Goal: Task Accomplishment & Management: Manage account settings

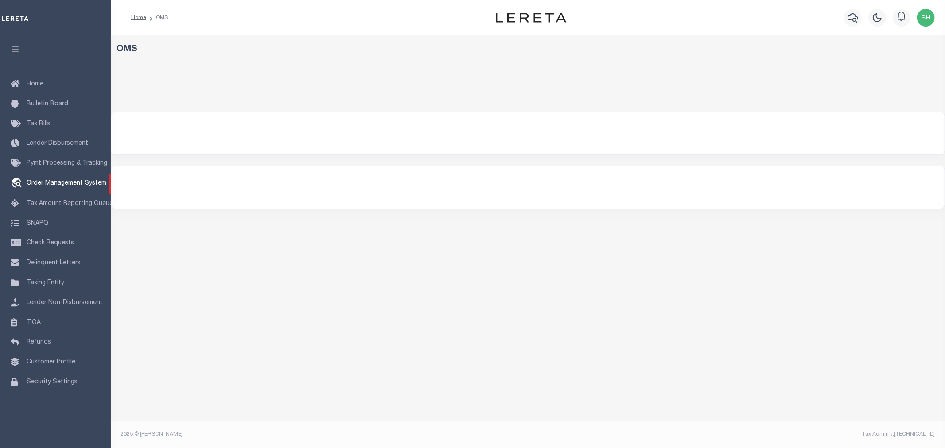
select select "200"
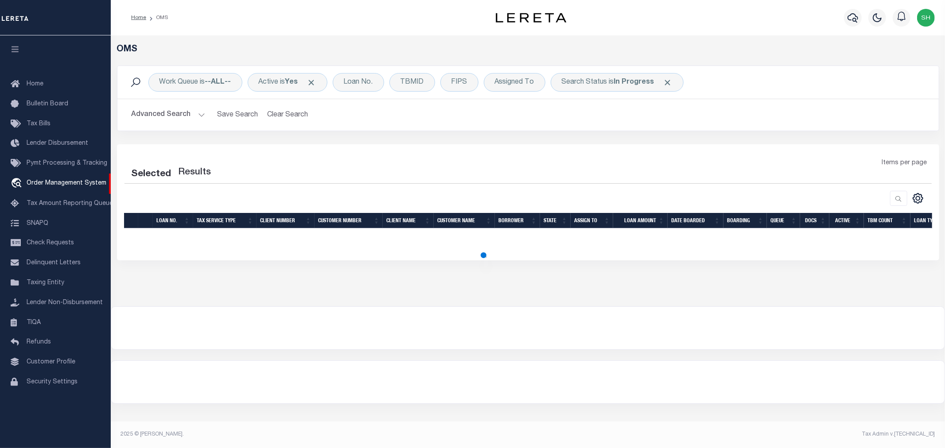
select select "200"
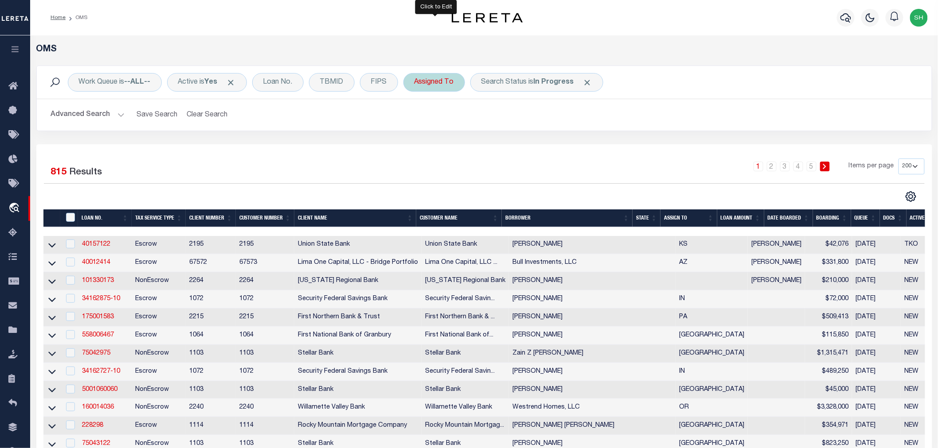
click at [422, 85] on div "Assigned To" at bounding box center [434, 82] width 62 height 19
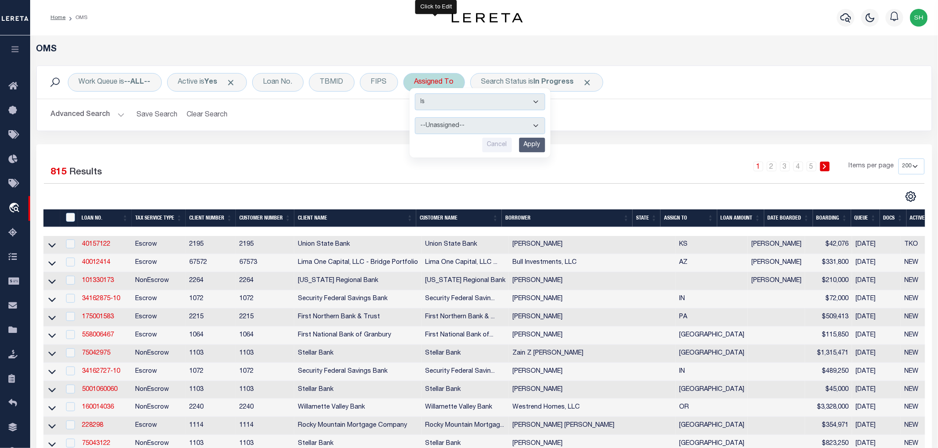
click at [440, 128] on select "--Unassigned-- [PERSON_NAME] [PERSON_NAME] [PERSON_NAME] [PERSON_NAME], [PERSON…" at bounding box center [480, 125] width 130 height 17
select select "[PERSON_NAME]"
click at [416, 117] on select "--Unassigned-- [PERSON_NAME] [PERSON_NAME] [PERSON_NAME] [PERSON_NAME], [PERSON…" at bounding box center [480, 125] width 130 height 17
click at [541, 147] on input "Apply" at bounding box center [532, 145] width 26 height 15
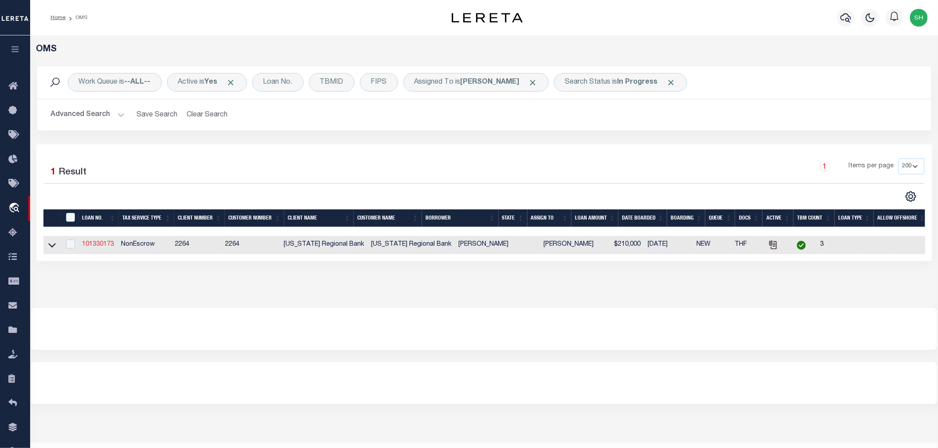
click at [92, 245] on link "101330173" at bounding box center [98, 244] width 32 height 6
type input "101330173"
type input "[PERSON_NAME]"
select select
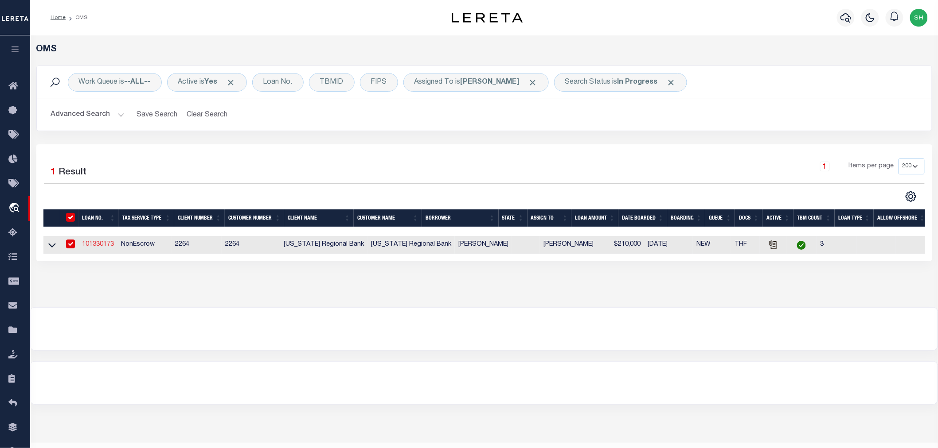
type input "PO BOX 959"
type input "[GEOGRAPHIC_DATA]"
select select
select select "NonEscrow"
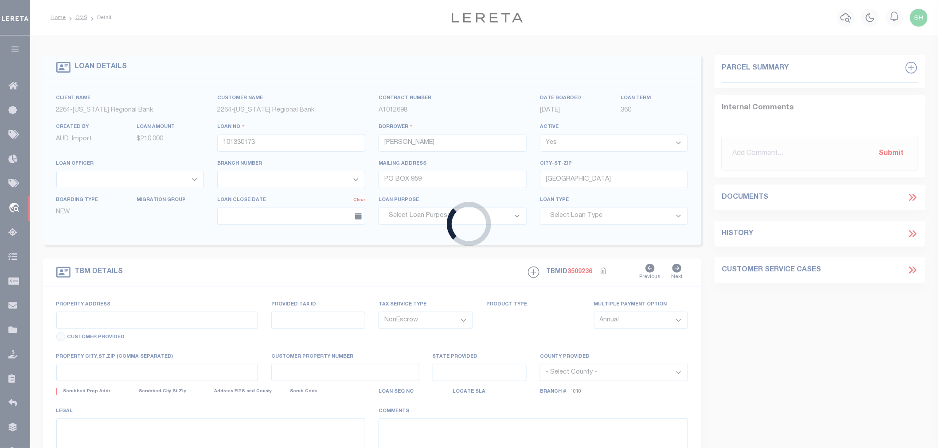
type input "H1150-00-005-0005-00"
select select
type input "[GEOGRAPHIC_DATA], [GEOGRAPHIC_DATA],"
type input "125"
type textarea "90.51 ACS, BEING ALL OF LOT 8, BLK 5 & PART OF LOT 5, BLK 5,"
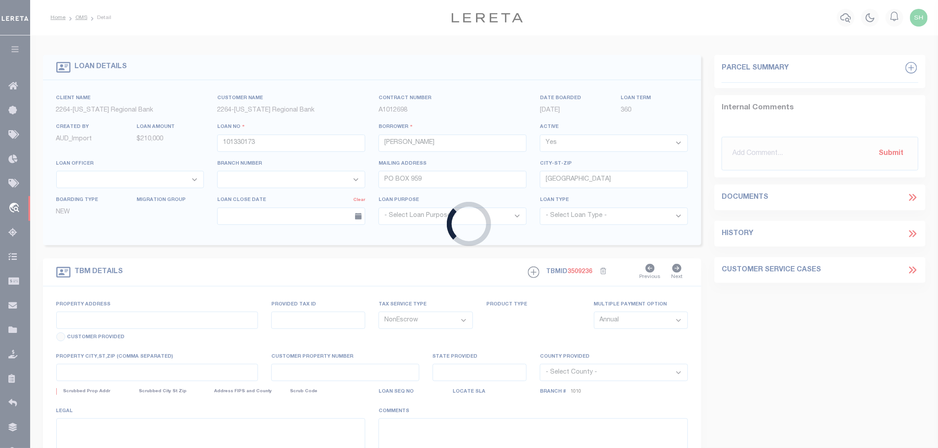
type textarea "DOT has been uploaded. Please review"
select select "22444"
select select "8146"
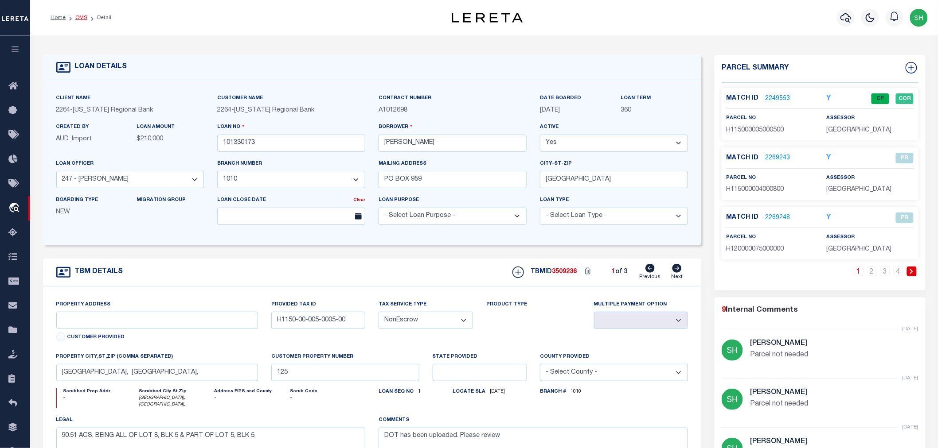
click at [81, 18] on link "OMS" at bounding box center [81, 17] width 12 height 5
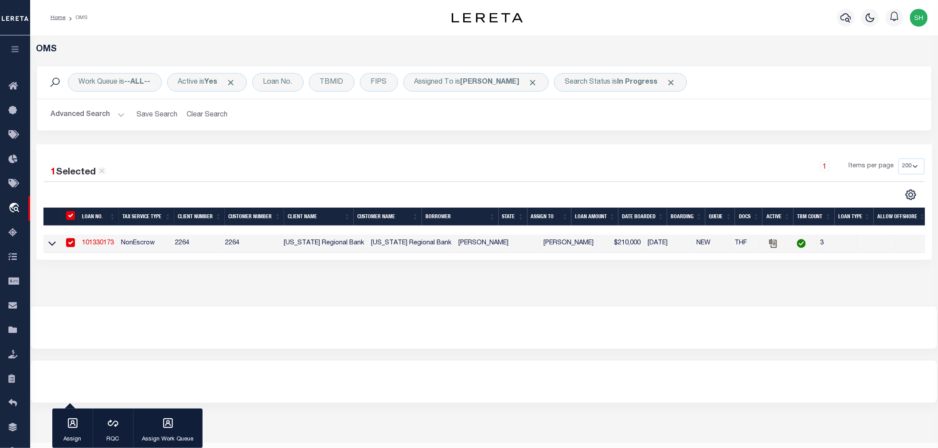
scroll to position [21, 0]
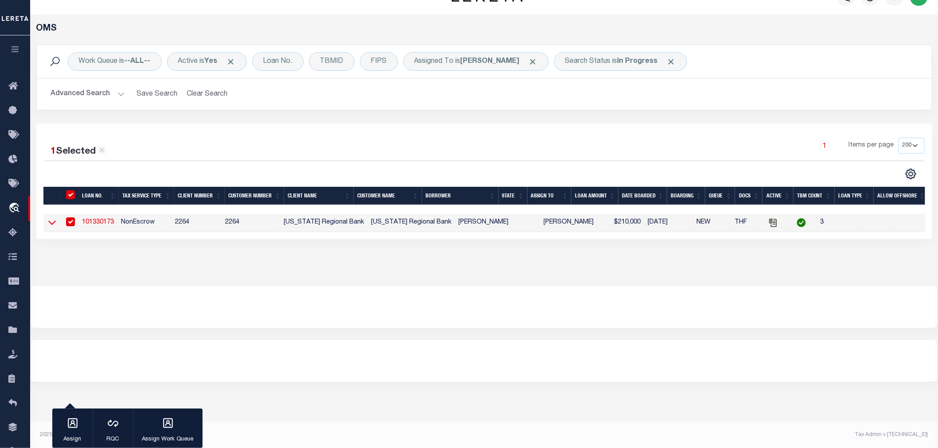
click at [53, 220] on icon at bounding box center [52, 222] width 8 height 9
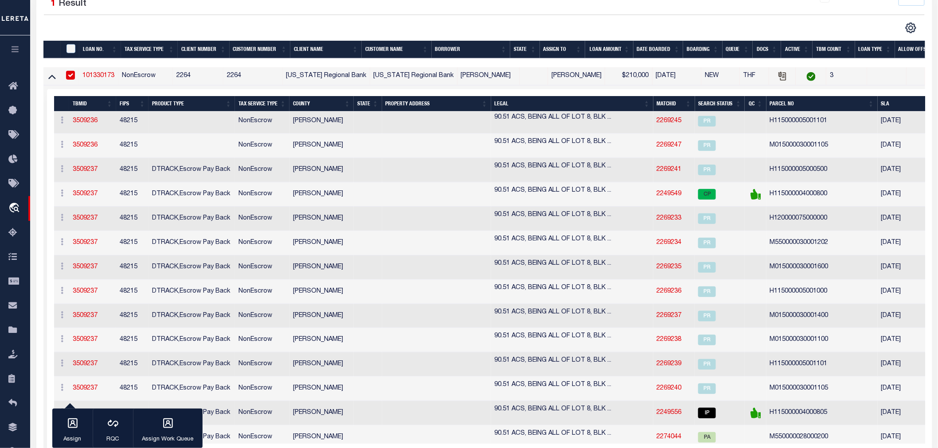
scroll to position [203, 0]
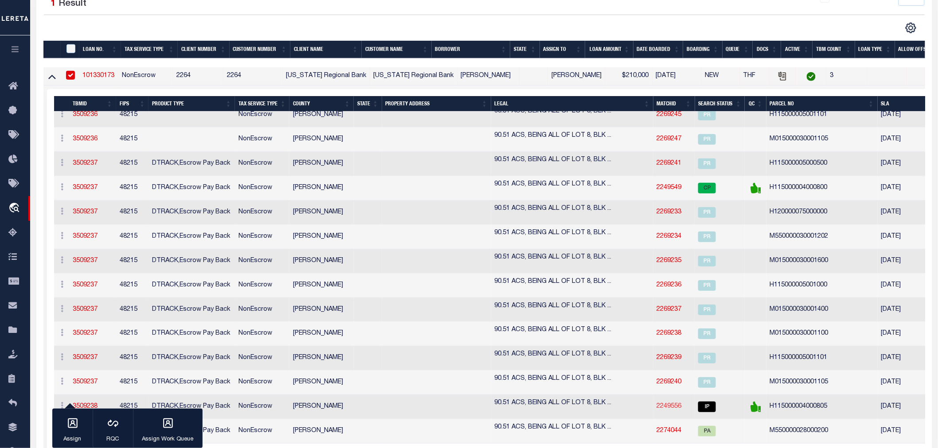
click at [663, 408] on link "2249556" at bounding box center [669, 407] width 25 height 6
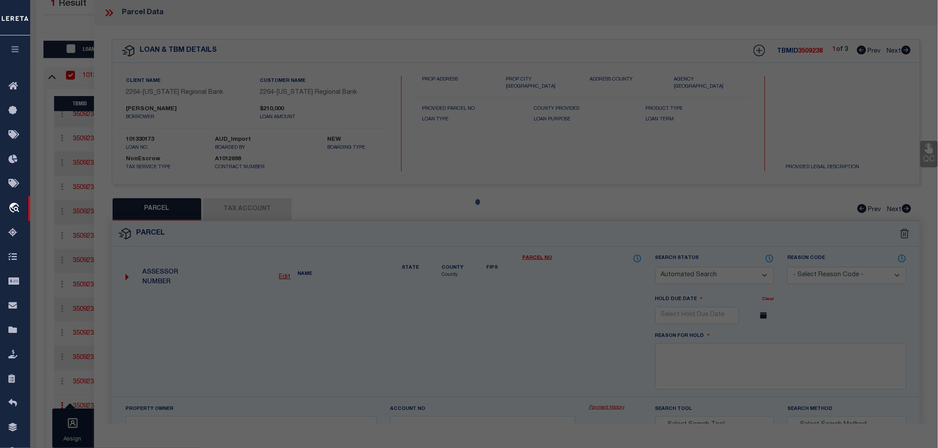
checkbox input "false"
select select "IP"
type input "[PERSON_NAME]"
select select "AGW"
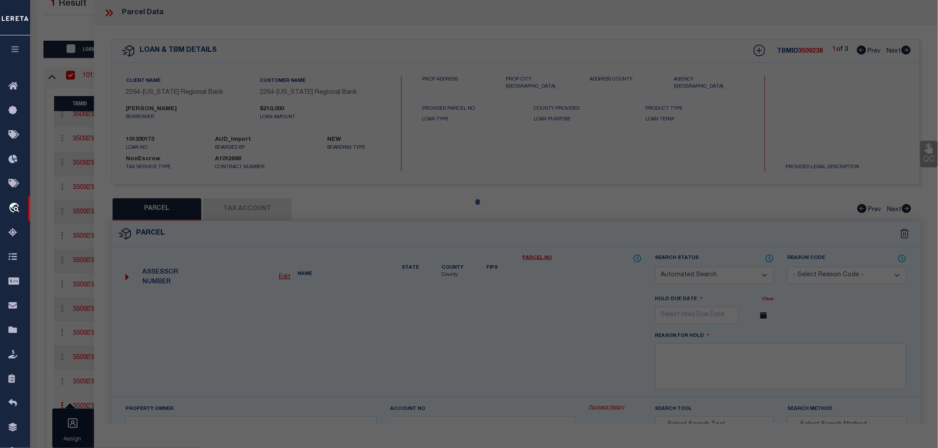
select select
type input "E FM 490"
type input "[GEOGRAPHIC_DATA]"
type textarea "[PERSON_NAME] S40AC LOT 8 BLK 4 40AC NET"
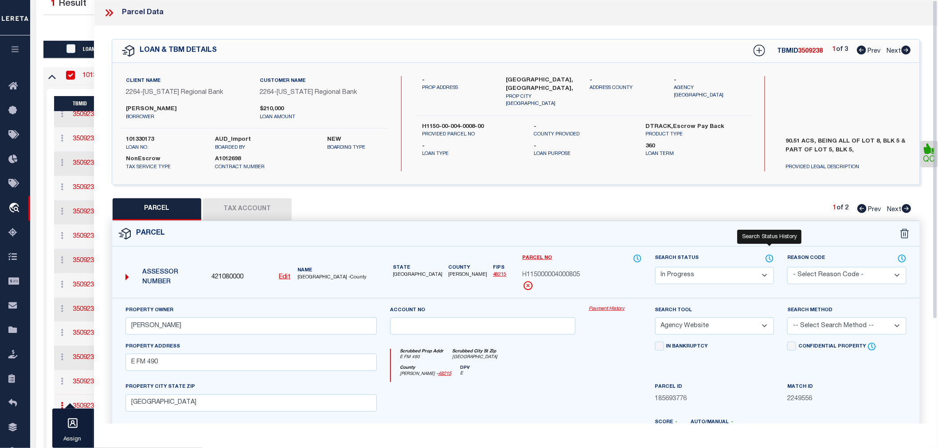
click at [768, 255] on icon at bounding box center [769, 258] width 7 height 7
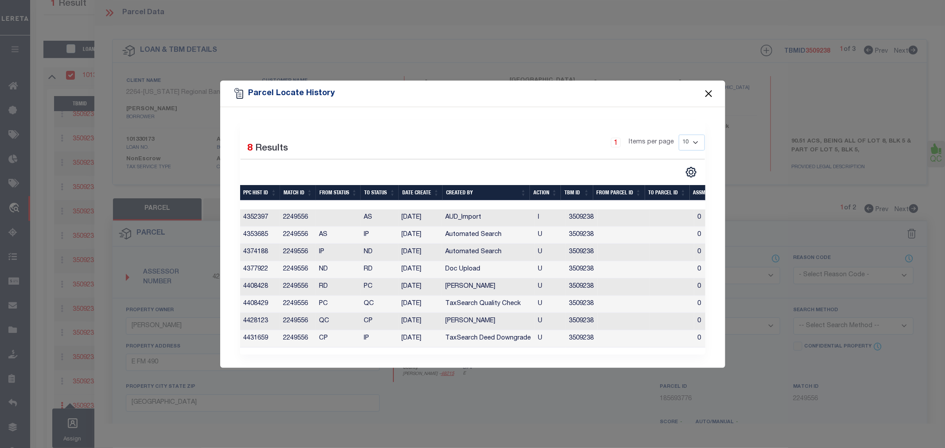
click at [710, 88] on button "Close" at bounding box center [709, 94] width 12 height 12
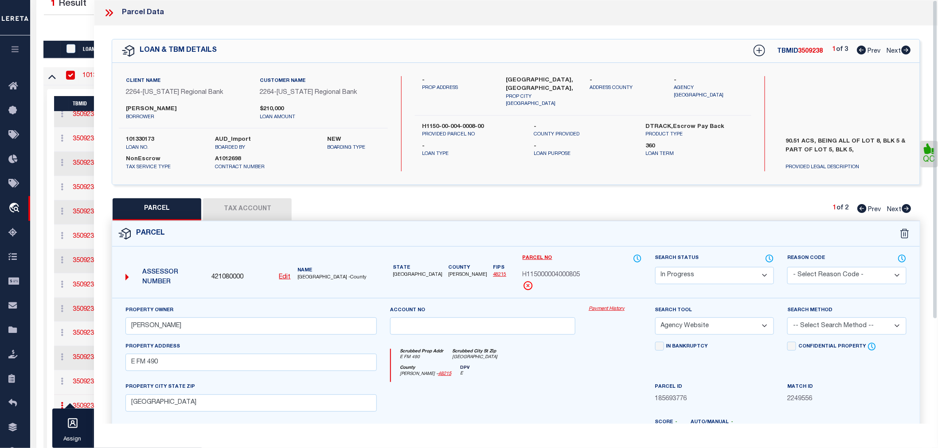
click at [718, 270] on select "Automated Search Bad Parcel Complete Duplicate Parcel High Dollar Reporting In …" at bounding box center [714, 275] width 119 height 17
click at [655, 267] on select "Automated Search Bad Parcel Complete Duplicate Parcel High Dollar Reporting In …" at bounding box center [714, 275] width 119 height 17
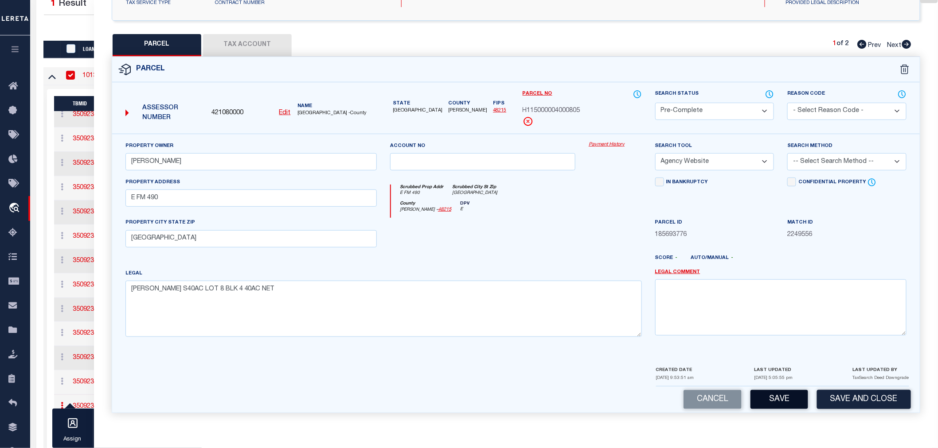
click at [777, 395] on button "Save" at bounding box center [779, 399] width 58 height 19
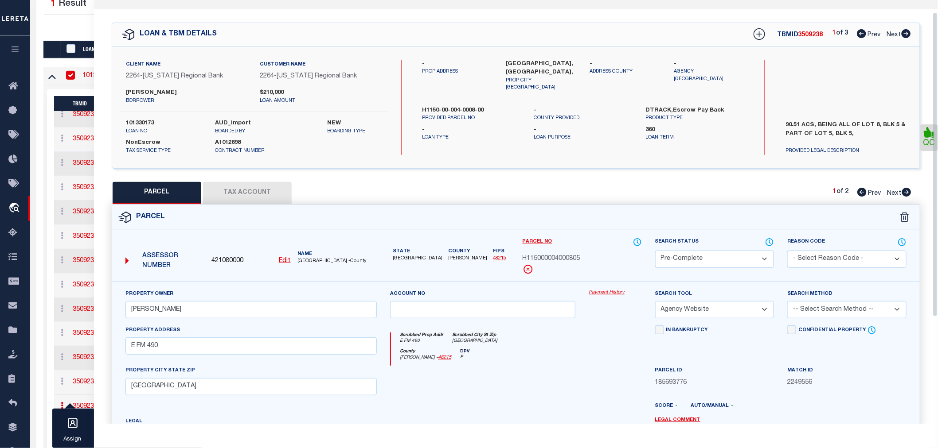
select select "AS"
select select
checkbox input "false"
select select "PC"
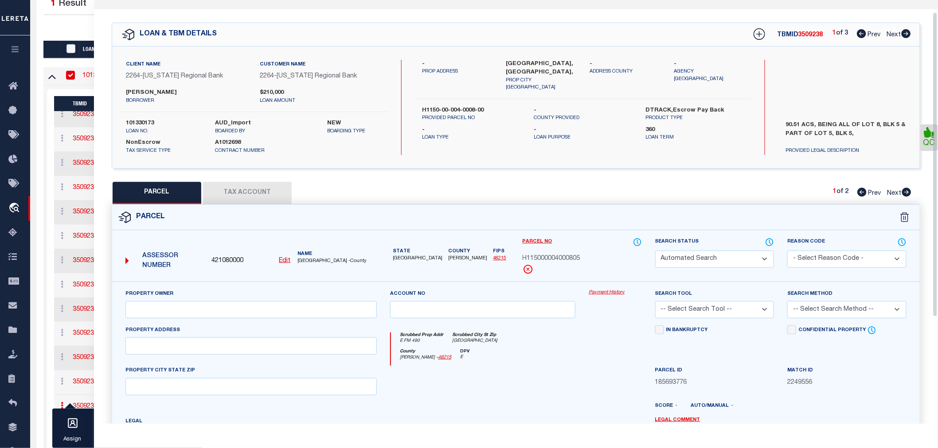
type input "[PERSON_NAME]"
select select "AGW"
select select
type input "E FM 490"
type input "[GEOGRAPHIC_DATA]"
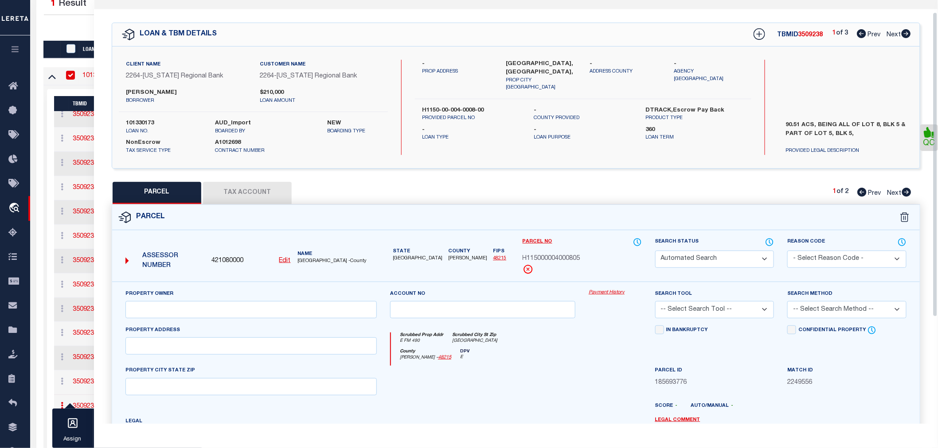
type textarea "[PERSON_NAME] S40AC LOT 8 BLK 4 40AC NET"
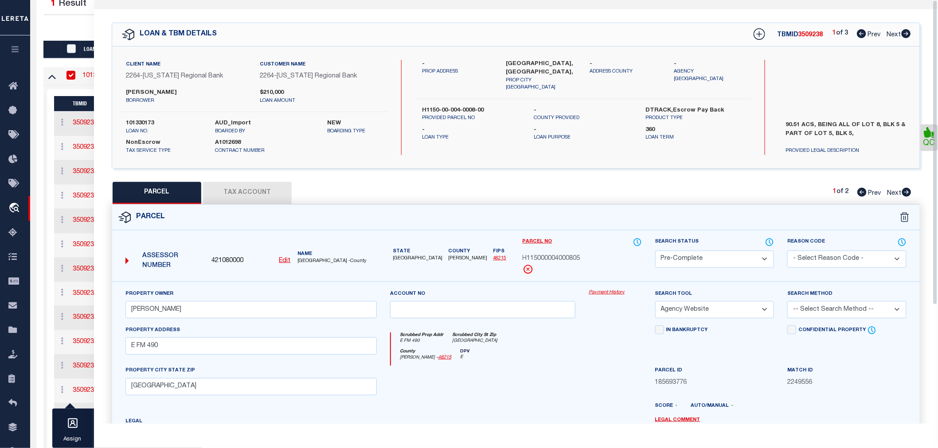
scroll to position [0, 0]
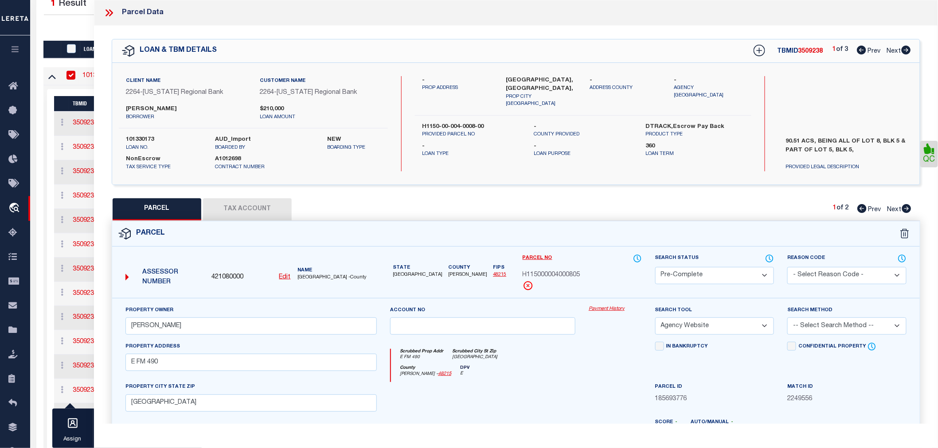
click at [109, 10] on icon at bounding box center [111, 12] width 4 height 7
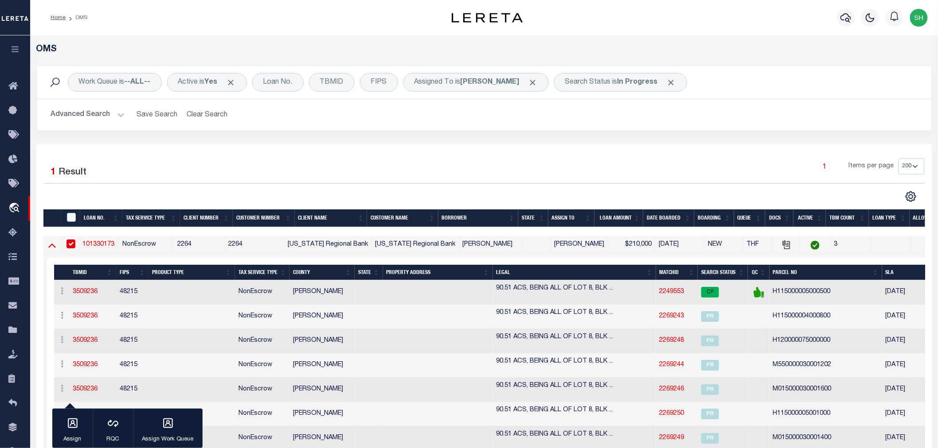
click at [50, 246] on icon at bounding box center [52, 245] width 8 height 9
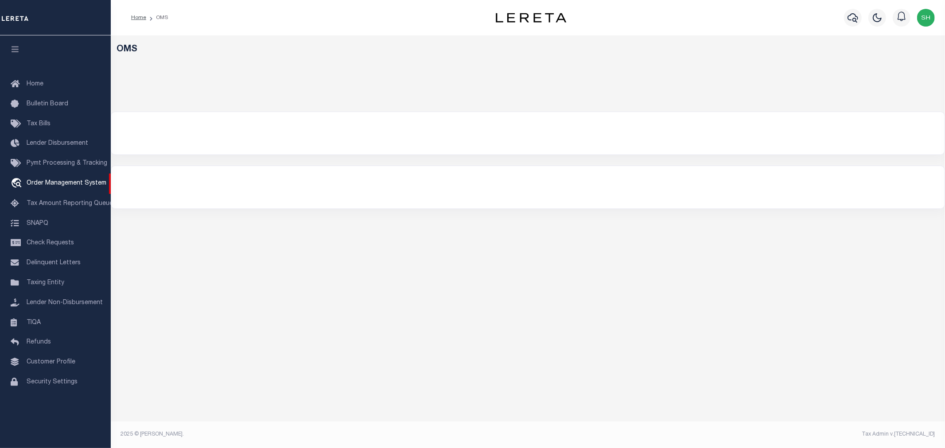
select select "200"
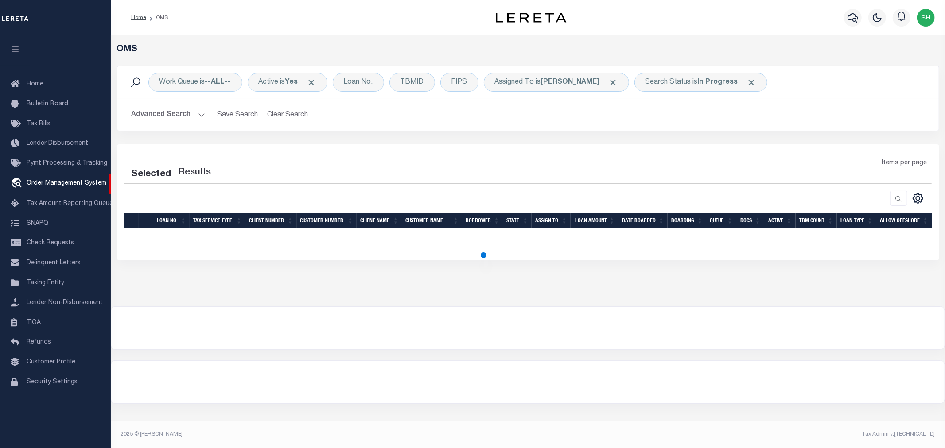
select select "200"
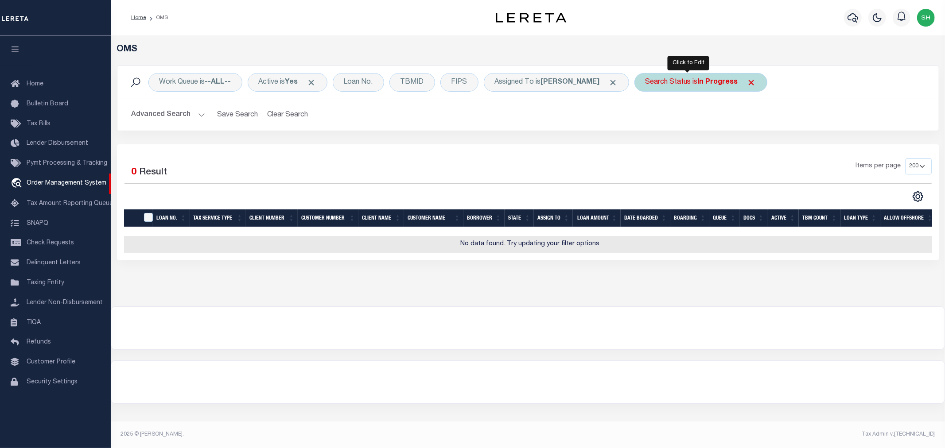
click at [698, 76] on div "Search Status is In Progress" at bounding box center [701, 82] width 133 height 19
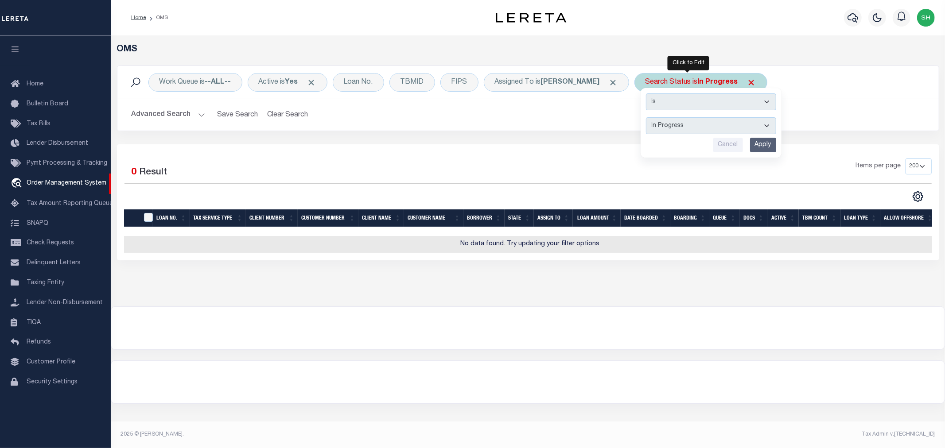
click at [654, 129] on select "Automated Search Bad Parcel Complete Duplicate Parcel High Dollar Reporting In …" at bounding box center [711, 125] width 130 height 17
select select "RD"
click at [646, 117] on select "Automated Search Bad Parcel Complete Duplicate Parcel High Dollar Reporting In …" at bounding box center [711, 125] width 130 height 17
click at [750, 140] on input "Apply" at bounding box center [763, 145] width 26 height 15
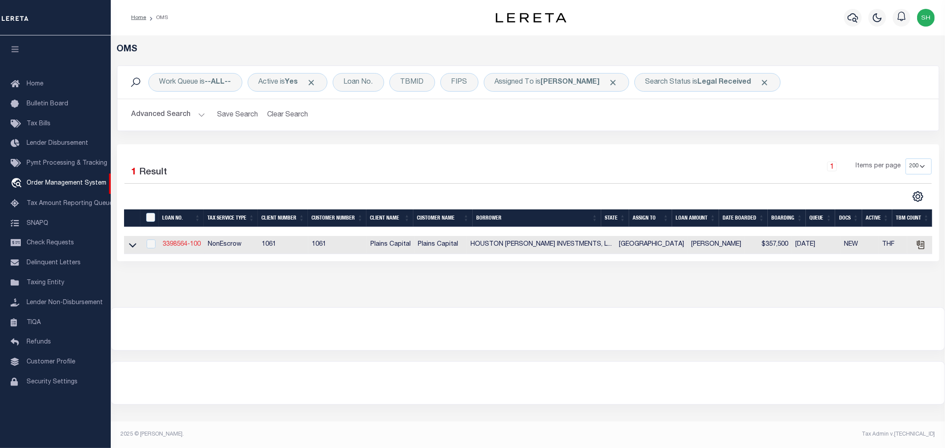
click at [180, 245] on link "3398564-100" at bounding box center [182, 244] width 38 height 6
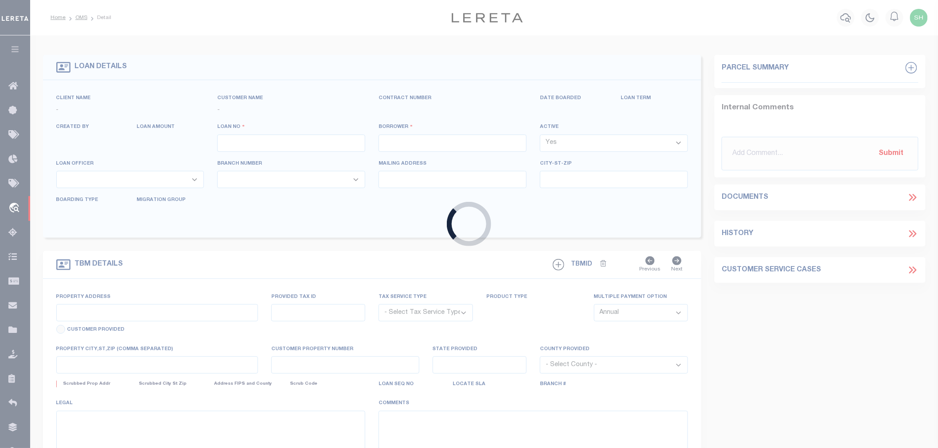
type input "3398564-100"
type input "HOUSTON ROSEMAN INVESTMENTS, LLC"
select select
type input "1005 CANUELA WAY"
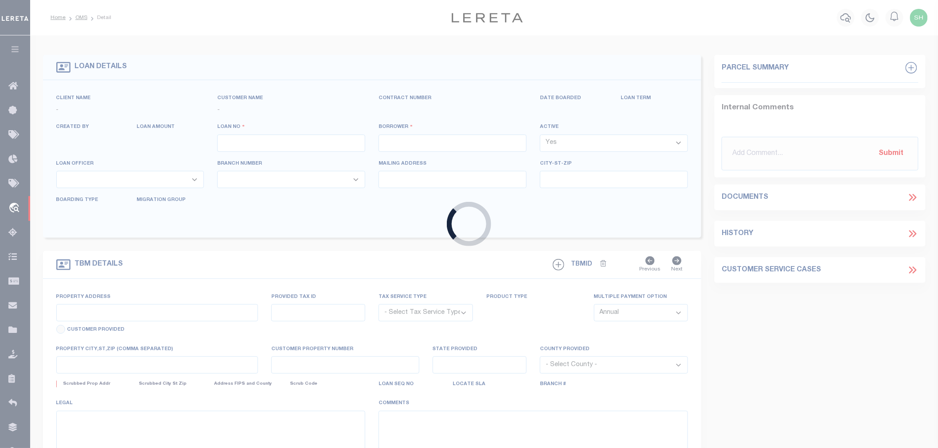
type input "JUSTIN TX 76247"
select select
select select "NonEscrow"
type input "MINGO RD & SHAWNEE ST"
select select
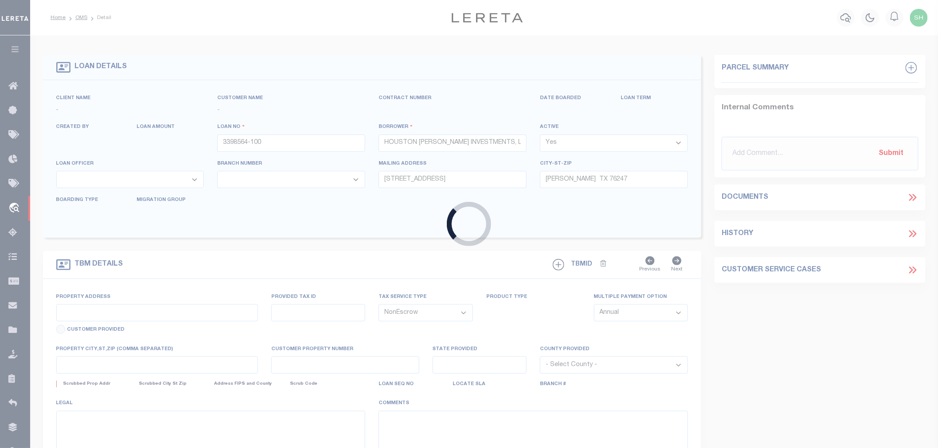
type input "DENTON TX 76206"
type input "[GEOGRAPHIC_DATA]"
select select
type textarea "BLK 5 & 6 EXT NUMBER ONE OF THE REVISED SEQUOIA PA"
select select "167161"
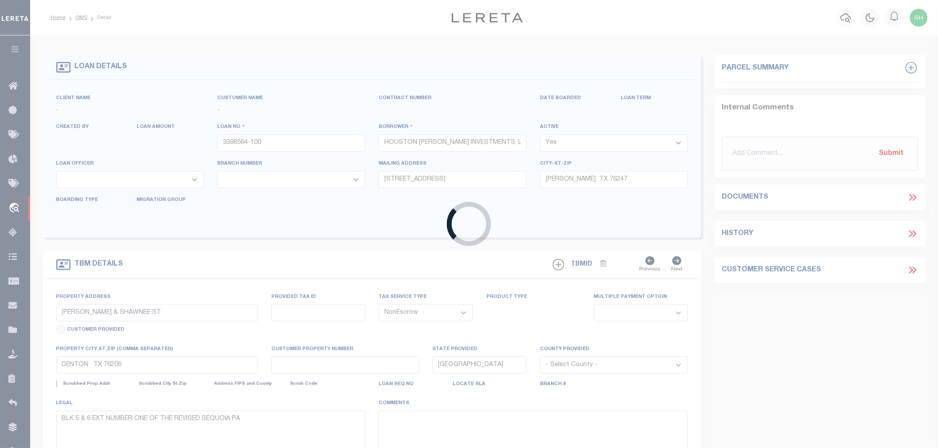
select select "3595"
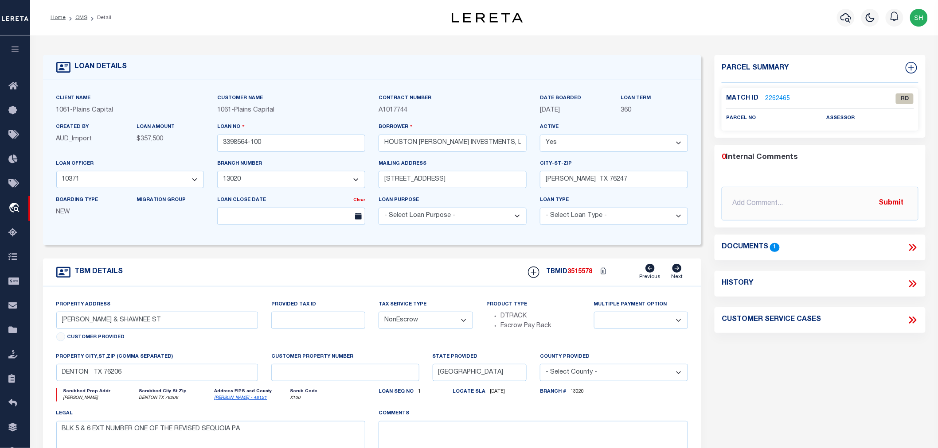
click at [910, 245] on icon at bounding box center [911, 247] width 4 height 7
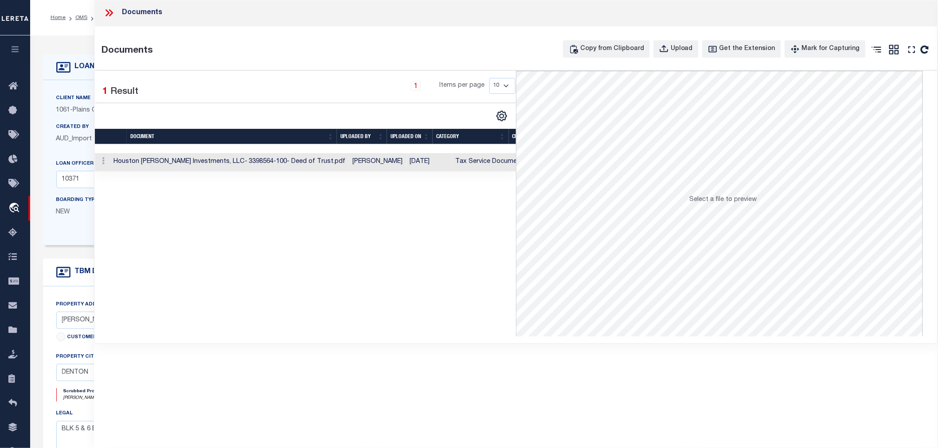
click at [110, 10] on icon at bounding box center [111, 12] width 4 height 7
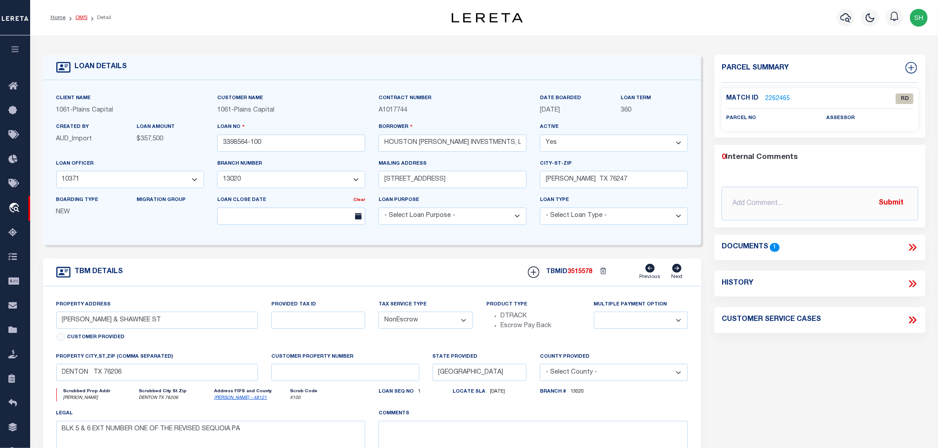
click at [78, 18] on link "OMS" at bounding box center [81, 17] width 12 height 5
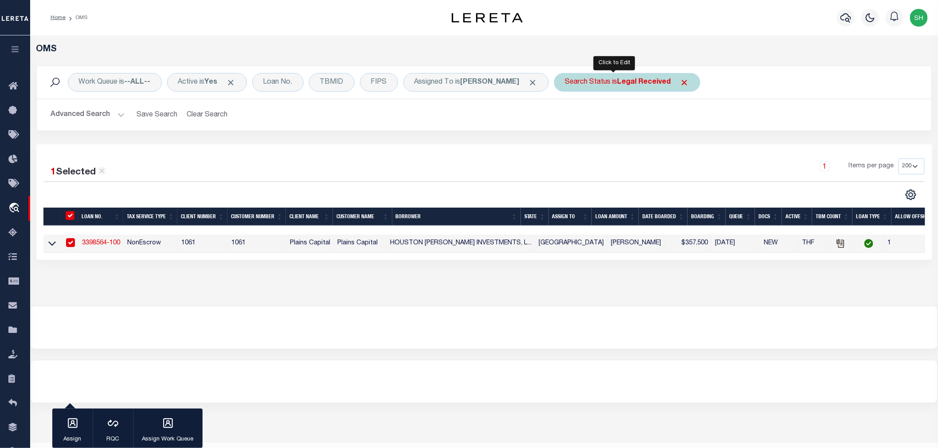
click at [597, 84] on div "Search Status is Legal Received" at bounding box center [627, 82] width 146 height 19
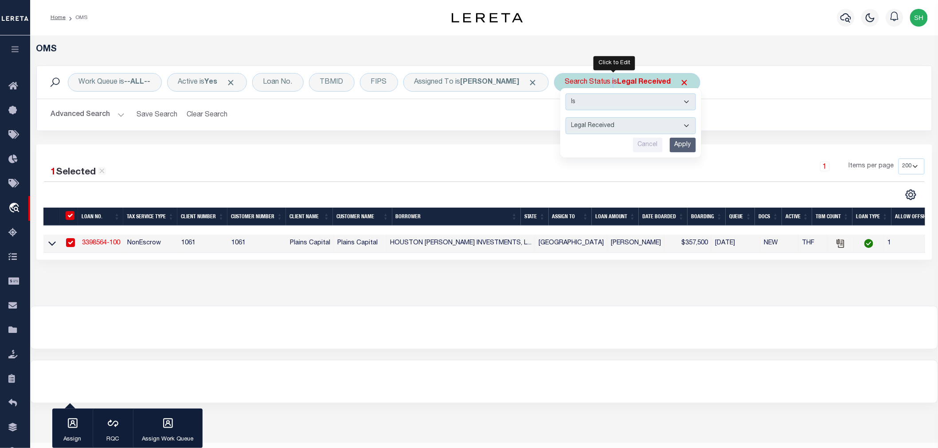
click at [603, 126] on select "Automated Search Bad Parcel Complete Duplicate Parcel High Dollar Reporting In …" at bounding box center [630, 125] width 130 height 17
select select "PA"
click at [565, 117] on select "Automated Search Bad Parcel Complete Duplicate Parcel High Dollar Reporting In …" at bounding box center [630, 125] width 130 height 17
click at [670, 145] on input "Apply" at bounding box center [683, 145] width 26 height 15
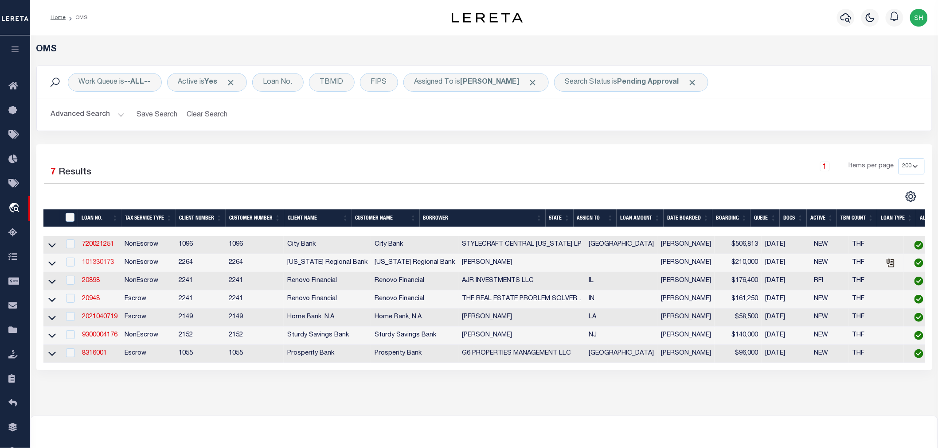
click at [89, 261] on link "101330173" at bounding box center [98, 263] width 32 height 6
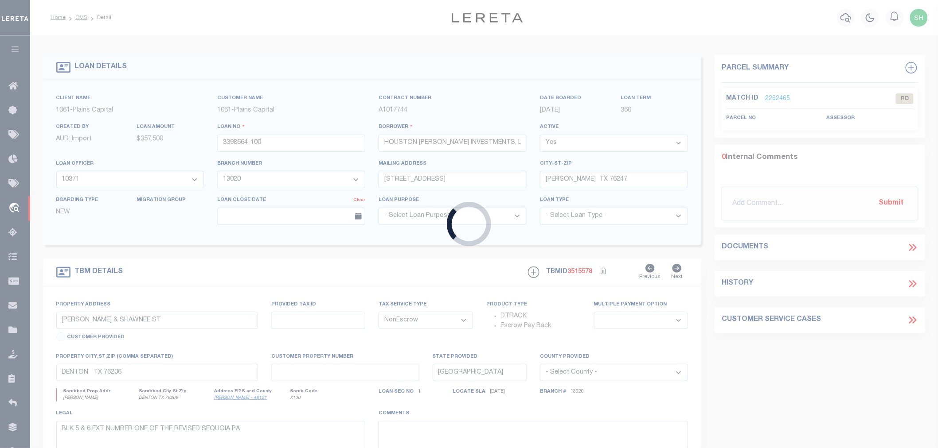
type input "101330173"
type input "[PERSON_NAME]"
select select
type input "PO BOX 959"
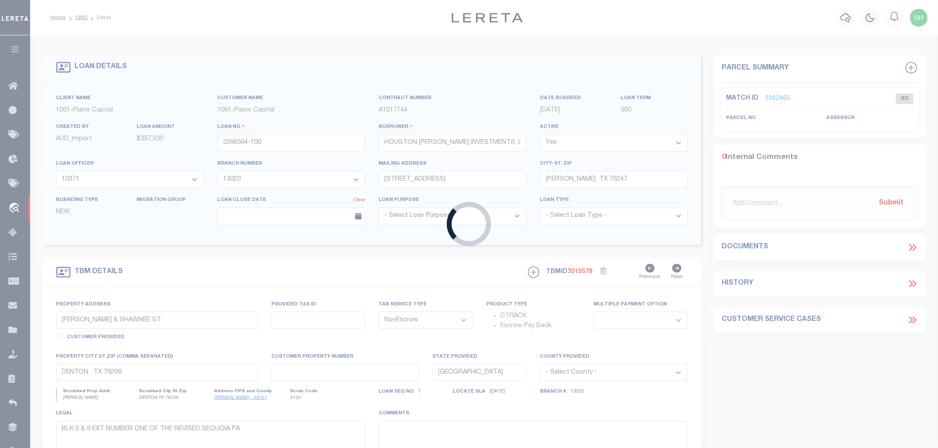
type input "[GEOGRAPHIC_DATA]"
select select
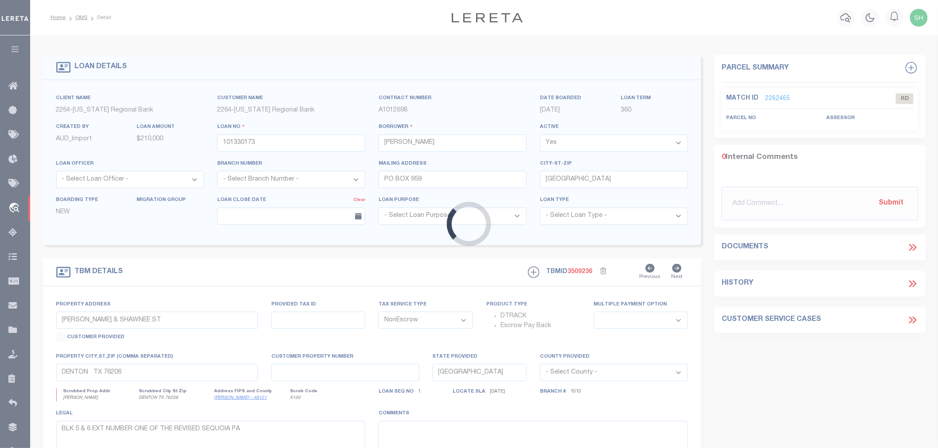
type input "H1150-00-005-0005-00"
select select
type input "[GEOGRAPHIC_DATA], [GEOGRAPHIC_DATA],"
type input "125"
type textarea "90.51 ACS, BEING ALL OF LOT 8, BLK 5 & PART OF LOT 5, BLK 5,"
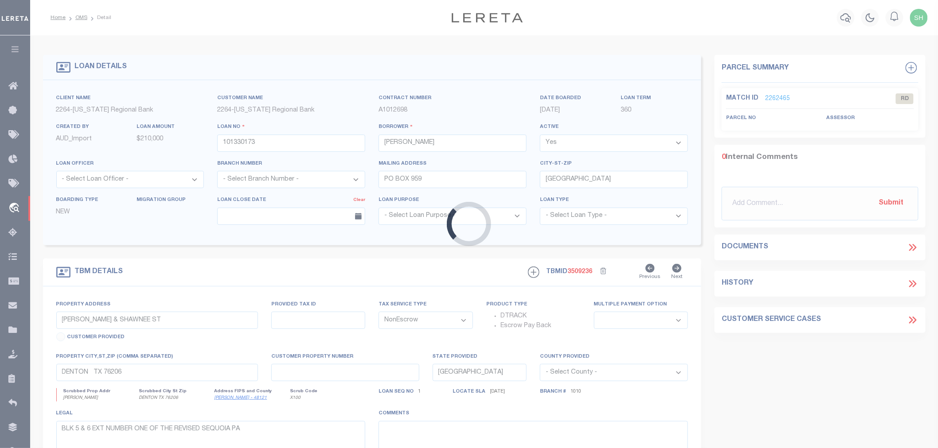
type textarea "DOT has been uploaded. Please review"
select select "22444"
select select "8146"
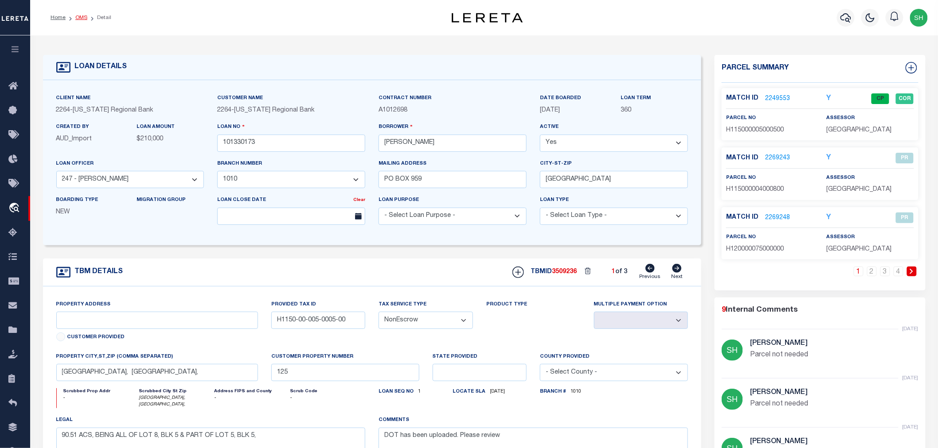
click at [77, 19] on link "OMS" at bounding box center [81, 17] width 12 height 5
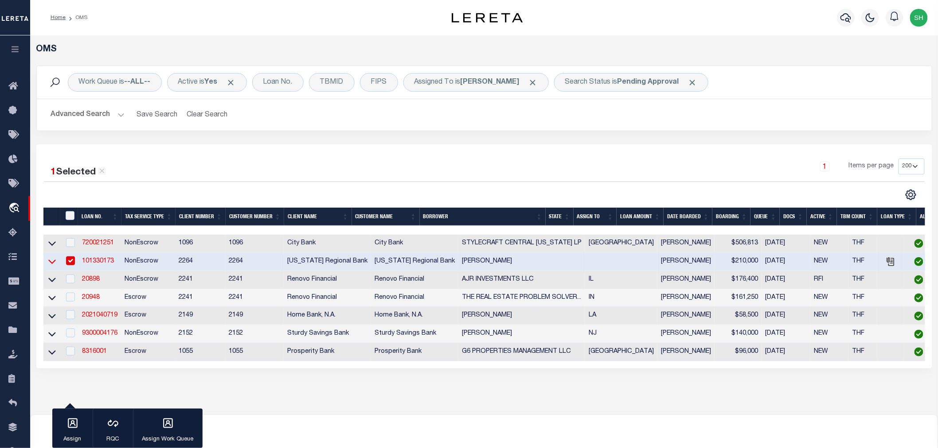
click at [50, 265] on icon at bounding box center [52, 261] width 8 height 9
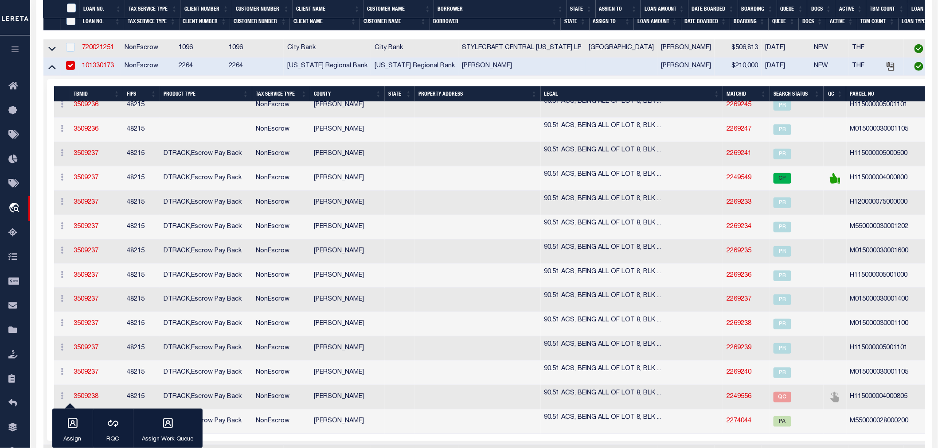
scroll to position [295, 0]
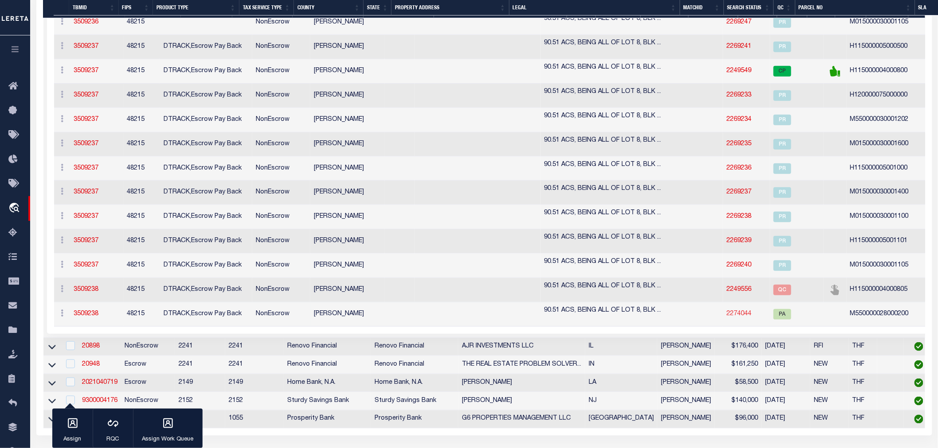
click at [726, 314] on link "2274044" at bounding box center [738, 314] width 25 height 6
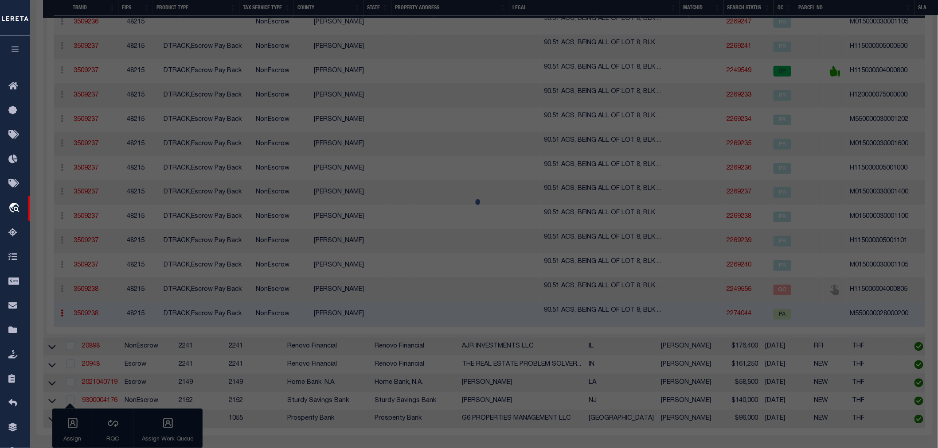
checkbox input "false"
select select "PA"
select select "MDD"
select select "ADD"
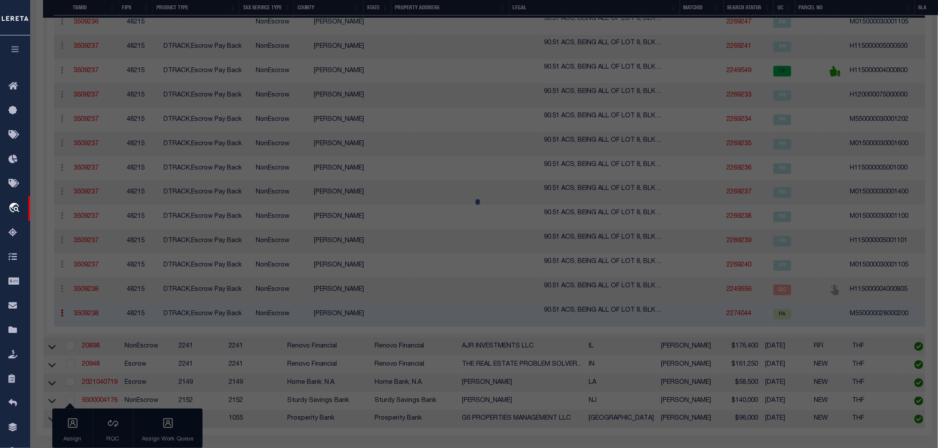
checkbox input "false"
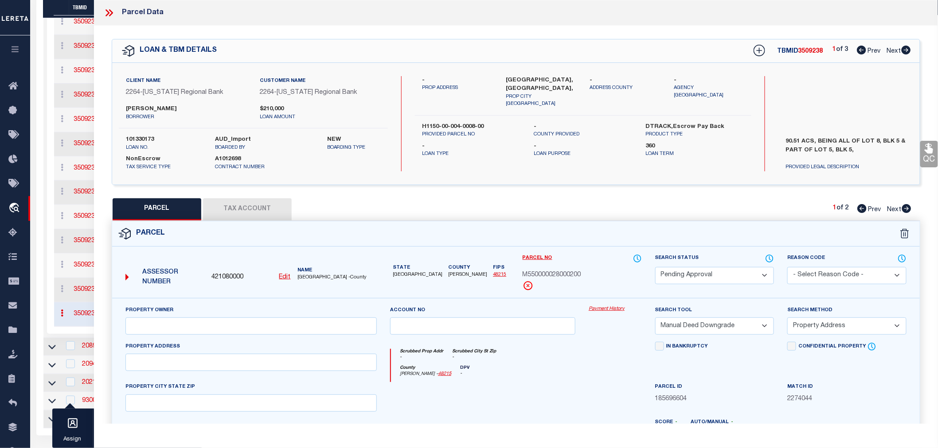
click at [693, 275] on select "Automated Search Bad Parcel Complete Duplicate Parcel High Dollar Reporting In …" at bounding box center [714, 275] width 119 height 17
select select "PR"
click at [655, 267] on select "Automated Search Bad Parcel Complete Duplicate Parcel High Dollar Reporting In …" at bounding box center [714, 275] width 119 height 17
click at [802, 271] on select "- Select Reason Code - 099 - Other (Provide additional detail) ACT - Agency Cha…" at bounding box center [846, 275] width 119 height 17
select select "099"
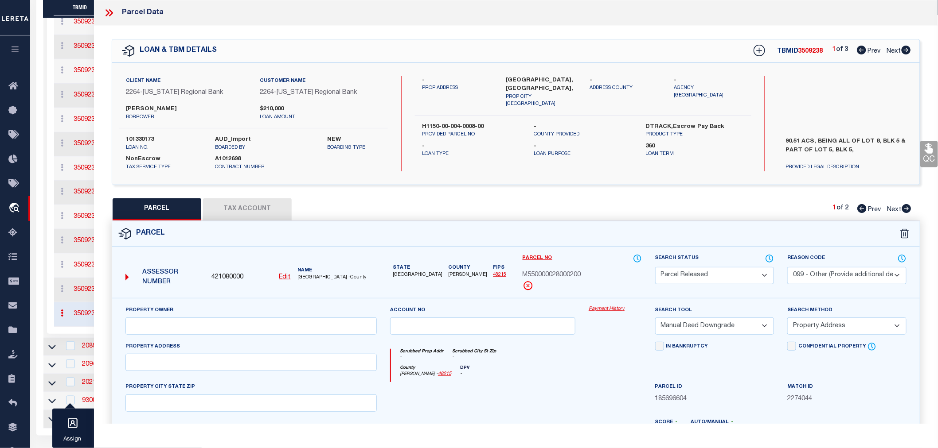
click at [787, 267] on select "- Select Reason Code - 099 - Other (Provide additional detail) ACT - Agency Cha…" at bounding box center [846, 275] width 119 height 17
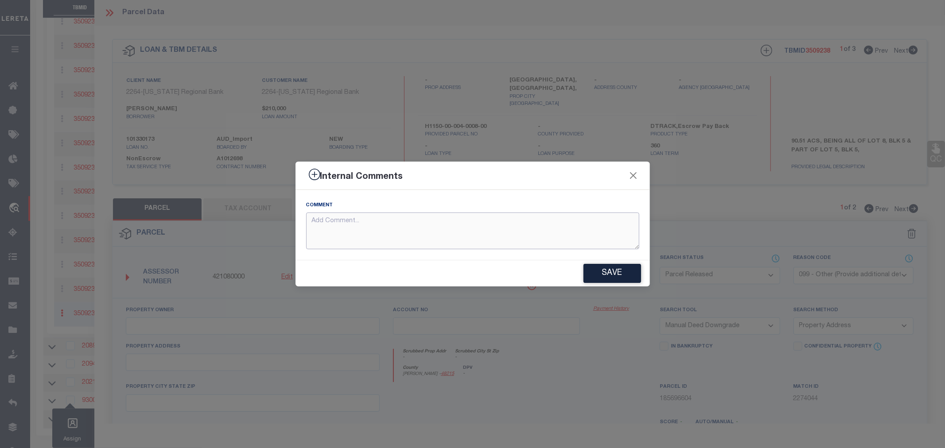
click at [438, 231] on textarea at bounding box center [472, 231] width 333 height 37
drag, startPoint x: 442, startPoint y: 227, endPoint x: 242, endPoint y: 223, distance: 199.4
click at [242, 223] on div "Internal Comments Comment Parcel not needed Save" at bounding box center [472, 224] width 945 height 448
type textarea "Parcel not needed"
click at [611, 270] on button "Save" at bounding box center [613, 273] width 58 height 19
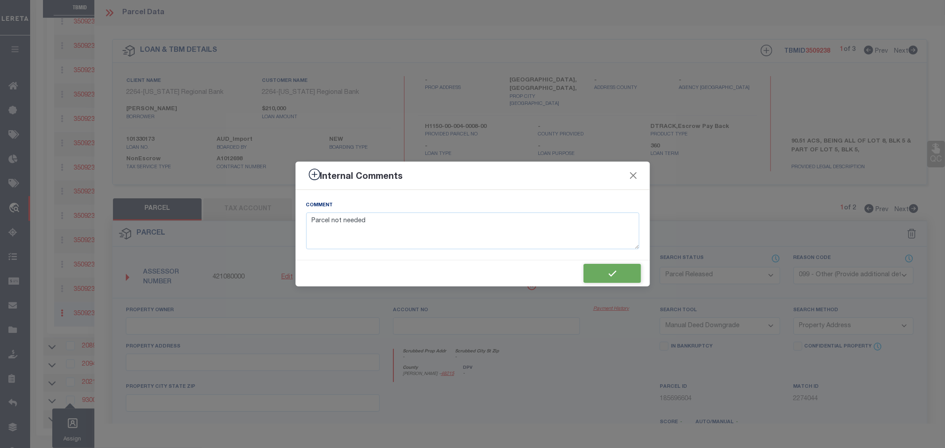
type textarea "Parcel not needed"
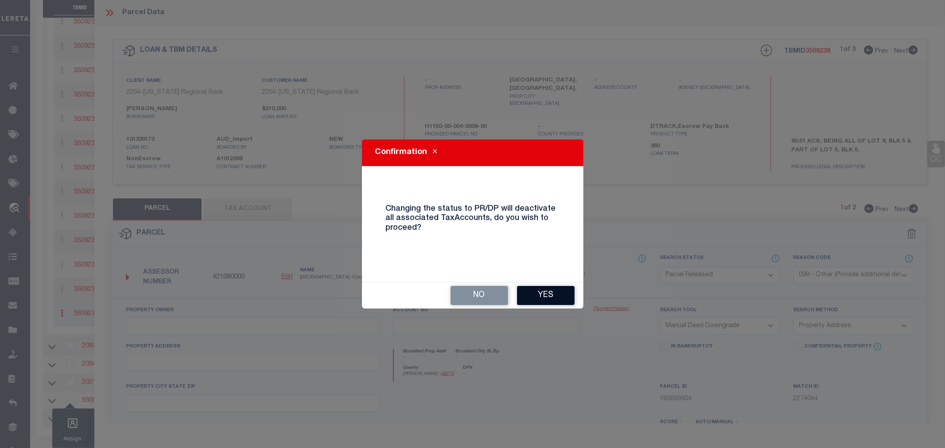
click at [539, 293] on button "Yes" at bounding box center [546, 295] width 58 height 19
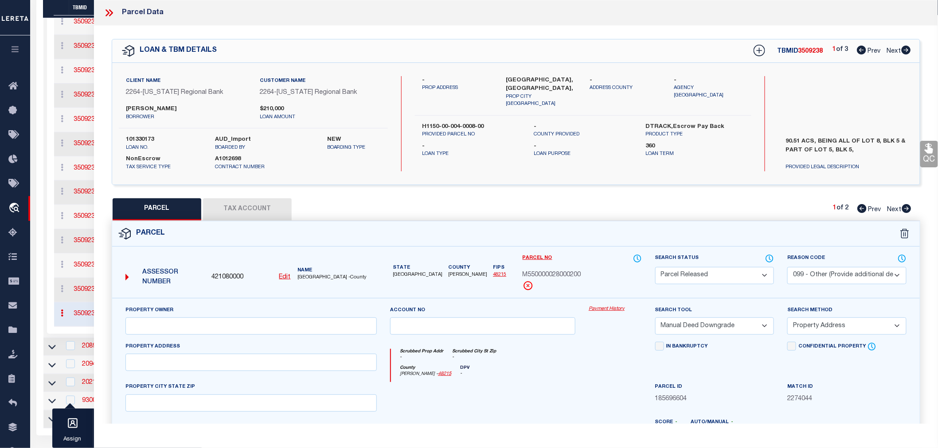
select select "AS"
select select
checkbox input "false"
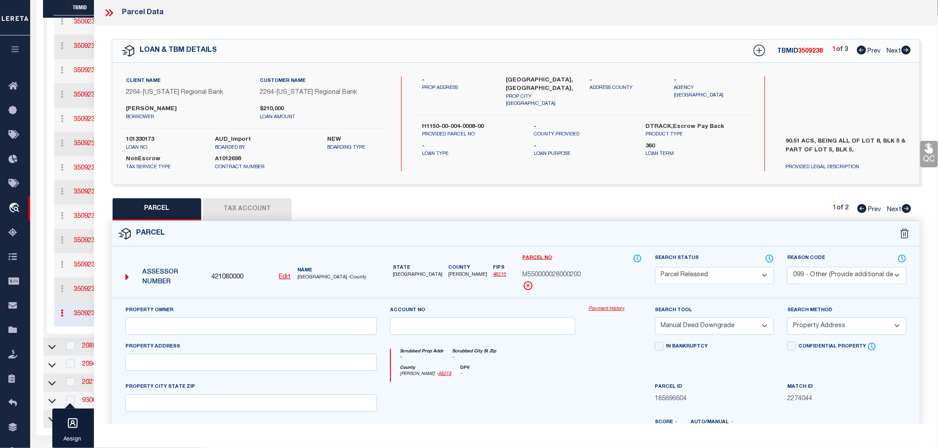
checkbox input "false"
select select "PR"
select select "099"
select select "MDD"
select select "ADD"
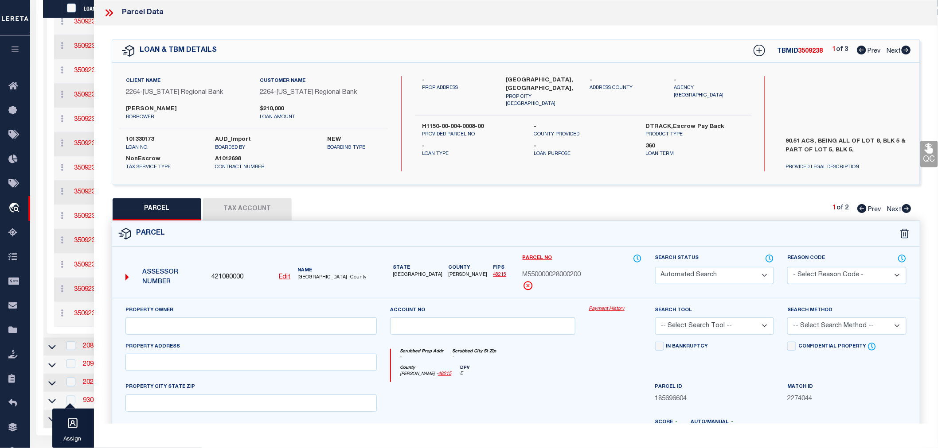
type textarea "Parcel not needed"
click at [905, 208] on icon at bounding box center [906, 208] width 9 height 9
select select "AS"
select select
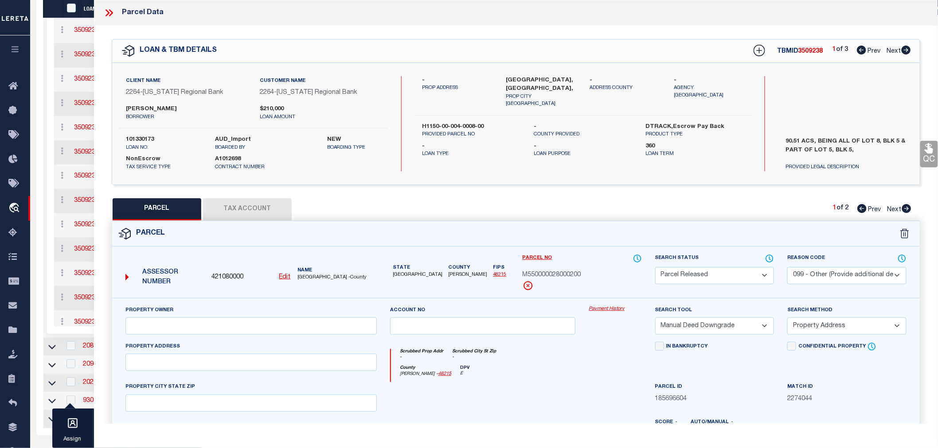
select select
checkbox input "false"
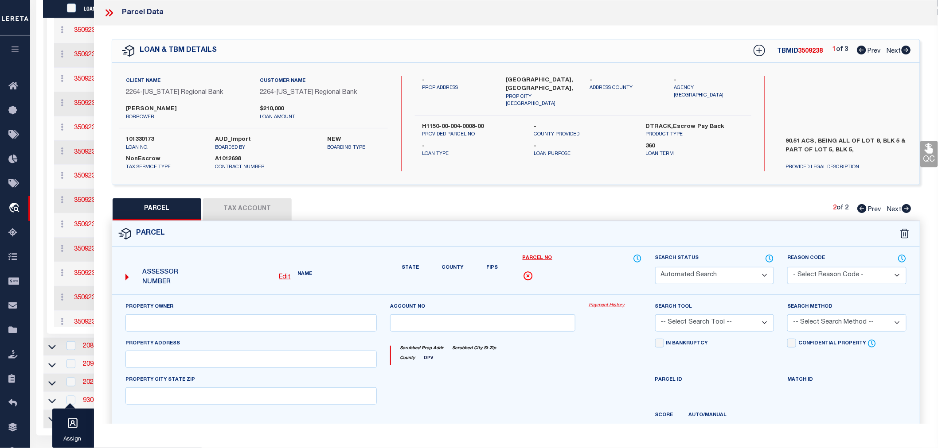
select select "QC"
type input "[PERSON_NAME]"
select select "AGW"
select select
type input "E FM 490"
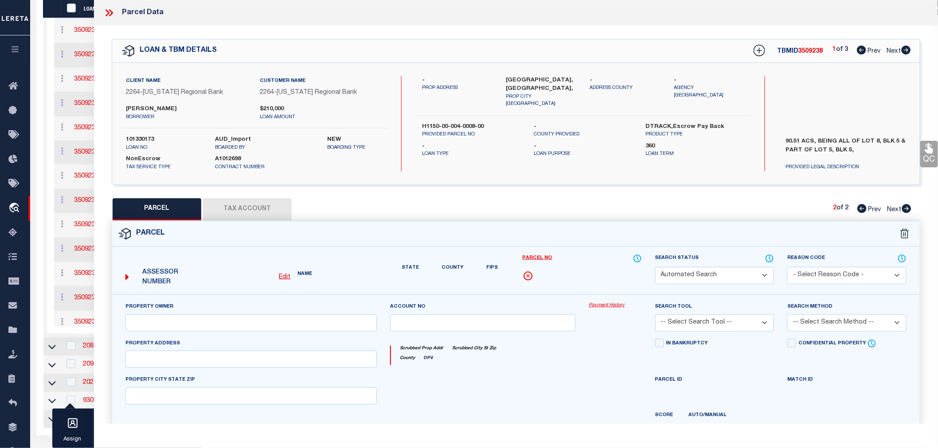
type input "[GEOGRAPHIC_DATA]"
type textarea "[PERSON_NAME] S40AC LOT 8 BLK 4 40AC NET"
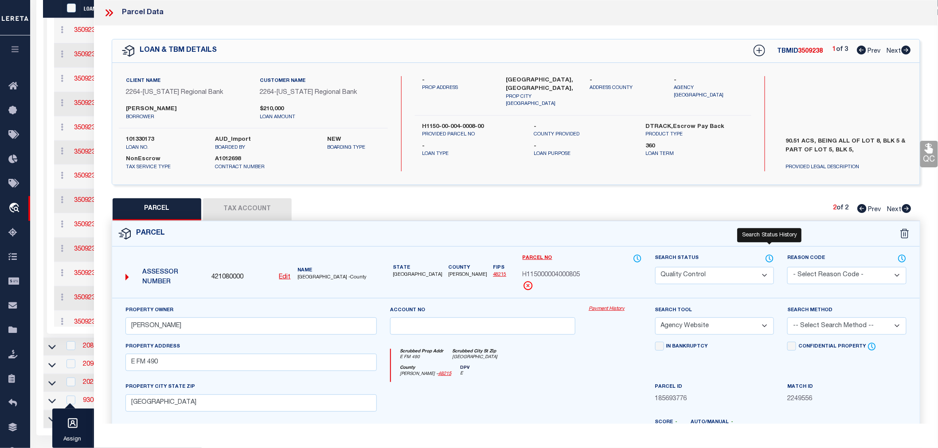
click at [772, 255] on icon at bounding box center [769, 258] width 7 height 7
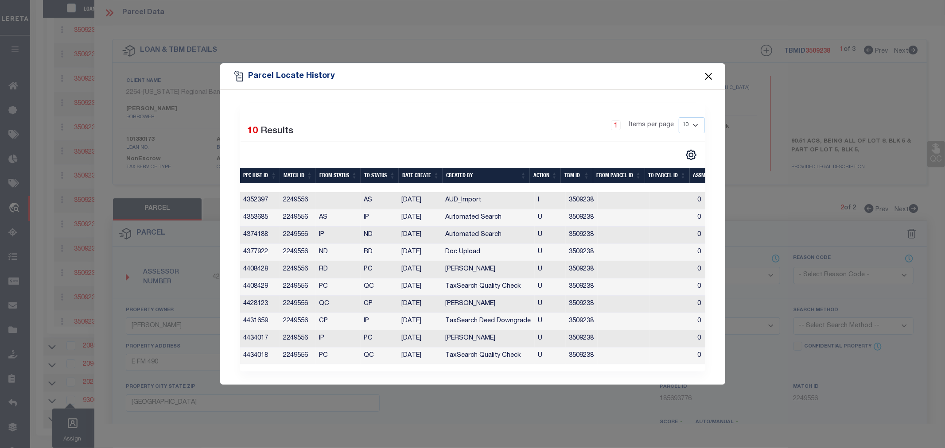
click at [710, 71] on button "Close" at bounding box center [709, 76] width 12 height 12
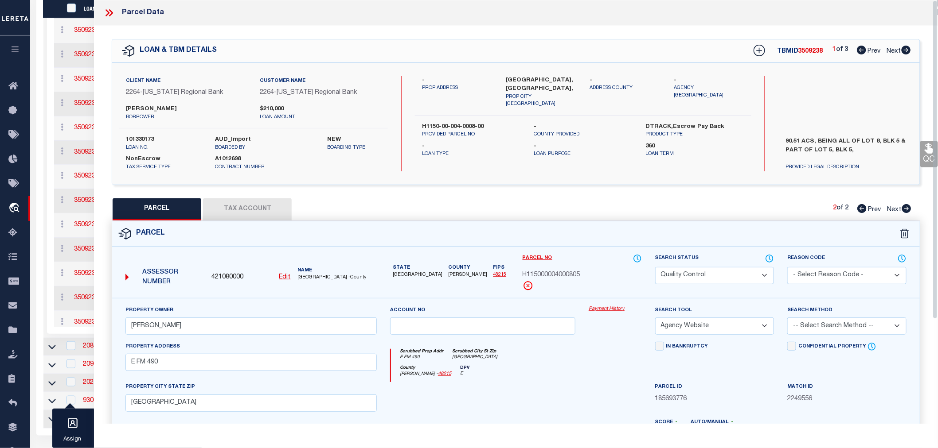
scroll to position [148, 0]
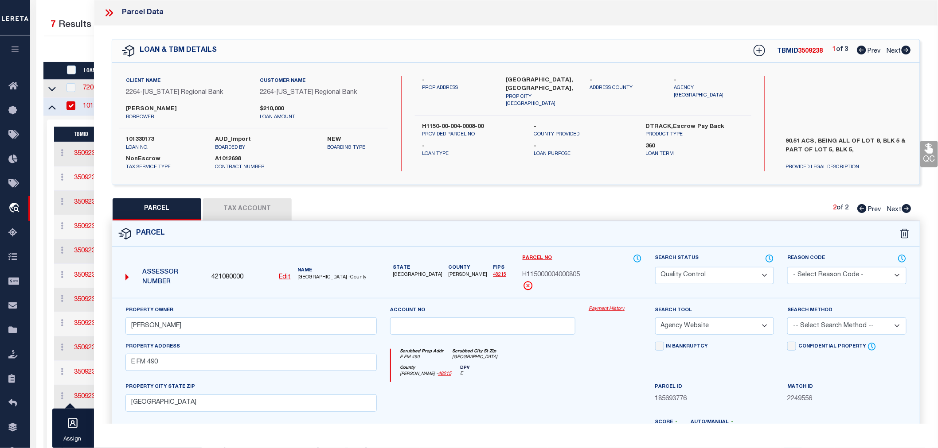
click at [109, 12] on icon at bounding box center [109, 13] width 12 height 12
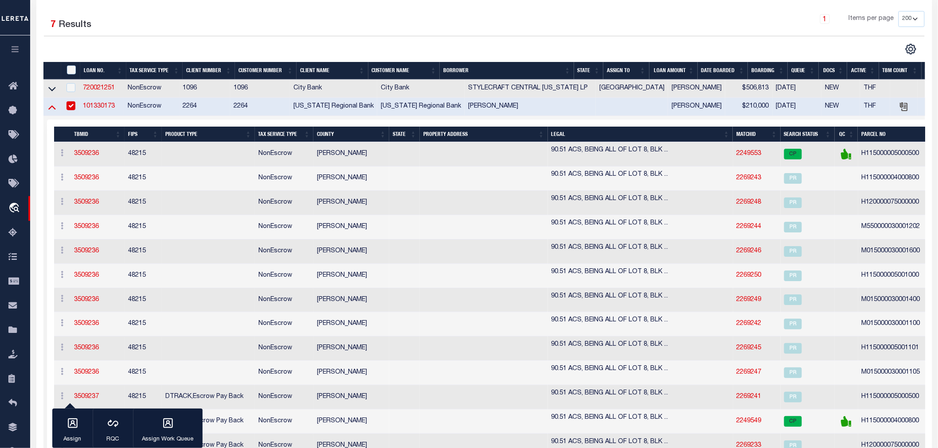
click at [51, 107] on icon at bounding box center [52, 107] width 8 height 4
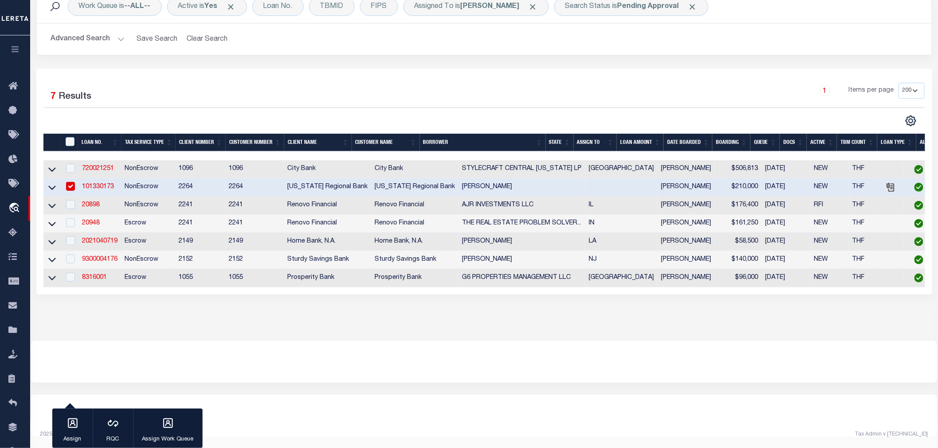
scroll to position [74, 0]
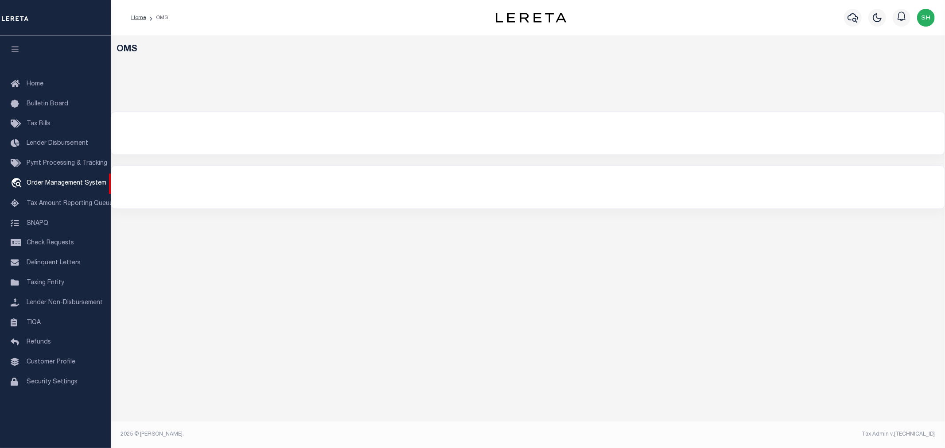
select select "200"
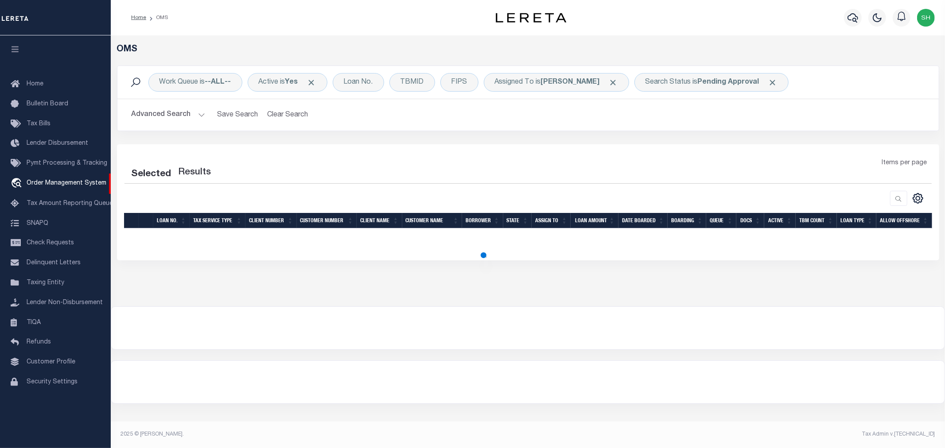
select select "200"
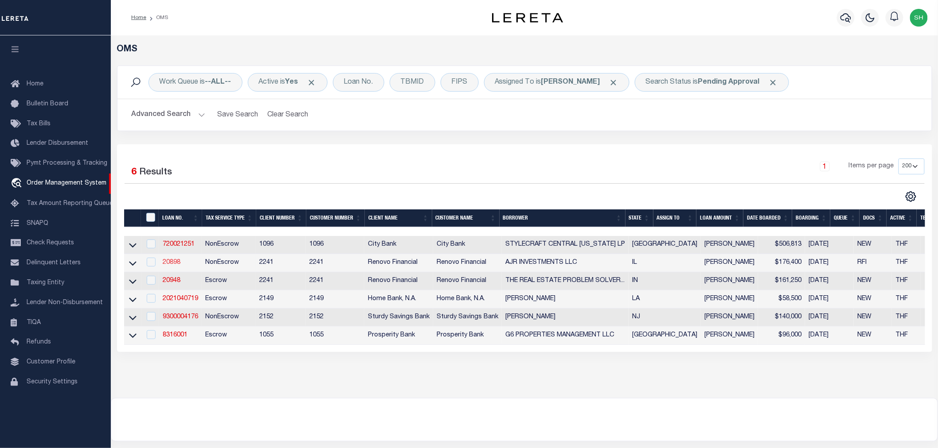
click at [169, 264] on link "20898" at bounding box center [172, 263] width 18 height 6
type input "20898"
type input "AJR INVESTMENTS LLC"
select select
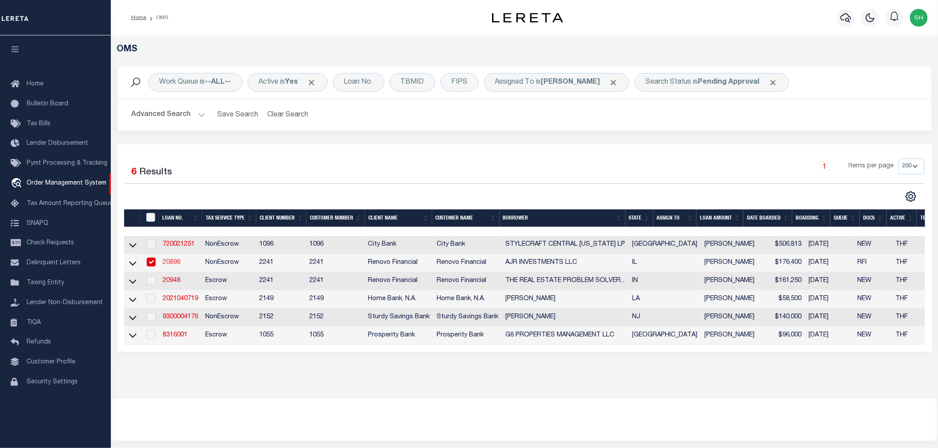
type input "16752 West Sioux Drive"
type input "Lockport IL 60441"
select select "400"
select select "NonEscrow"
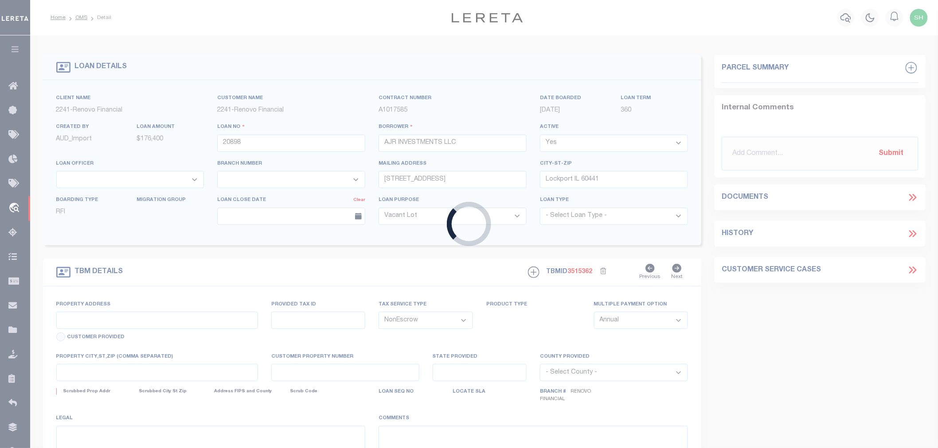
type input "2239 123rd Street"
select select
type input "Blue Island, IL 60406"
type input "a0kUS00000CSL2b"
type input "IL"
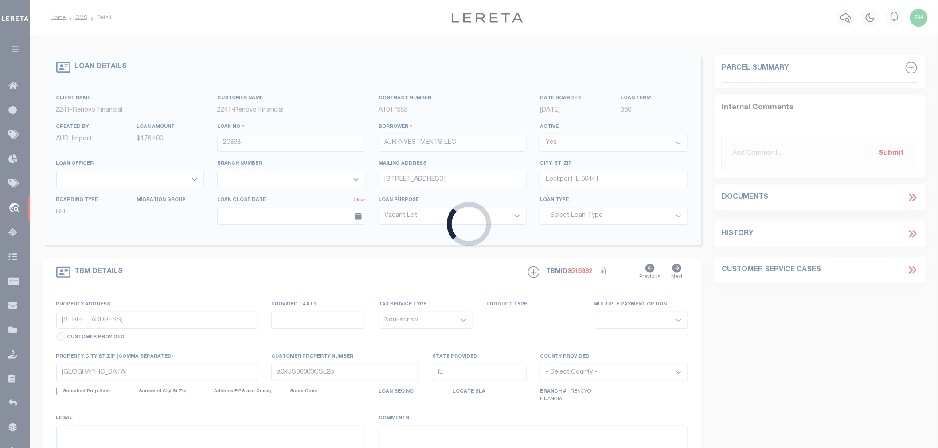
select select
type textarea "LEGAL REQUIRED"
select select "164194"
select select "25066"
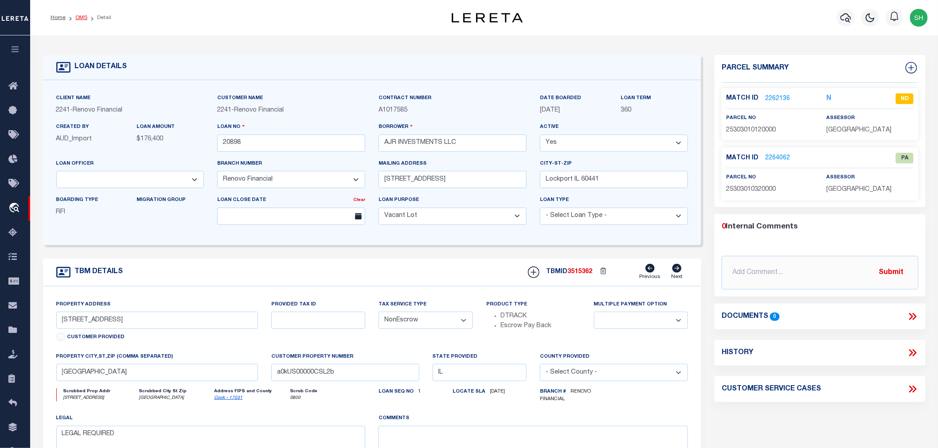
click at [81, 18] on link "OMS" at bounding box center [81, 17] width 12 height 5
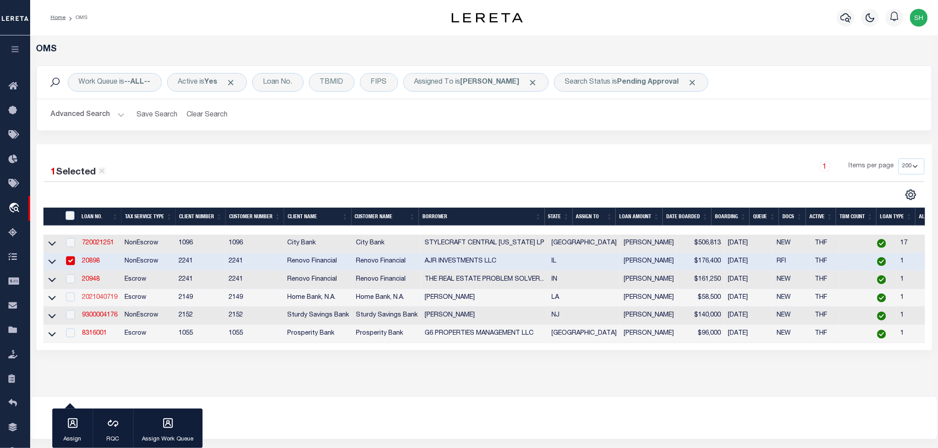
click at [96, 298] on link "2021040719" at bounding box center [99, 298] width 35 height 6
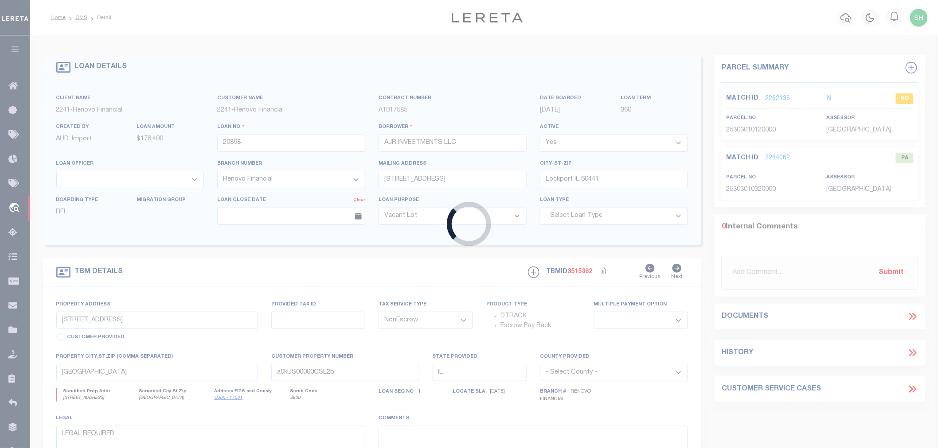
type input "2021040719"
type input "James M Oldenburg"
select select
type input "09/03/2025"
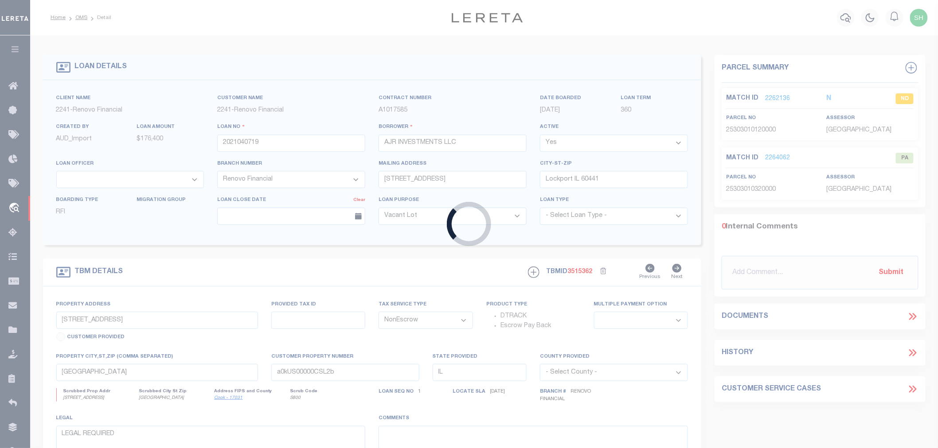
select select
select select "10"
select select "Escrow"
type input "307 CANEHAVEN BLVD"
select select
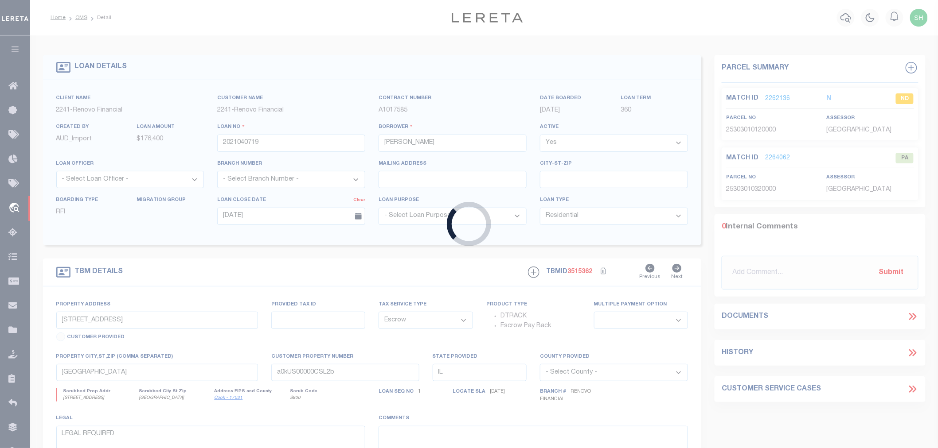
type input "YOUNGSVILLE LA 70592-4509"
type input "LA"
select select
select select "9223"
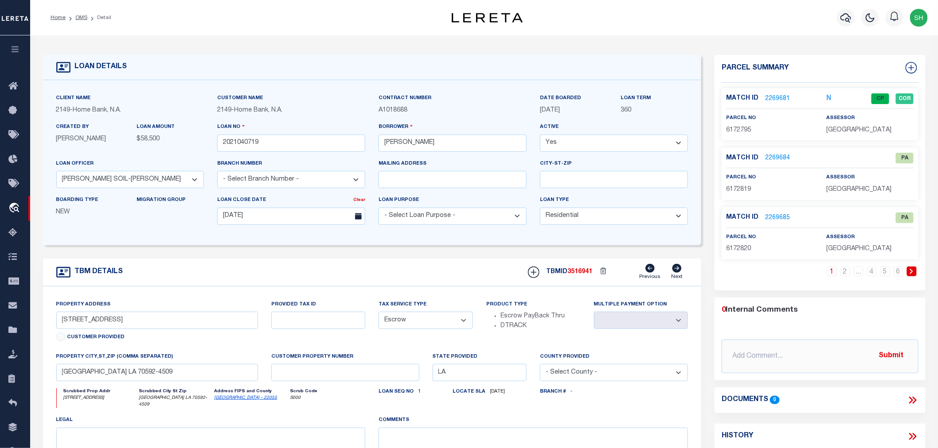
click at [773, 95] on link "2269681" at bounding box center [777, 98] width 25 height 9
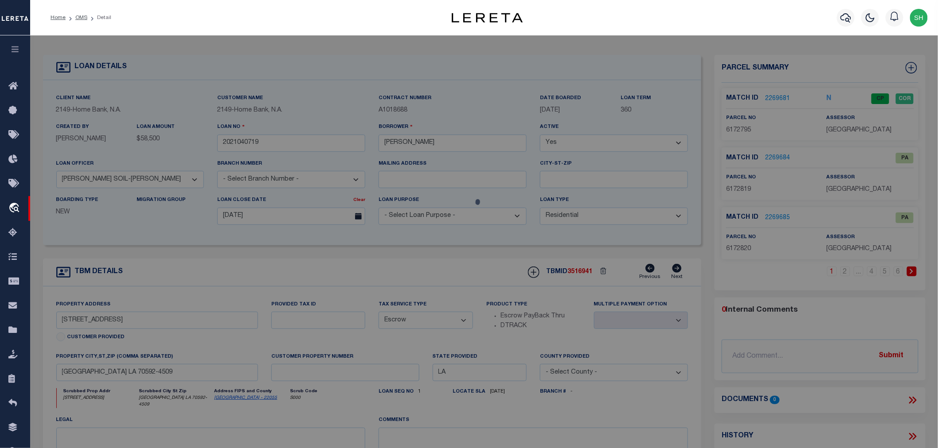
checkbox input "false"
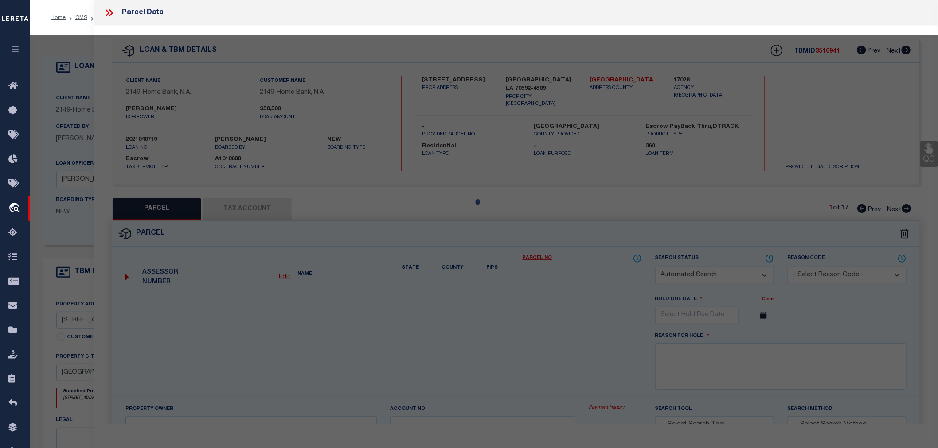
select select "CP"
type input "CANEHAVEN SUBDIVISION LLC"
select select "AGW"
select select "ADD"
type input "307 CANEHAVEN BLVD"
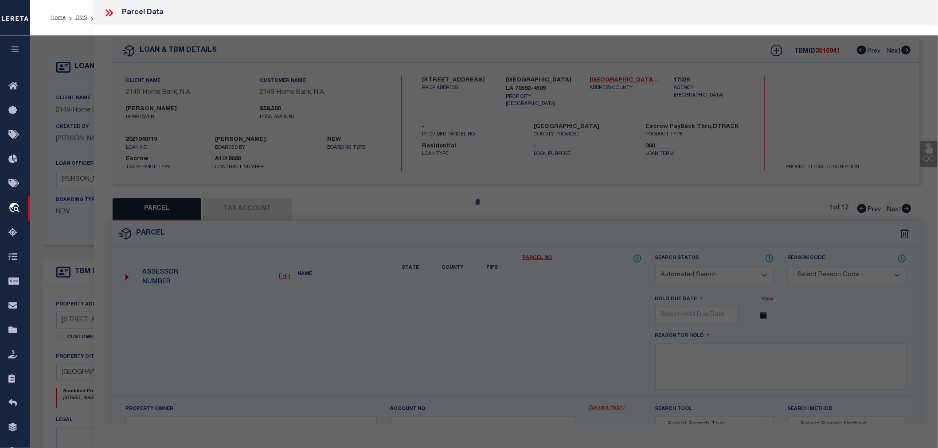
type input "YOUNGSVILLE"
type textarea "LOT 45 CANEHAVEN SUBD PH I (68X126)"
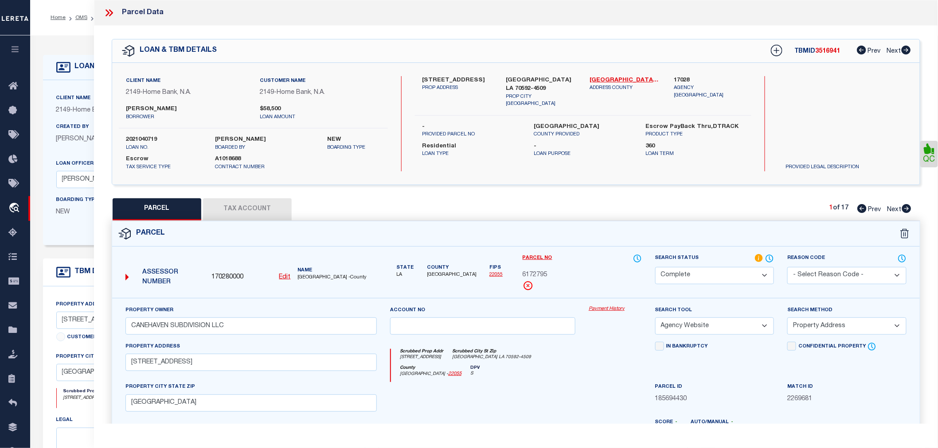
click at [901, 208] on span "Next" at bounding box center [894, 210] width 14 height 6
select select "AS"
select select
checkbox input "false"
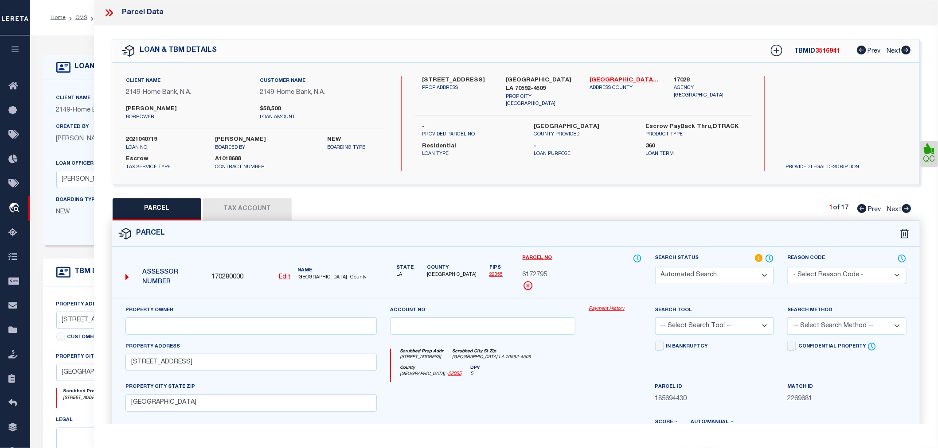
checkbox input "false"
select select "PA"
type input "CANEHAVEN SUBDIVISION LLC"
select select "ATL"
select select "ADD"
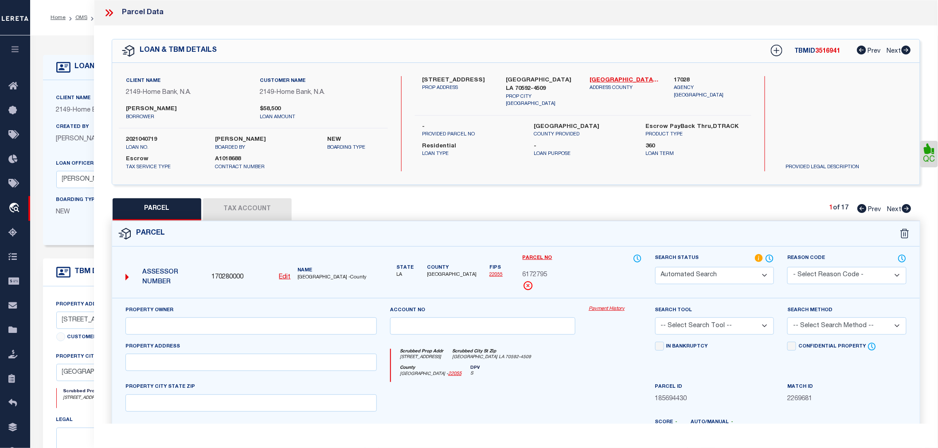
type input "204 CANEHAVEN BLVD"
checkbox input "false"
type input "YOUNGSVILLE, LA 70592"
type textarea "LOT 69 CANEHAVEN SUBD PH I (60X125)"
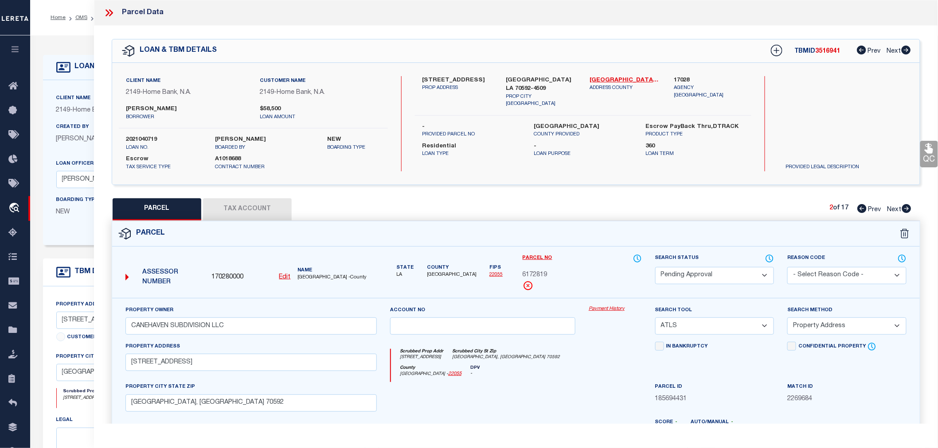
click at [693, 273] on select "Automated Search Bad Parcel Complete Duplicate Parcel High Dollar Reporting In …" at bounding box center [714, 275] width 119 height 17
select select "PR"
click at [655, 267] on select "Automated Search Bad Parcel Complete Duplicate Parcel High Dollar Reporting In …" at bounding box center [714, 275] width 119 height 17
click at [813, 274] on select "- Select Reason Code - 099 - Other (Provide additional detail) ACT - Agency Cha…" at bounding box center [846, 275] width 119 height 17
click at [787, 267] on select "- Select Reason Code - 099 - Other (Provide additional detail) ACT - Agency Cha…" at bounding box center [846, 275] width 119 height 17
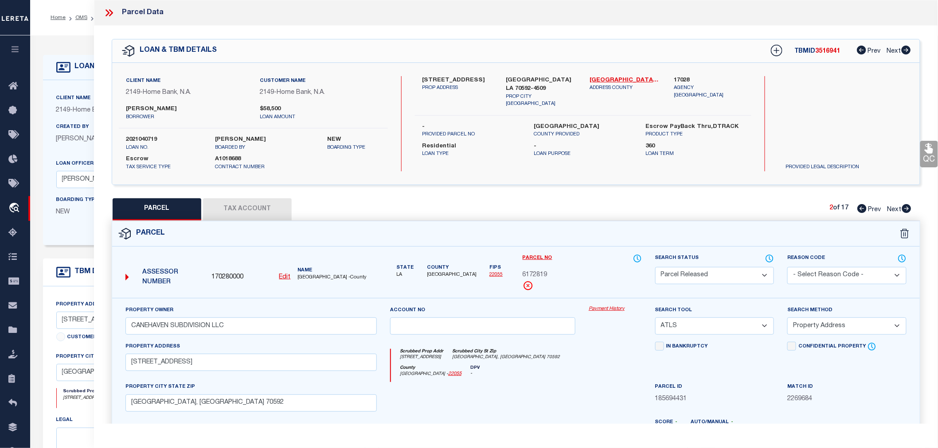
click at [803, 268] on select "- Select Reason Code - 099 - Other (Provide additional detail) ACT - Agency Cha…" at bounding box center [846, 275] width 119 height 17
select select "099"
click at [787, 267] on select "- Select Reason Code - 099 - Other (Provide additional detail) ACT - Agency Cha…" at bounding box center [846, 275] width 119 height 17
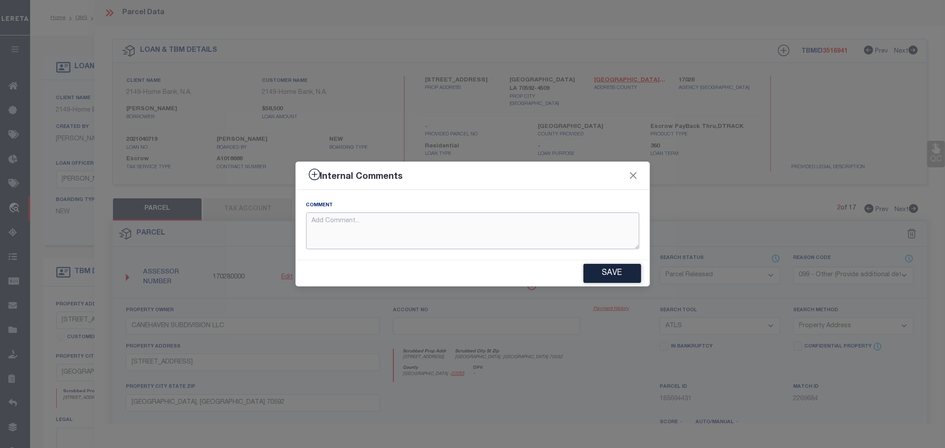
click at [347, 229] on textarea at bounding box center [472, 231] width 333 height 37
paste textarea "Parcel not needed"
type textarea "Parcel not needed"
click at [610, 276] on button "Save" at bounding box center [613, 273] width 58 height 19
type textarea "Parcel not needed"
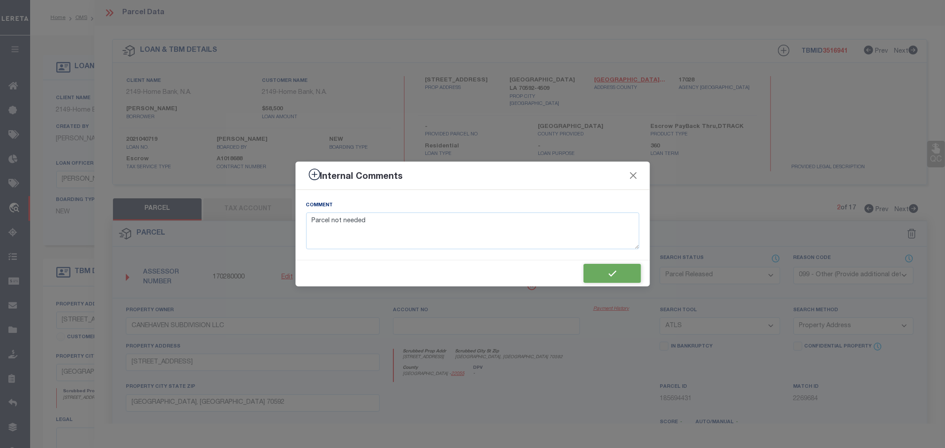
type textarea "Parcel not needed"
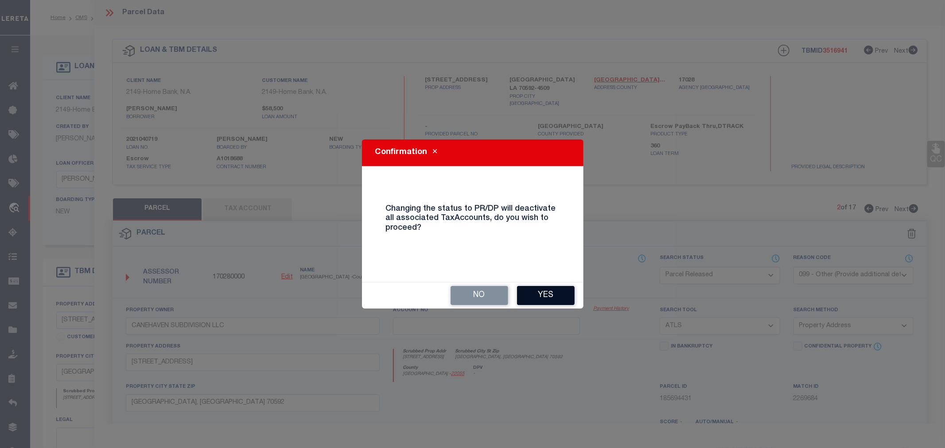
click at [533, 295] on button "Yes" at bounding box center [546, 295] width 58 height 19
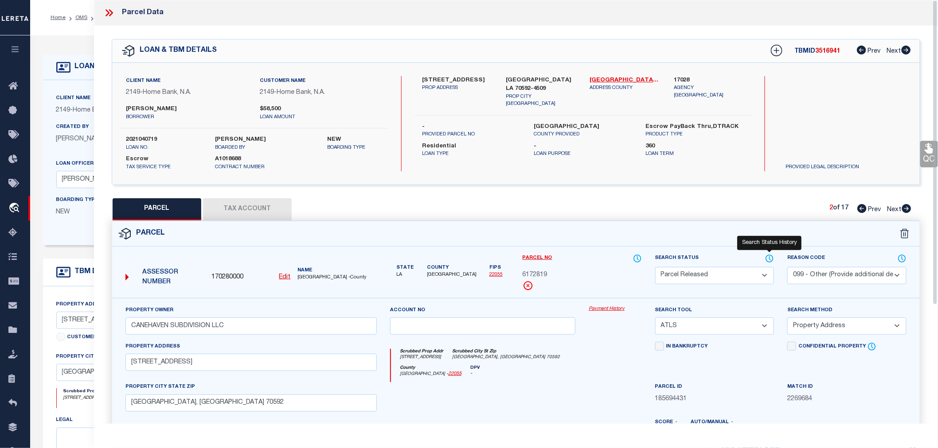
scroll to position [98, 0]
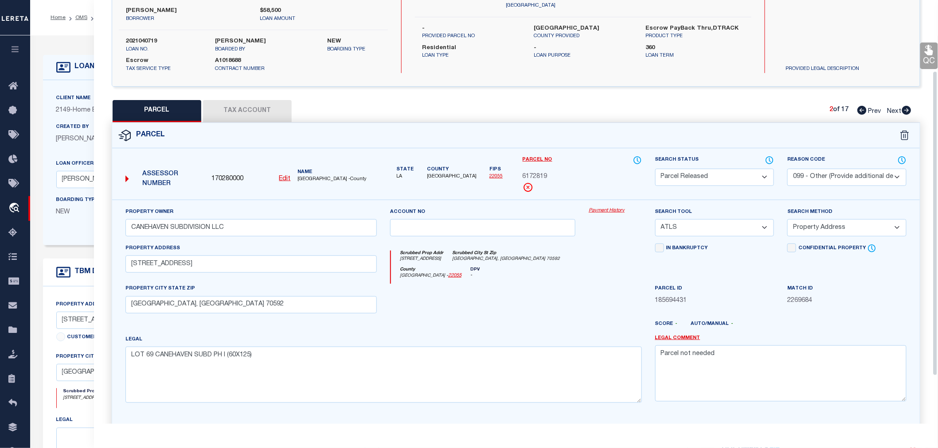
select select "AS"
select select
checkbox input "false"
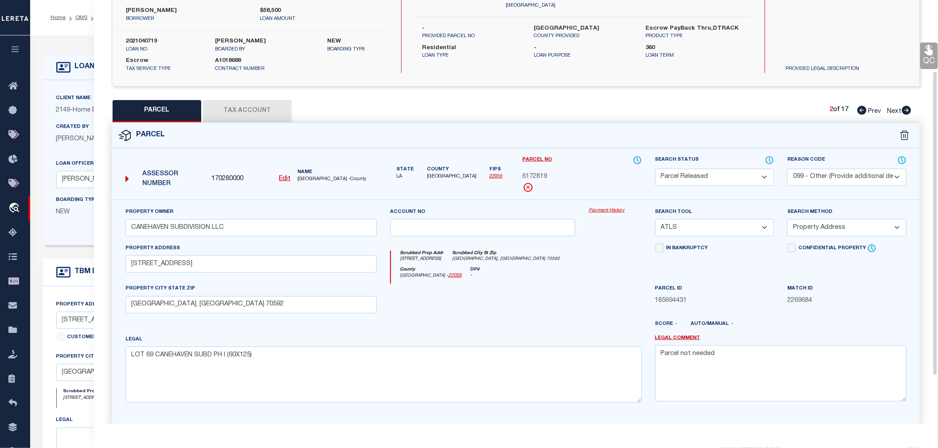
checkbox input "false"
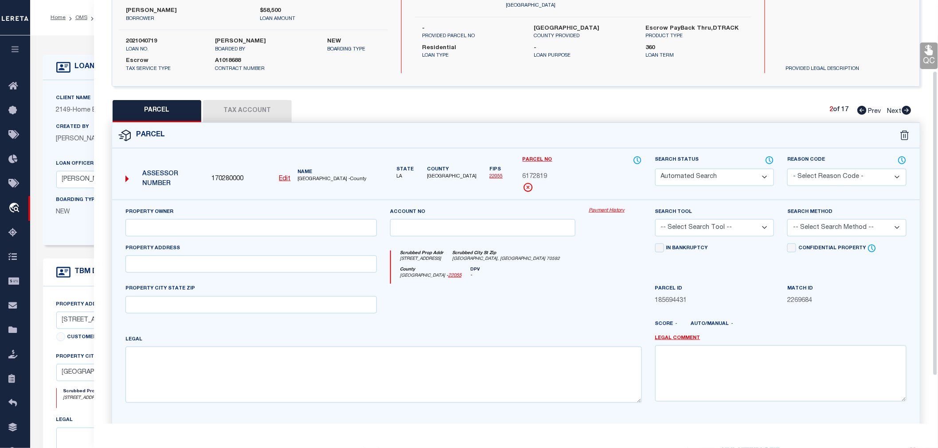
select select "PR"
select select "099"
type input "CANEHAVEN SUBDIVISION LLC"
select select "ATL"
select select "ADD"
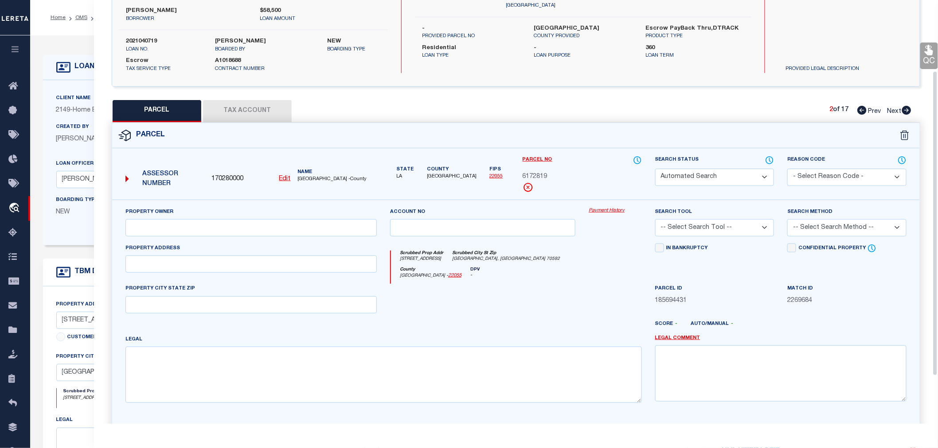
type input "204 CANEHAVEN BLVD"
type input "YOUNGSVILLE, LA 70592"
type textarea "LOT 69 CANEHAVEN SUBD PH I (60X125)"
type textarea "Parcel not needed"
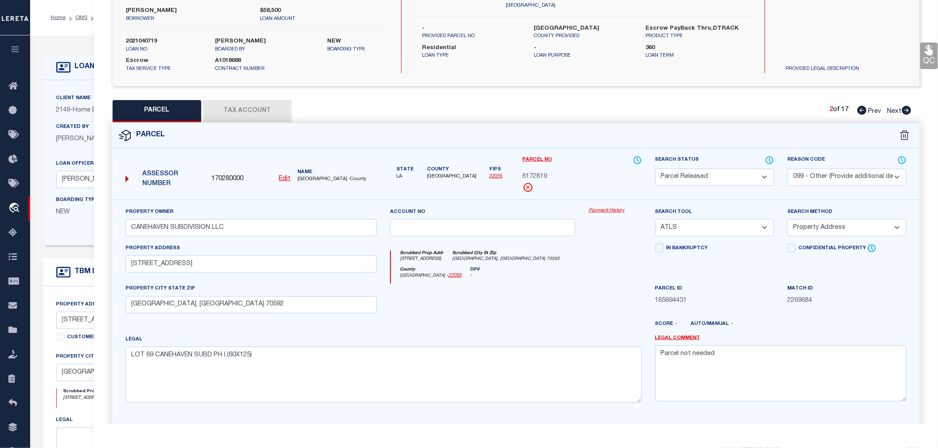
click at [907, 111] on icon at bounding box center [906, 110] width 10 height 9
select select "AS"
select select
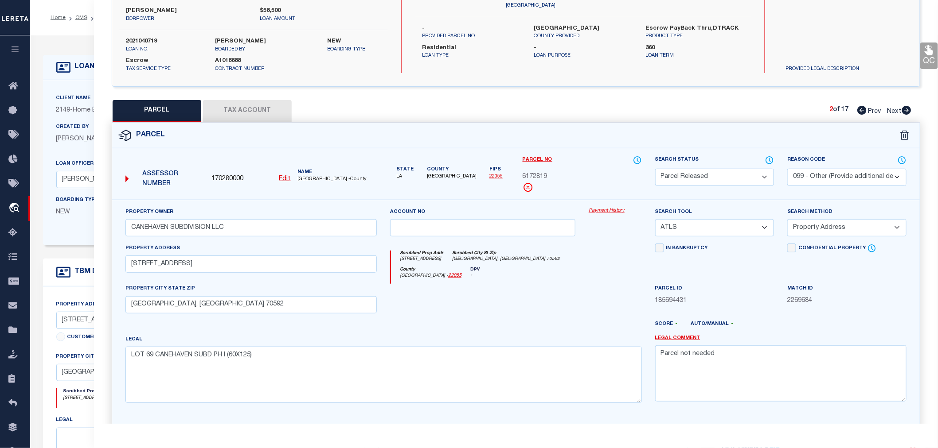
checkbox input "false"
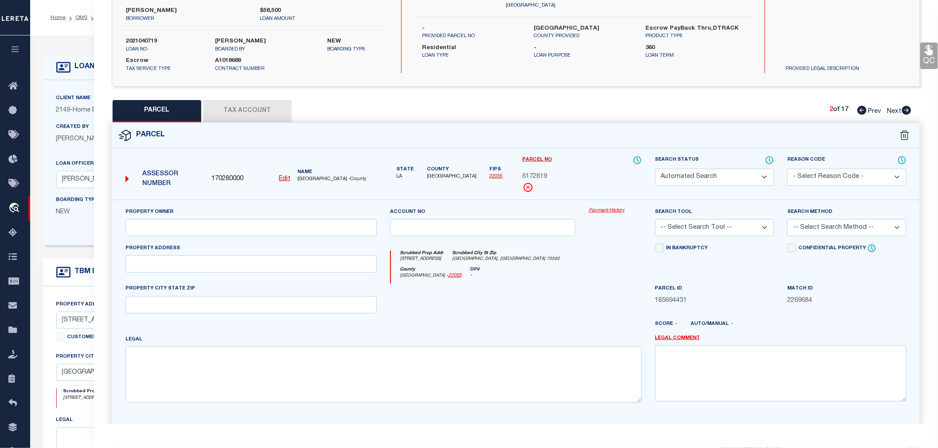
select select "PA"
type input "CANEHAVEN SUBDIVISION LLC"
select select "ATL"
select select "ADD"
type input "110 CANEHAVEN BLVD"
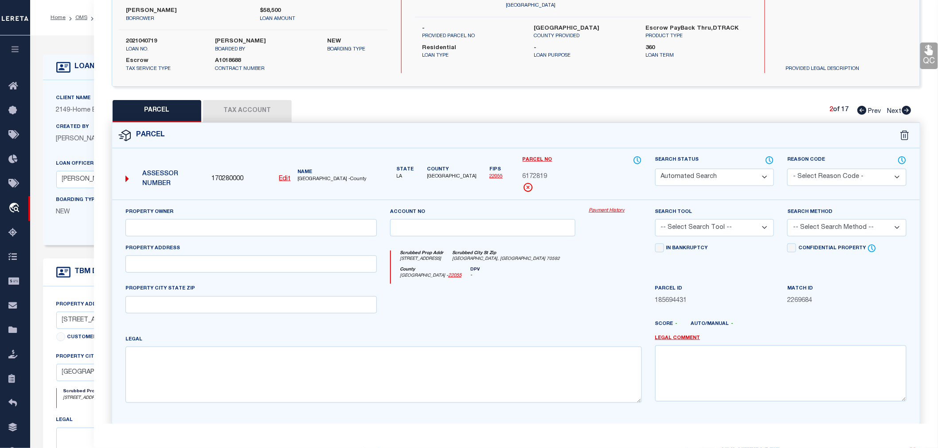
checkbox input "false"
type input "YOUNGSVILLE, LA 70592"
type textarea "LOT 70 CANEHAVEN SUBD PH I"
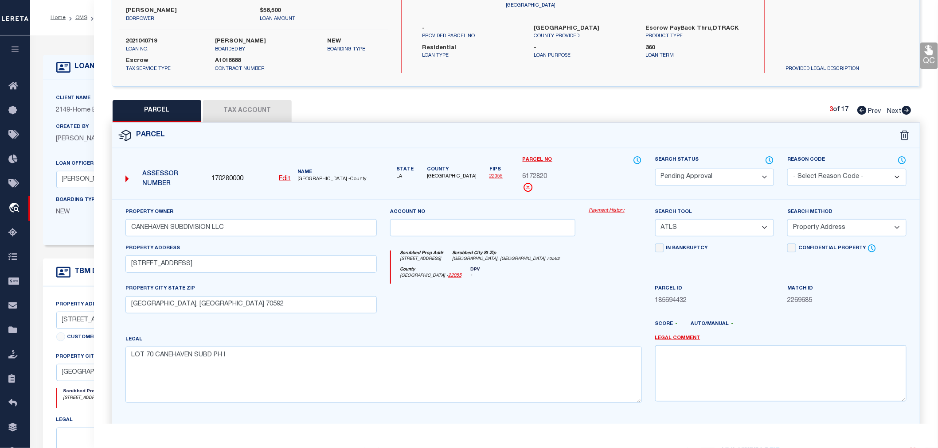
click at [683, 175] on select "Automated Search Bad Parcel Complete Duplicate Parcel High Dollar Reporting In …" at bounding box center [714, 177] width 119 height 17
select select "PR"
click at [655, 169] on select "Automated Search Bad Parcel Complete Duplicate Parcel High Dollar Reporting In …" at bounding box center [714, 177] width 119 height 17
click at [814, 176] on select "- Select Reason Code - 099 - Other (Provide additional detail) ACT - Agency Cha…" at bounding box center [846, 177] width 119 height 17
select select "099"
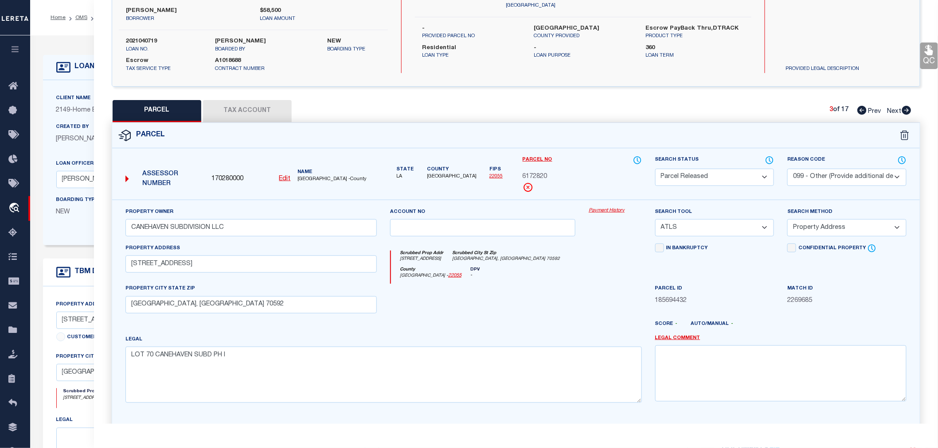
click at [787, 169] on select "- Select Reason Code - 099 - Other (Provide additional detail) ACT - Agency Cha…" at bounding box center [846, 177] width 119 height 17
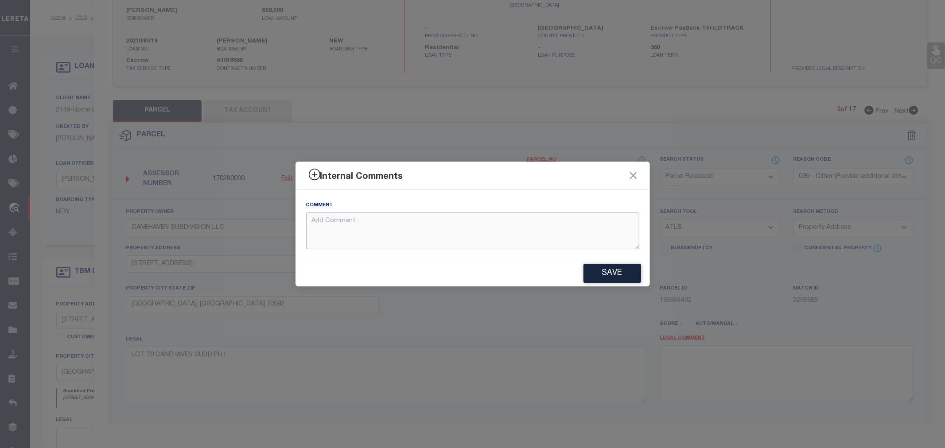
click at [499, 230] on textarea at bounding box center [472, 231] width 333 height 37
paste textarea "Parcel not needed"
type textarea "Parcel not needed"
click at [609, 273] on button "Save" at bounding box center [613, 273] width 58 height 19
type textarea "Parcel not needed"
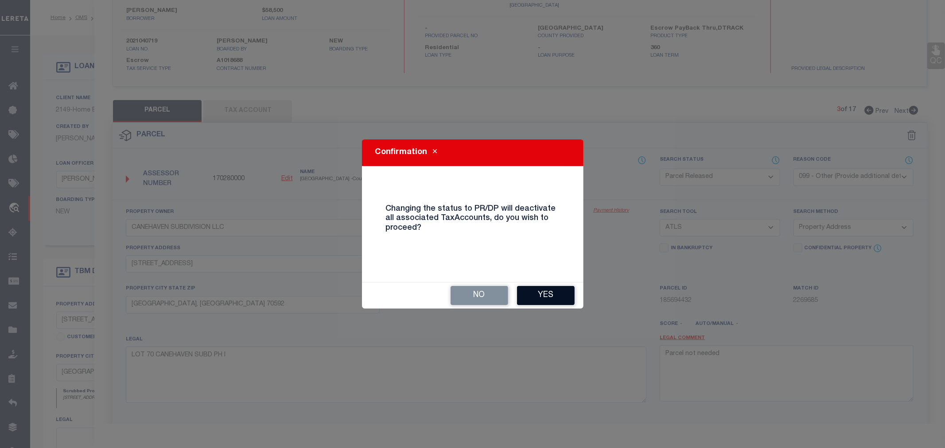
click at [543, 290] on button "Yes" at bounding box center [546, 295] width 58 height 19
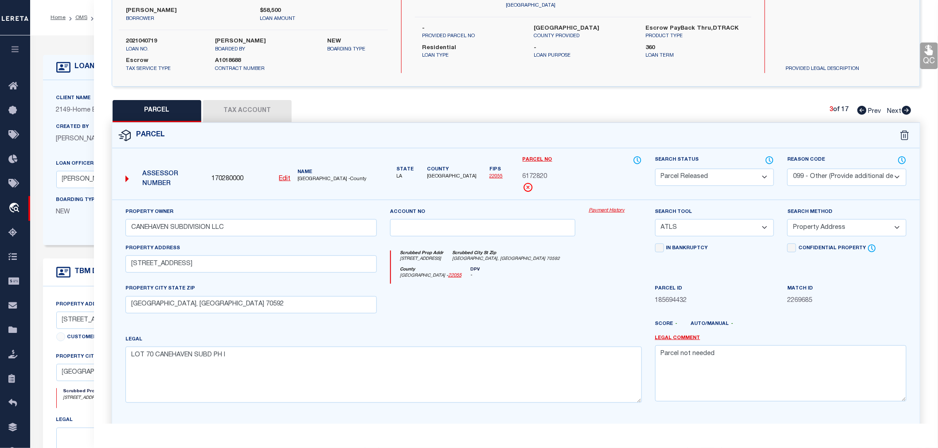
select select "AS"
select select
checkbox input "false"
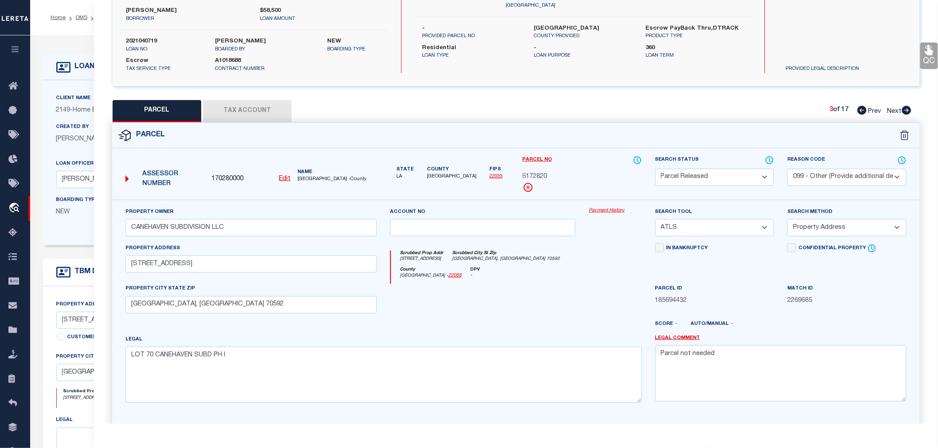
checkbox input "false"
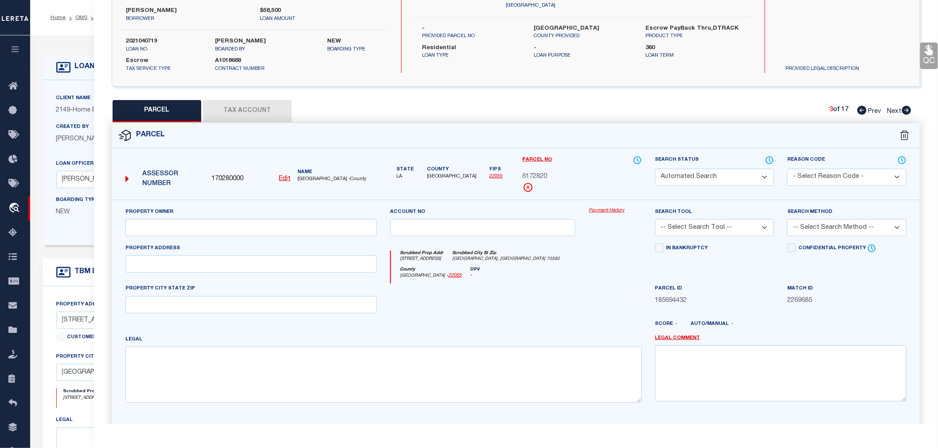
select select "PR"
select select "099"
type input "CANEHAVEN SUBDIVISION LLC"
select select "ATL"
select select "ADD"
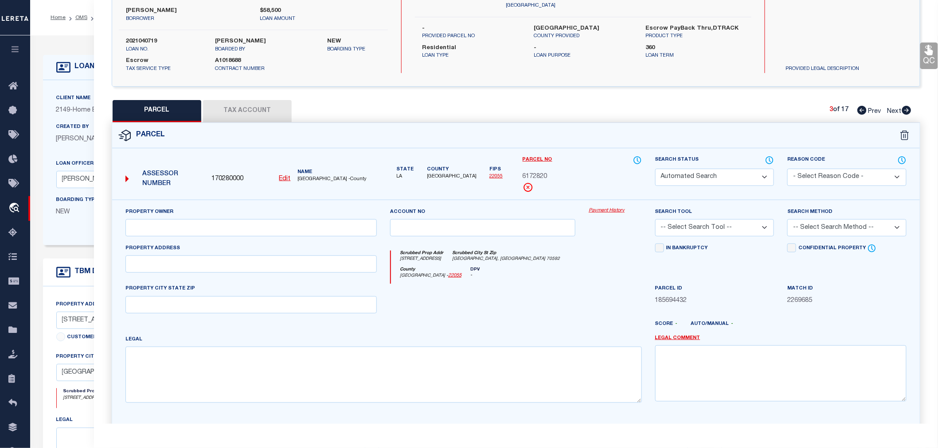
type input "110 CANEHAVEN BLVD"
type input "YOUNGSVILLE, LA 70592"
type textarea "LOT 70 CANEHAVEN SUBD PH I"
type textarea "Parcel not needed"
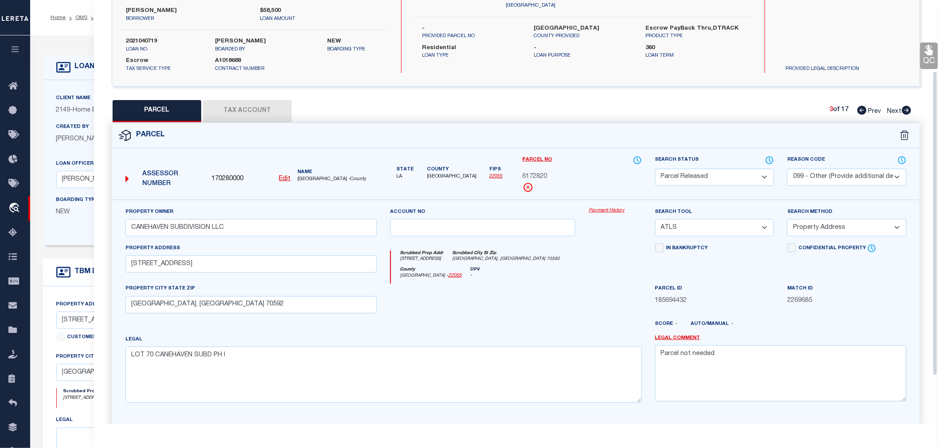
click at [904, 108] on icon at bounding box center [906, 110] width 9 height 9
select select "AS"
select select
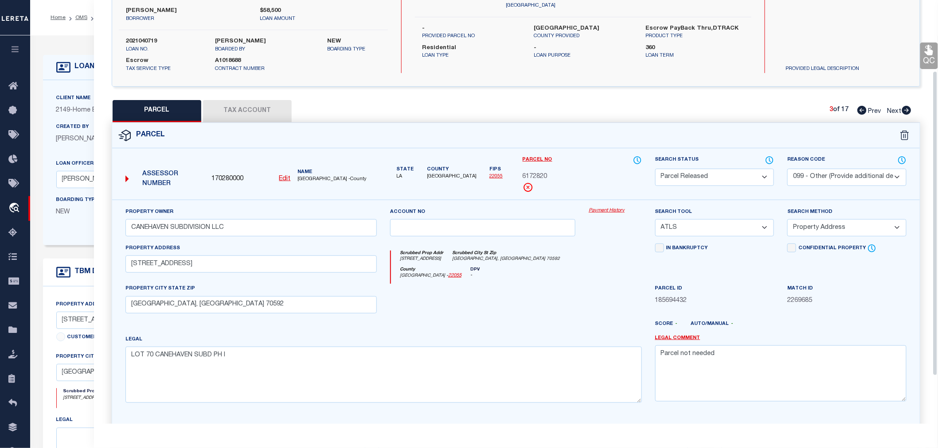
checkbox input "false"
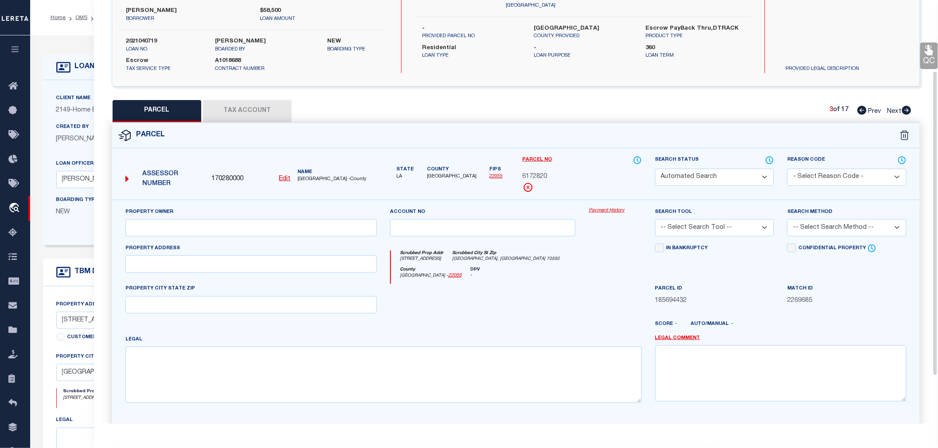
select select "PA"
type input "CANEHAVEN SUBDIVISION LLC"
select select "ATL"
select select "ADD"
type input "108 CANEHAVEN BLVD"
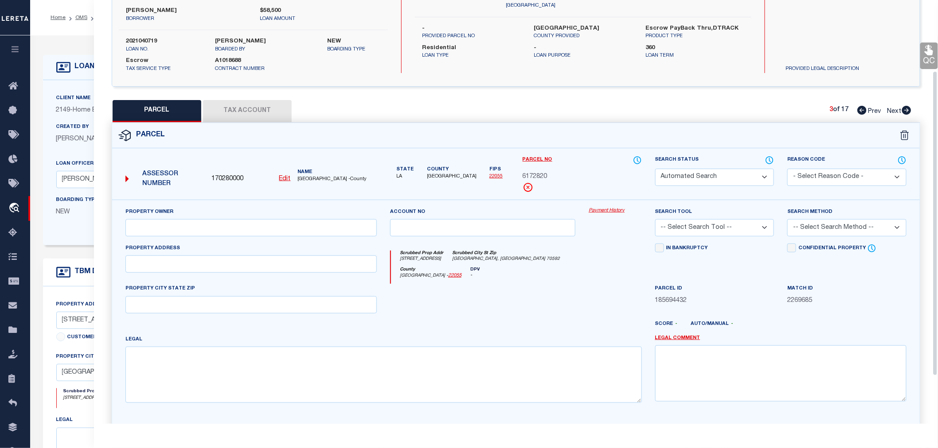
checkbox input "false"
type input "YOUNGSVILLE, LA 70592"
type textarea "LOT 71 CANEHAVEN SUBD PH I (60X120)"
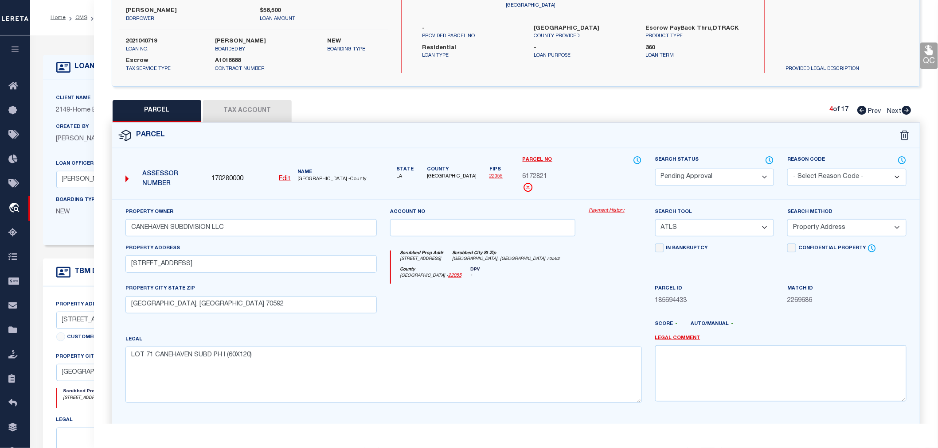
click at [684, 176] on select "Automated Search Bad Parcel Complete Duplicate Parcel High Dollar Reporting In …" at bounding box center [714, 177] width 119 height 17
select select "PR"
click at [655, 169] on select "Automated Search Bad Parcel Complete Duplicate Parcel High Dollar Reporting In …" at bounding box center [714, 177] width 119 height 17
click at [803, 171] on select "- Select Reason Code - 099 - Other (Provide additional detail) ACT - Agency Cha…" at bounding box center [846, 177] width 119 height 17
select select "099"
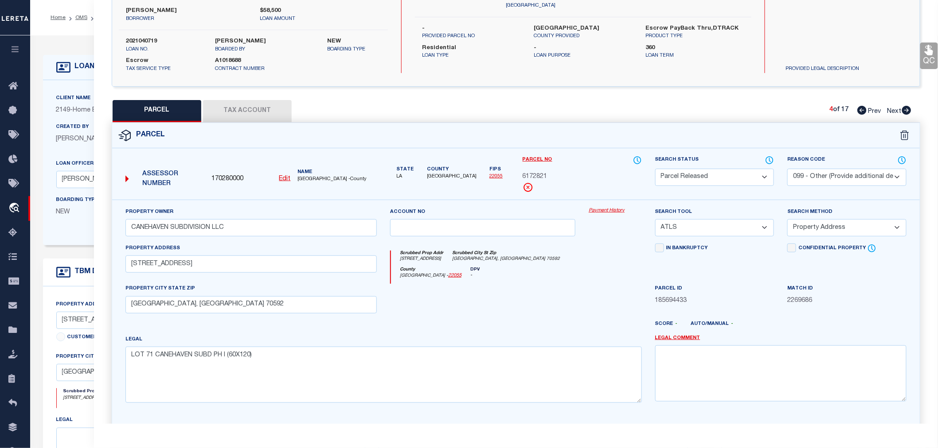
click at [787, 169] on select "- Select Reason Code - 099 - Other (Provide additional detail) ACT - Agency Cha…" at bounding box center [846, 177] width 119 height 17
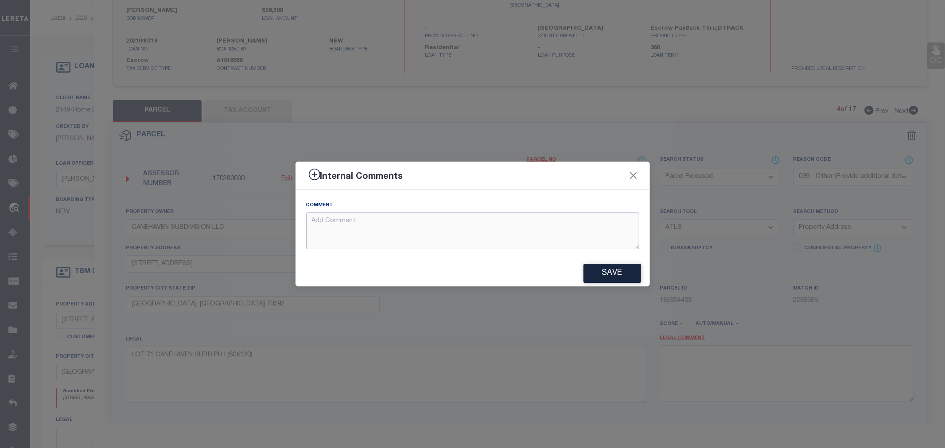
click at [512, 229] on textarea at bounding box center [472, 231] width 333 height 37
paste textarea "Parcel not needed"
type textarea "Parcel not needed"
click at [605, 276] on button "Save" at bounding box center [613, 273] width 58 height 19
type textarea "Parcel not needed"
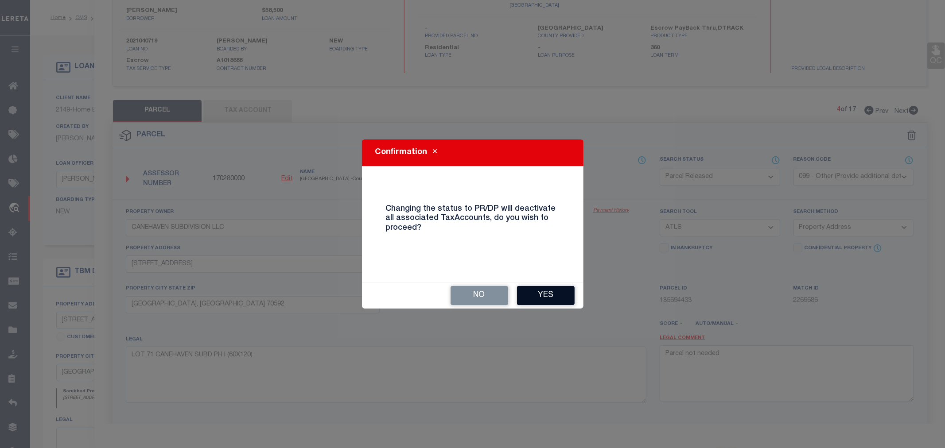
click at [553, 292] on button "Yes" at bounding box center [546, 295] width 58 height 19
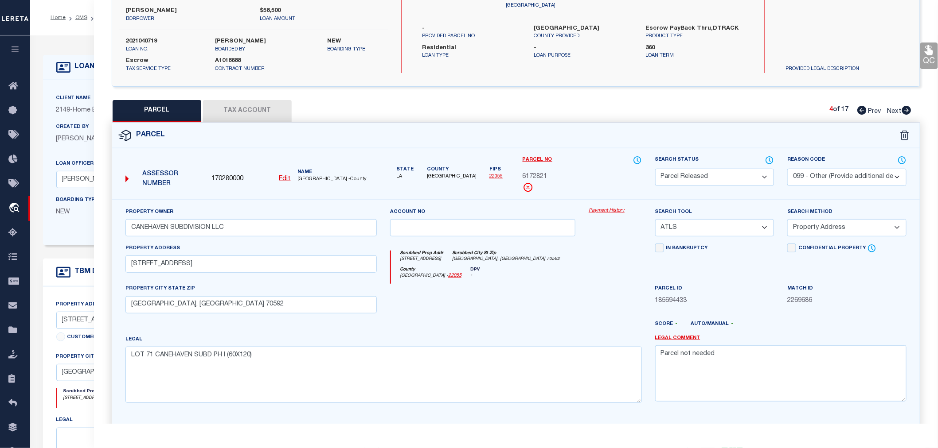
select select "AS"
select select
checkbox input "false"
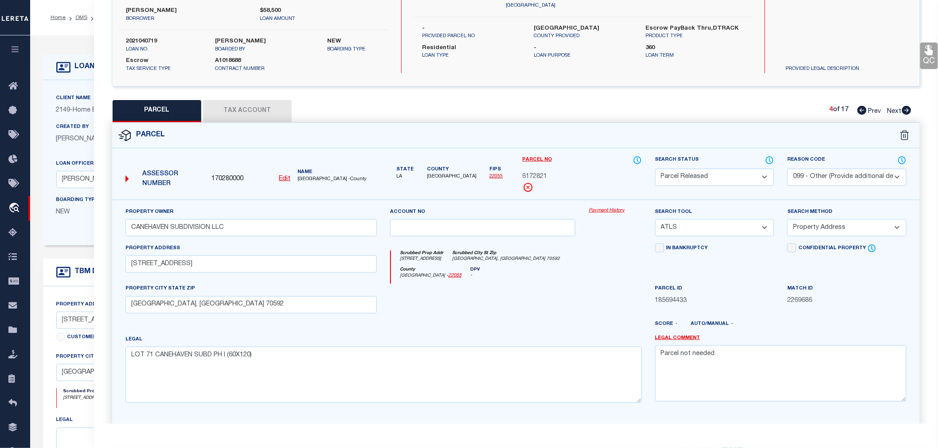
checkbox input "false"
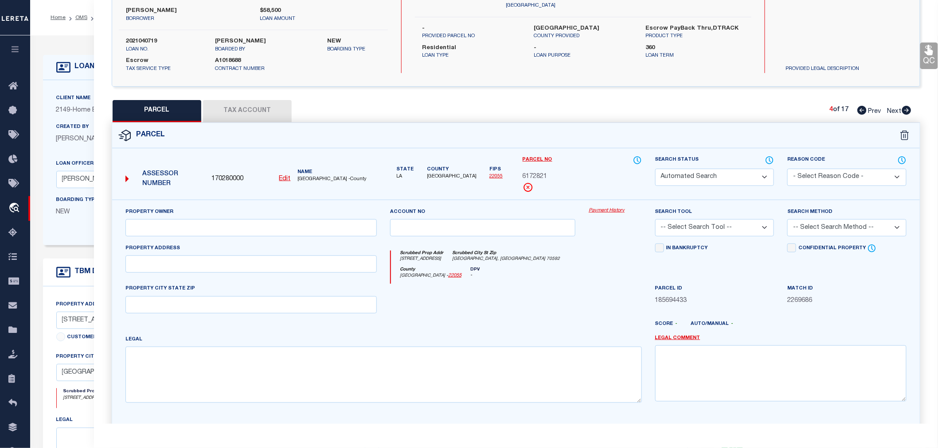
select select "PR"
select select "099"
type input "CANEHAVEN SUBDIVISION LLC"
select select "ATL"
select select "ADD"
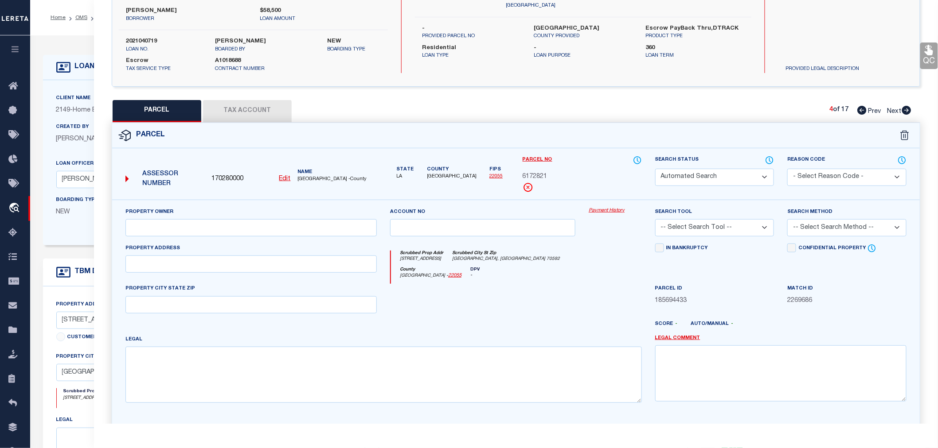
type input "108 CANEHAVEN BLVD"
type input "YOUNGSVILLE, LA 70592"
type textarea "LOT 71 CANEHAVEN SUBD PH I (60X120)"
type textarea "Parcel not needed"
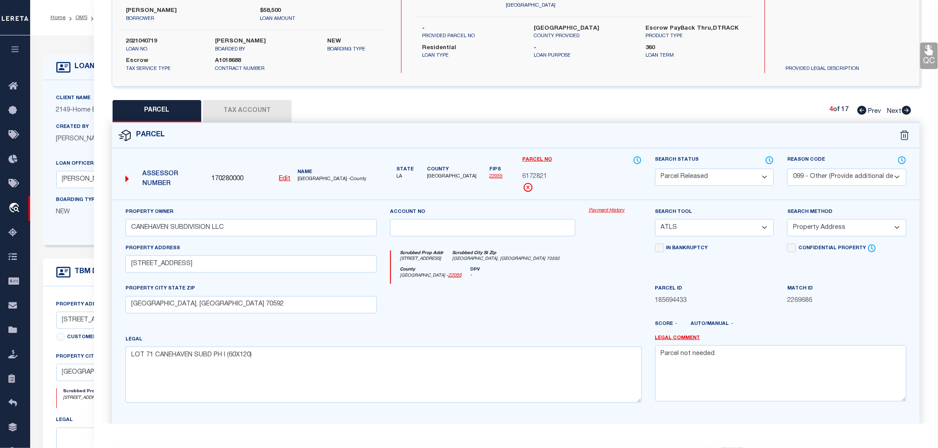
click at [906, 107] on icon at bounding box center [906, 110] width 9 height 9
select select "AS"
select select
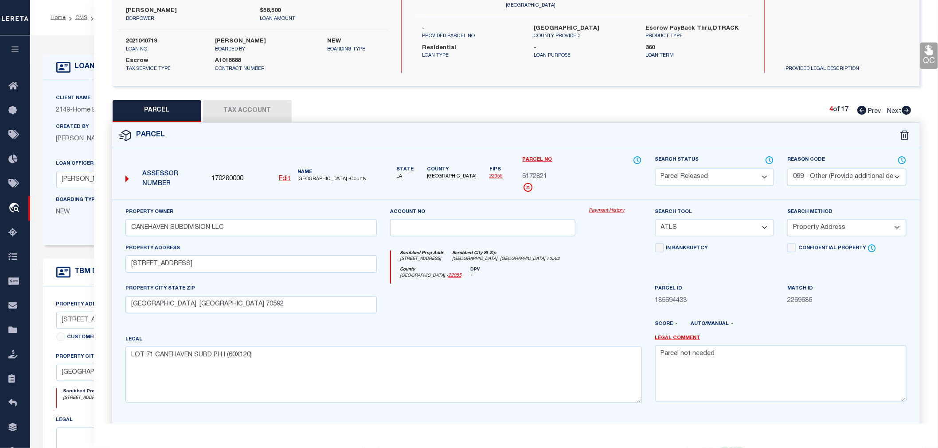
checkbox input "false"
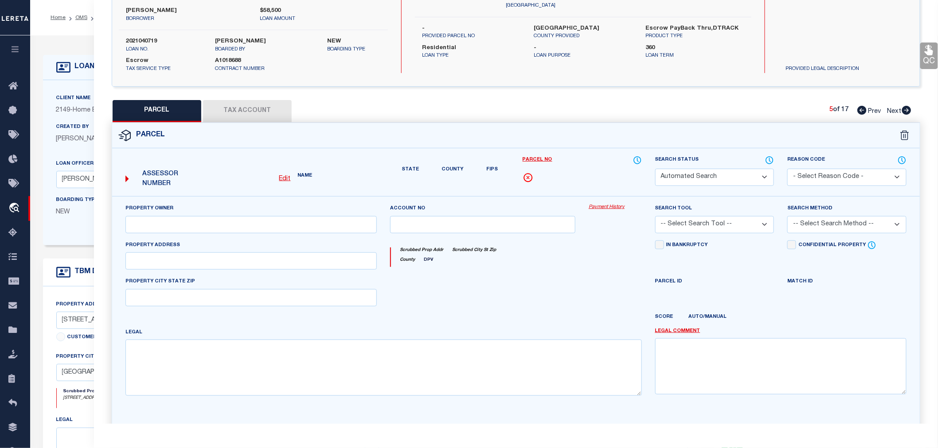
select select "PA"
type input "CANEHAVEN SUBDIVISION LLC"
select select "ATL"
select select "ADD"
type input "106 CANEHAVEN BLVD"
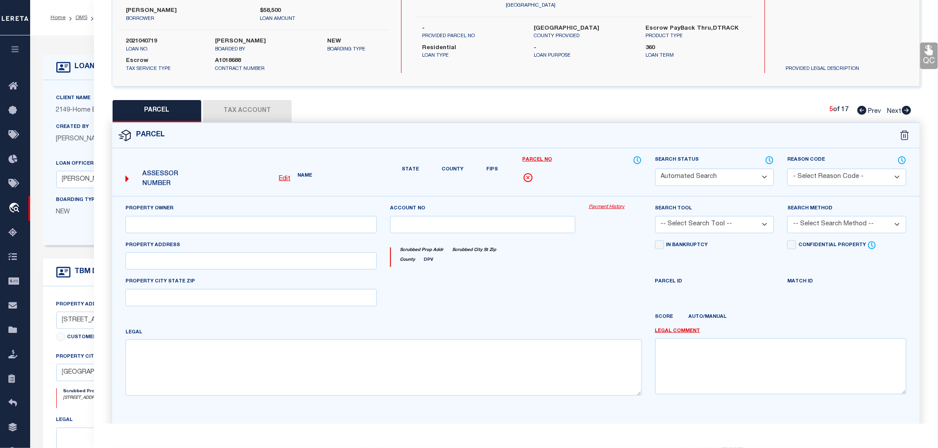
checkbox input "false"
type input "YOUNGSVILLE, LA 70592"
type textarea "LOT 72 CANEHAVEN SUBD PH I (60X120)"
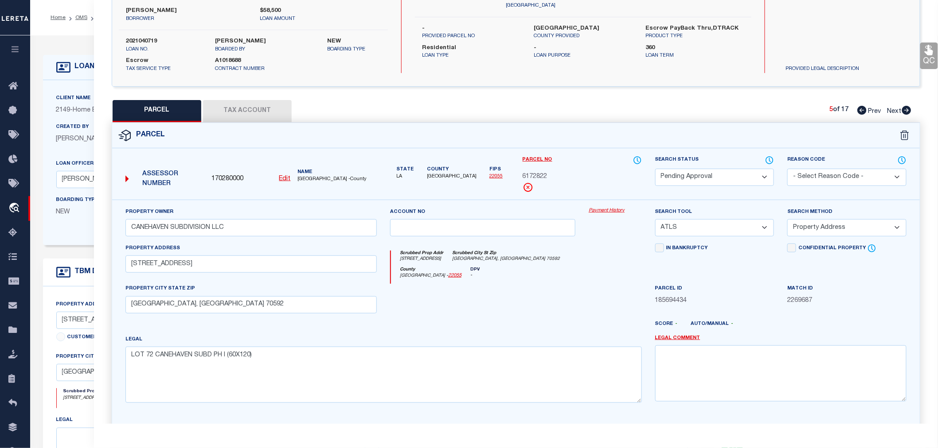
click at [692, 176] on select "Automated Search Bad Parcel Complete Duplicate Parcel High Dollar Reporting In …" at bounding box center [714, 177] width 119 height 17
select select "PR"
click at [655, 169] on select "Automated Search Bad Parcel Complete Duplicate Parcel High Dollar Reporting In …" at bounding box center [714, 177] width 119 height 17
click at [813, 176] on select "- Select Reason Code - 099 - Other (Provide additional detail) ACT - Agency Cha…" at bounding box center [846, 177] width 119 height 17
select select "099"
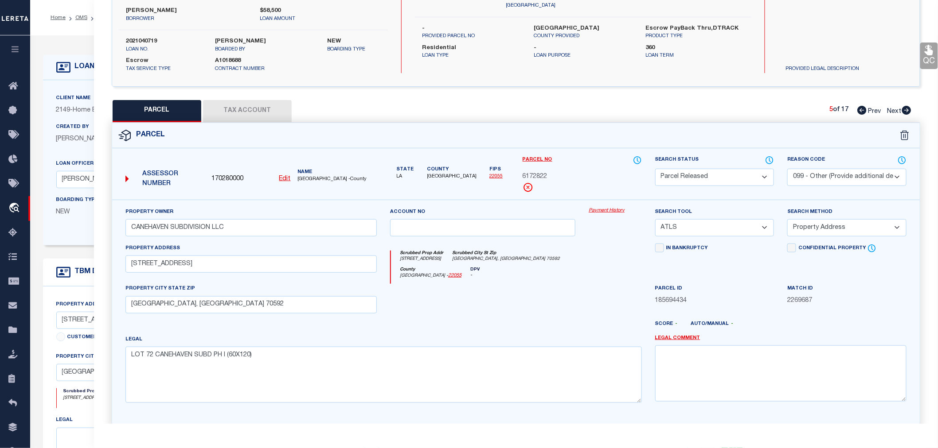
click at [787, 169] on select "- Select Reason Code - 099 - Other (Provide additional detail) ACT - Agency Cha…" at bounding box center [846, 177] width 119 height 17
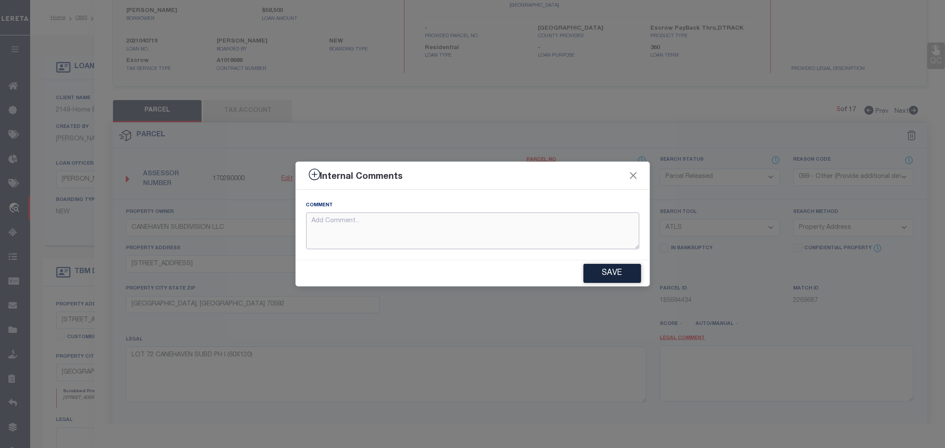
click at [382, 228] on textarea at bounding box center [472, 231] width 333 height 37
paste textarea "Parcel not needed"
type textarea "Parcel not needed"
click at [611, 269] on button "Save" at bounding box center [613, 273] width 58 height 19
type textarea "Parcel not needed"
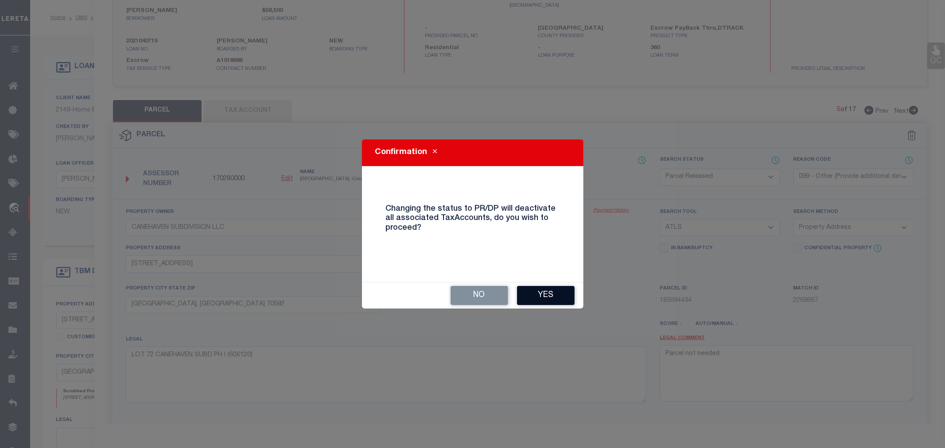
click at [539, 294] on button "Yes" at bounding box center [546, 295] width 58 height 19
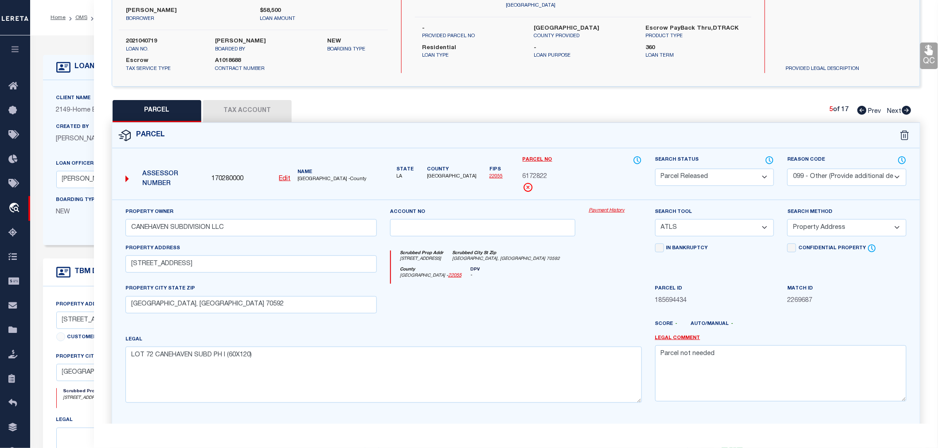
select select "AS"
select select
click at [906, 112] on icon at bounding box center [906, 110] width 9 height 9
click at [724, 176] on select "Automated Search Bad Parcel Complete Duplicate Parcel High Dollar Reporting In …" at bounding box center [714, 177] width 119 height 17
click at [655, 169] on select "Automated Search Bad Parcel Complete Duplicate Parcel High Dollar Reporting In …" at bounding box center [714, 177] width 119 height 17
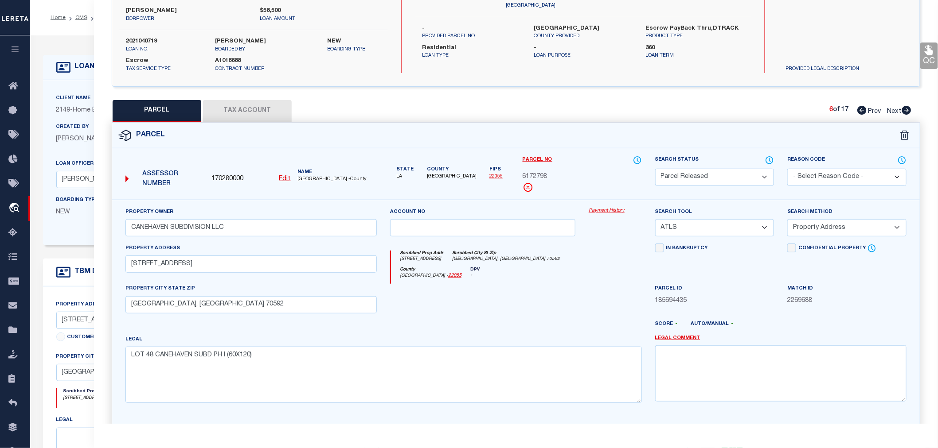
click at [818, 178] on select "- Select Reason Code - 099 - Other (Provide additional detail) ACT - Agency Cha…" at bounding box center [846, 177] width 119 height 17
click at [787, 169] on select "- Select Reason Code - 099 - Other (Provide additional detail) ACT - Agency Cha…" at bounding box center [846, 177] width 119 height 17
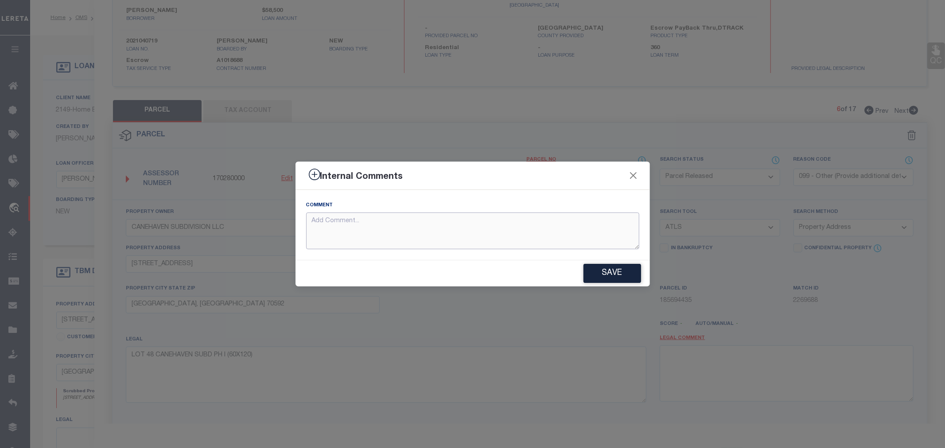
click at [404, 225] on textarea at bounding box center [472, 231] width 333 height 37
paste textarea "Parcel not needed"
click at [600, 277] on button "Save" at bounding box center [613, 273] width 58 height 19
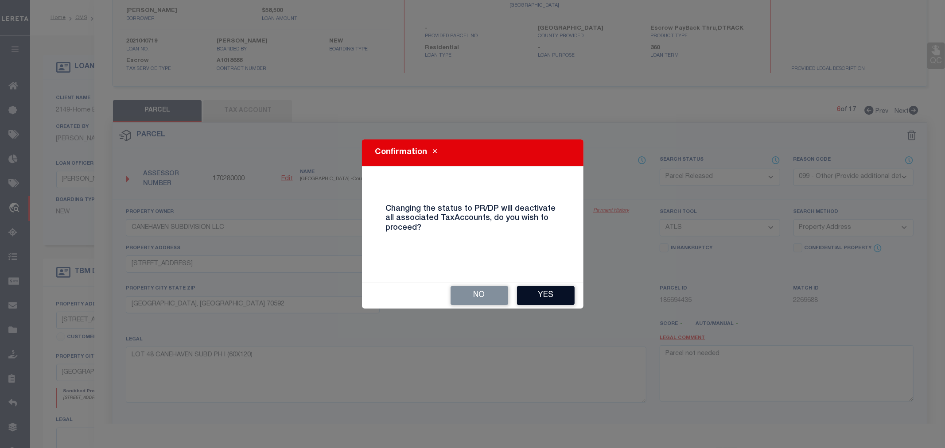
click at [542, 296] on button "Yes" at bounding box center [546, 295] width 58 height 19
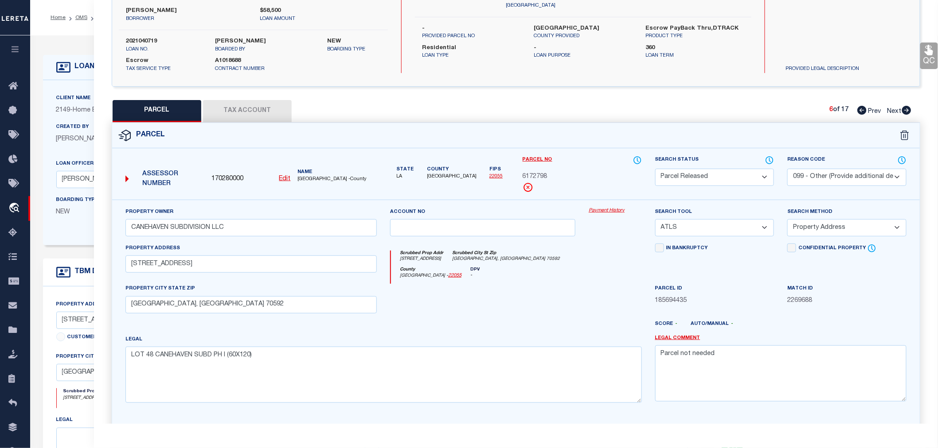
click at [908, 110] on icon at bounding box center [906, 110] width 10 height 9
click at [686, 176] on select "Automated Search Bad Parcel Complete Duplicate Parcel High Dollar Reporting In …" at bounding box center [714, 177] width 119 height 17
click at [655, 169] on select "Automated Search Bad Parcel Complete Duplicate Parcel High Dollar Reporting In …" at bounding box center [714, 177] width 119 height 17
click at [806, 175] on select "- Select Reason Code - 099 - Other (Provide additional detail) ACT - Agency Cha…" at bounding box center [846, 177] width 119 height 17
click at [787, 169] on select "- Select Reason Code - 099 - Other (Provide additional detail) ACT - Agency Cha…" at bounding box center [846, 177] width 119 height 17
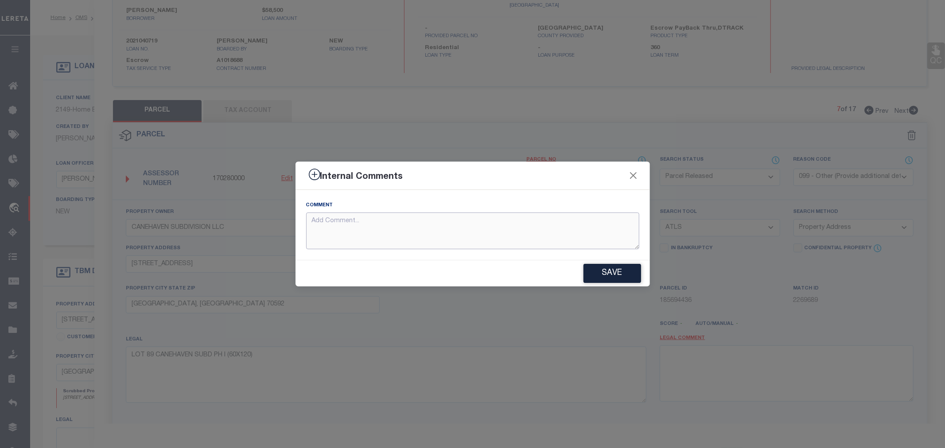
click at [457, 231] on textarea at bounding box center [472, 231] width 333 height 37
paste textarea "Parcel not needed"
click at [599, 273] on button "Save" at bounding box center [613, 273] width 58 height 19
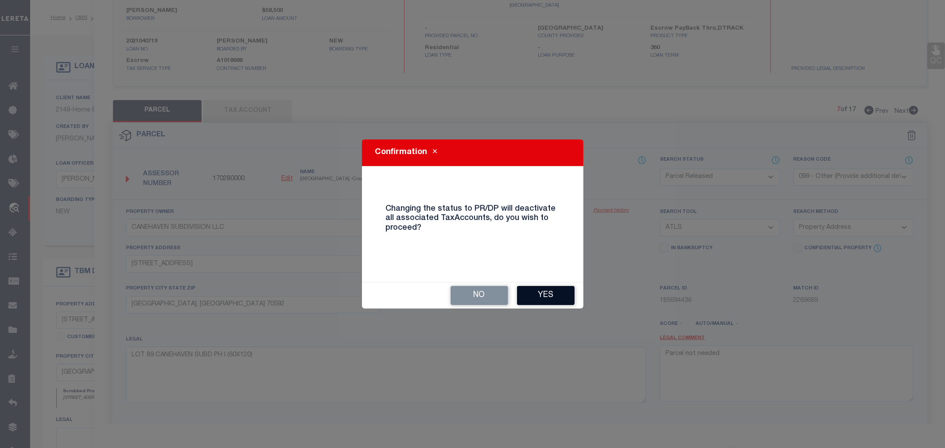
click at [542, 294] on button "Yes" at bounding box center [546, 295] width 58 height 19
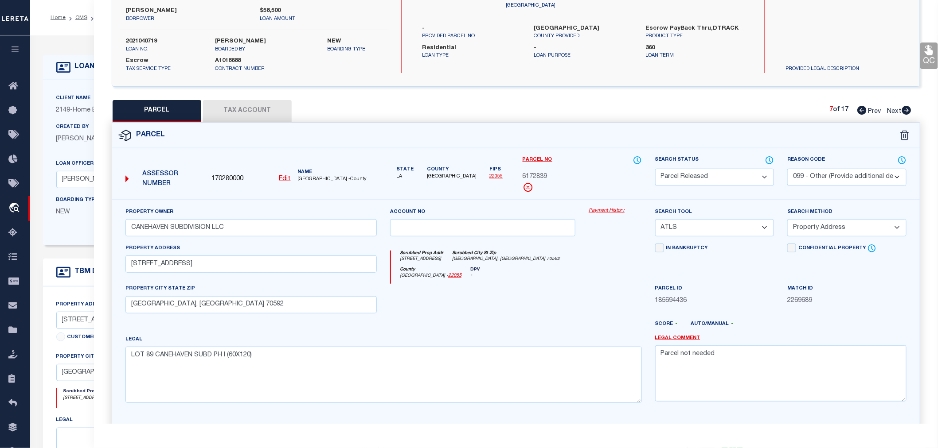
click at [903, 111] on icon at bounding box center [906, 110] width 9 height 9
click at [722, 179] on select "Automated Search Bad Parcel Complete Duplicate Parcel High Dollar Reporting In …" at bounding box center [714, 177] width 119 height 17
click at [655, 169] on select "Automated Search Bad Parcel Complete Duplicate Parcel High Dollar Reporting In …" at bounding box center [714, 177] width 119 height 17
click at [814, 173] on select "- Select Reason Code - 099 - Other (Provide additional detail) ACT - Agency Cha…" at bounding box center [846, 177] width 119 height 17
click at [787, 169] on select "- Select Reason Code - 099 - Other (Provide additional detail) ACT - Agency Cha…" at bounding box center [846, 177] width 119 height 17
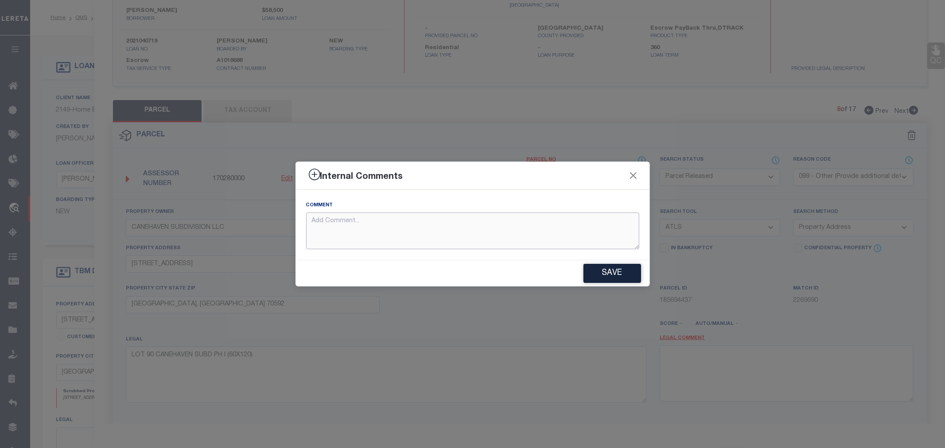
click at [492, 228] on textarea at bounding box center [472, 231] width 333 height 37
paste textarea "Parcel not needed"
click at [603, 273] on button "Save" at bounding box center [613, 273] width 58 height 19
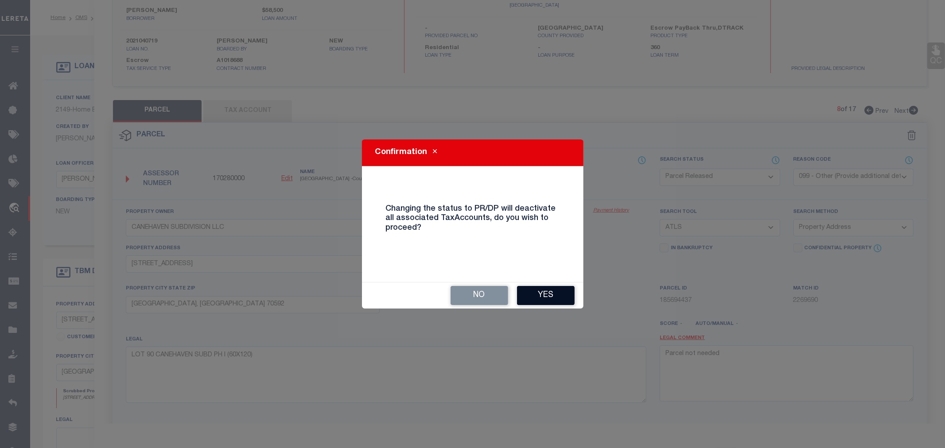
click at [551, 298] on button "Yes" at bounding box center [546, 295] width 58 height 19
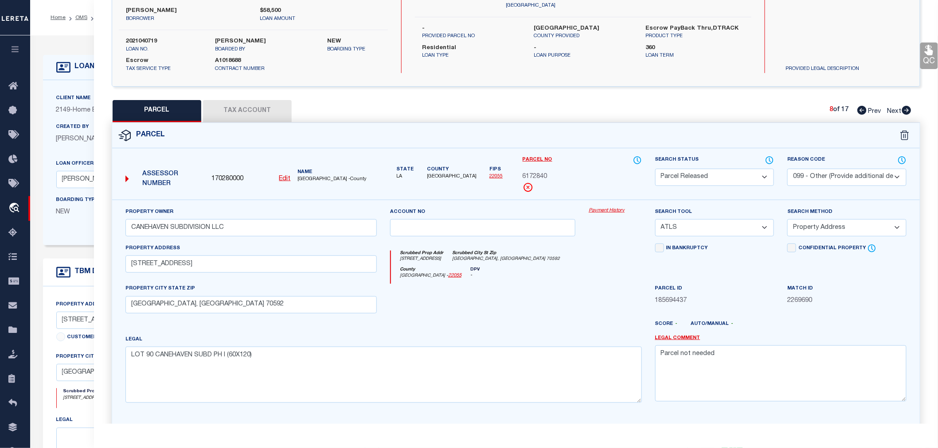
click at [905, 109] on icon at bounding box center [906, 110] width 9 height 9
click at [669, 175] on select "Automated Search Bad Parcel Complete Duplicate Parcel High Dollar Reporting In …" at bounding box center [714, 177] width 119 height 17
click at [655, 169] on select "Automated Search Bad Parcel Complete Duplicate Parcel High Dollar Reporting In …" at bounding box center [714, 177] width 119 height 17
click at [819, 180] on select "- Select Reason Code - 099 - Other (Provide additional detail) ACT - Agency Cha…" at bounding box center [846, 177] width 119 height 17
click at [787, 169] on select "- Select Reason Code - 099 - Other (Provide additional detail) ACT - Agency Cha…" at bounding box center [846, 177] width 119 height 17
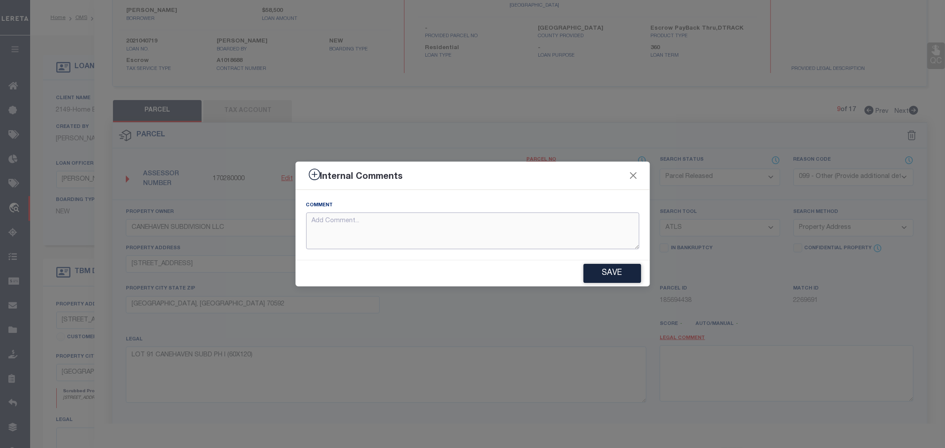
click at [506, 226] on textarea at bounding box center [472, 231] width 333 height 37
paste textarea "Parcel not needed"
click at [608, 271] on button "Save" at bounding box center [613, 273] width 58 height 19
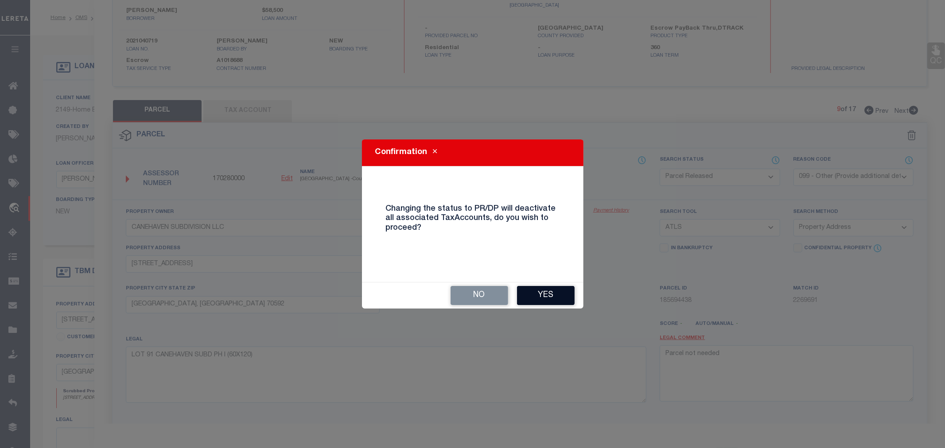
click at [551, 297] on button "Yes" at bounding box center [546, 295] width 58 height 19
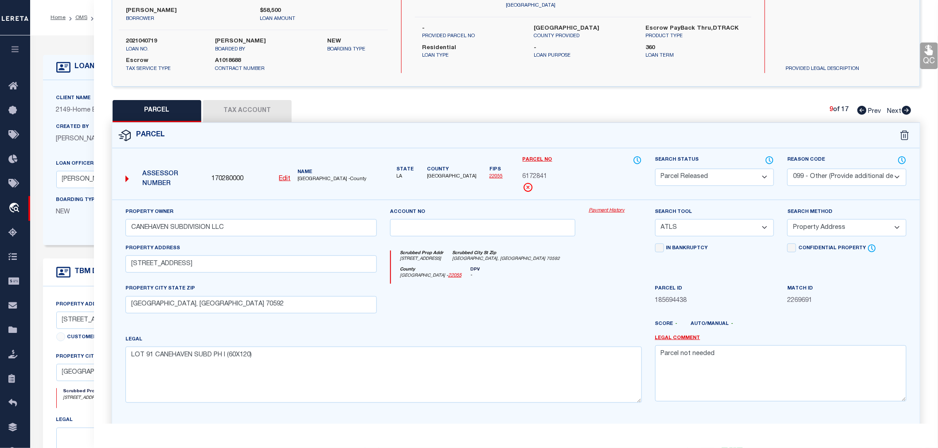
click at [907, 109] on icon at bounding box center [906, 110] width 9 height 9
click at [723, 179] on select "Automated Search Bad Parcel Complete Duplicate Parcel High Dollar Reporting In …" at bounding box center [714, 177] width 119 height 17
click at [655, 169] on select "Automated Search Bad Parcel Complete Duplicate Parcel High Dollar Reporting In …" at bounding box center [714, 177] width 119 height 17
click at [815, 174] on select "- Select Reason Code - 099 - Other (Provide additional detail) ACT - Agency Cha…" at bounding box center [846, 177] width 119 height 17
click at [787, 169] on select "- Select Reason Code - 099 - Other (Provide additional detail) ACT - Agency Cha…" at bounding box center [846, 177] width 119 height 17
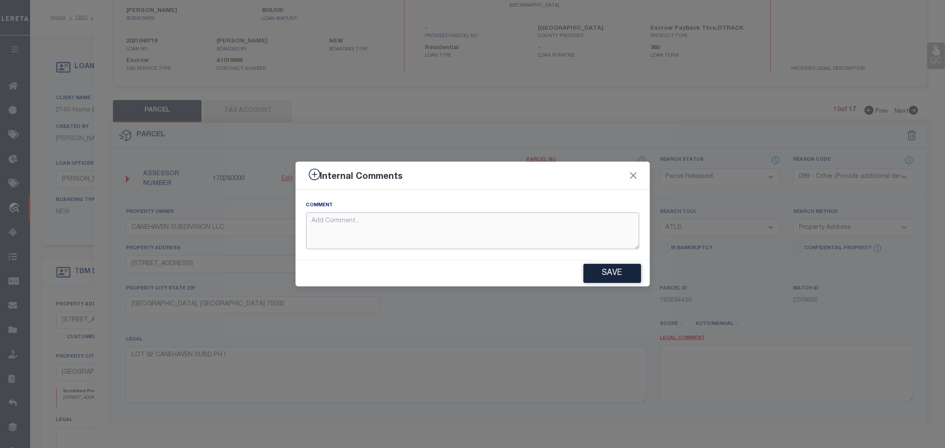
click at [421, 238] on textarea at bounding box center [472, 231] width 333 height 37
paste textarea "Parcel not needed"
click at [596, 276] on button "Save" at bounding box center [613, 273] width 58 height 19
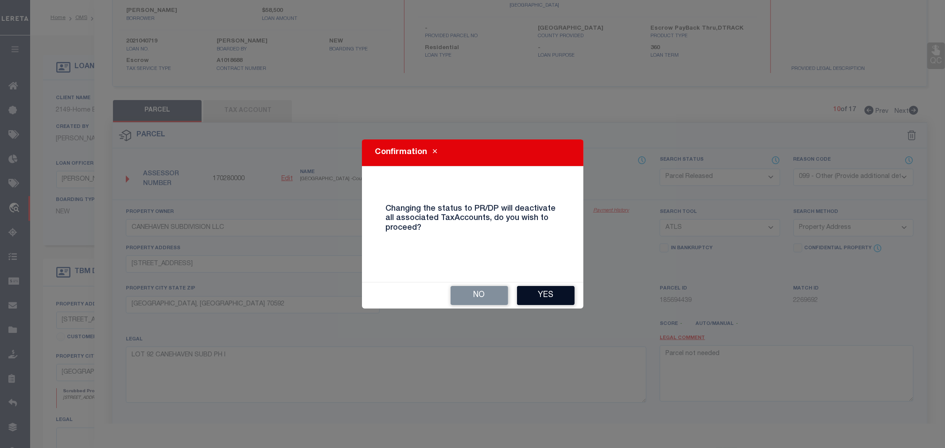
click at [560, 294] on button "Yes" at bounding box center [546, 295] width 58 height 19
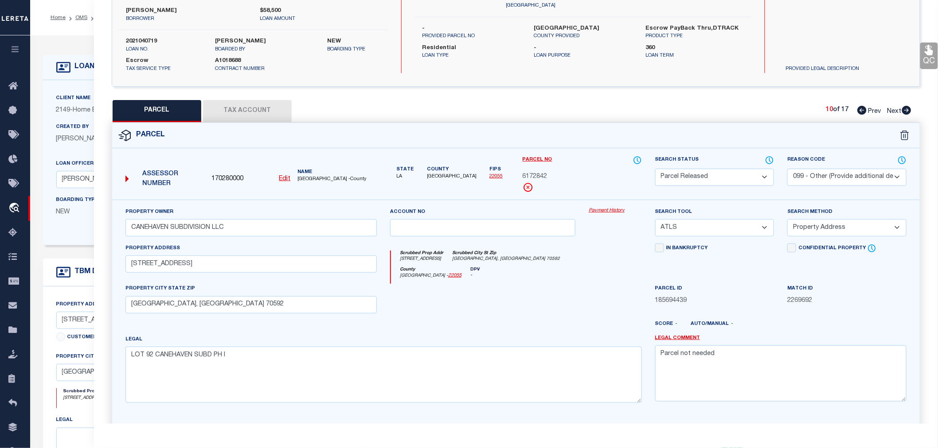
click at [910, 108] on icon at bounding box center [906, 110] width 9 height 9
click at [688, 178] on select "Automated Search Bad Parcel Complete Duplicate Parcel High Dollar Reporting In …" at bounding box center [714, 177] width 119 height 17
click at [655, 169] on select "Automated Search Bad Parcel Complete Duplicate Parcel High Dollar Reporting In …" at bounding box center [714, 177] width 119 height 17
click at [829, 175] on select "- Select Reason Code - 099 - Other (Provide additional detail) ACT - Agency Cha…" at bounding box center [846, 177] width 119 height 17
click at [787, 169] on select "- Select Reason Code - 099 - Other (Provide additional detail) ACT - Agency Cha…" at bounding box center [846, 177] width 119 height 17
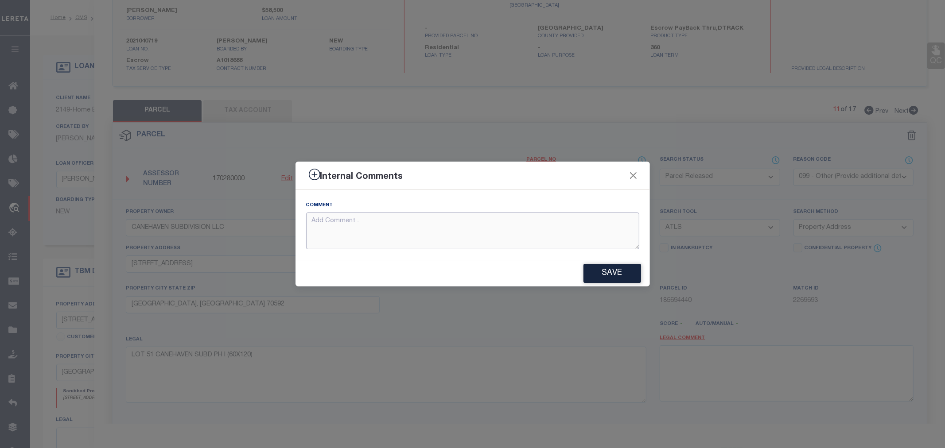
paste textarea "Parcel not needed"
click at [595, 274] on button "Save" at bounding box center [613, 273] width 58 height 19
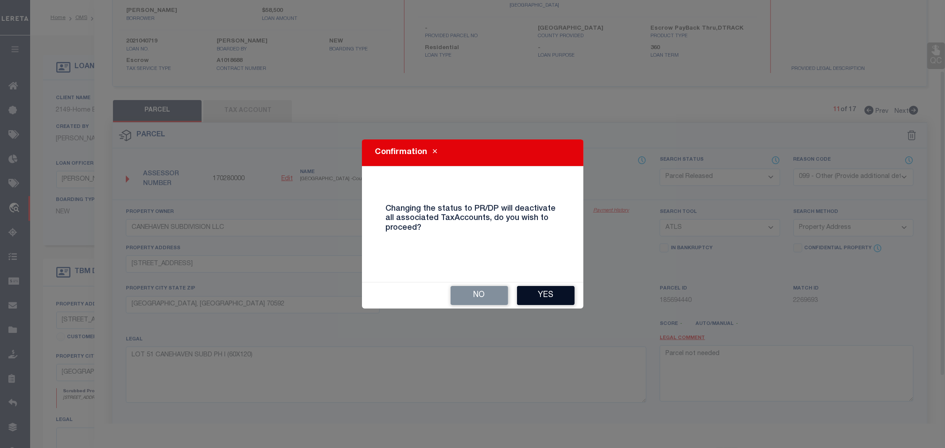
click at [548, 294] on button "Yes" at bounding box center [546, 295] width 58 height 19
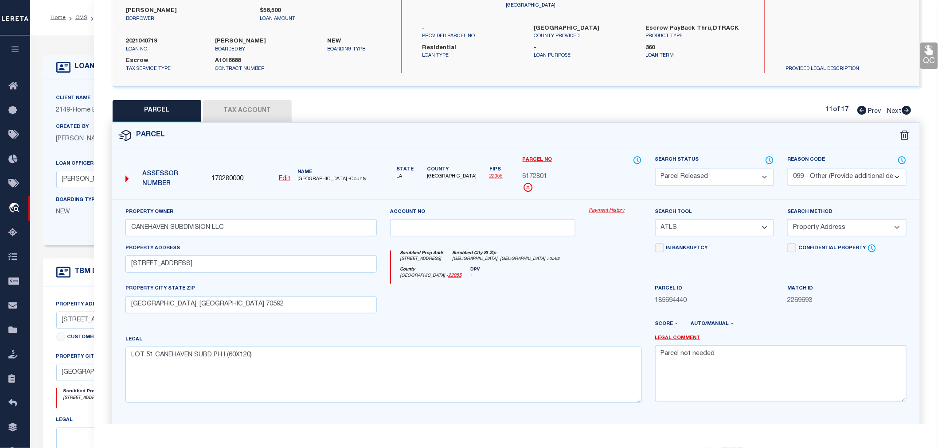
click at [861, 106] on icon at bounding box center [861, 110] width 9 height 9
click at [907, 107] on icon at bounding box center [906, 110] width 9 height 9
click at [690, 177] on select "Automated Search Bad Parcel Complete Duplicate Parcel High Dollar Reporting In …" at bounding box center [714, 177] width 119 height 17
click at [655, 169] on select "Automated Search Bad Parcel Complete Duplicate Parcel High Dollar Reporting In …" at bounding box center [714, 177] width 119 height 17
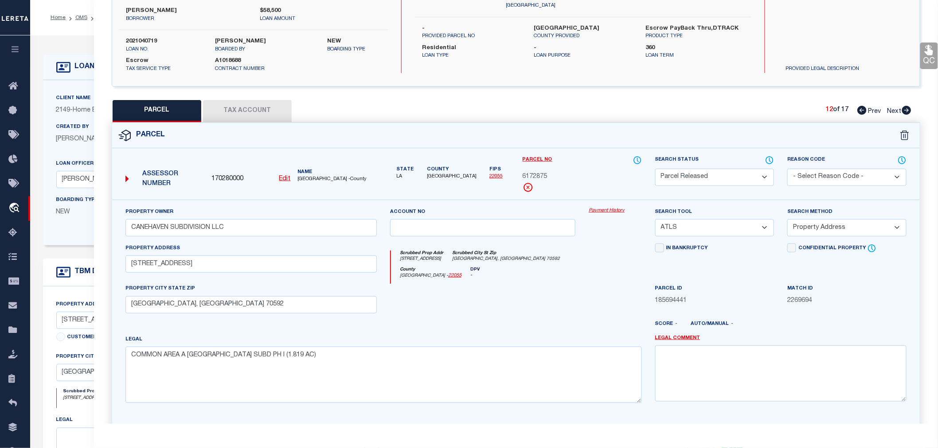
click at [804, 173] on select "- Select Reason Code - 099 - Other (Provide additional detail) ACT - Agency Cha…" at bounding box center [846, 177] width 119 height 17
click at [787, 169] on select "- Select Reason Code - 099 - Other (Provide additional detail) ACT - Agency Cha…" at bounding box center [846, 177] width 119 height 17
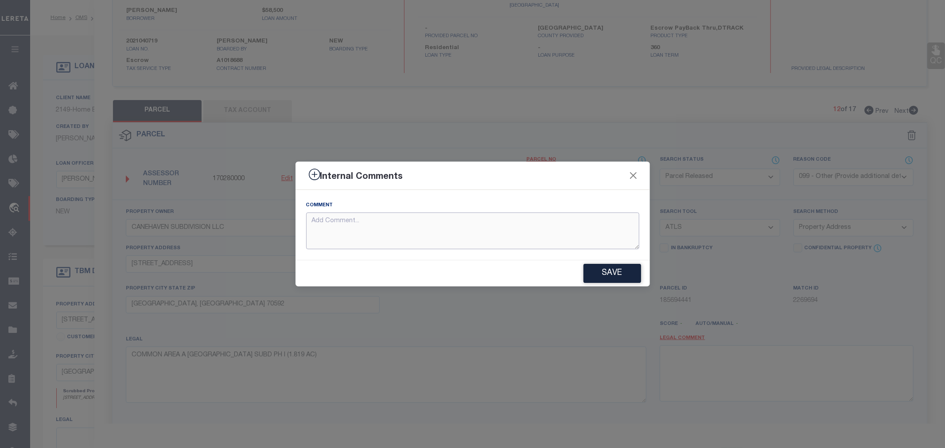
click at [440, 227] on textarea at bounding box center [472, 231] width 333 height 37
paste textarea "Parcel not needed"
click at [592, 270] on button "Save" at bounding box center [613, 273] width 58 height 19
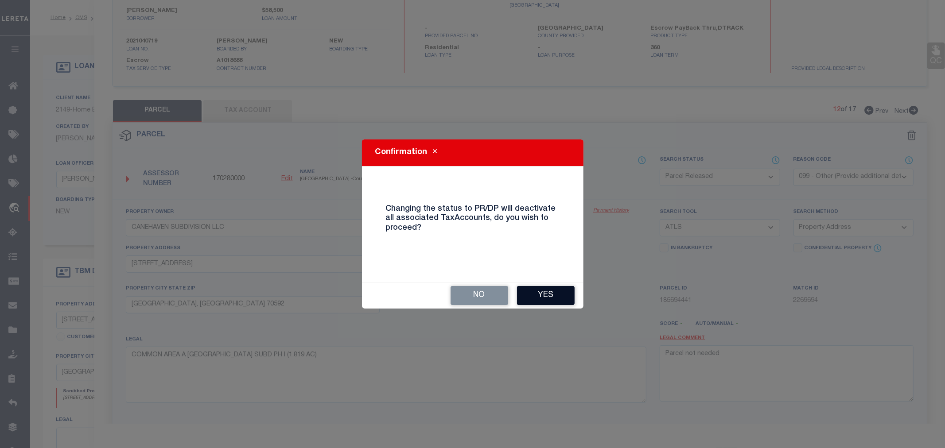
click at [556, 294] on button "Yes" at bounding box center [546, 295] width 58 height 19
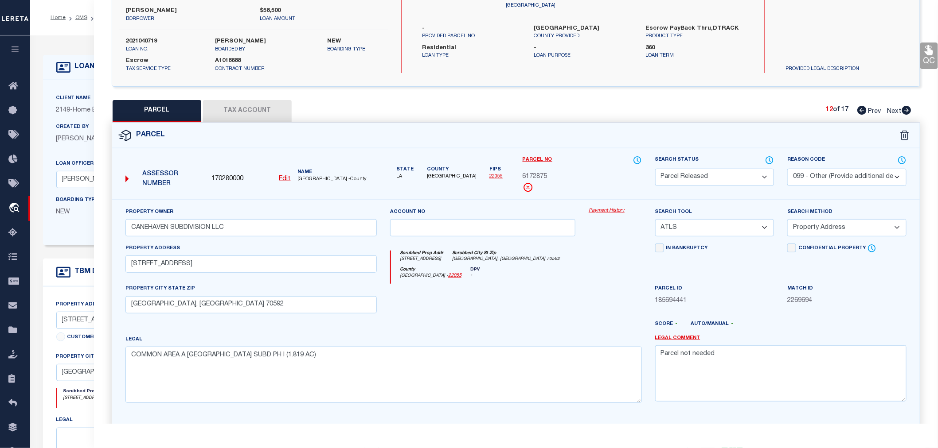
click at [905, 111] on icon at bounding box center [906, 110] width 9 height 9
click at [674, 174] on select "Automated Search Bad Parcel Complete Duplicate Parcel High Dollar Reporting In …" at bounding box center [714, 177] width 119 height 17
click at [655, 169] on select "Automated Search Bad Parcel Complete Duplicate Parcel High Dollar Reporting In …" at bounding box center [714, 177] width 119 height 17
click at [822, 183] on select "- Select Reason Code - 099 - Other (Provide additional detail) ACT - Agency Cha…" at bounding box center [846, 177] width 119 height 17
click at [787, 169] on select "- Select Reason Code - 099 - Other (Provide additional detail) ACT - Agency Cha…" at bounding box center [846, 177] width 119 height 17
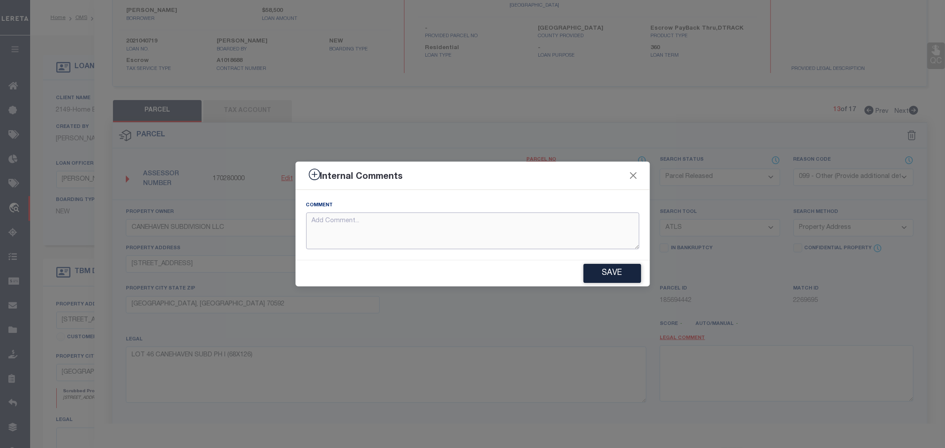
click at [513, 222] on textarea at bounding box center [472, 231] width 333 height 37
paste textarea "Parcel not needed"
click at [616, 271] on button "Save" at bounding box center [613, 273] width 58 height 19
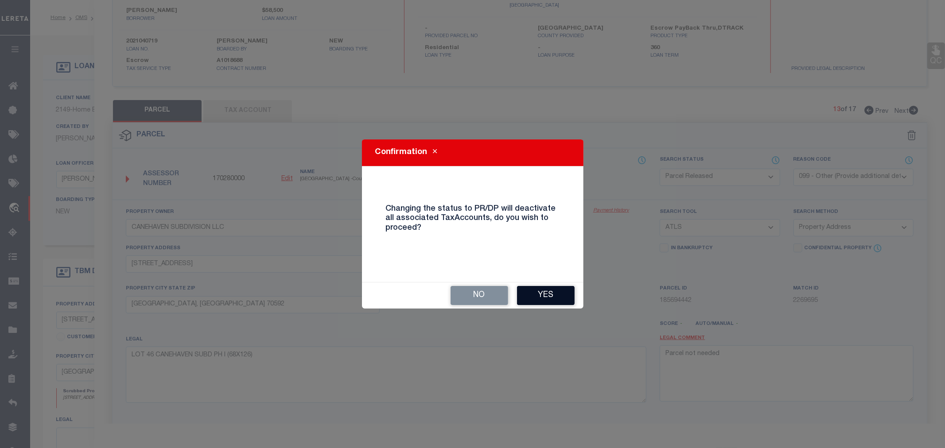
click at [545, 294] on button "Yes" at bounding box center [546, 295] width 58 height 19
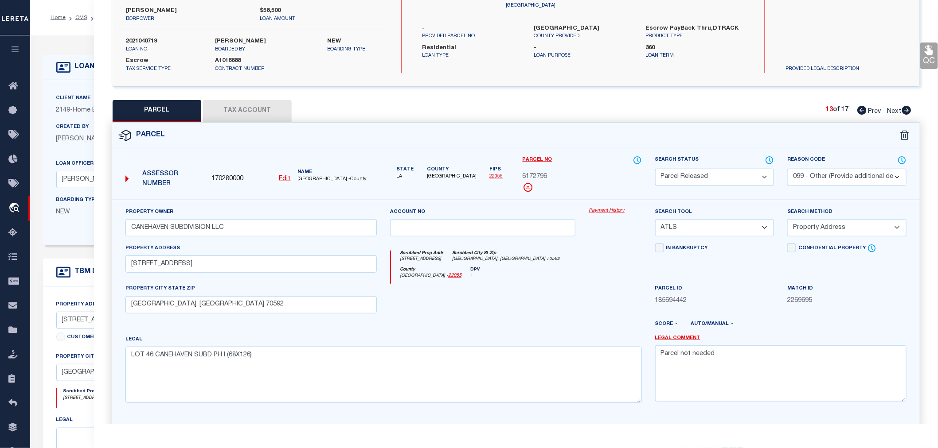
click at [907, 109] on icon at bounding box center [906, 110] width 10 height 9
click at [681, 175] on select "Automated Search Bad Parcel Complete Duplicate Parcel High Dollar Reporting In …" at bounding box center [714, 177] width 119 height 17
click at [655, 169] on select "Automated Search Bad Parcel Complete Duplicate Parcel High Dollar Reporting In …" at bounding box center [714, 177] width 119 height 17
click at [814, 174] on select "- Select Reason Code - 099 - Other (Provide additional detail) ACT - Agency Cha…" at bounding box center [846, 177] width 119 height 17
click at [787, 169] on select "- Select Reason Code - 099 - Other (Provide additional detail) ACT - Agency Cha…" at bounding box center [846, 177] width 119 height 17
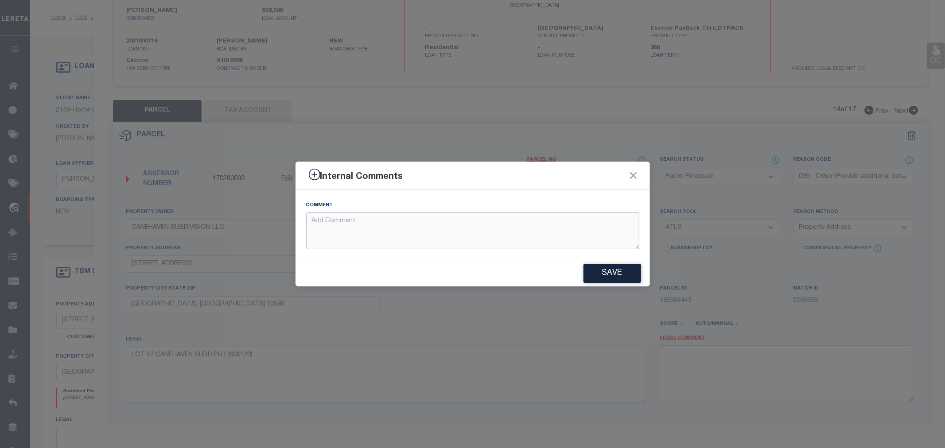
paste textarea "Parcel not needed"
click at [611, 269] on button "Save" at bounding box center [613, 273] width 58 height 19
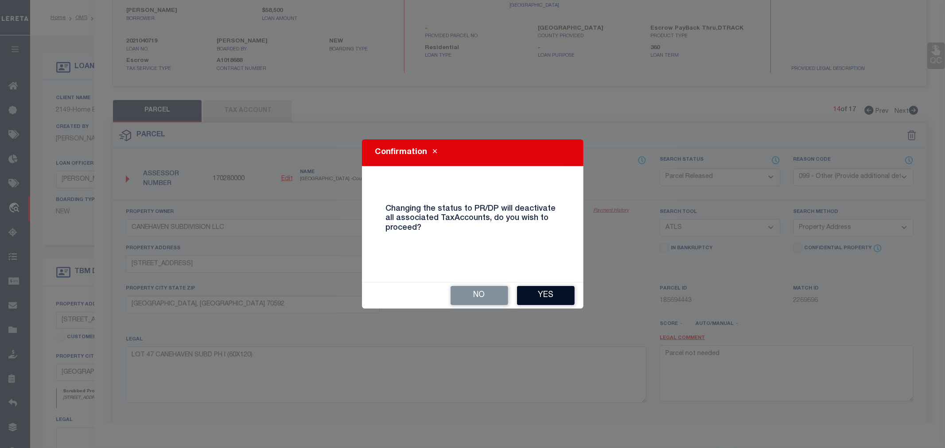
click at [538, 297] on button "Yes" at bounding box center [546, 295] width 58 height 19
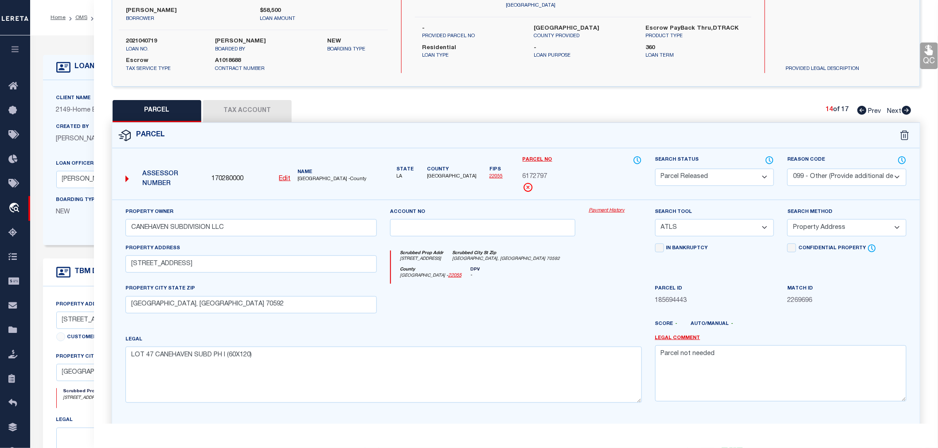
click at [905, 108] on icon at bounding box center [906, 110] width 9 height 9
click at [699, 176] on select "Automated Search Bad Parcel Complete Duplicate Parcel High Dollar Reporting In …" at bounding box center [714, 177] width 119 height 17
click at [655, 169] on select "Automated Search Bad Parcel Complete Duplicate Parcel High Dollar Reporting In …" at bounding box center [714, 177] width 119 height 17
click at [815, 174] on select "- Select Reason Code - 099 - Other (Provide additional detail) ACT - Agency Cha…" at bounding box center [846, 177] width 119 height 17
click at [787, 169] on select "- Select Reason Code - 099 - Other (Provide additional detail) ACT - Agency Cha…" at bounding box center [846, 177] width 119 height 17
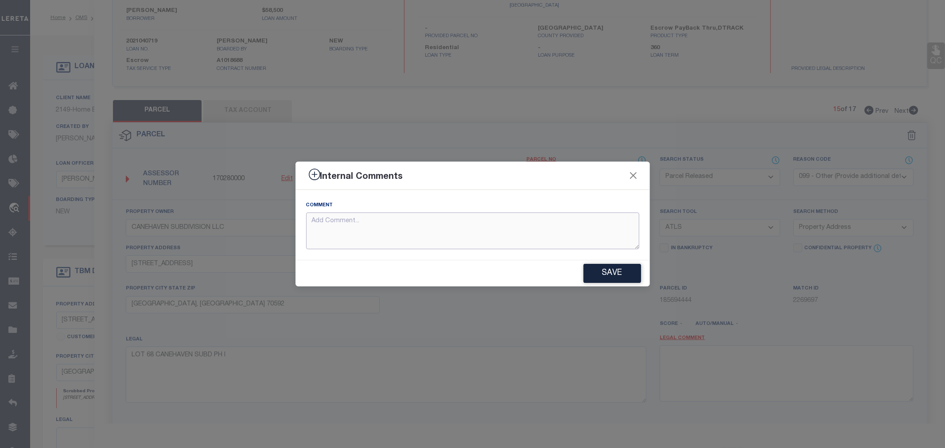
paste textarea "Parcel not needed"
click at [611, 275] on button "Save" at bounding box center [613, 273] width 58 height 19
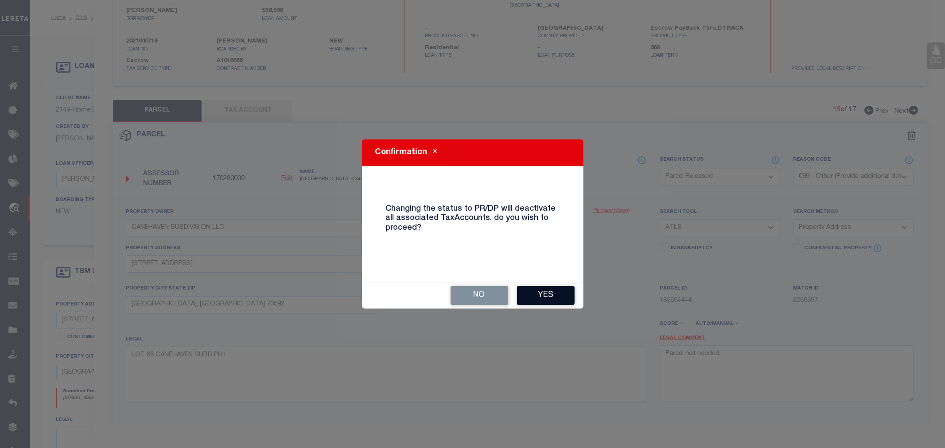
click at [557, 294] on button "Yes" at bounding box center [546, 295] width 58 height 19
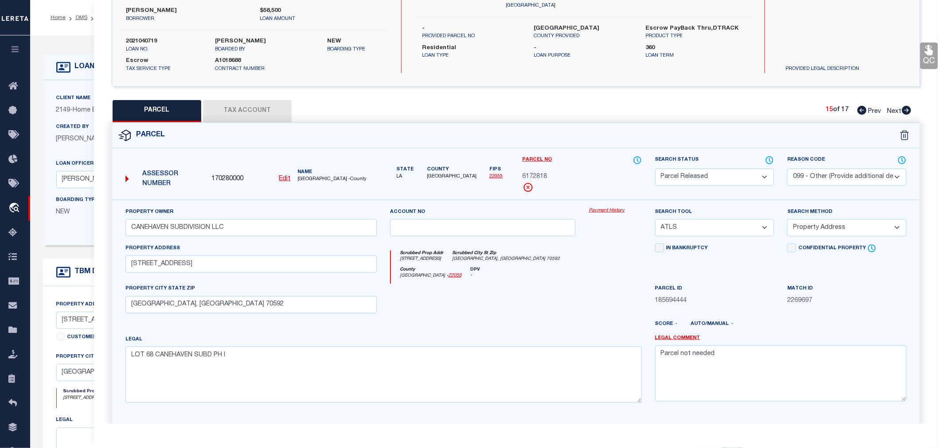
click at [908, 112] on icon at bounding box center [906, 110] width 9 height 9
click at [688, 175] on select "Automated Search Bad Parcel Complete Duplicate Parcel High Dollar Reporting In …" at bounding box center [714, 177] width 119 height 17
click at [655, 169] on select "Automated Search Bad Parcel Complete Duplicate Parcel High Dollar Reporting In …" at bounding box center [714, 177] width 119 height 17
click at [798, 176] on select "- Select Reason Code - 099 - Other (Provide additional detail) ACT - Agency Cha…" at bounding box center [846, 177] width 119 height 17
click at [787, 169] on select "- Select Reason Code - 099 - Other (Provide additional detail) ACT - Agency Cha…" at bounding box center [846, 177] width 119 height 17
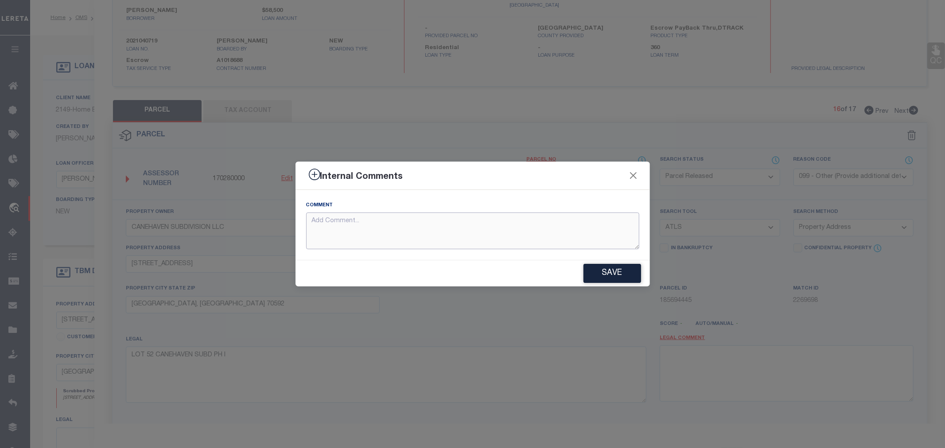
click at [511, 224] on textarea at bounding box center [472, 231] width 333 height 37
paste textarea "Parcel not needed"
click at [616, 270] on button "Save" at bounding box center [613, 273] width 58 height 19
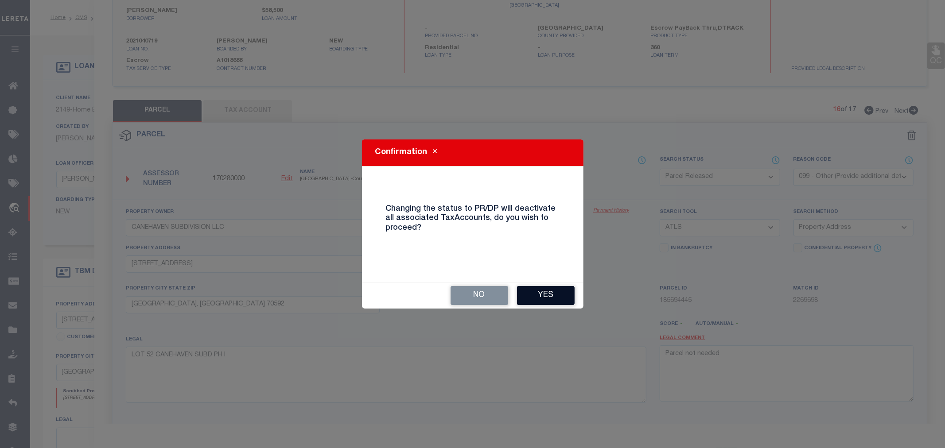
click at [552, 292] on button "Yes" at bounding box center [546, 295] width 58 height 19
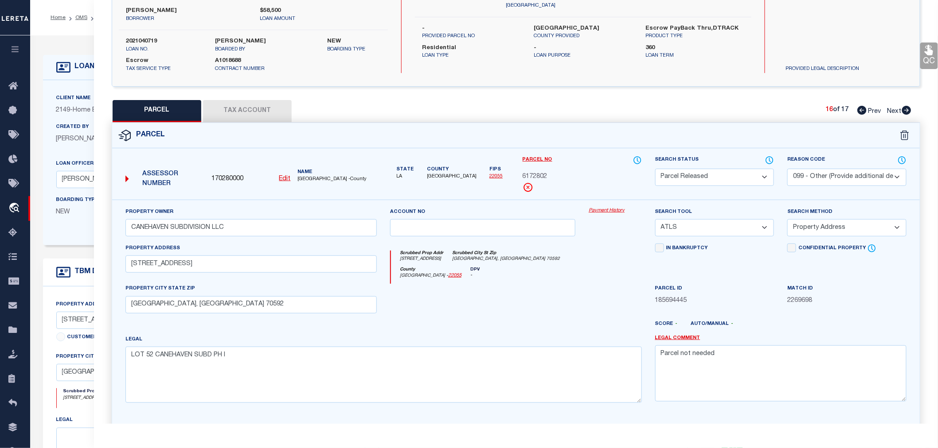
click at [905, 107] on link "Next" at bounding box center [899, 110] width 24 height 6
click at [672, 177] on select "Automated Search Bad Parcel Complete Duplicate Parcel High Dollar Reporting In …" at bounding box center [714, 177] width 119 height 17
click at [655, 169] on select "Automated Search Bad Parcel Complete Duplicate Parcel High Dollar Reporting In …" at bounding box center [714, 177] width 119 height 17
click at [834, 176] on select "- Select Reason Code - 099 - Other (Provide additional detail) ACT - Agency Cha…" at bounding box center [846, 177] width 119 height 17
click at [787, 169] on select "- Select Reason Code - 099 - Other (Provide additional detail) ACT - Agency Cha…" at bounding box center [846, 177] width 119 height 17
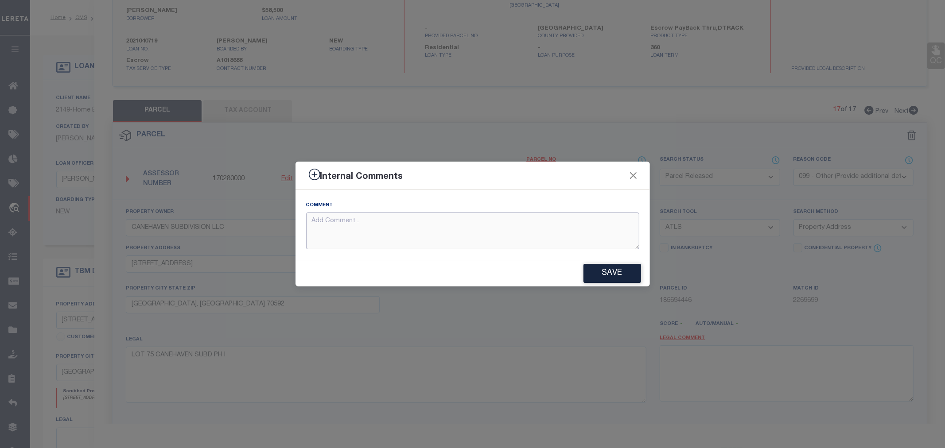
paste textarea "Parcel not needed"
click at [621, 270] on button "Save" at bounding box center [613, 273] width 58 height 19
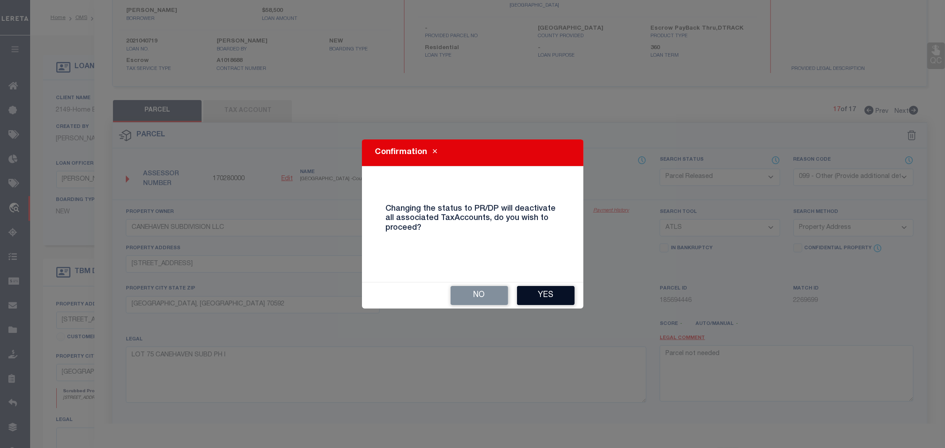
click at [541, 295] on button "Yes" at bounding box center [546, 295] width 58 height 19
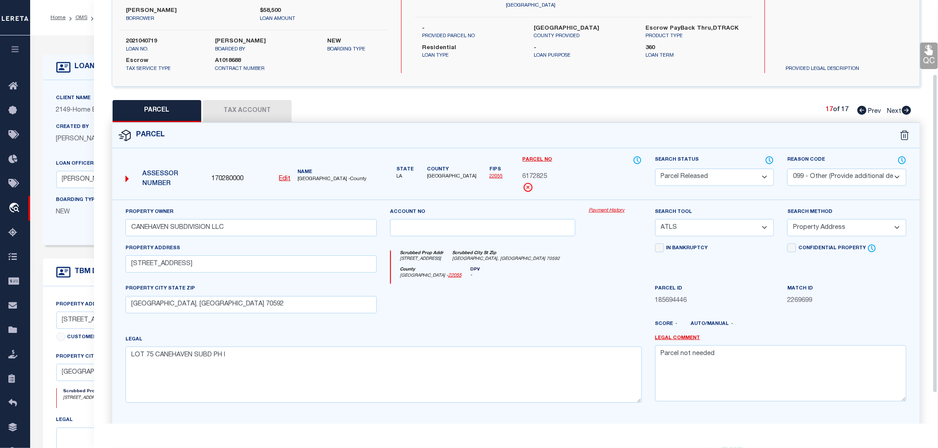
scroll to position [0, 0]
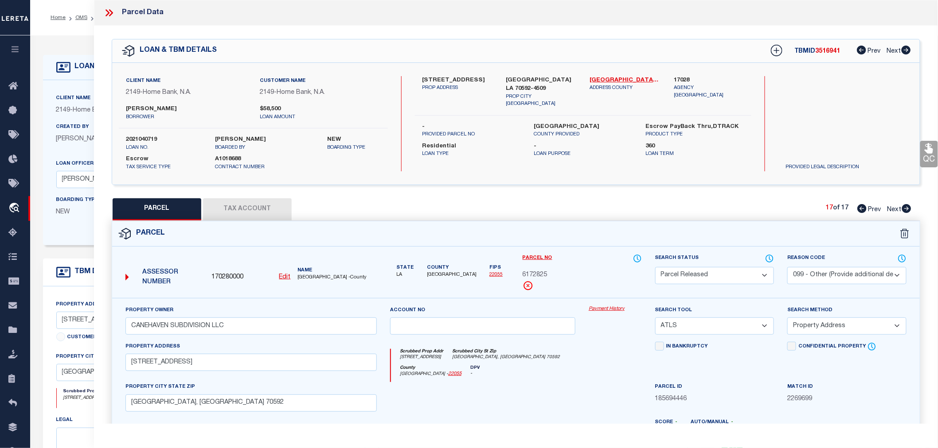
click at [111, 15] on icon at bounding box center [111, 12] width 4 height 7
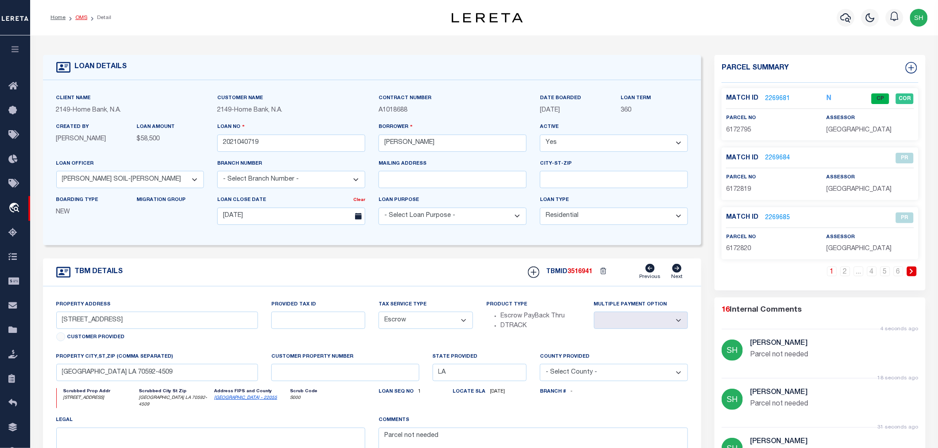
click at [80, 16] on link "OMS" at bounding box center [81, 17] width 12 height 5
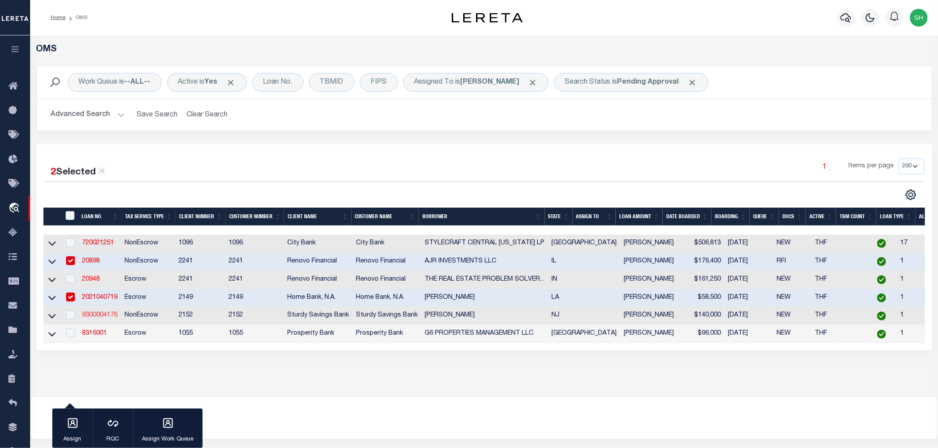
click at [94, 317] on link "9300004176" at bounding box center [99, 315] width 35 height 6
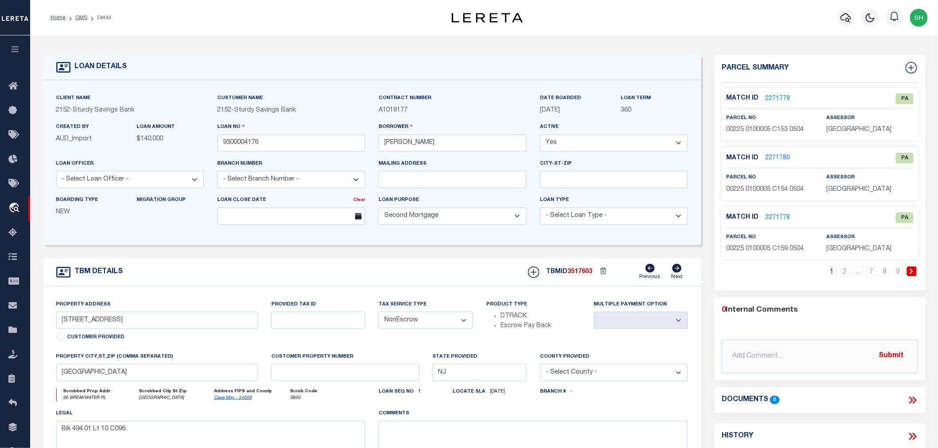
click at [769, 95] on link "2271779" at bounding box center [777, 98] width 25 height 9
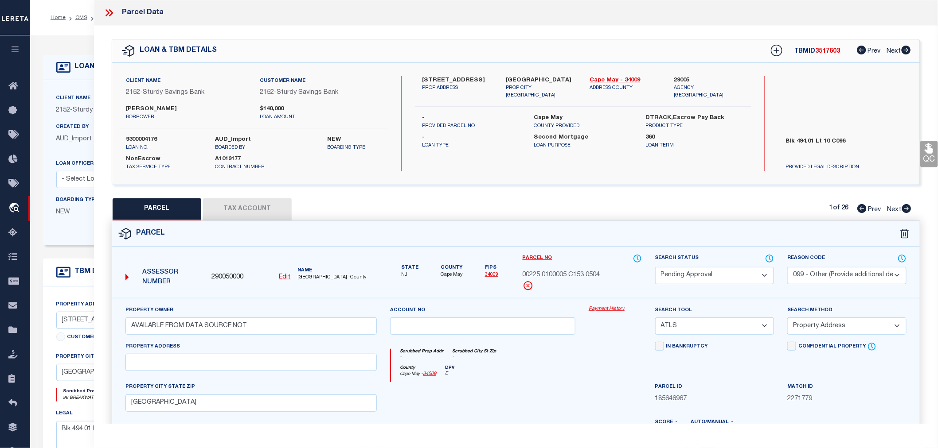
click at [703, 272] on select "Automated Search Bad Parcel Complete Duplicate Parcel High Dollar Reporting In …" at bounding box center [714, 275] width 119 height 17
click at [655, 267] on select "Automated Search Bad Parcel Complete Duplicate Parcel High Dollar Reporting In …" at bounding box center [714, 275] width 119 height 17
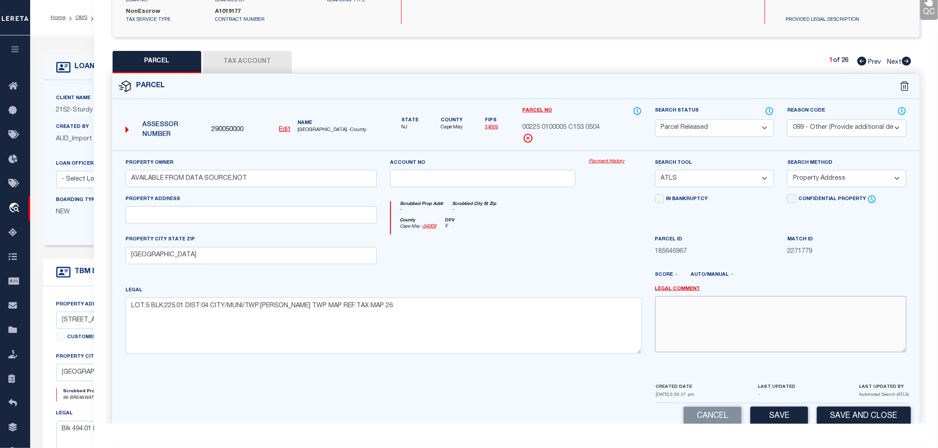
paste textarea "Parcel not needed"
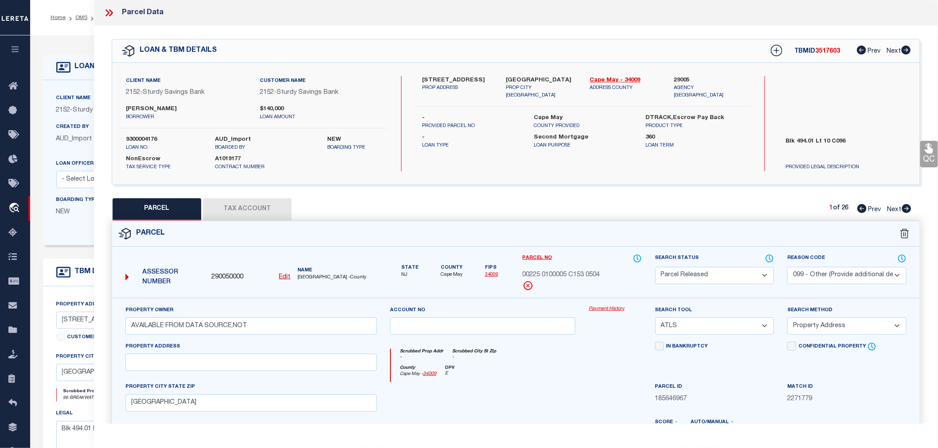
scroll to position [164, 0]
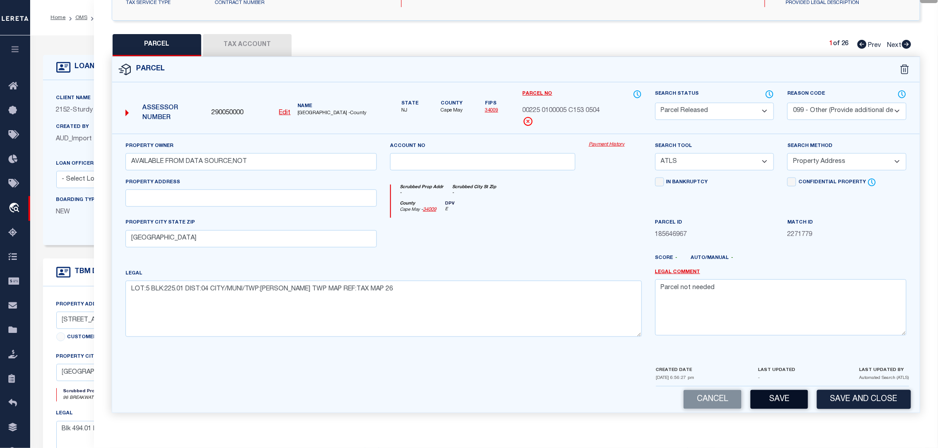
click at [778, 401] on button "Save" at bounding box center [779, 399] width 58 height 19
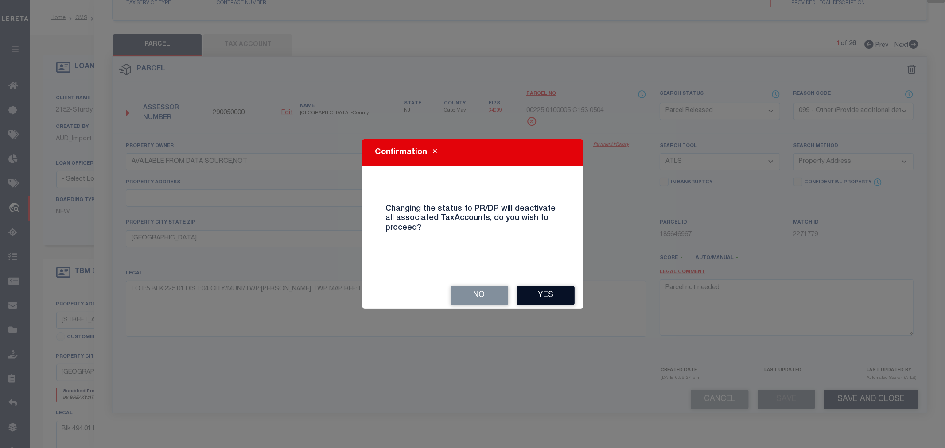
click at [537, 298] on button "Yes" at bounding box center [546, 295] width 58 height 19
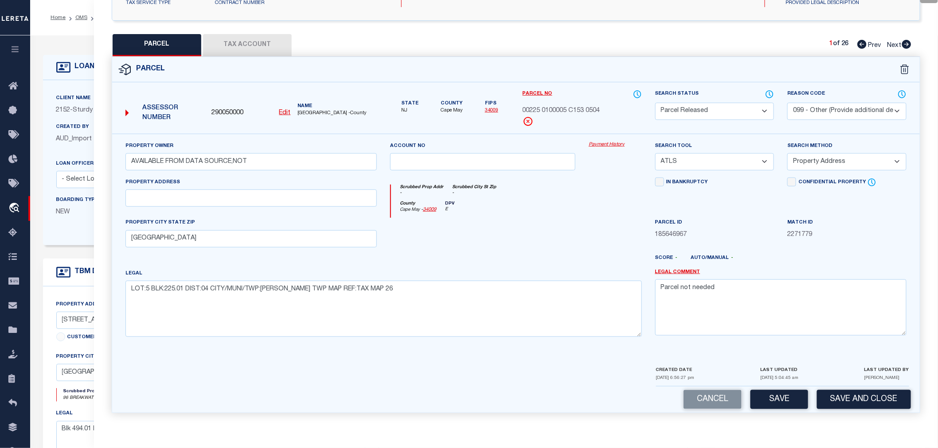
click at [909, 43] on icon at bounding box center [906, 44] width 9 height 9
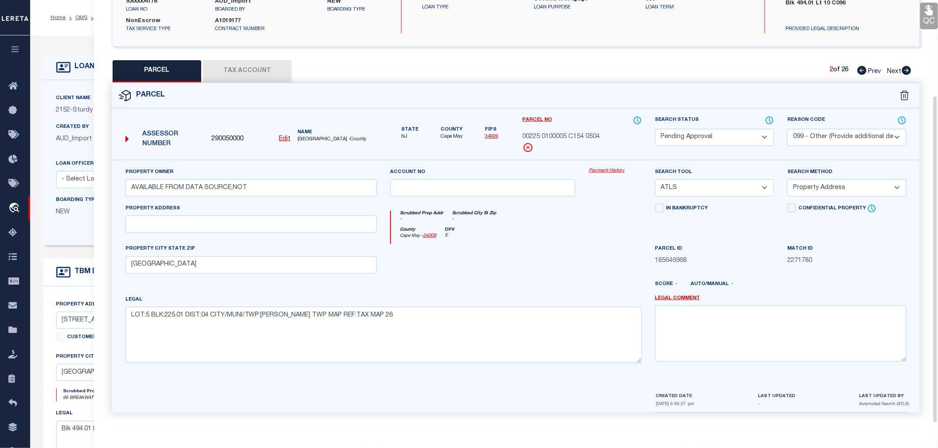
scroll to position [138, 0]
click at [678, 133] on select "Automated Search Bad Parcel Complete Duplicate Parcel High Dollar Reporting In …" at bounding box center [714, 137] width 119 height 17
click at [655, 129] on select "Automated Search Bad Parcel Complete Duplicate Parcel High Dollar Reporting In …" at bounding box center [714, 137] width 119 height 17
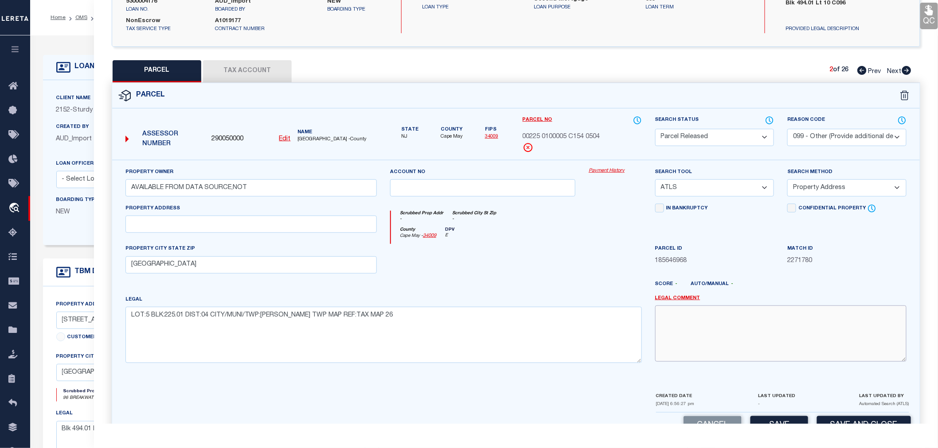
click at [710, 319] on textarea at bounding box center [780, 334] width 251 height 56
paste textarea "Parcel not needed"
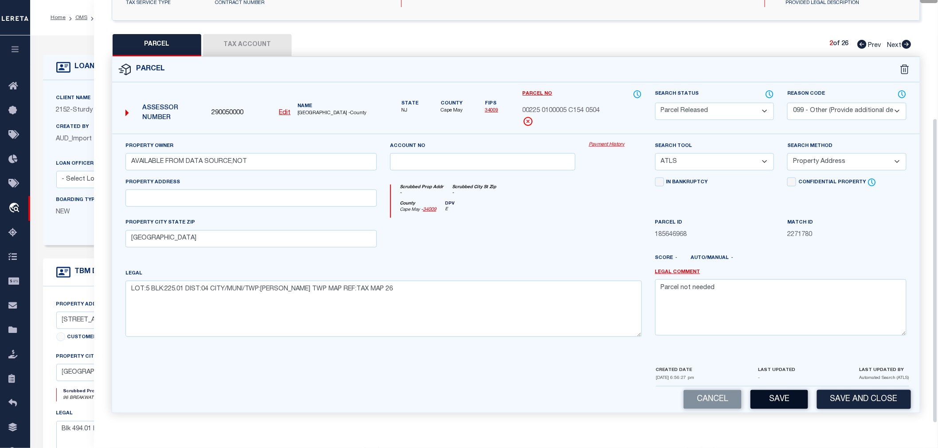
click at [782, 400] on button "Save" at bounding box center [779, 399] width 58 height 19
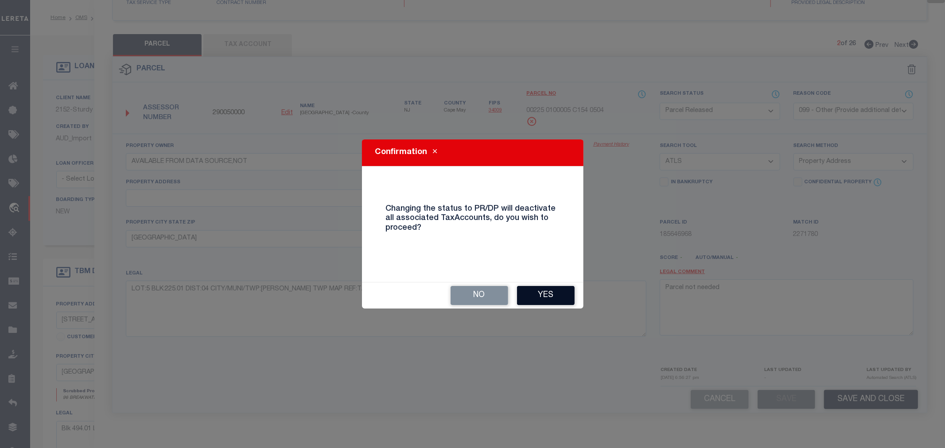
click at [534, 293] on button "Yes" at bounding box center [546, 295] width 58 height 19
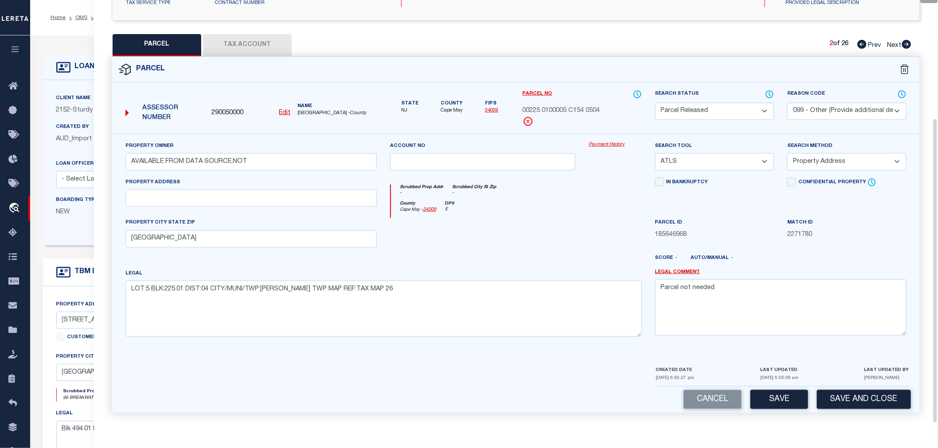
click at [903, 46] on icon at bounding box center [906, 44] width 9 height 9
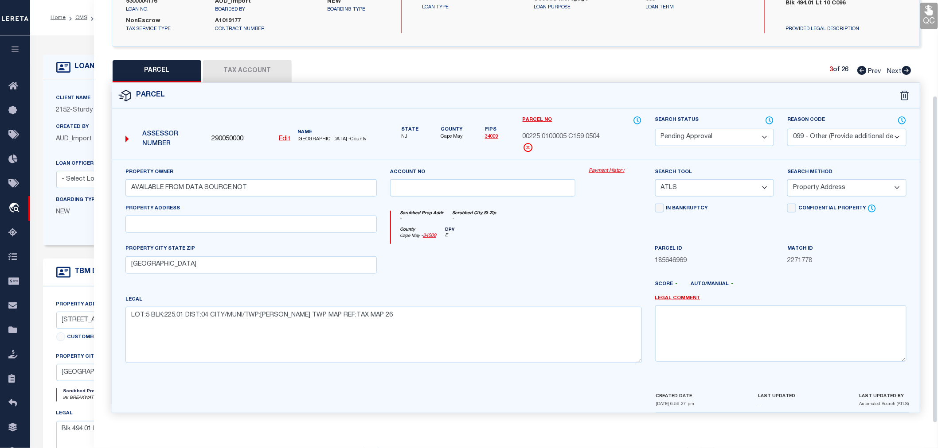
scroll to position [138, 0]
click at [686, 136] on select "Automated Search Bad Parcel Complete Duplicate Parcel High Dollar Reporting In …" at bounding box center [714, 137] width 119 height 17
click at [655, 129] on select "Automated Search Bad Parcel Complete Duplicate Parcel High Dollar Reporting In …" at bounding box center [714, 137] width 119 height 17
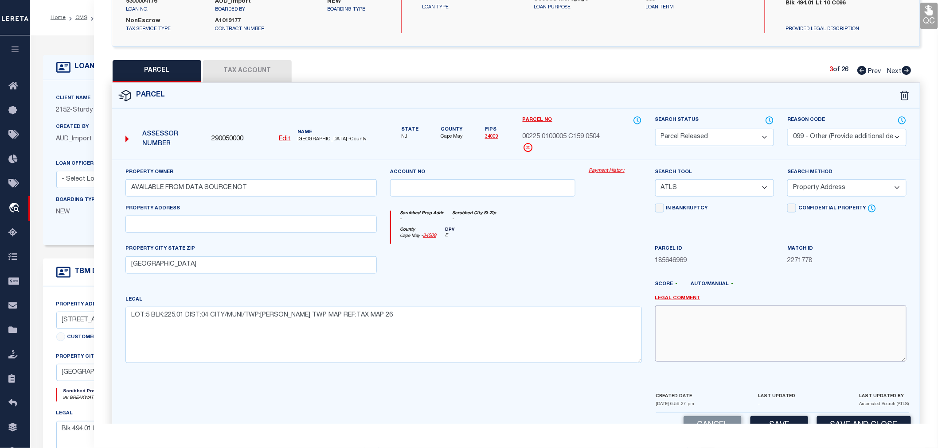
click at [705, 328] on textarea at bounding box center [780, 334] width 251 height 56
paste textarea "Parcel not needed"
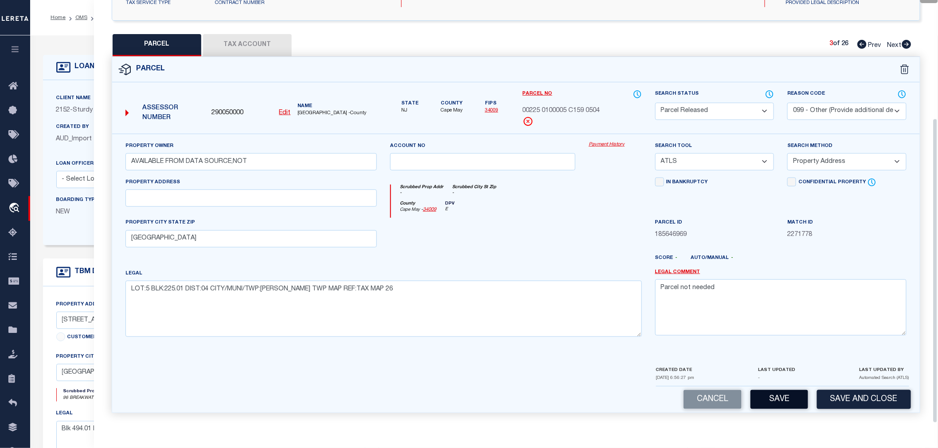
click at [782, 402] on button "Save" at bounding box center [779, 399] width 58 height 19
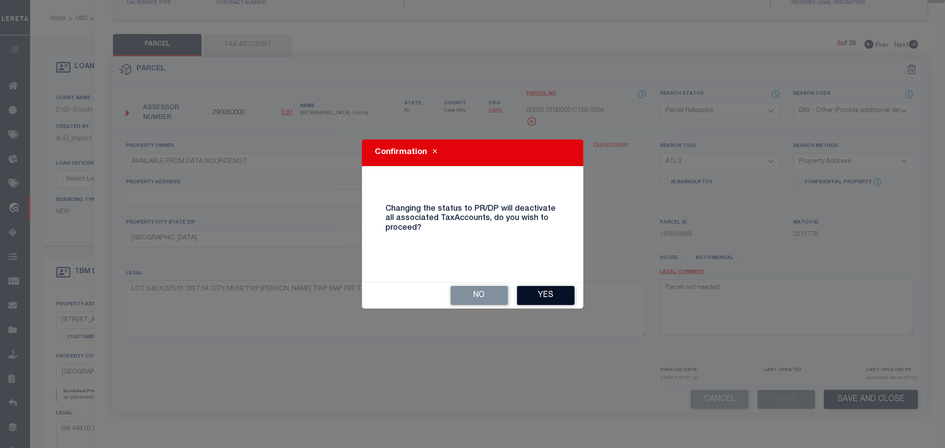
click at [553, 296] on button "Yes" at bounding box center [546, 295] width 58 height 19
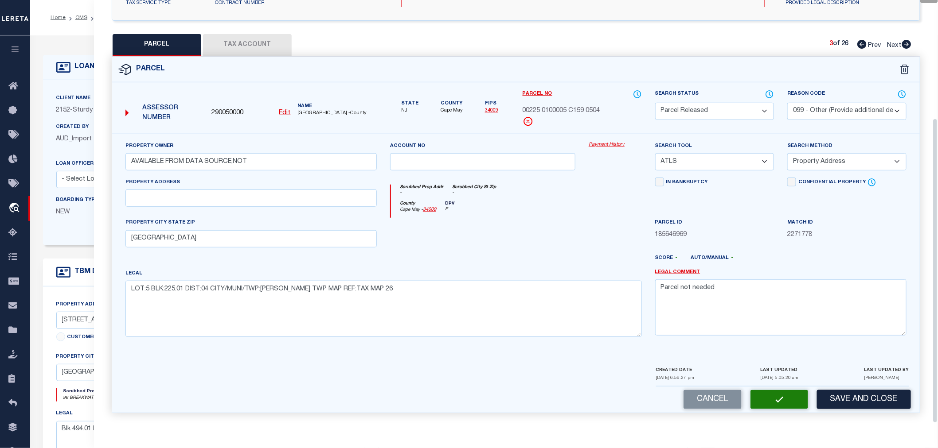
click at [906, 43] on icon at bounding box center [906, 44] width 9 height 9
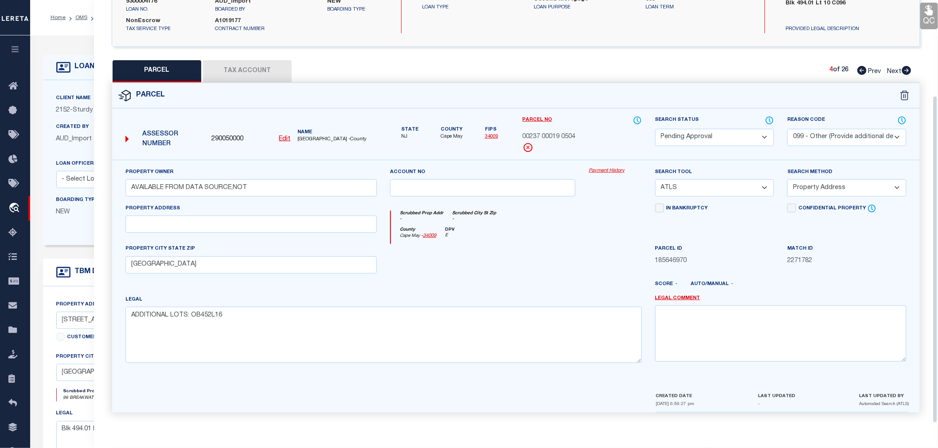
scroll to position [138, 0]
click at [692, 134] on select "Automated Search Bad Parcel Complete Duplicate Parcel High Dollar Reporting In …" at bounding box center [714, 137] width 119 height 17
click at [655, 129] on select "Automated Search Bad Parcel Complete Duplicate Parcel High Dollar Reporting In …" at bounding box center [714, 137] width 119 height 17
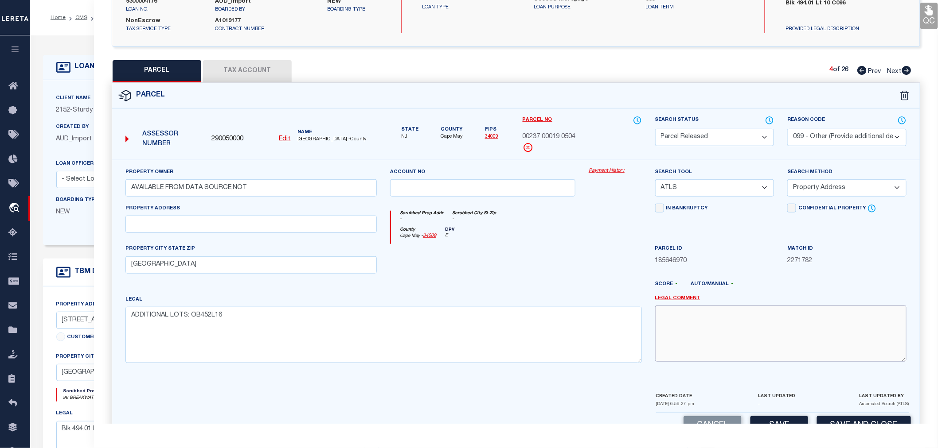
click at [697, 323] on textarea at bounding box center [780, 334] width 251 height 56
paste textarea "Parcel not needed"
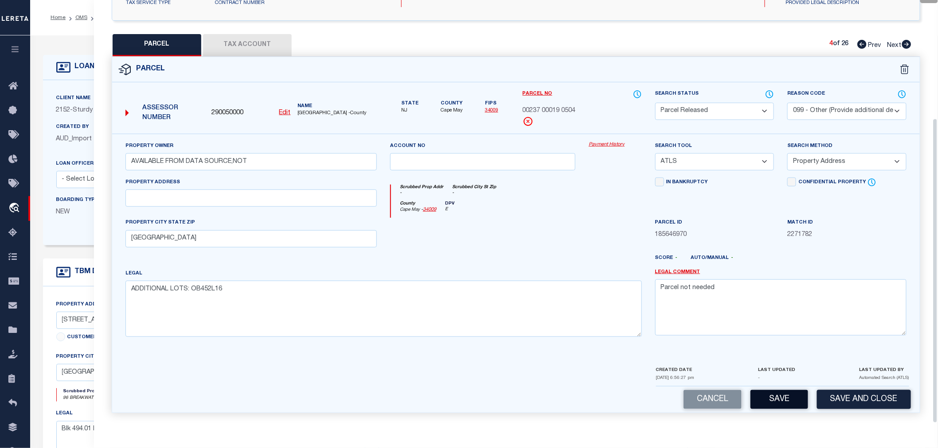
click at [791, 401] on button "Save" at bounding box center [779, 399] width 58 height 19
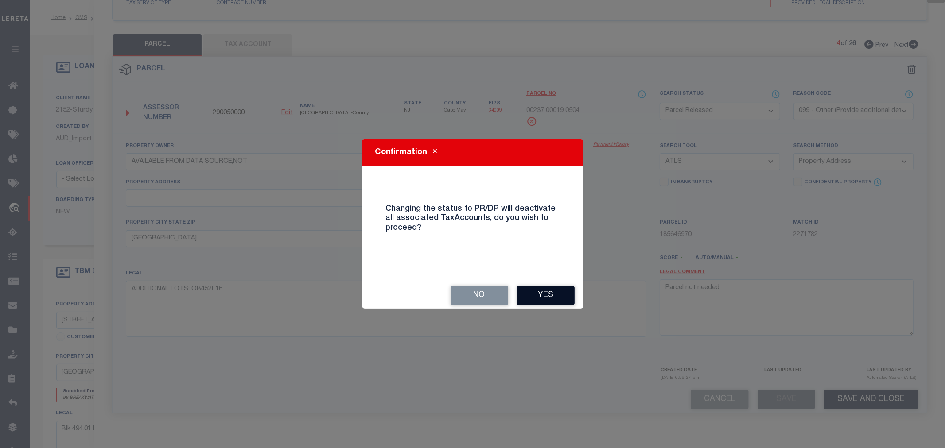
click at [552, 295] on button "Yes" at bounding box center [546, 295] width 58 height 19
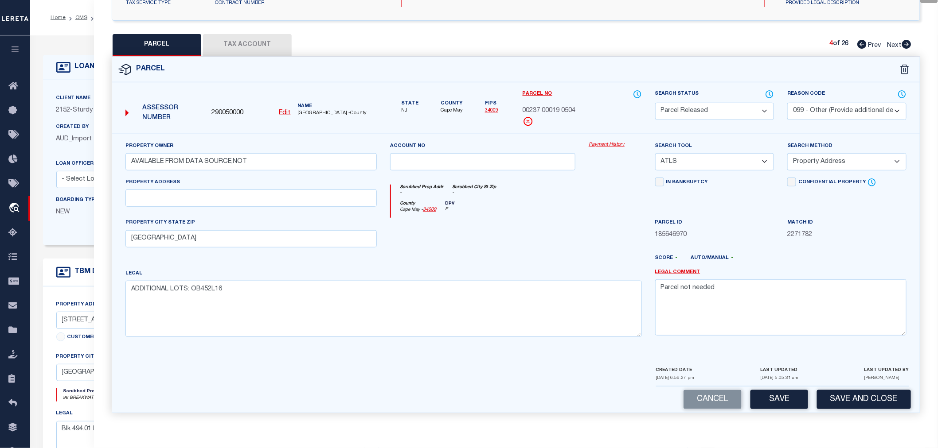
click at [903, 45] on icon at bounding box center [906, 44] width 9 height 9
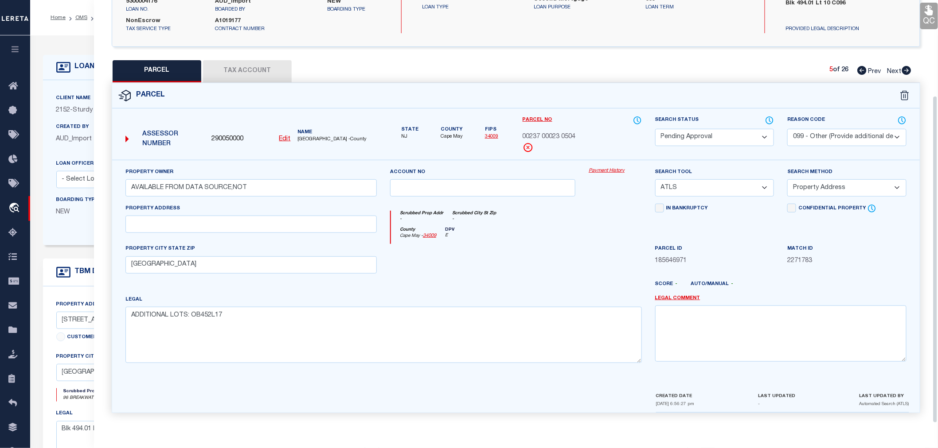
scroll to position [138, 0]
click at [683, 131] on select "Automated Search Bad Parcel Complete Duplicate Parcel High Dollar Reporting In …" at bounding box center [714, 137] width 119 height 17
click at [655, 129] on select "Automated Search Bad Parcel Complete Duplicate Parcel High Dollar Reporting In …" at bounding box center [714, 137] width 119 height 17
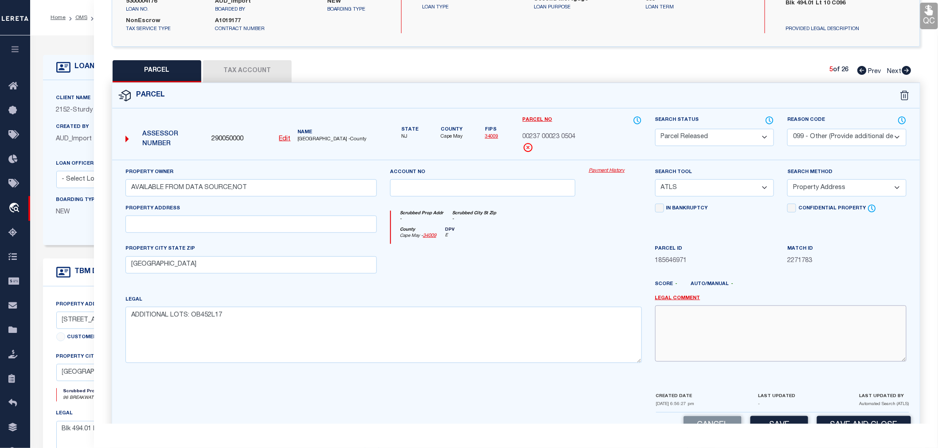
click at [694, 335] on textarea at bounding box center [780, 334] width 251 height 56
paste textarea "Parcel not needed"
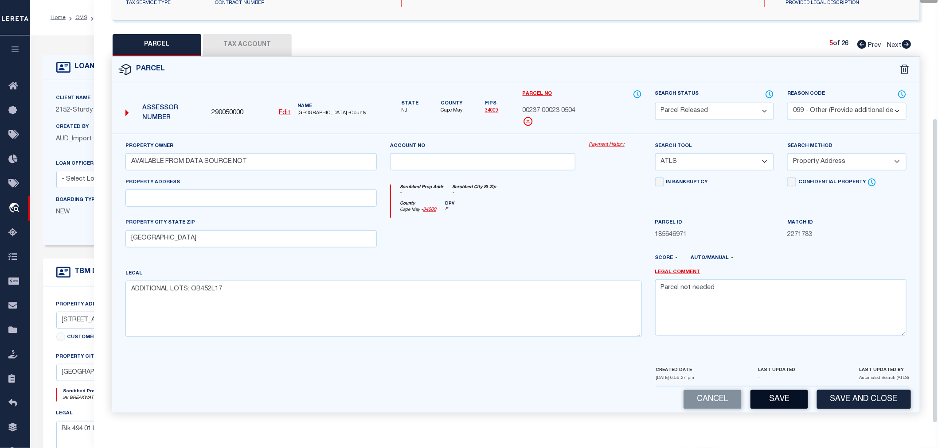
click at [763, 406] on button "Save" at bounding box center [779, 399] width 58 height 19
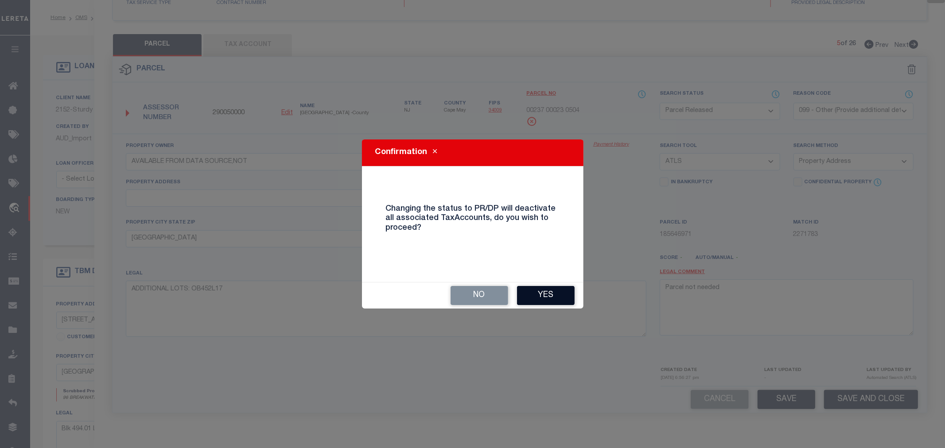
click at [557, 290] on button "Yes" at bounding box center [546, 295] width 58 height 19
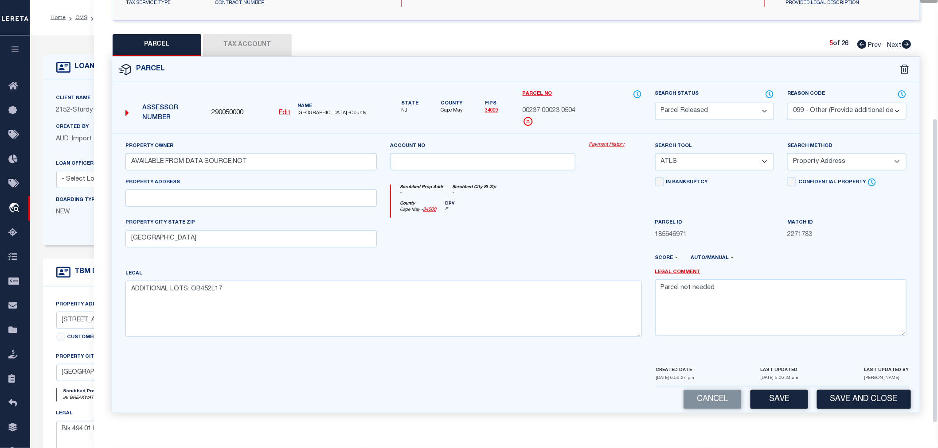
click at [907, 43] on icon at bounding box center [906, 44] width 9 height 9
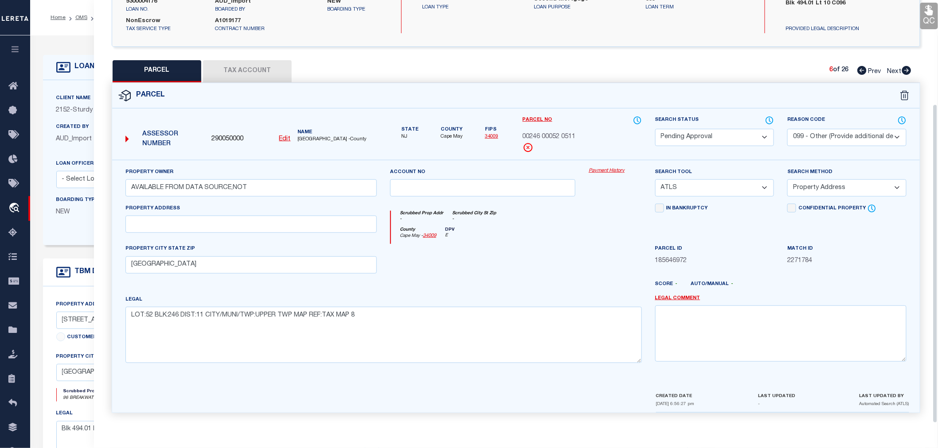
scroll to position [138, 0]
click at [678, 138] on select "Automated Search Bad Parcel Complete Duplicate Parcel High Dollar Reporting In …" at bounding box center [714, 137] width 119 height 17
click at [655, 129] on select "Automated Search Bad Parcel Complete Duplicate Parcel High Dollar Reporting In …" at bounding box center [714, 137] width 119 height 17
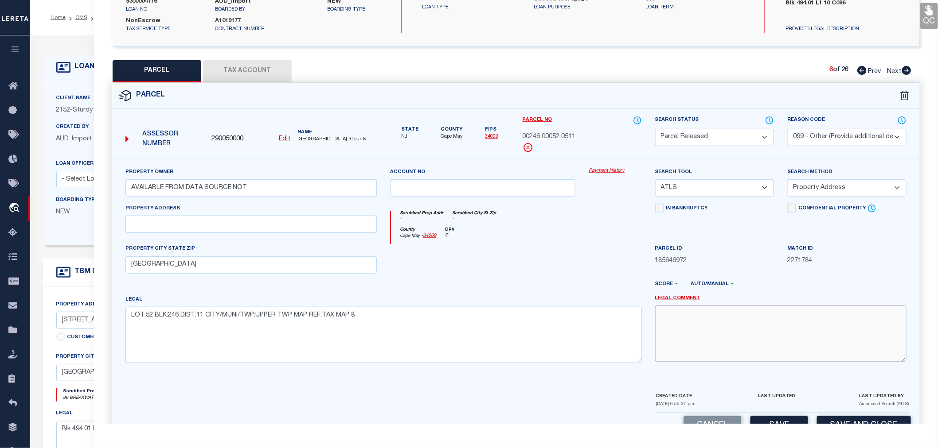
paste textarea "Parcel not needed"
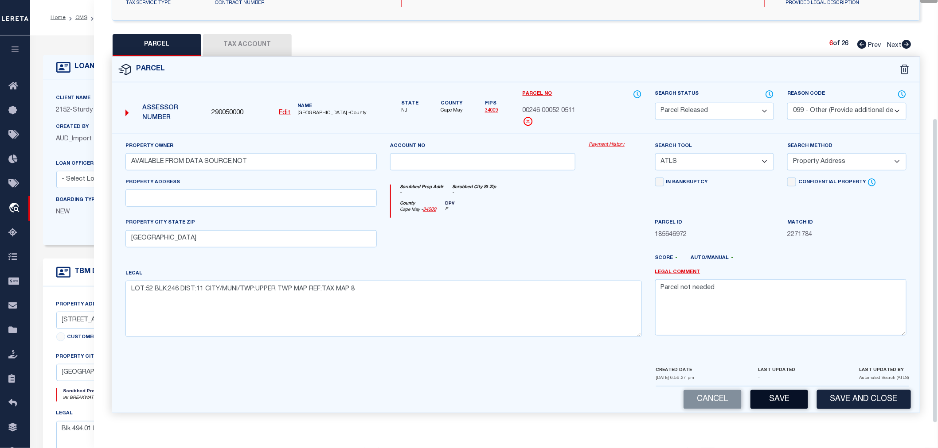
click at [773, 396] on button "Save" at bounding box center [779, 399] width 58 height 19
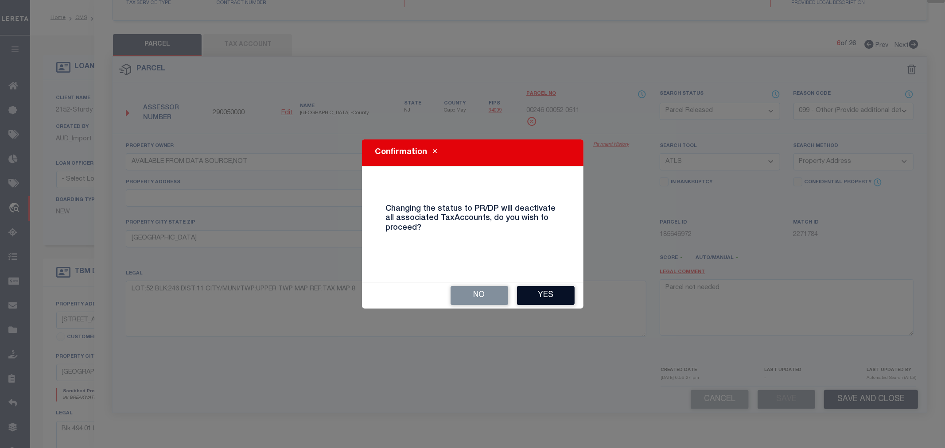
click at [551, 295] on button "Yes" at bounding box center [546, 295] width 58 height 19
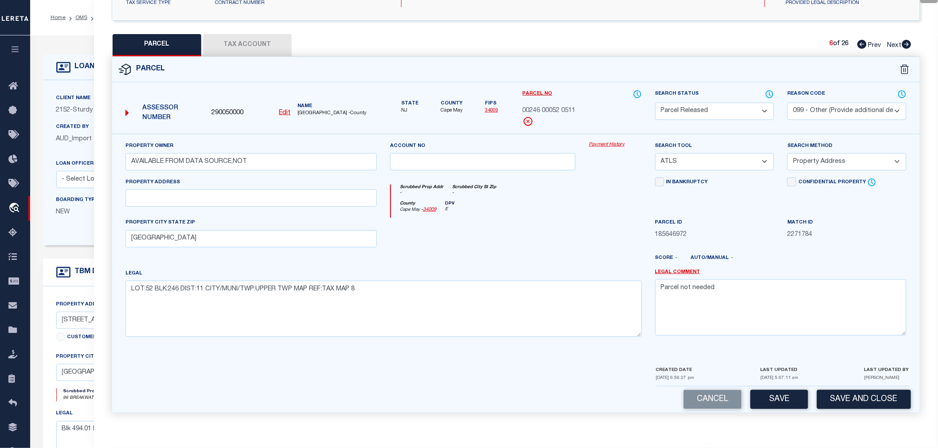
click at [906, 45] on icon at bounding box center [906, 44] width 9 height 9
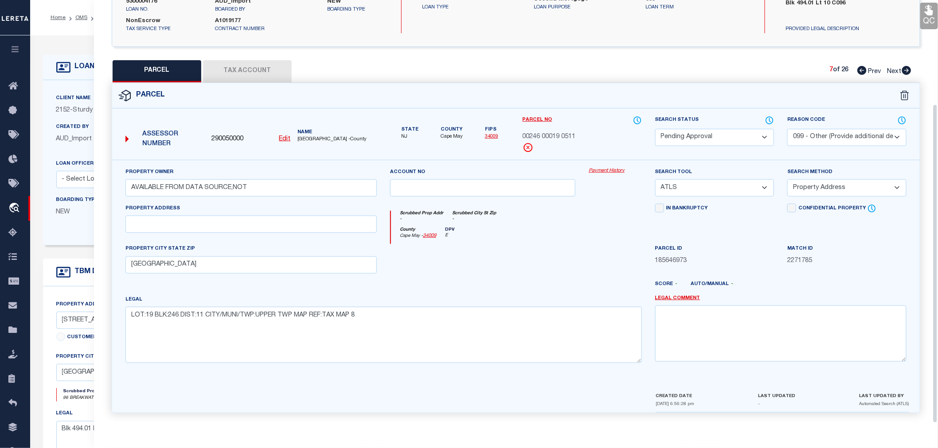
scroll to position [138, 0]
click at [686, 132] on select "Automated Search Bad Parcel Complete Duplicate Parcel High Dollar Reporting In …" at bounding box center [714, 137] width 119 height 17
click at [655, 129] on select "Automated Search Bad Parcel Complete Duplicate Parcel High Dollar Reporting In …" at bounding box center [714, 137] width 119 height 17
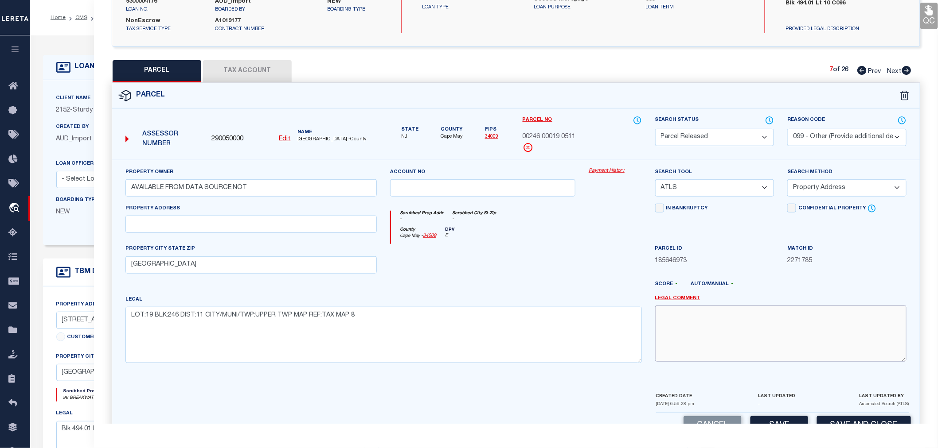
click at [705, 332] on textarea at bounding box center [780, 334] width 251 height 56
paste textarea "Parcel not needed"
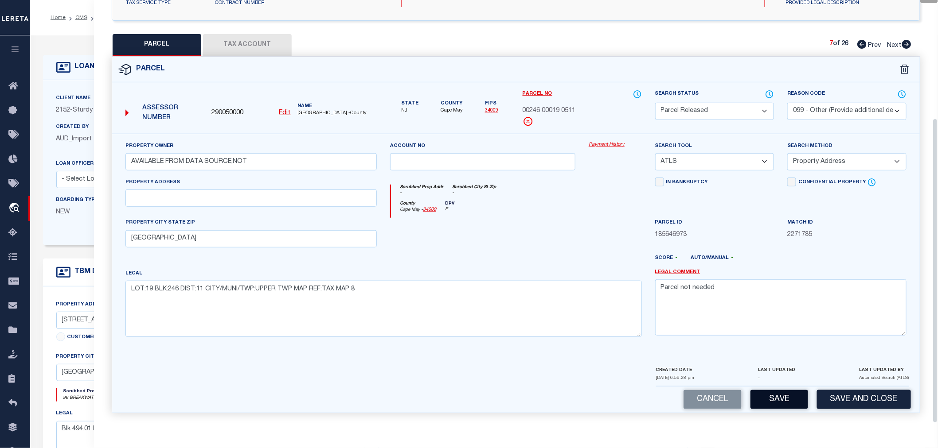
click at [772, 401] on button "Save" at bounding box center [779, 399] width 58 height 19
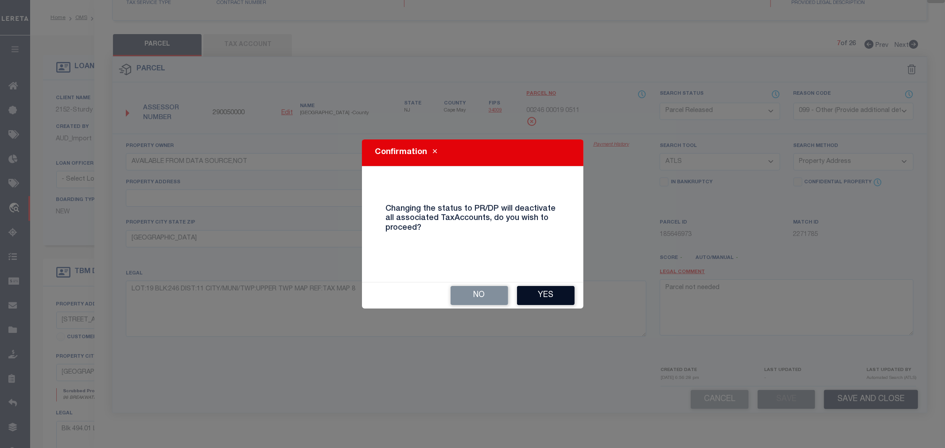
click at [537, 290] on button "Yes" at bounding box center [546, 295] width 58 height 19
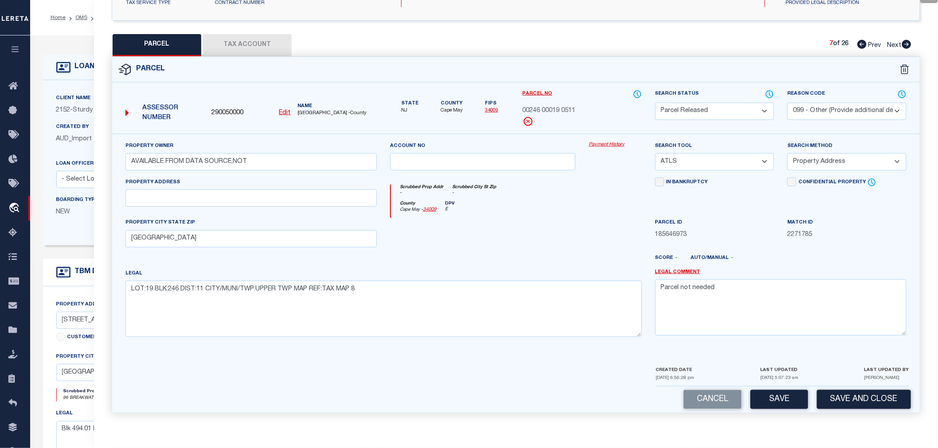
click at [906, 42] on icon at bounding box center [906, 44] width 9 height 9
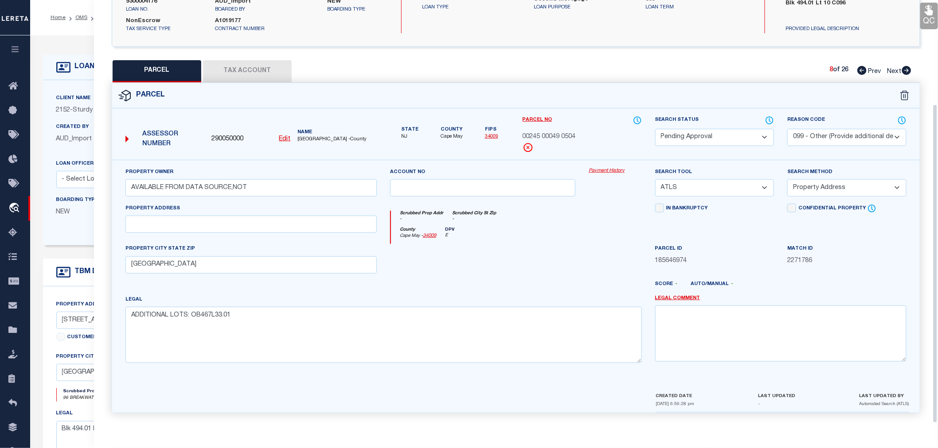
scroll to position [138, 0]
click at [680, 134] on select "Automated Search Bad Parcel Complete Duplicate Parcel High Dollar Reporting In …" at bounding box center [714, 137] width 119 height 17
click at [655, 129] on select "Automated Search Bad Parcel Complete Duplicate Parcel High Dollar Reporting In …" at bounding box center [714, 137] width 119 height 17
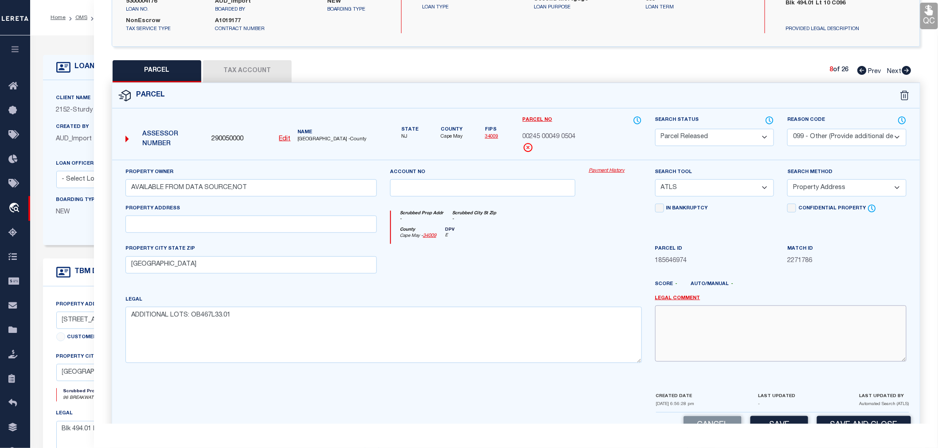
click at [670, 333] on textarea at bounding box center [780, 334] width 251 height 56
paste textarea "Parcel not needed"
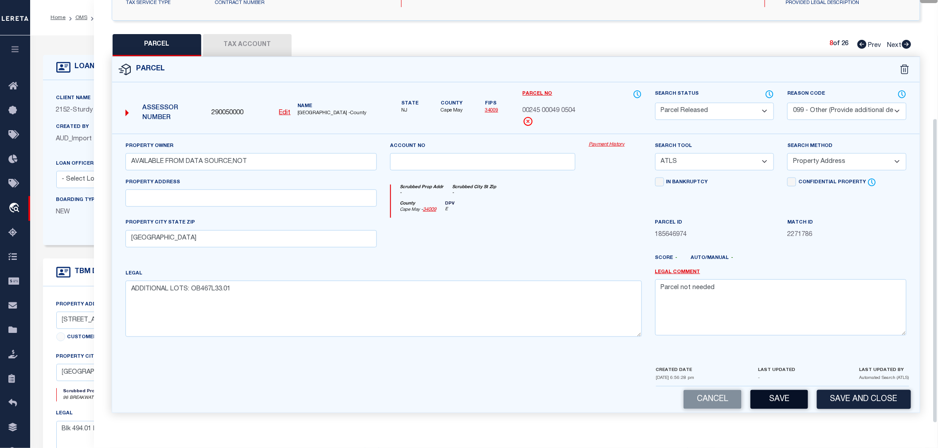
click at [778, 402] on button "Save" at bounding box center [779, 399] width 58 height 19
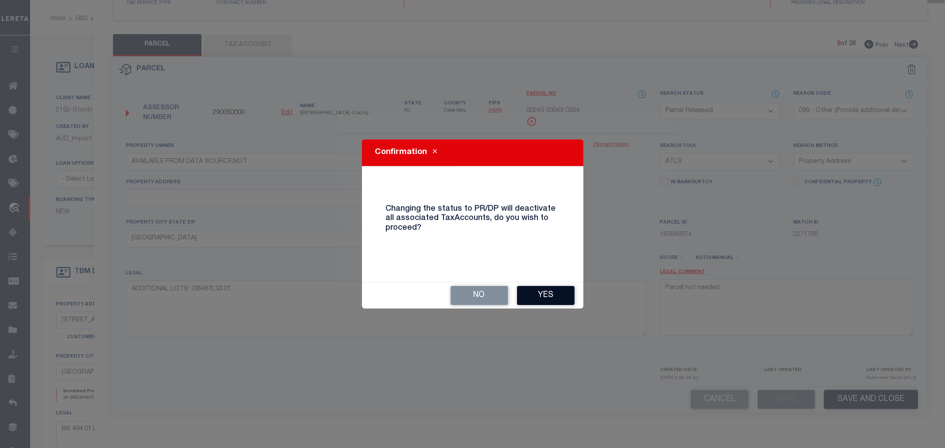
click at [539, 292] on button "Yes" at bounding box center [546, 295] width 58 height 19
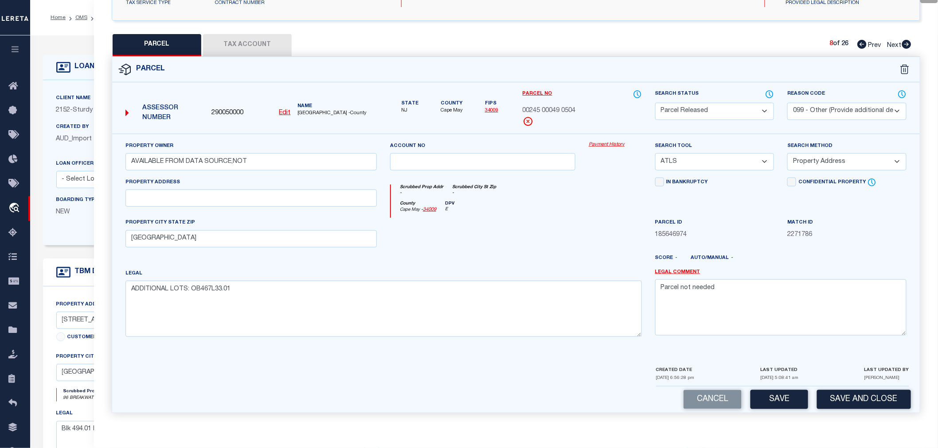
click at [906, 43] on icon at bounding box center [906, 44] width 9 height 9
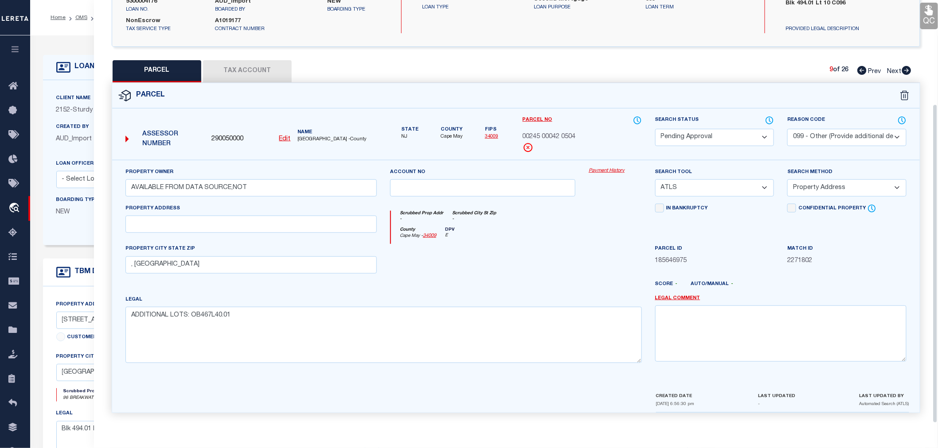
scroll to position [138, 0]
click at [689, 139] on select "Automated Search Bad Parcel Complete Duplicate Parcel High Dollar Reporting In …" at bounding box center [714, 137] width 119 height 17
click at [655, 129] on select "Automated Search Bad Parcel Complete Duplicate Parcel High Dollar Reporting In …" at bounding box center [714, 137] width 119 height 17
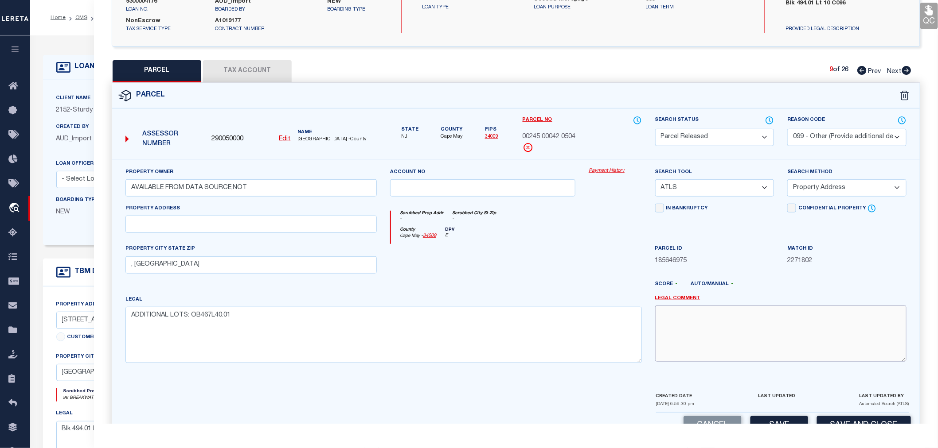
click at [701, 340] on textarea at bounding box center [780, 334] width 251 height 56
paste textarea "Parcel not needed"
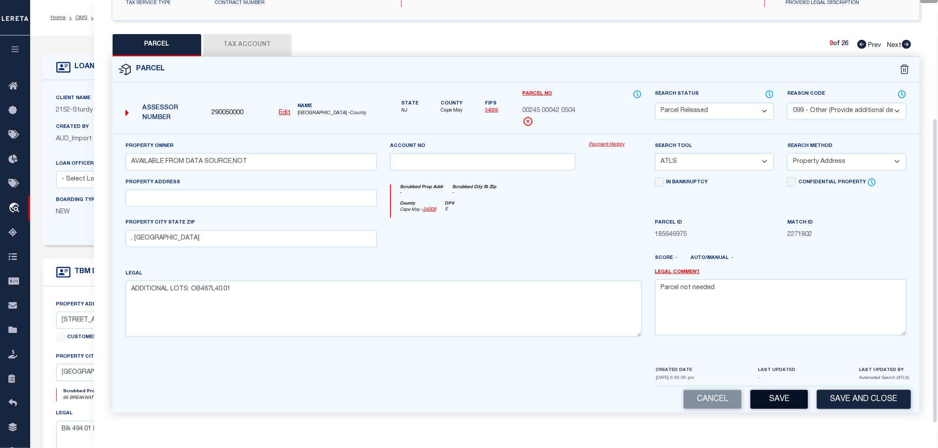
click at [779, 400] on button "Save" at bounding box center [779, 399] width 58 height 19
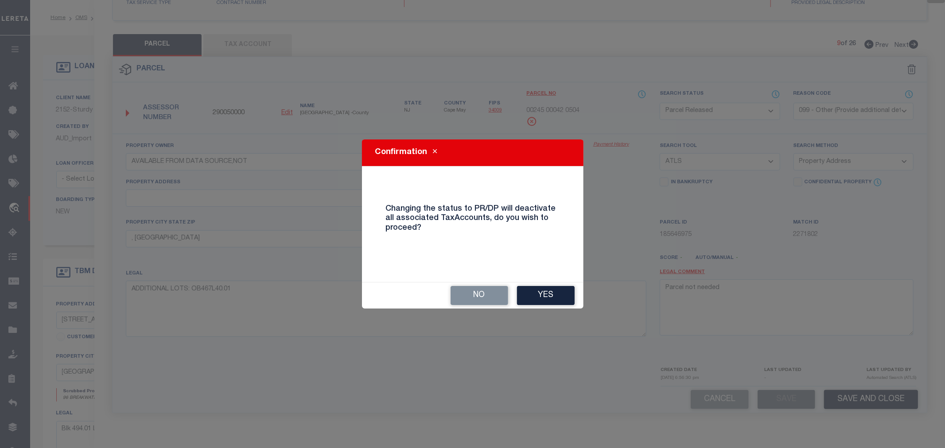
click at [541, 293] on button "Yes" at bounding box center [546, 295] width 58 height 19
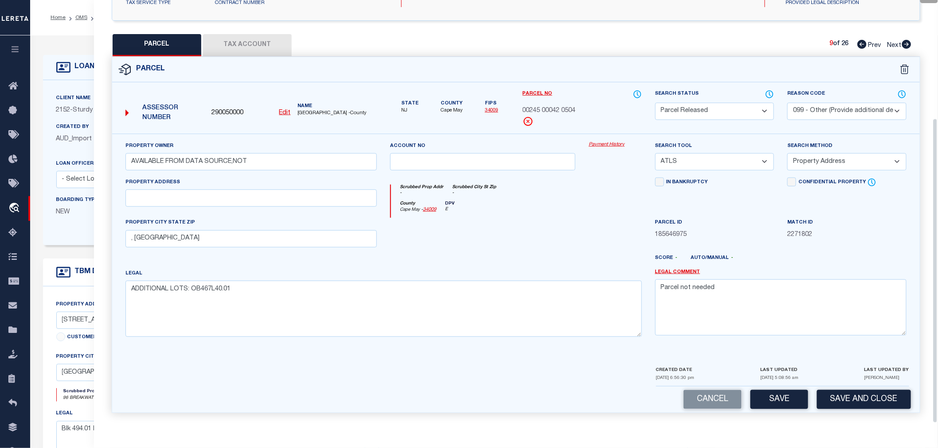
click at [904, 46] on icon at bounding box center [906, 44] width 9 height 9
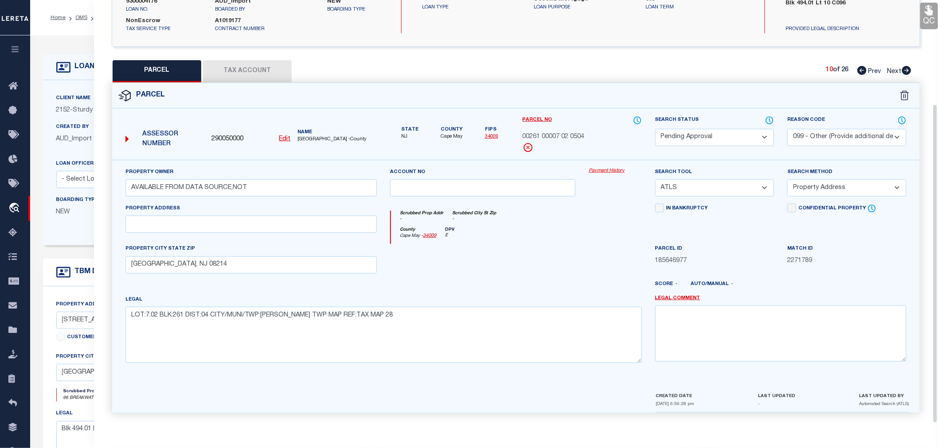
scroll to position [138, 0]
click at [690, 137] on select "Automated Search Bad Parcel Complete Duplicate Parcel High Dollar Reporting In …" at bounding box center [714, 137] width 119 height 17
click at [655, 129] on select "Automated Search Bad Parcel Complete Duplicate Parcel High Dollar Reporting In …" at bounding box center [714, 137] width 119 height 17
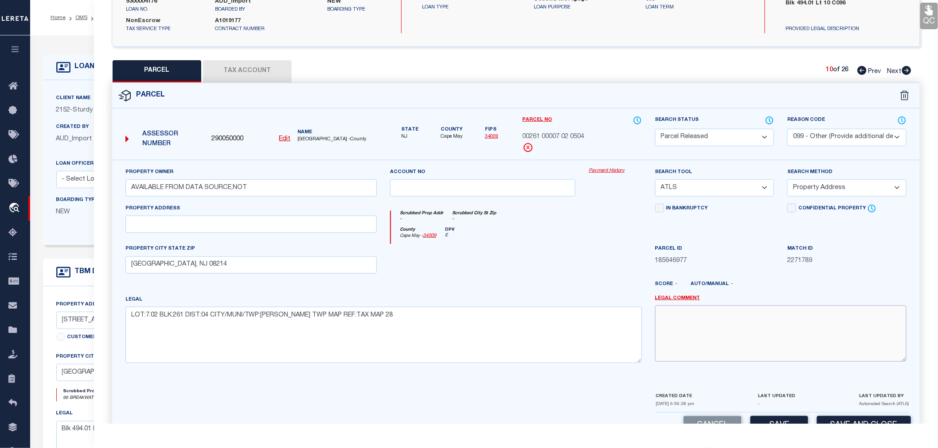
click at [684, 346] on textarea at bounding box center [780, 334] width 251 height 56
paste textarea "Parcel not needed"
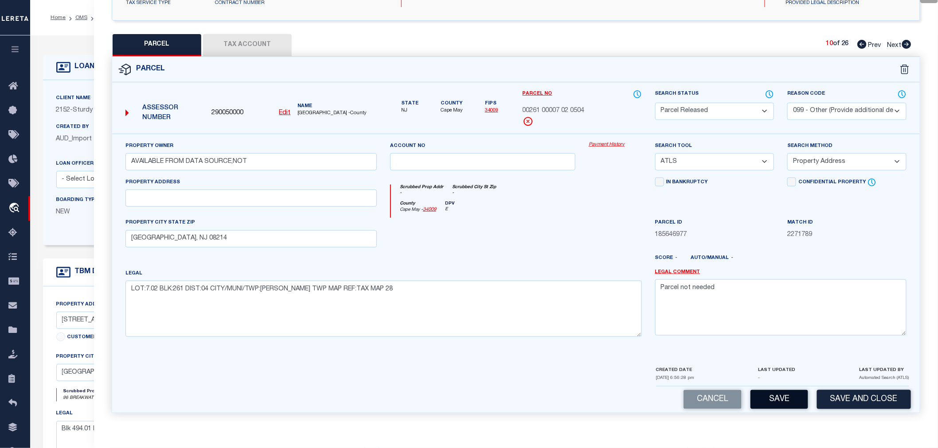
click at [774, 397] on button "Save" at bounding box center [779, 399] width 58 height 19
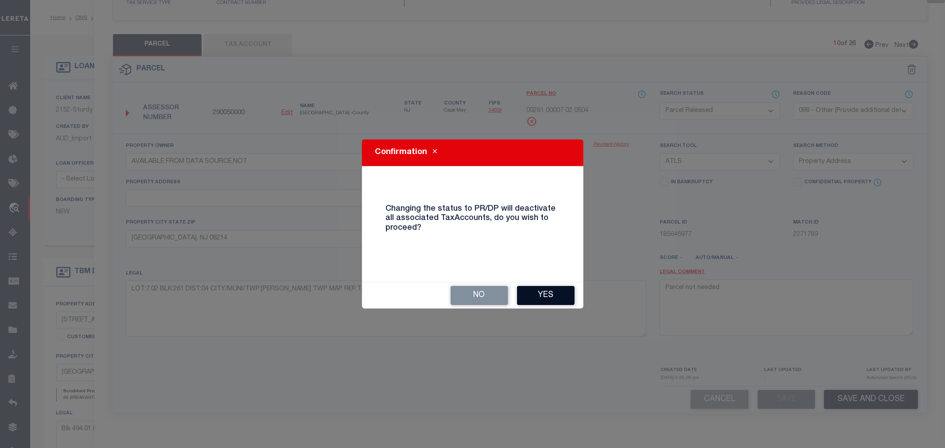
click at [542, 292] on button "Yes" at bounding box center [546, 295] width 58 height 19
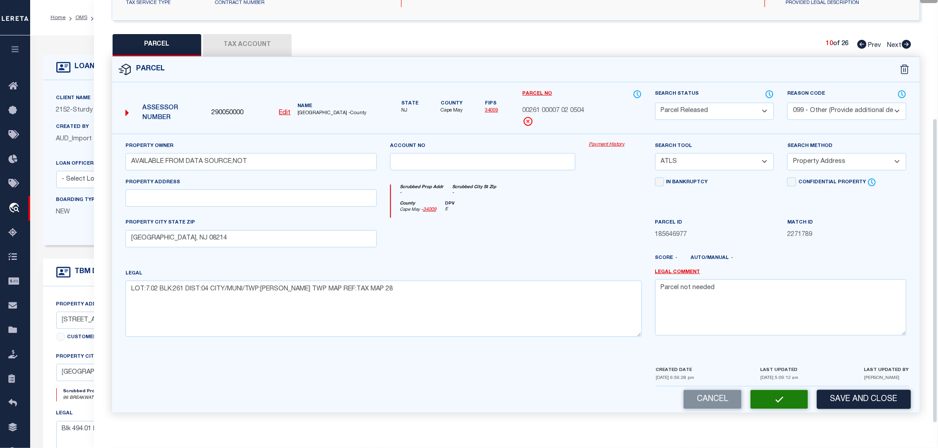
click at [907, 43] on icon at bounding box center [906, 44] width 9 height 9
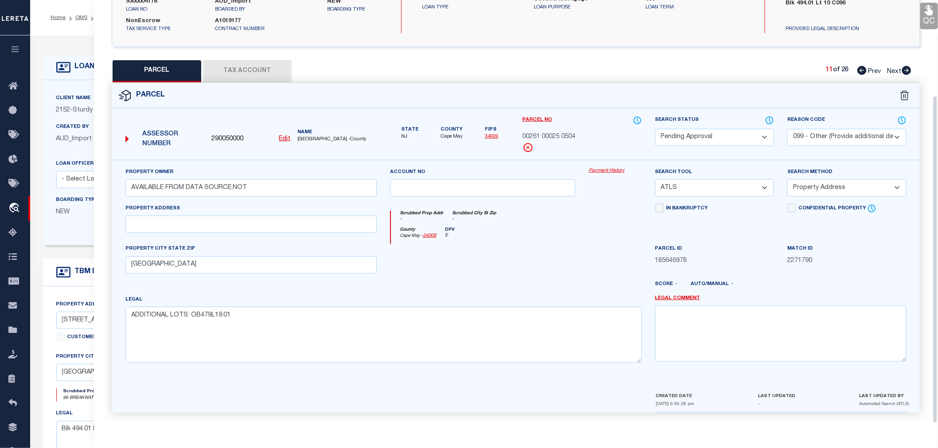
scroll to position [138, 0]
click at [721, 138] on select "Automated Search Bad Parcel Complete Duplicate Parcel High Dollar Reporting In …" at bounding box center [714, 137] width 119 height 17
click at [655, 129] on select "Automated Search Bad Parcel Complete Duplicate Parcel High Dollar Reporting In …" at bounding box center [714, 137] width 119 height 17
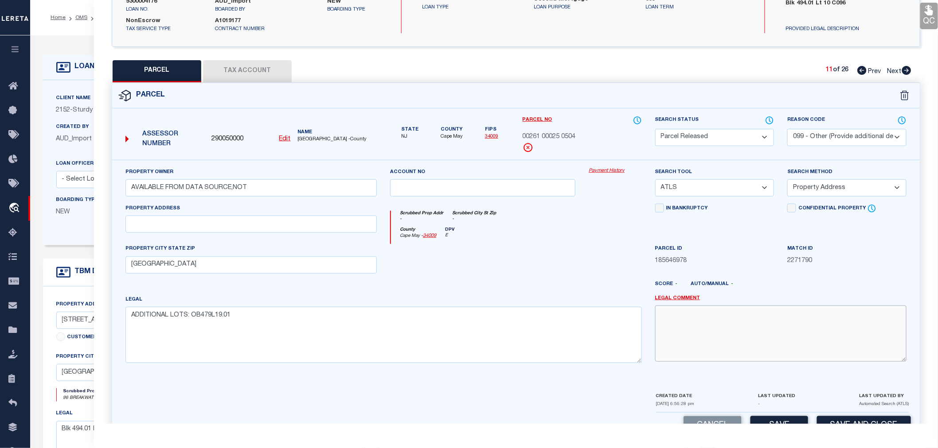
click at [721, 333] on textarea at bounding box center [780, 334] width 251 height 56
paste textarea "Parcel not needed"
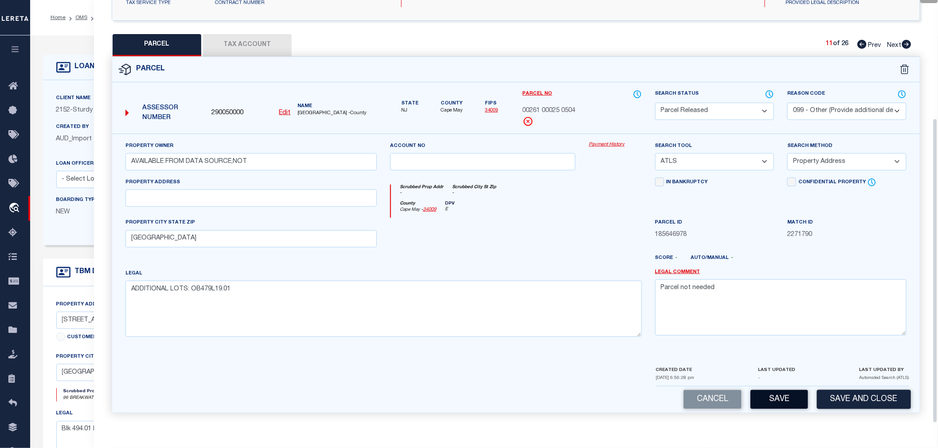
click at [771, 395] on button "Save" at bounding box center [779, 399] width 58 height 19
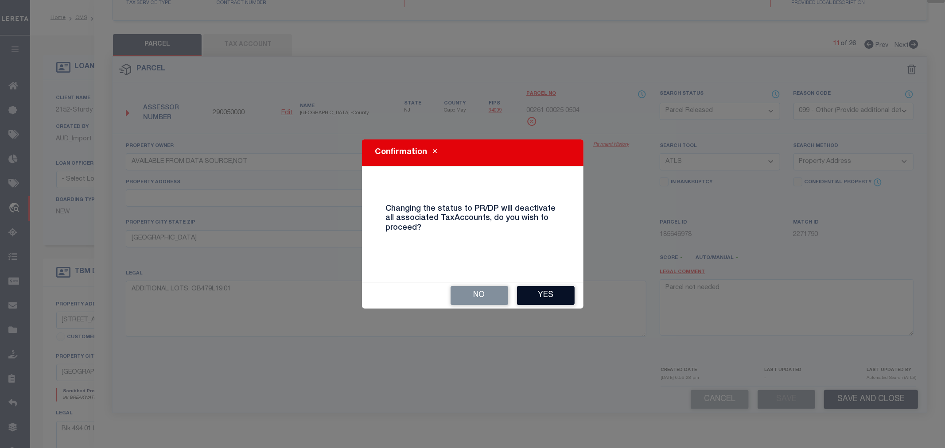
click at [536, 295] on button "Yes" at bounding box center [546, 295] width 58 height 19
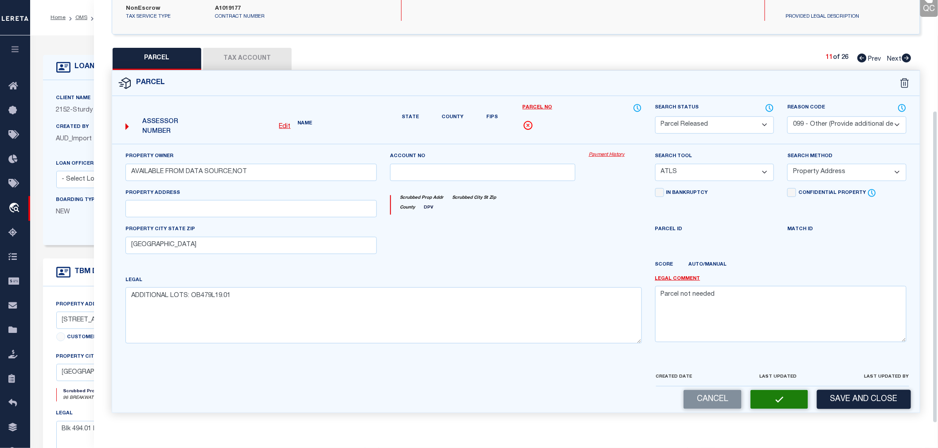
scroll to position [138, 0]
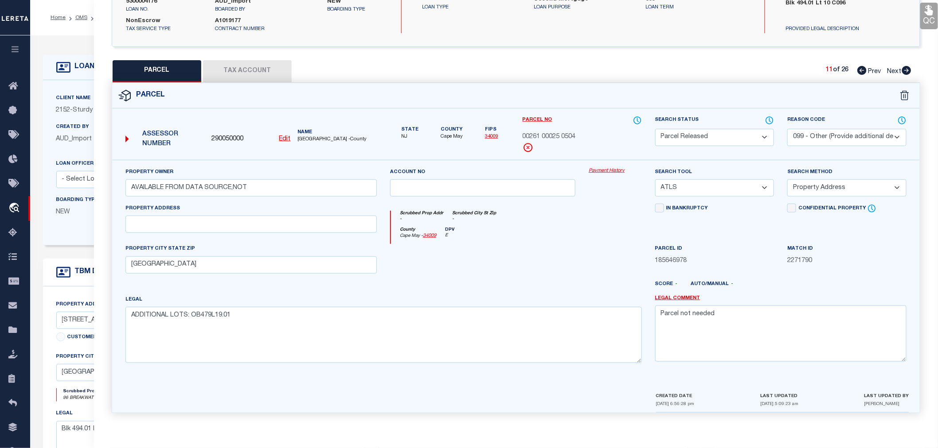
click at [904, 68] on icon at bounding box center [906, 70] width 9 height 9
click at [676, 135] on select "Automated Search Bad Parcel Complete Duplicate Parcel High Dollar Reporting In …" at bounding box center [714, 137] width 119 height 17
click at [655, 129] on select "Automated Search Bad Parcel Complete Duplicate Parcel High Dollar Reporting In …" at bounding box center [714, 137] width 119 height 17
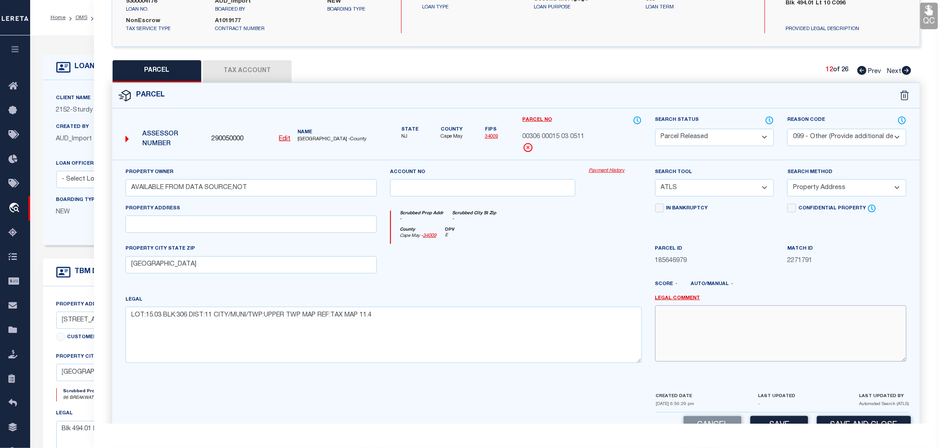
click at [681, 334] on textarea at bounding box center [780, 334] width 251 height 56
paste textarea "Parcel not needed"
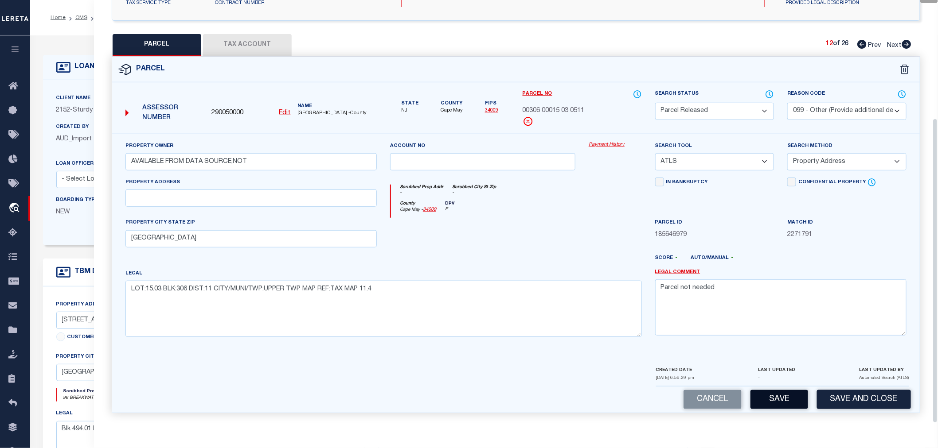
click at [776, 399] on button "Save" at bounding box center [779, 399] width 58 height 19
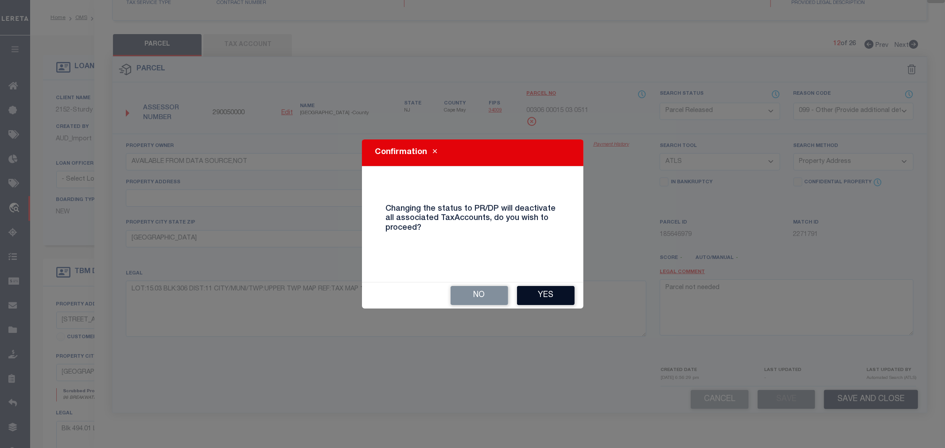
click at [546, 288] on button "Yes" at bounding box center [546, 295] width 58 height 19
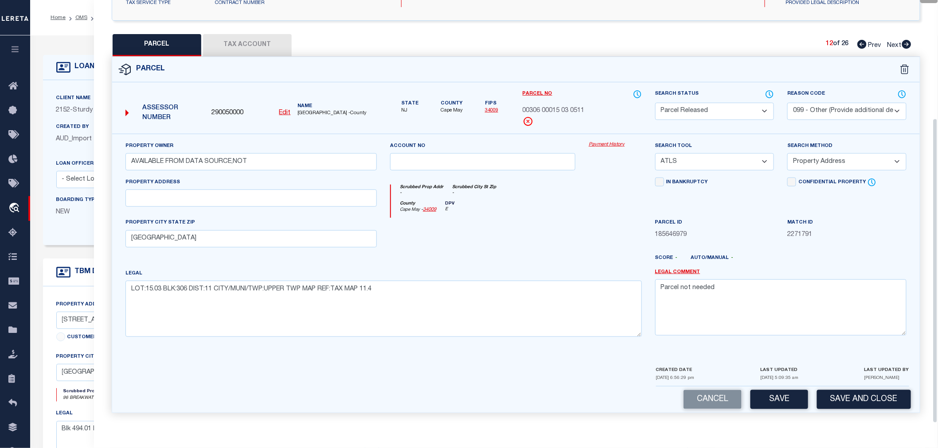
click at [905, 44] on icon at bounding box center [906, 44] width 10 height 9
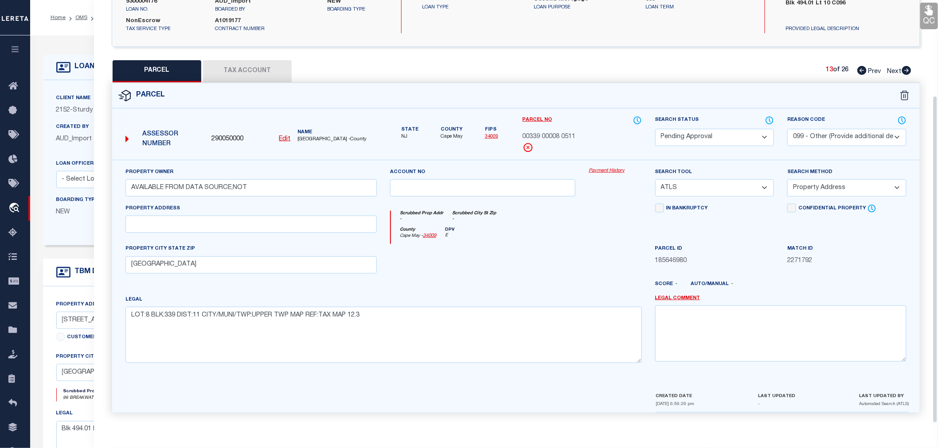
scroll to position [138, 0]
click at [691, 138] on select "Automated Search Bad Parcel Complete Duplicate Parcel High Dollar Reporting In …" at bounding box center [714, 137] width 119 height 17
click at [655, 129] on select "Automated Search Bad Parcel Complete Duplicate Parcel High Dollar Reporting In …" at bounding box center [714, 137] width 119 height 17
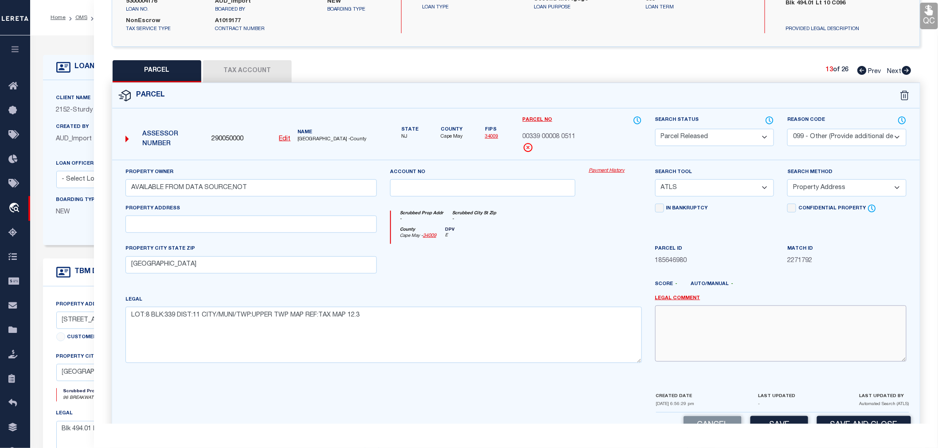
click at [697, 331] on textarea at bounding box center [780, 334] width 251 height 56
paste textarea "Parcel not needed"
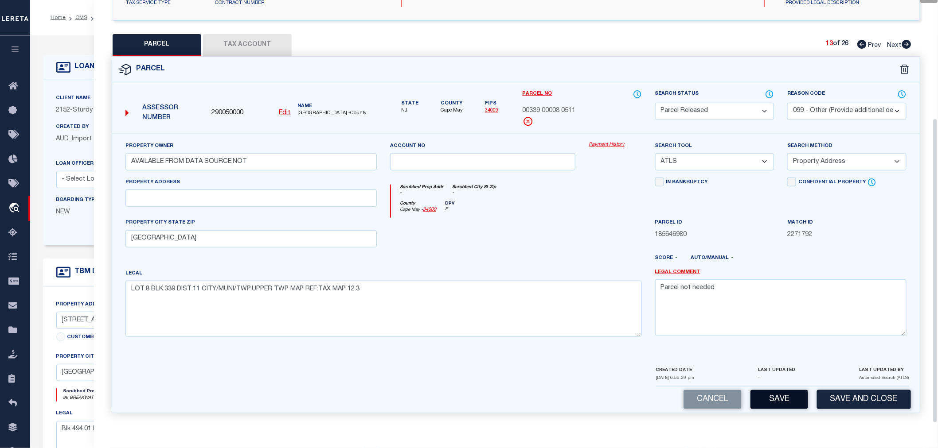
click at [783, 401] on button "Save" at bounding box center [779, 399] width 58 height 19
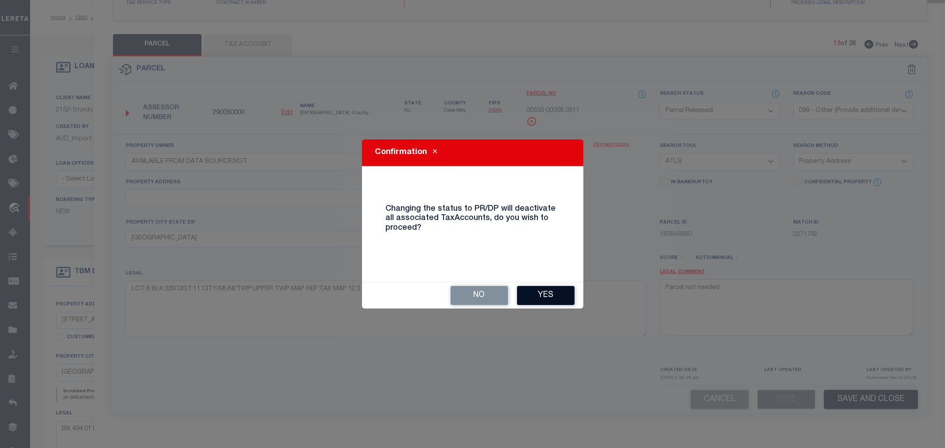
click at [561, 297] on button "Yes" at bounding box center [546, 295] width 58 height 19
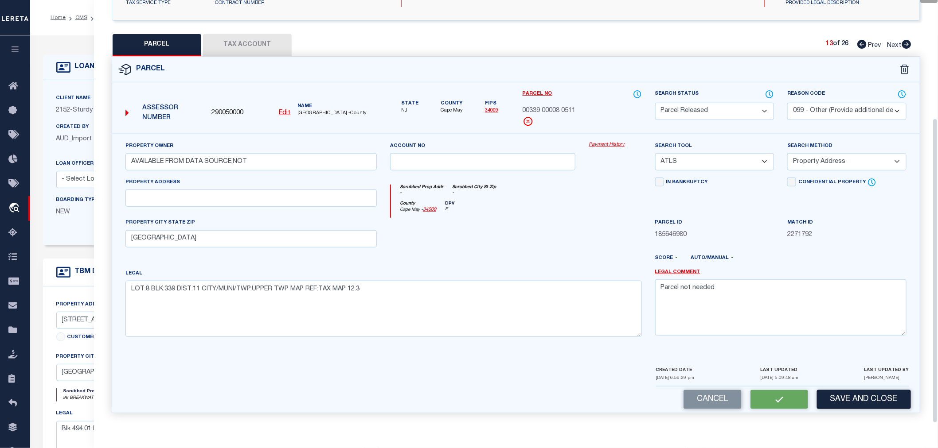
click at [903, 47] on icon at bounding box center [906, 44] width 9 height 9
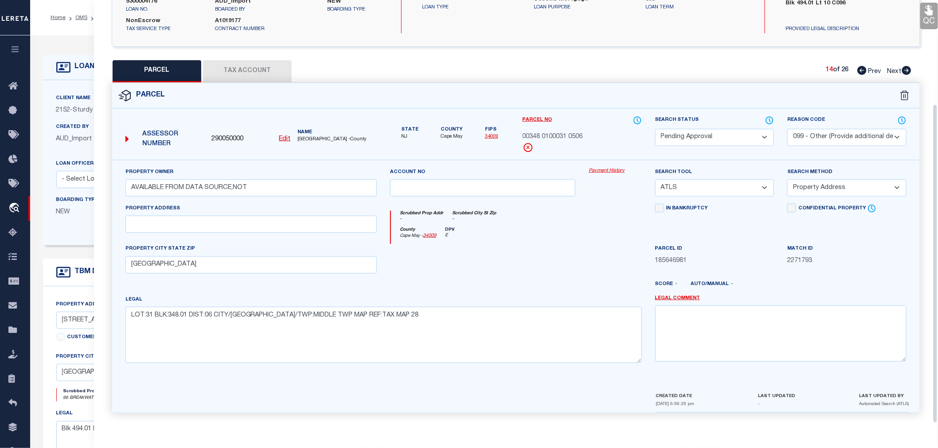
scroll to position [138, 0]
click at [714, 133] on select "Automated Search Bad Parcel Complete Duplicate Parcel High Dollar Reporting In …" at bounding box center [714, 137] width 119 height 17
click at [655, 129] on select "Automated Search Bad Parcel Complete Duplicate Parcel High Dollar Reporting In …" at bounding box center [714, 137] width 119 height 17
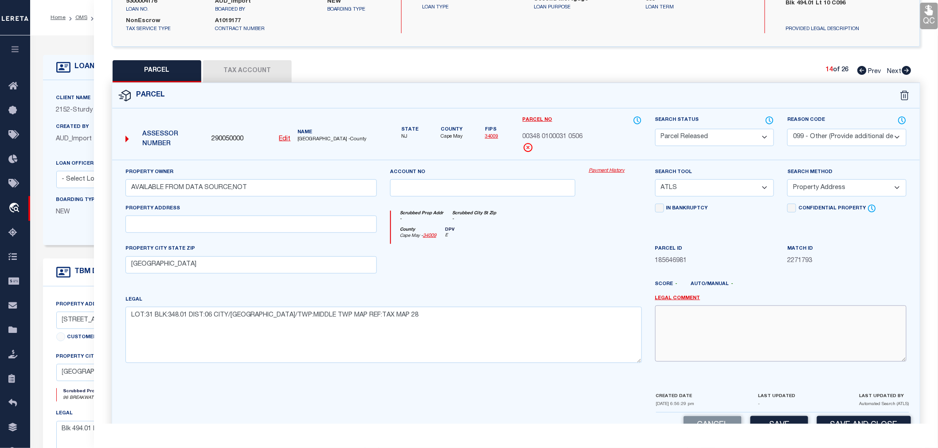
click at [683, 319] on textarea at bounding box center [780, 334] width 251 height 56
paste textarea "Parcel not needed"
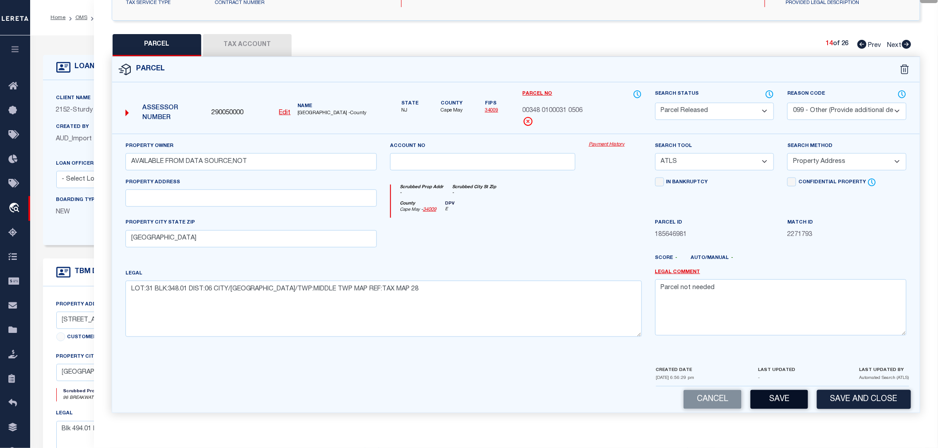
click at [765, 396] on button "Save" at bounding box center [779, 399] width 58 height 19
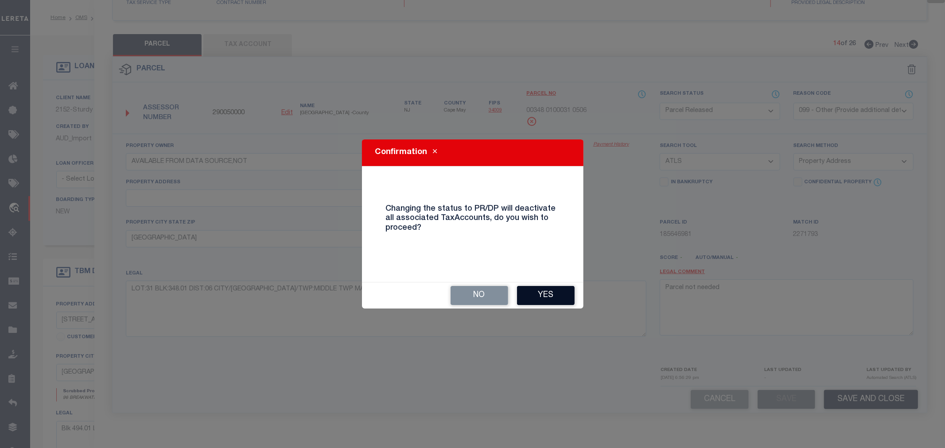
click at [561, 292] on button "Yes" at bounding box center [546, 295] width 58 height 19
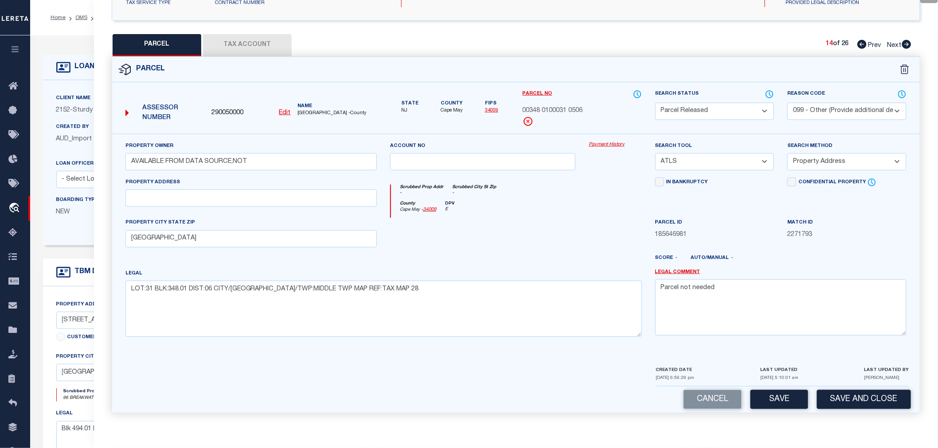
click at [905, 45] on icon at bounding box center [906, 44] width 9 height 9
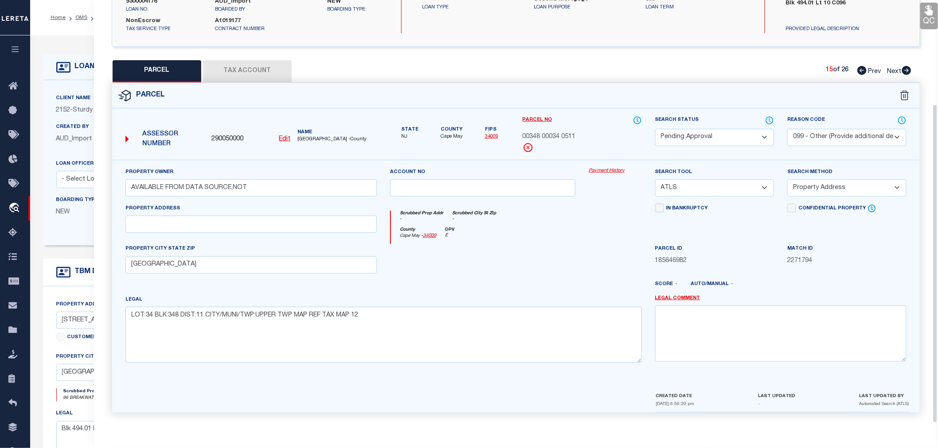
scroll to position [138, 0]
click at [675, 142] on select "Automated Search Bad Parcel Complete Duplicate Parcel High Dollar Reporting In …" at bounding box center [714, 137] width 119 height 17
click at [655, 129] on select "Automated Search Bad Parcel Complete Duplicate Parcel High Dollar Reporting In …" at bounding box center [714, 137] width 119 height 17
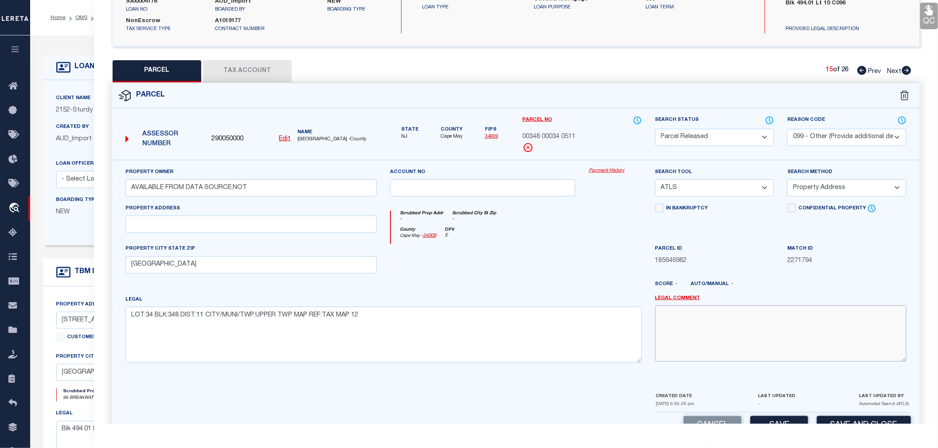
click at [712, 329] on textarea at bounding box center [780, 334] width 251 height 56
paste textarea "Parcel not needed"
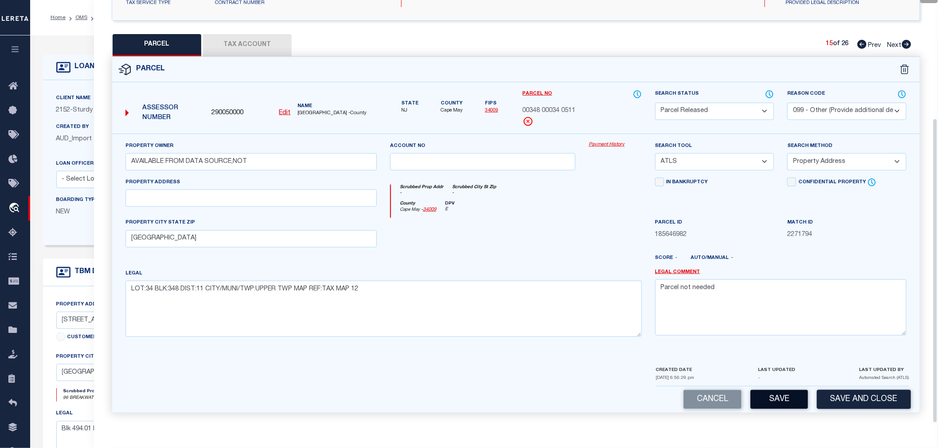
click at [768, 402] on button "Save" at bounding box center [779, 399] width 58 height 19
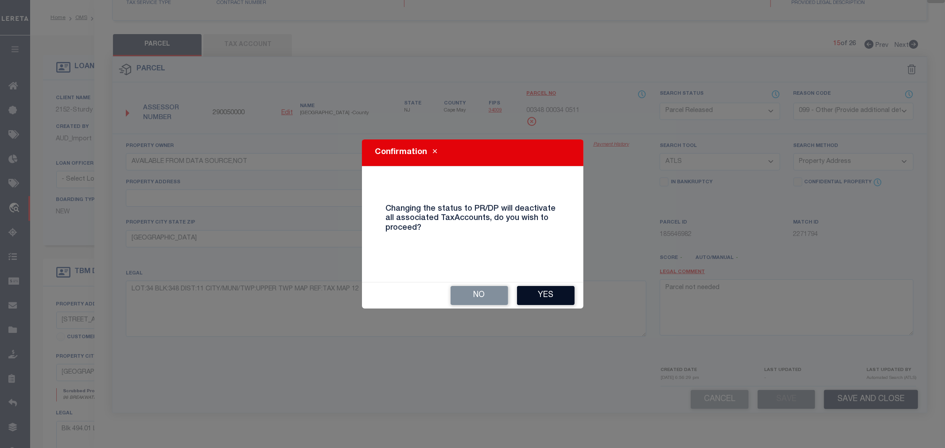
click at [537, 292] on button "Yes" at bounding box center [546, 295] width 58 height 19
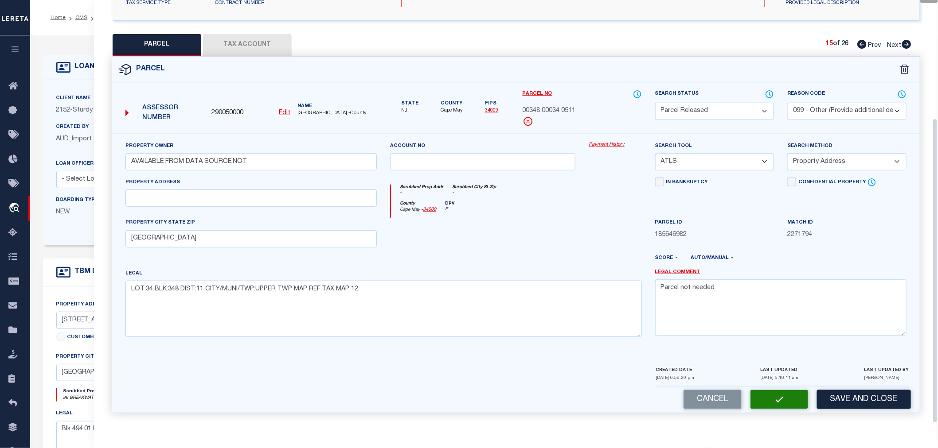
click at [906, 45] on icon at bounding box center [906, 44] width 9 height 9
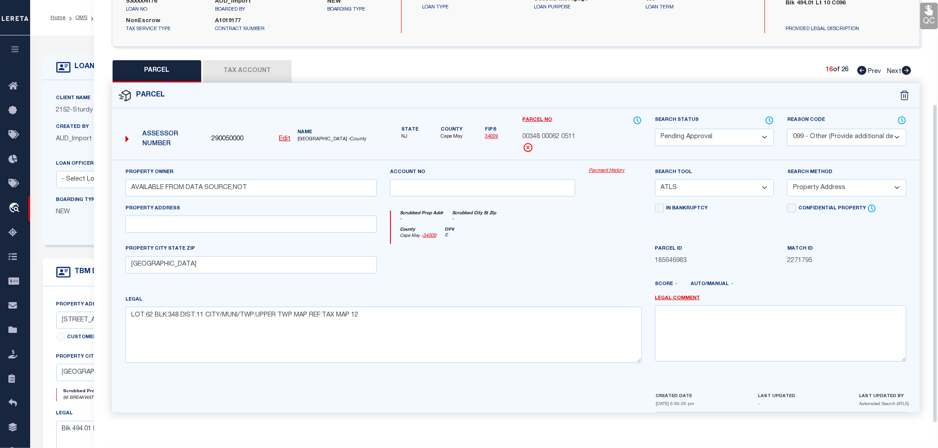
scroll to position [138, 0]
click at [679, 139] on select "Automated Search Bad Parcel Complete Duplicate Parcel High Dollar Reporting In …" at bounding box center [714, 137] width 119 height 17
click at [655, 129] on select "Automated Search Bad Parcel Complete Duplicate Parcel High Dollar Reporting In …" at bounding box center [714, 137] width 119 height 17
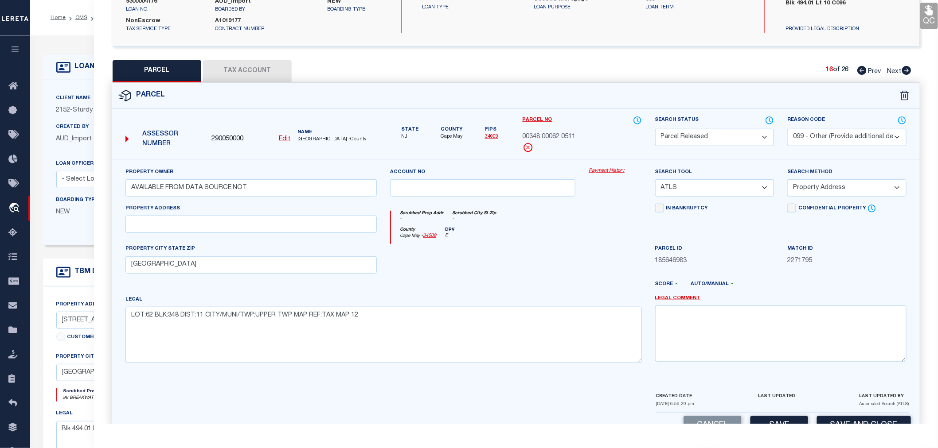
click at [804, 138] on select "- Select Reason Code - 099 - Other (Provide additional detail) ACT - Agency Cha…" at bounding box center [846, 137] width 119 height 17
click at [707, 320] on textarea at bounding box center [780, 334] width 251 height 56
paste textarea "Parcel not needed"
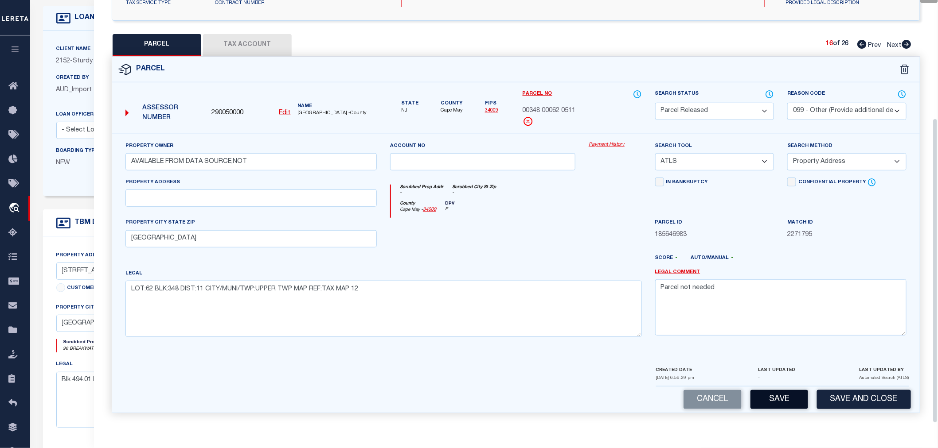
click at [775, 398] on button "Save" at bounding box center [779, 399] width 58 height 19
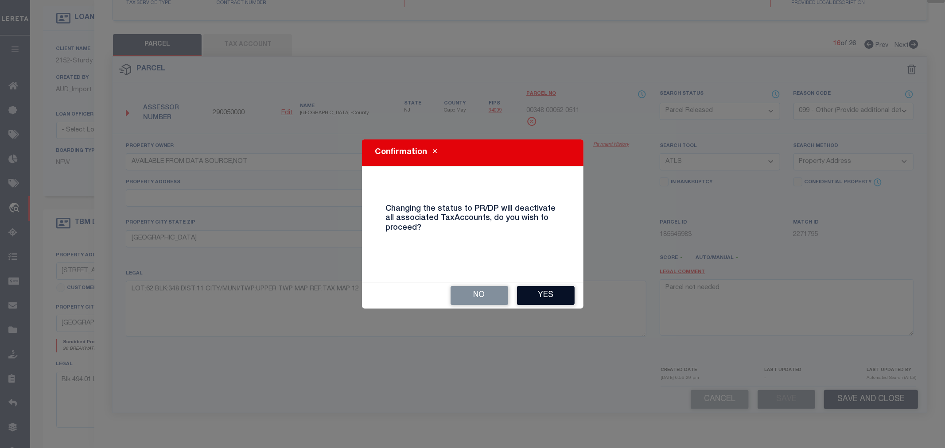
click at [551, 294] on button "Yes" at bounding box center [546, 295] width 58 height 19
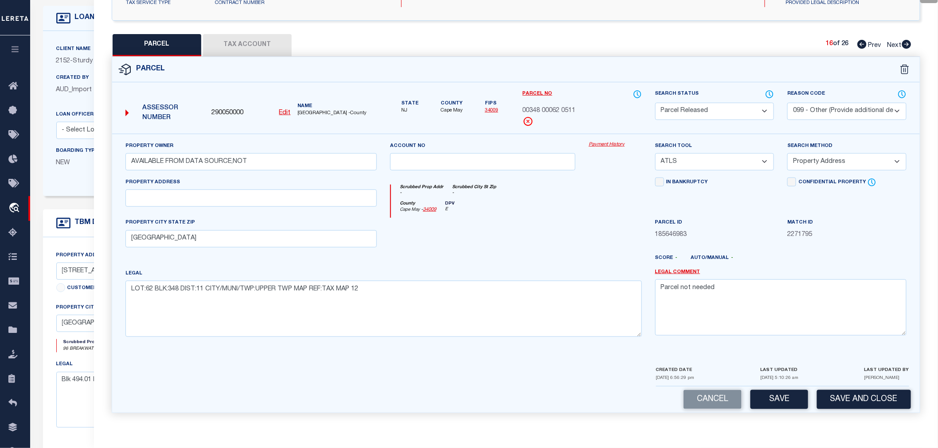
click at [905, 46] on icon at bounding box center [906, 44] width 9 height 9
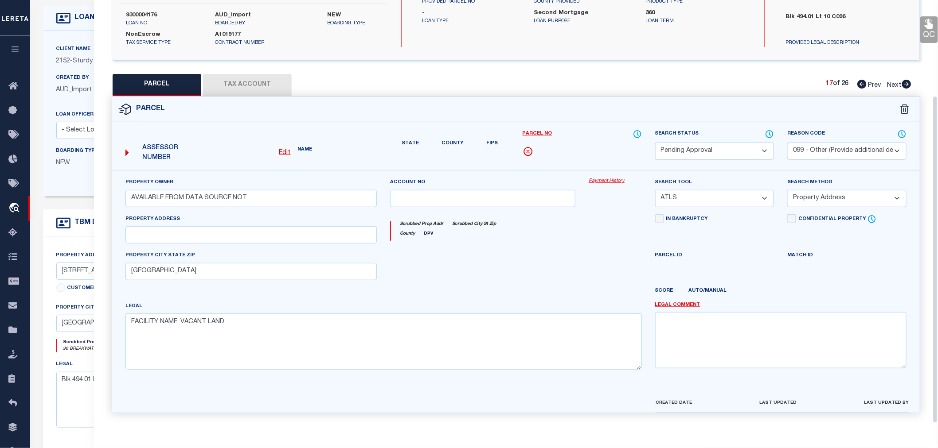
scroll to position [138, 0]
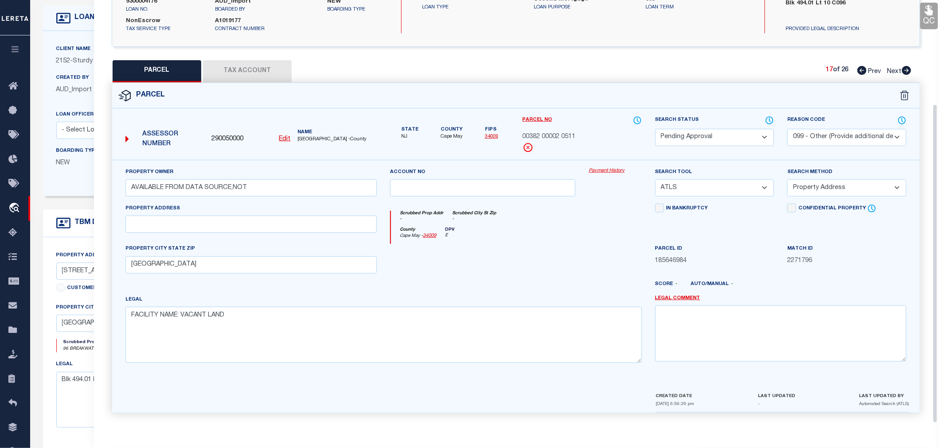
click at [669, 137] on select "Automated Search Bad Parcel Complete Duplicate Parcel High Dollar Reporting In …" at bounding box center [714, 137] width 119 height 17
click at [655, 129] on select "Automated Search Bad Parcel Complete Duplicate Parcel High Dollar Reporting In …" at bounding box center [714, 137] width 119 height 17
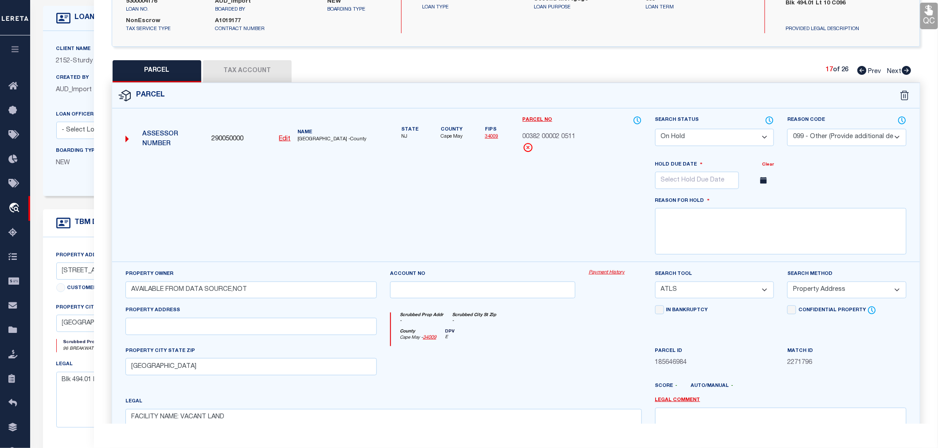
click at [705, 131] on select "Automated Search Bad Parcel Complete Duplicate Parcel High Dollar Reporting In …" at bounding box center [714, 137] width 119 height 17
click at [655, 129] on select "Automated Search Bad Parcel Complete Duplicate Parcel High Dollar Reporting In …" at bounding box center [714, 137] width 119 height 17
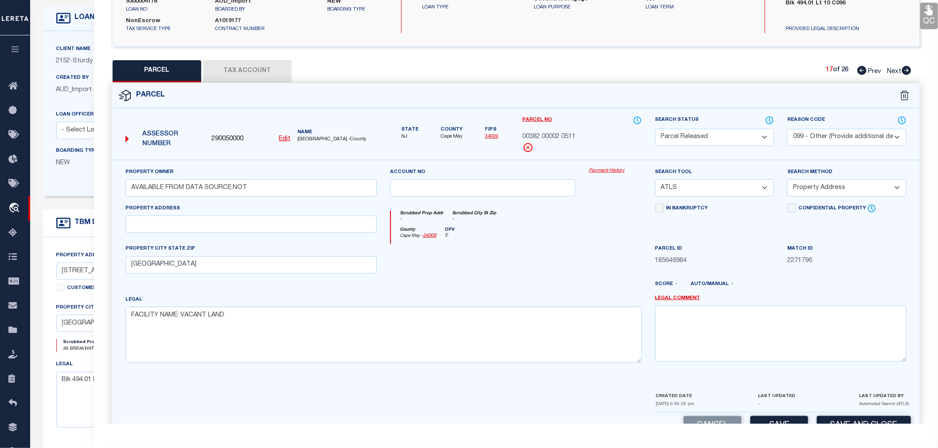
click at [712, 230] on div "In Bankruptcy" at bounding box center [714, 224] width 132 height 41
click at [715, 327] on textarea at bounding box center [780, 334] width 251 height 56
paste textarea "Parcel not needed"
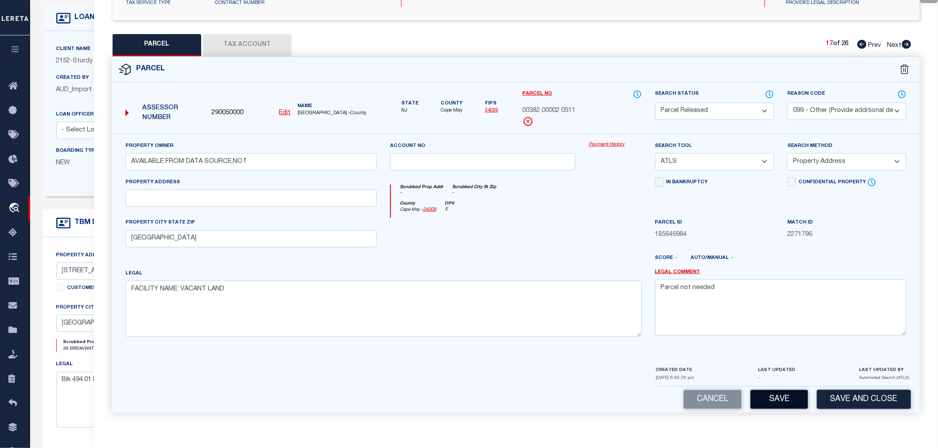
click at [776, 401] on button "Save" at bounding box center [779, 399] width 58 height 19
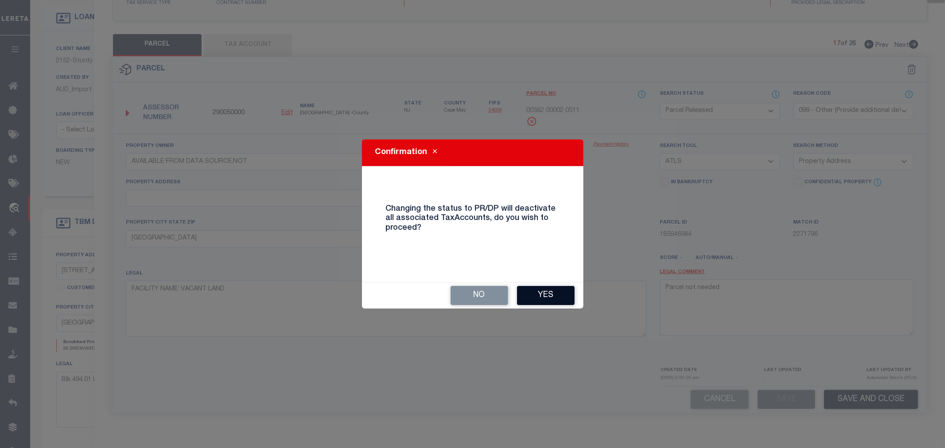
click at [561, 300] on button "Yes" at bounding box center [546, 295] width 58 height 19
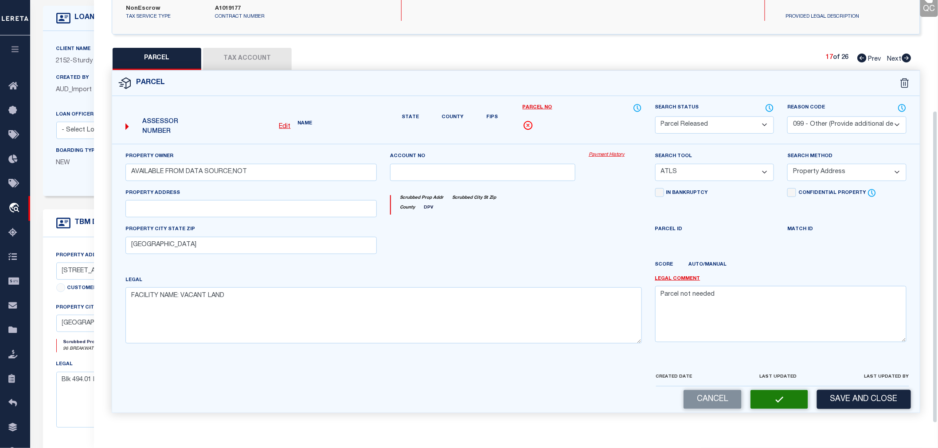
scroll to position [138, 0]
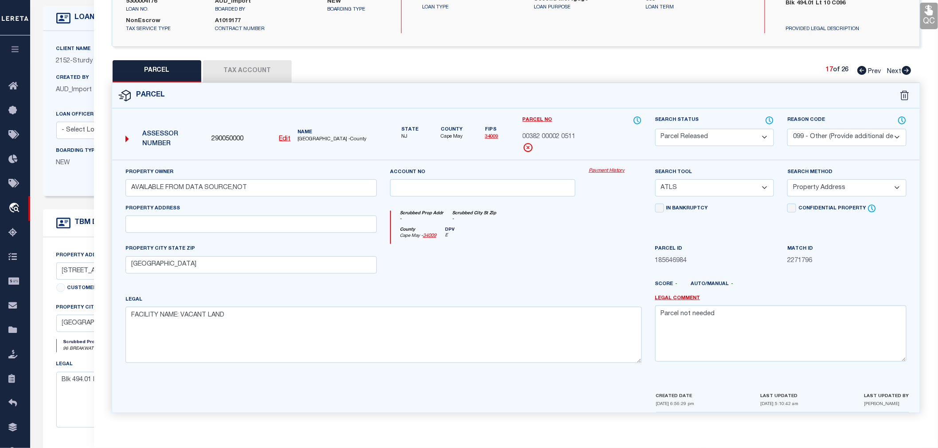
click at [905, 66] on icon at bounding box center [906, 70] width 9 height 9
click at [715, 136] on select "Automated Search Bad Parcel Complete Duplicate Parcel High Dollar Reporting In …" at bounding box center [714, 137] width 119 height 17
click at [655, 129] on select "Automated Search Bad Parcel Complete Duplicate Parcel High Dollar Reporting In …" at bounding box center [714, 137] width 119 height 17
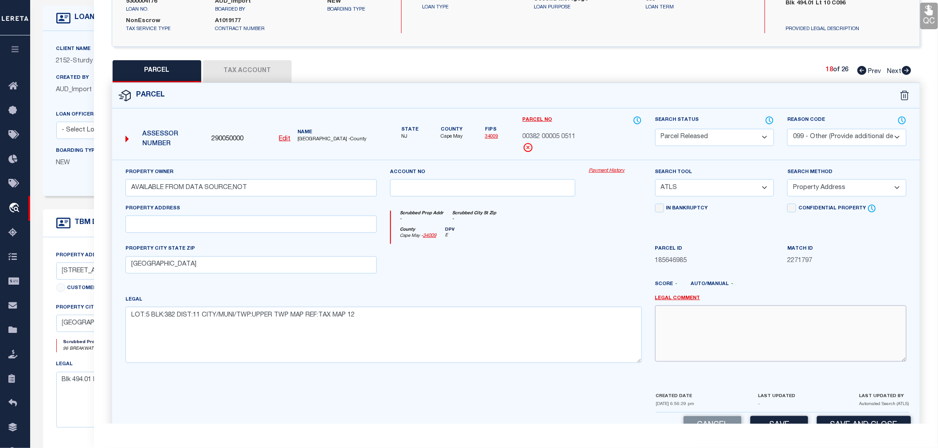
click at [707, 311] on textarea at bounding box center [780, 334] width 251 height 56
paste textarea "Parcel not needed"
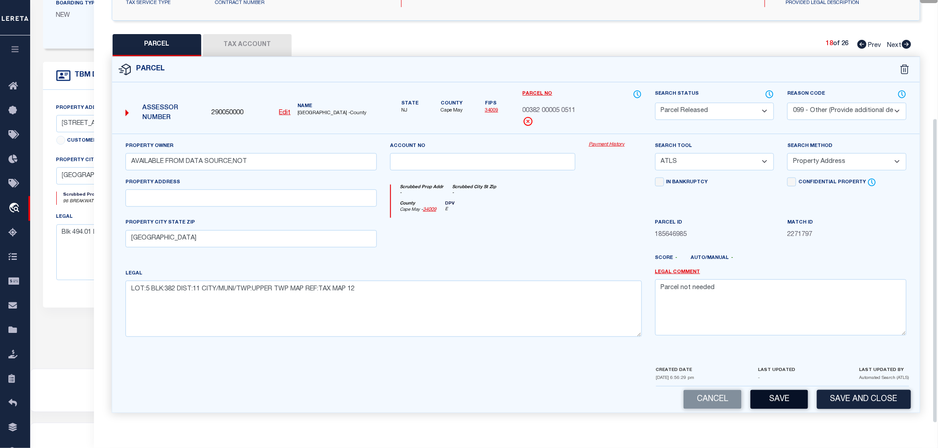
click at [790, 404] on button "Save" at bounding box center [779, 399] width 58 height 19
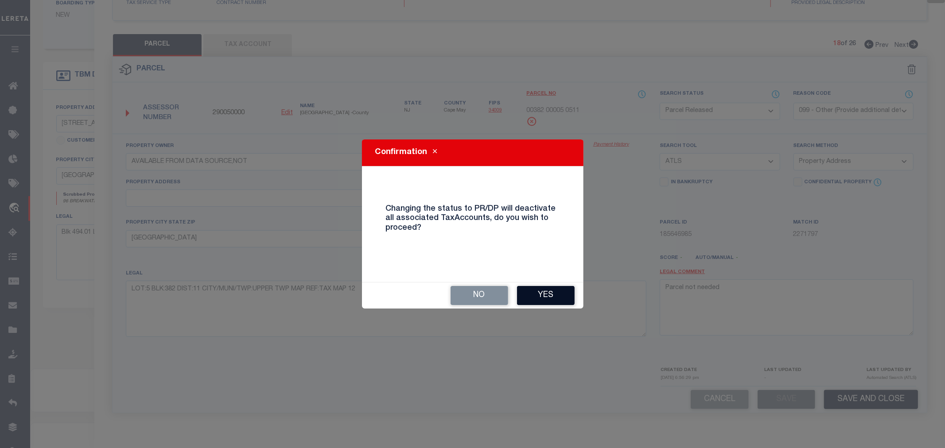
click at [542, 293] on button "Yes" at bounding box center [546, 295] width 58 height 19
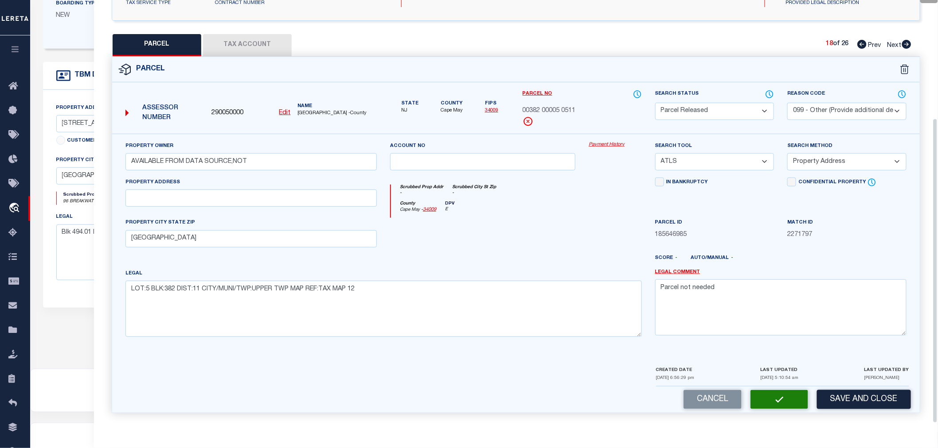
scroll to position [164, 0]
click at [907, 46] on icon at bounding box center [906, 44] width 9 height 9
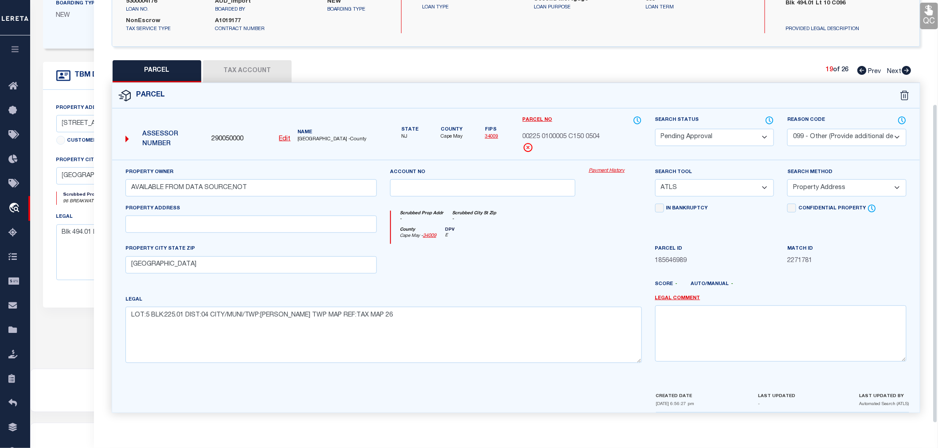
scroll to position [138, 0]
click at [689, 132] on select "Automated Search Bad Parcel Complete Duplicate Parcel High Dollar Reporting In …" at bounding box center [714, 137] width 119 height 17
click at [655, 129] on select "Automated Search Bad Parcel Complete Duplicate Parcel High Dollar Reporting In …" at bounding box center [714, 137] width 119 height 17
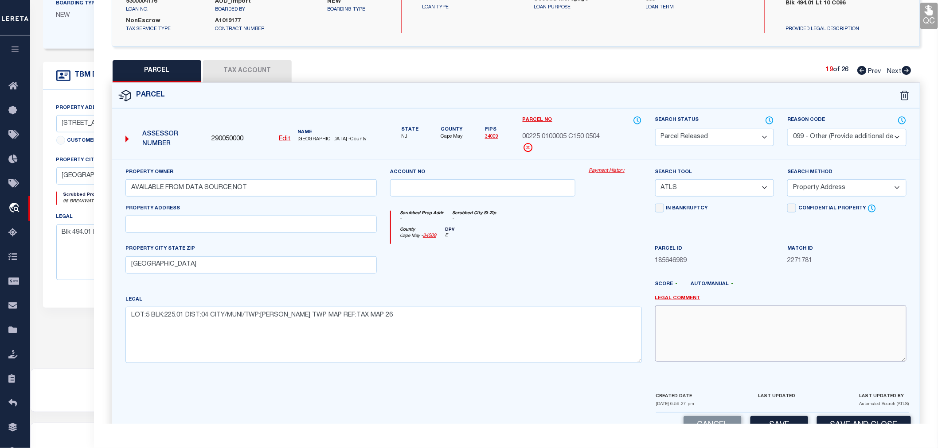
click at [703, 339] on textarea at bounding box center [780, 334] width 251 height 56
paste textarea "Parcel not needed"
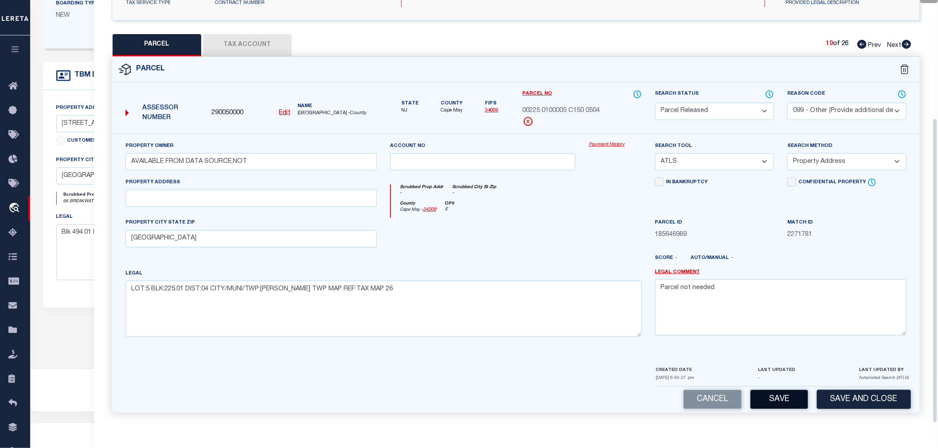
click at [779, 405] on button "Save" at bounding box center [779, 399] width 58 height 19
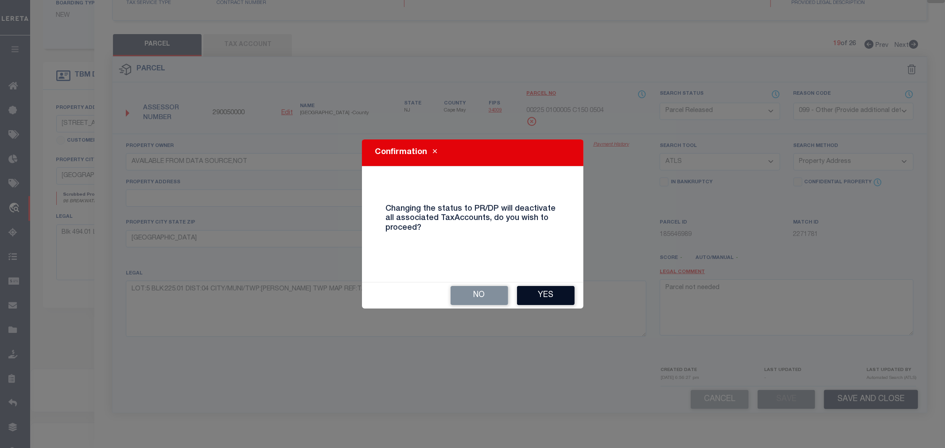
click at [568, 296] on button "Yes" at bounding box center [546, 295] width 58 height 19
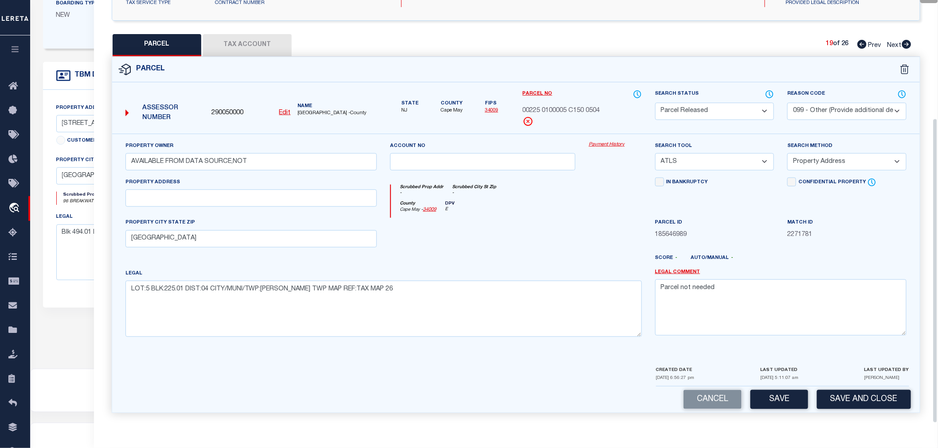
click at [907, 45] on icon at bounding box center [906, 44] width 9 height 9
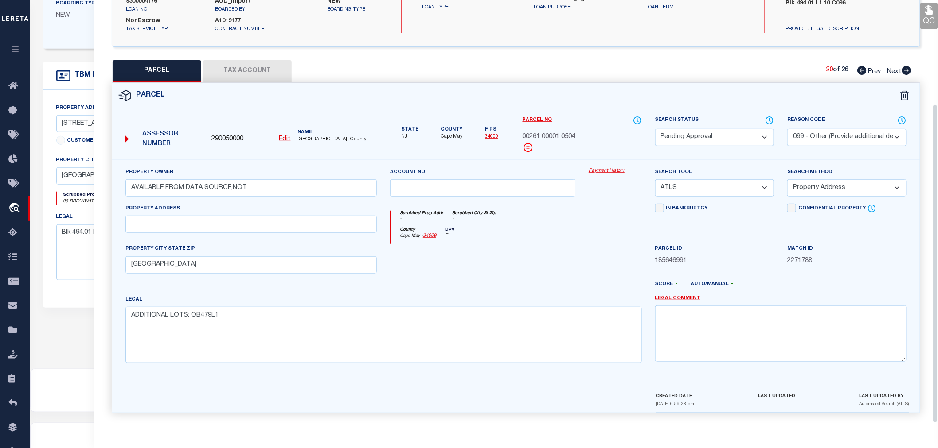
scroll to position [138, 0]
click at [685, 140] on select "Automated Search Bad Parcel Complete Duplicate Parcel High Dollar Reporting In …" at bounding box center [714, 137] width 119 height 17
click at [655, 129] on select "Automated Search Bad Parcel Complete Duplicate Parcel High Dollar Reporting In …" at bounding box center [714, 137] width 119 height 17
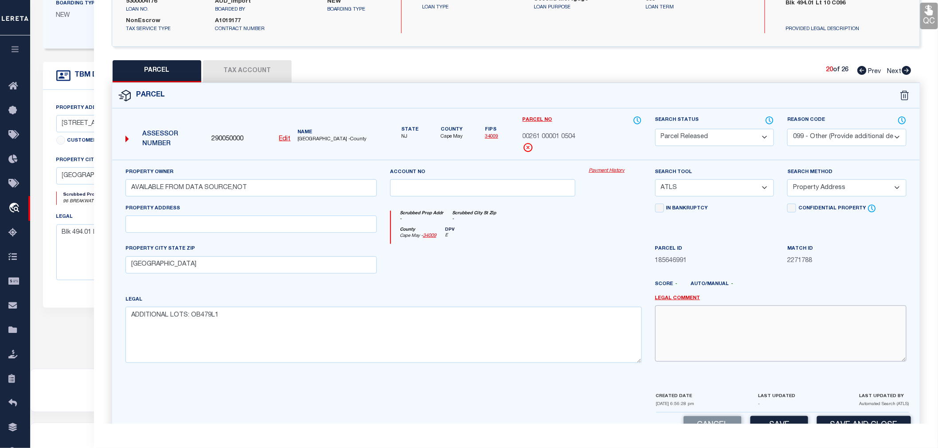
click at [725, 328] on textarea at bounding box center [780, 334] width 251 height 56
paste textarea "Parcel not needed"
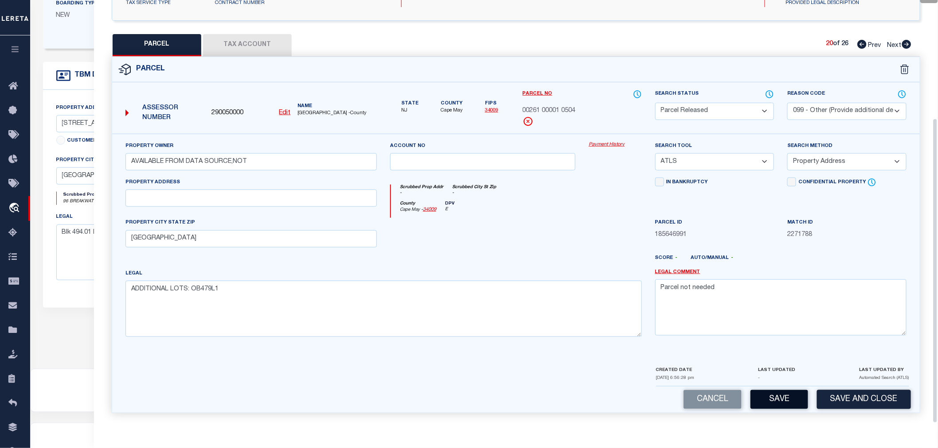
click at [773, 395] on button "Save" at bounding box center [779, 399] width 58 height 19
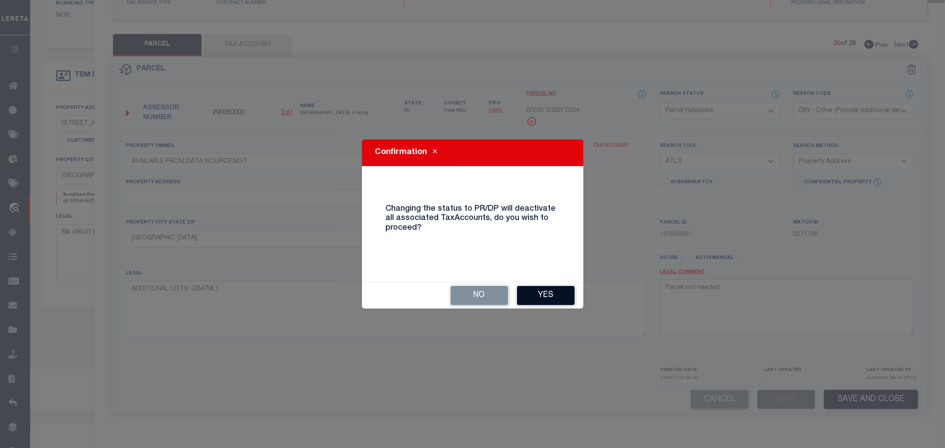
click at [550, 289] on button "Yes" at bounding box center [546, 295] width 58 height 19
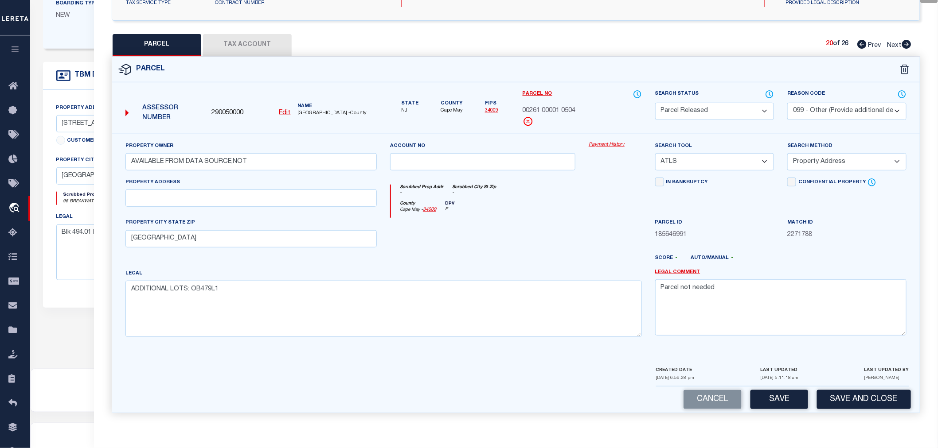
click at [902, 43] on icon at bounding box center [906, 44] width 10 height 9
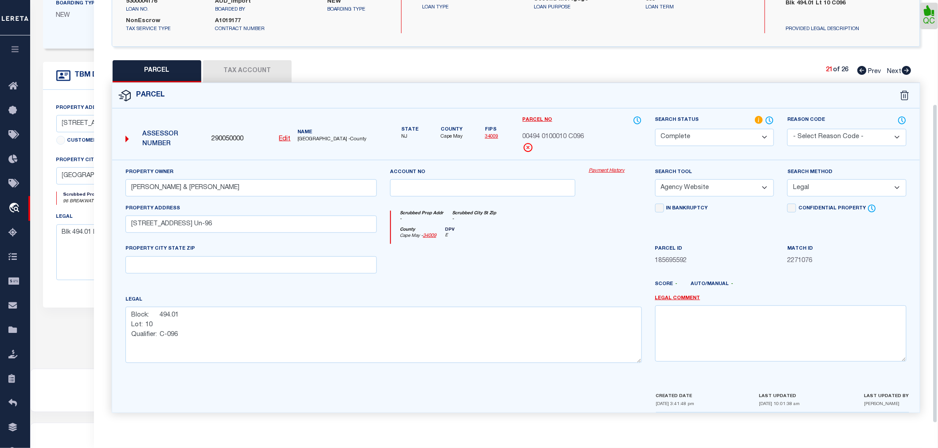
scroll to position [138, 0]
click at [689, 140] on select "Automated Search Bad Parcel Complete Duplicate Parcel High Dollar Reporting In …" at bounding box center [714, 137] width 119 height 17
click at [907, 70] on icon at bounding box center [906, 70] width 10 height 9
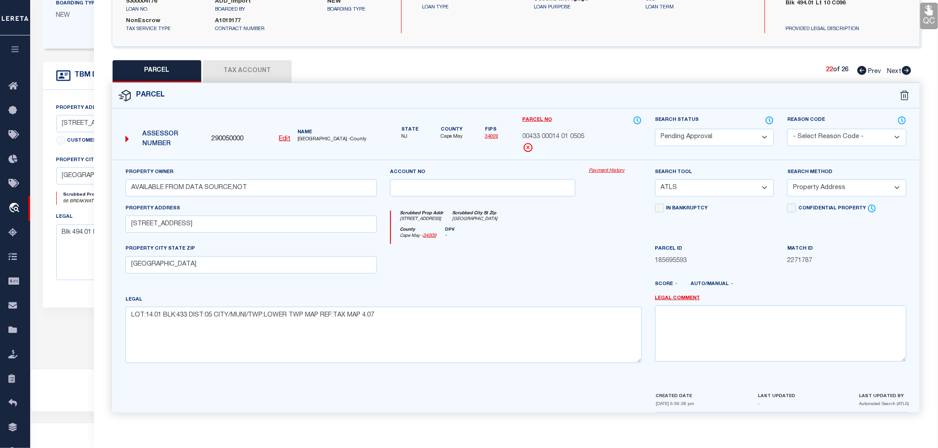
click at [677, 134] on select "Automated Search Bad Parcel Complete Duplicate Parcel High Dollar Reporting In …" at bounding box center [714, 137] width 119 height 17
click at [655, 129] on select "Automated Search Bad Parcel Complete Duplicate Parcel High Dollar Reporting In …" at bounding box center [714, 137] width 119 height 17
click at [821, 132] on select "- Select Reason Code - 099 - Other (Provide additional detail) ACT - Agency Cha…" at bounding box center [846, 137] width 119 height 17
click at [787, 129] on select "- Select Reason Code - 099 - Other (Provide additional detail) ACT - Agency Cha…" at bounding box center [846, 137] width 119 height 17
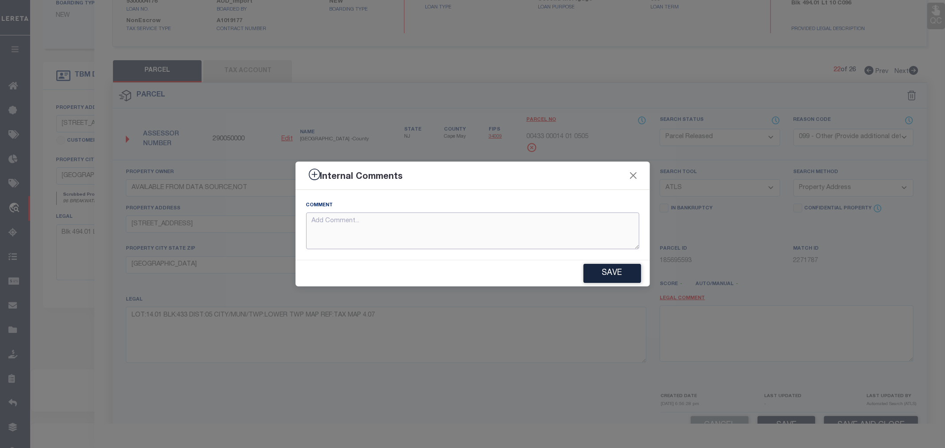
click at [435, 233] on textarea at bounding box center [472, 231] width 333 height 37
paste textarea "Parcel not needed"
click at [617, 273] on button "Save" at bounding box center [613, 273] width 58 height 19
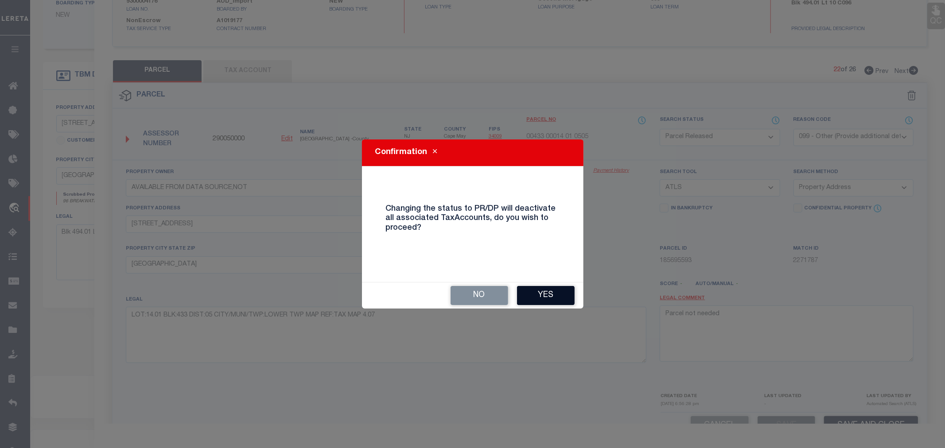
click at [557, 292] on button "Yes" at bounding box center [546, 295] width 58 height 19
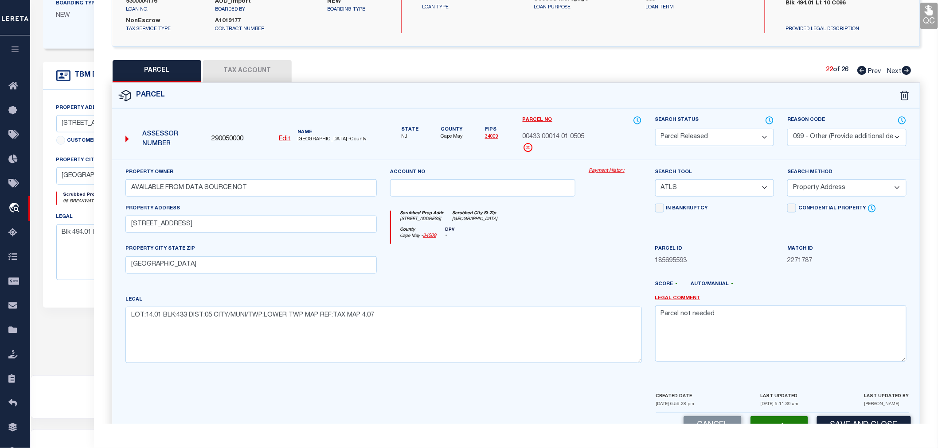
click at [903, 70] on icon at bounding box center [906, 70] width 9 height 9
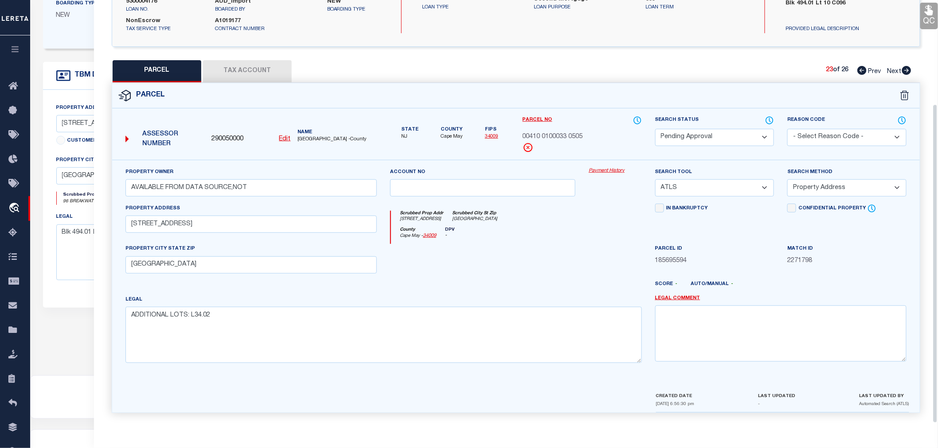
click at [711, 135] on select "Automated Search Bad Parcel Complete Duplicate Parcel High Dollar Reporting In …" at bounding box center [714, 137] width 119 height 17
click at [655, 129] on select "Automated Search Bad Parcel Complete Duplicate Parcel High Dollar Reporting In …" at bounding box center [714, 137] width 119 height 17
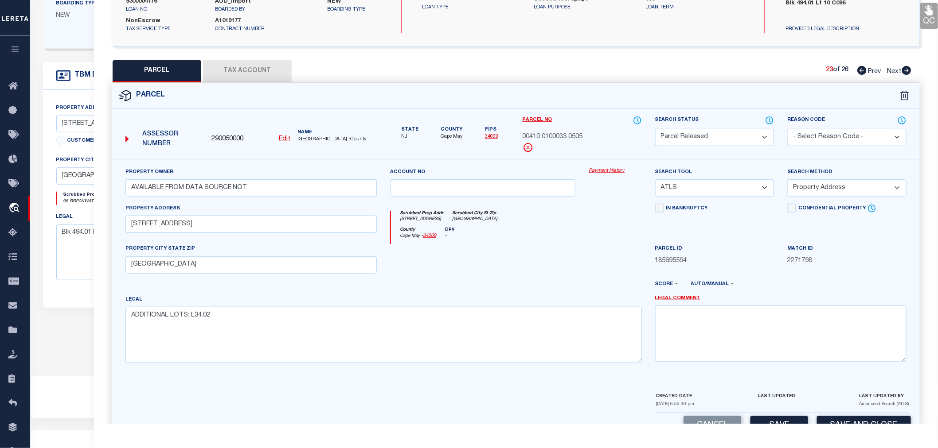
click at [833, 135] on select "- Select Reason Code - 099 - Other (Provide additional detail) ACT - Agency Cha…" at bounding box center [846, 137] width 119 height 17
click at [787, 129] on select "- Select Reason Code - 099 - Other (Provide additional detail) ACT - Agency Cha…" at bounding box center [846, 137] width 119 height 17
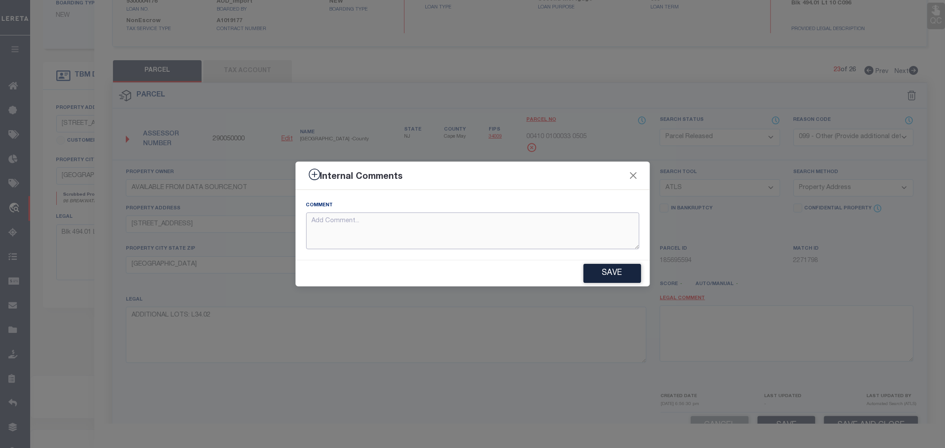
click at [441, 224] on textarea at bounding box center [472, 231] width 333 height 37
paste textarea "Parcel not needed"
click at [623, 275] on button "Save" at bounding box center [613, 273] width 58 height 19
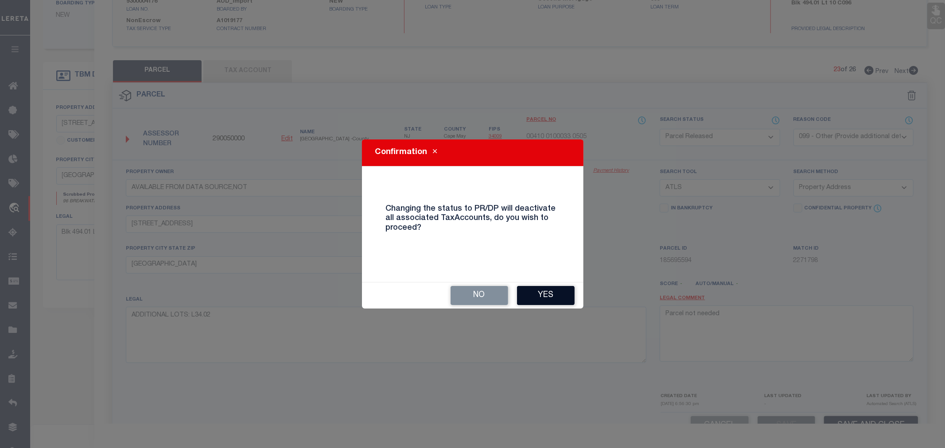
click at [534, 299] on button "Yes" at bounding box center [546, 295] width 58 height 19
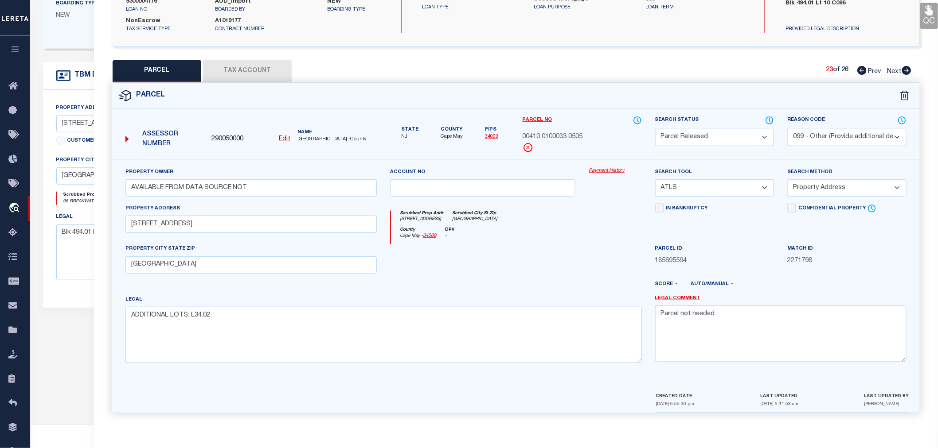
click at [909, 67] on icon at bounding box center [906, 70] width 9 height 9
click at [674, 130] on select "Automated Search Bad Parcel Complete Duplicate Parcel High Dollar Reporting In …" at bounding box center [714, 137] width 119 height 17
click at [655, 129] on select "Automated Search Bad Parcel Complete Duplicate Parcel High Dollar Reporting In …" at bounding box center [714, 137] width 119 height 17
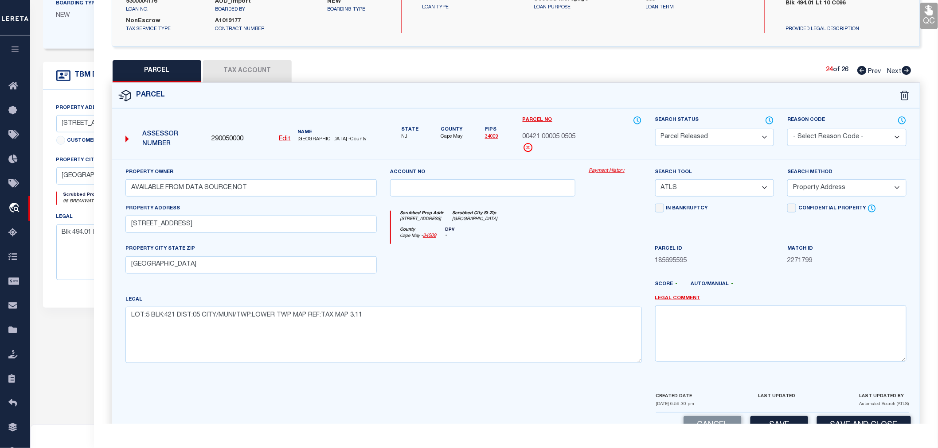
click at [808, 137] on select "- Select Reason Code - 099 - Other (Provide additional detail) ACT - Agency Cha…" at bounding box center [846, 137] width 119 height 17
click at [787, 129] on select "- Select Reason Code - 099 - Other (Provide additional detail) ACT - Agency Cha…" at bounding box center [846, 137] width 119 height 17
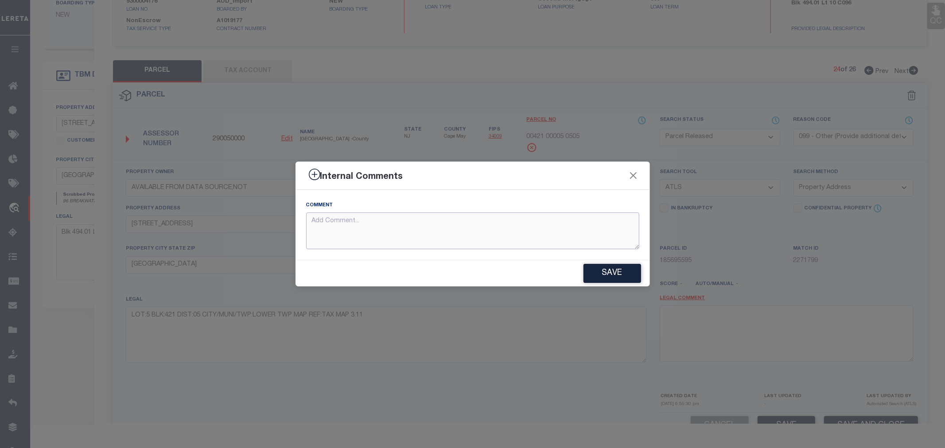
click at [400, 233] on textarea at bounding box center [472, 231] width 333 height 37
paste textarea "Parcel not needed"
click at [603, 275] on button "Save" at bounding box center [613, 273] width 58 height 19
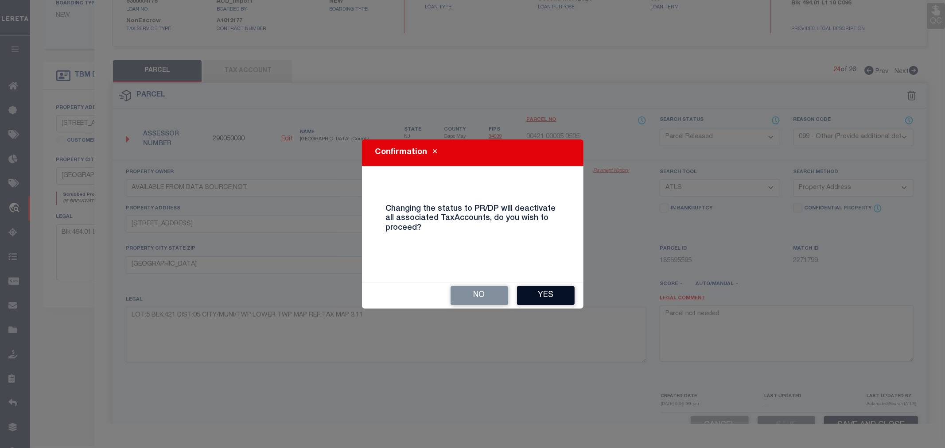
click at [557, 292] on button "Yes" at bounding box center [546, 295] width 58 height 19
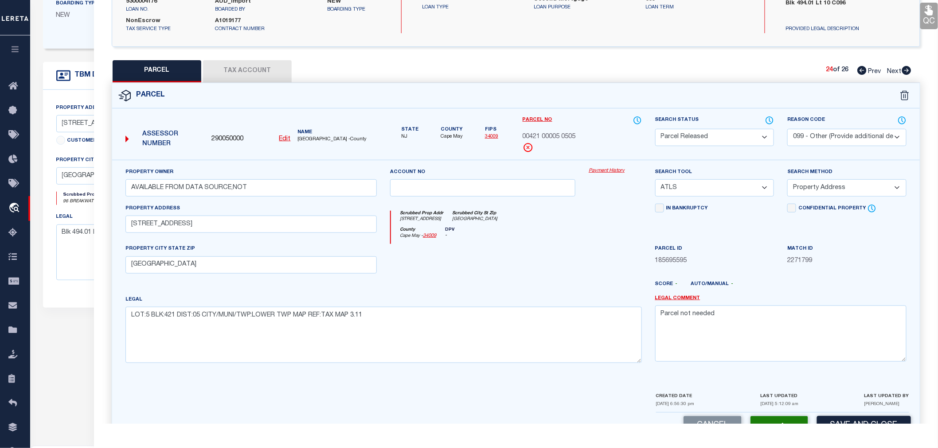
click at [909, 69] on icon at bounding box center [906, 70] width 9 height 9
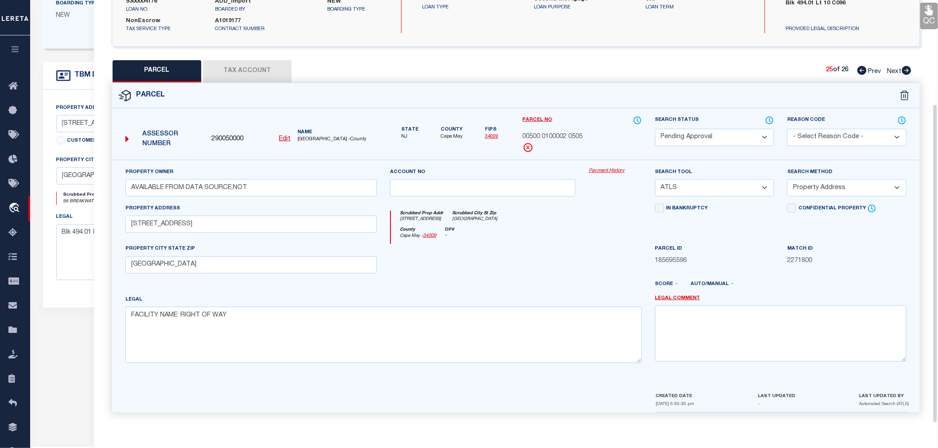
click at [684, 135] on select "Automated Search Bad Parcel Complete Duplicate Parcel High Dollar Reporting In …" at bounding box center [714, 137] width 119 height 17
click at [655, 129] on select "Automated Search Bad Parcel Complete Duplicate Parcel High Dollar Reporting In …" at bounding box center [714, 137] width 119 height 17
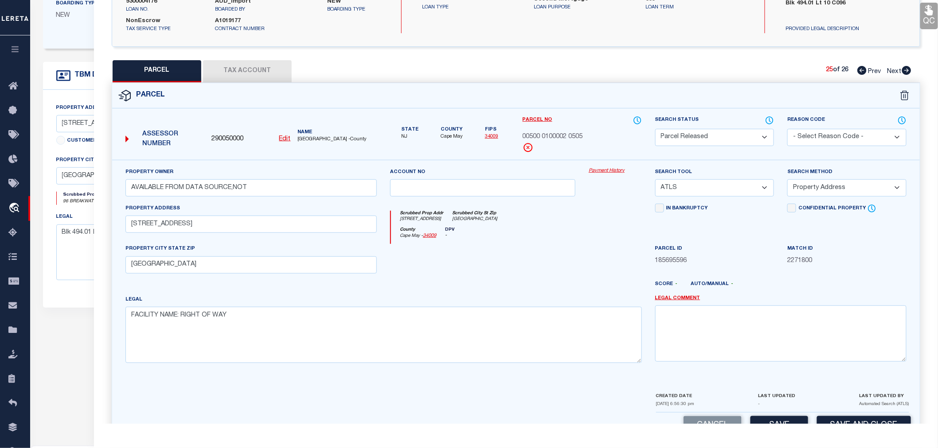
click at [840, 131] on select "- Select Reason Code - 099 - Other (Provide additional detail) ACT - Agency Cha…" at bounding box center [846, 137] width 119 height 17
click at [787, 129] on select "- Select Reason Code - 099 - Other (Provide additional detail) ACT - Agency Cha…" at bounding box center [846, 137] width 119 height 17
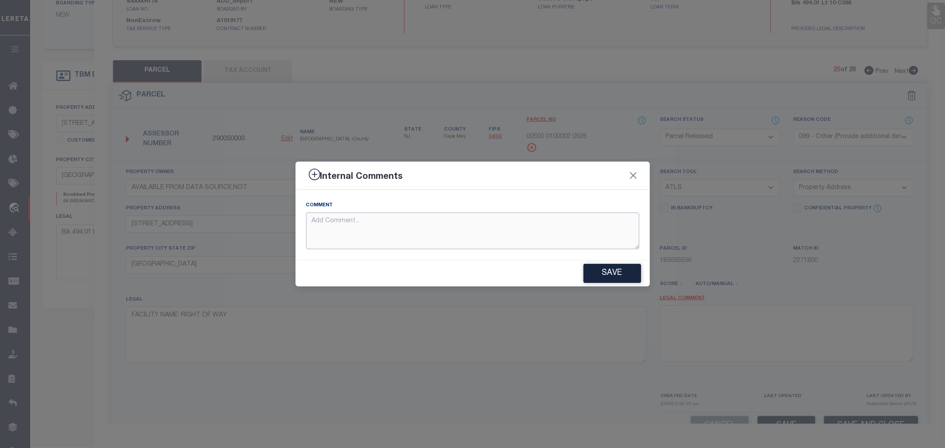
click at [389, 234] on textarea at bounding box center [472, 231] width 333 height 37
paste textarea "Parcel not needed"
click at [603, 270] on button "Save" at bounding box center [613, 273] width 58 height 19
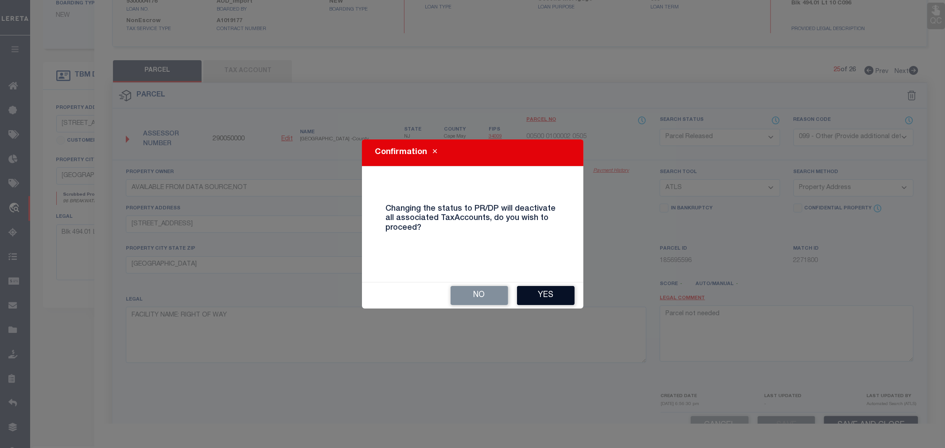
click at [542, 296] on button "Yes" at bounding box center [546, 295] width 58 height 19
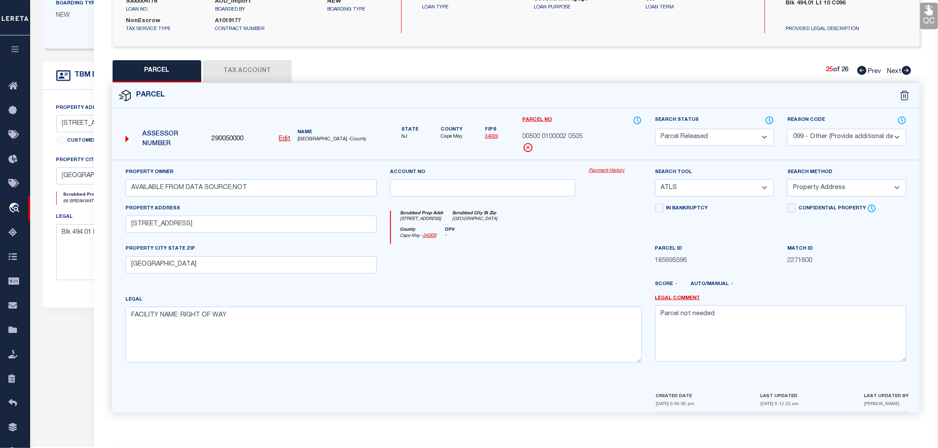
click at [907, 70] on icon at bounding box center [906, 70] width 10 height 9
click at [689, 139] on select "Automated Search Bad Parcel Complete Duplicate Parcel High Dollar Reporting In …" at bounding box center [714, 137] width 119 height 17
click at [655, 129] on select "Automated Search Bad Parcel Complete Duplicate Parcel High Dollar Reporting In …" at bounding box center [714, 137] width 119 height 17
click at [838, 137] on select "- Select Reason Code - 099 - Other (Provide additional detail) ACT - Agency Cha…" at bounding box center [846, 137] width 119 height 17
click at [787, 129] on select "- Select Reason Code - 099 - Other (Provide additional detail) ACT - Agency Cha…" at bounding box center [846, 137] width 119 height 17
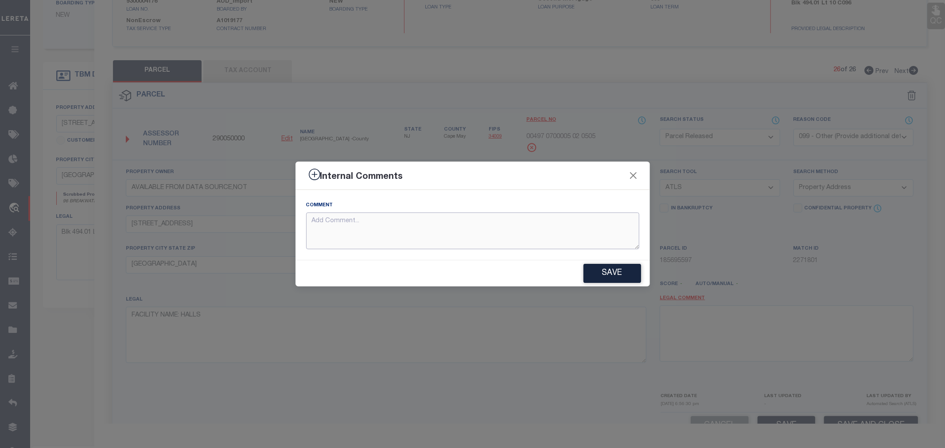
click at [433, 234] on textarea at bounding box center [472, 231] width 333 height 37
paste textarea "Parcel not needed"
click at [592, 273] on button "Save" at bounding box center [613, 273] width 58 height 19
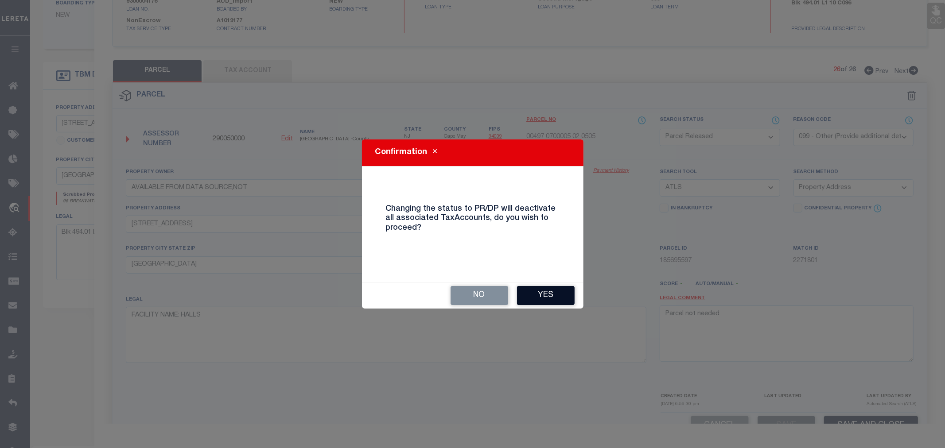
click at [546, 298] on button "Yes" at bounding box center [546, 295] width 58 height 19
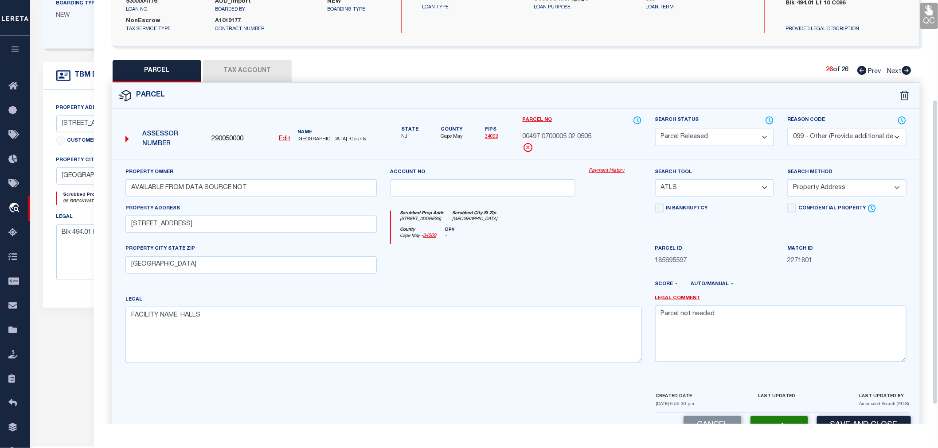
scroll to position [0, 0]
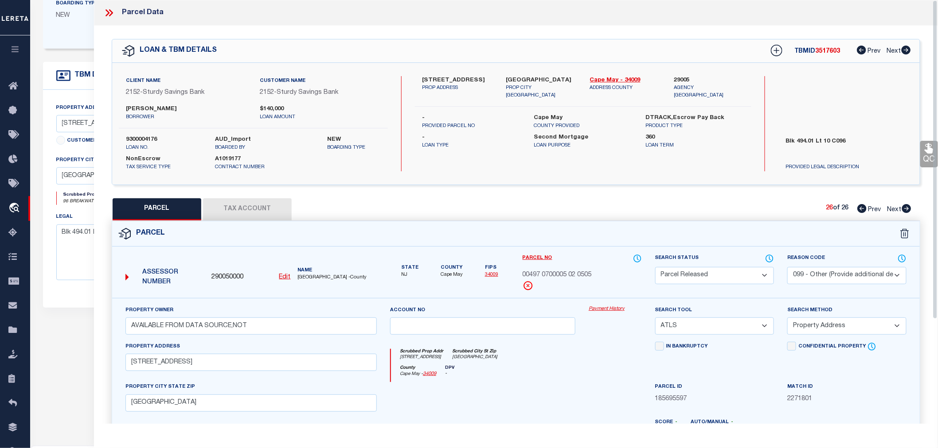
click at [108, 15] on icon at bounding box center [107, 12] width 4 height 7
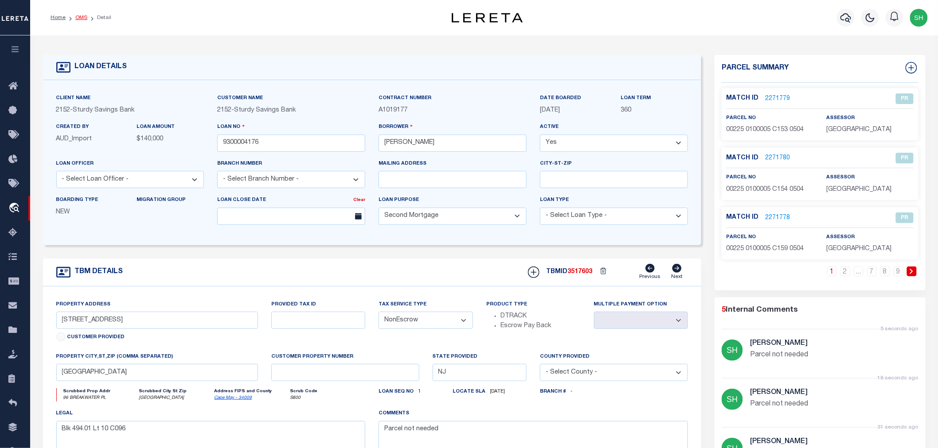
click at [78, 16] on link "OMS" at bounding box center [81, 17] width 12 height 5
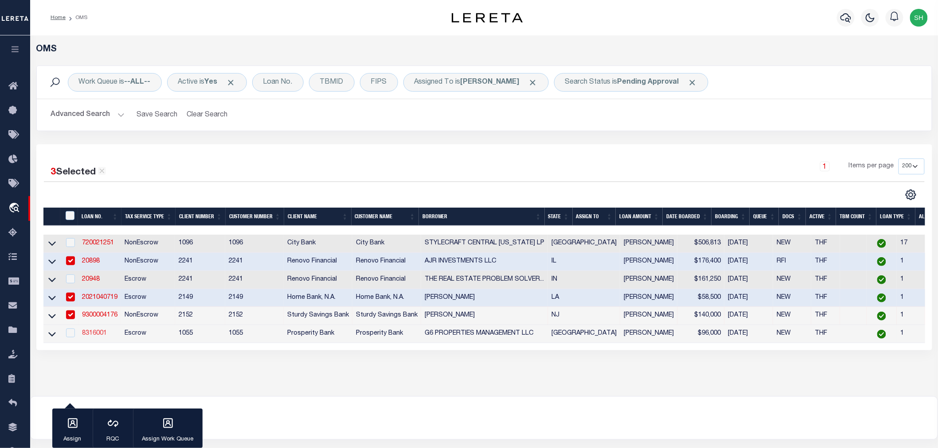
click at [98, 335] on link "8316001" at bounding box center [94, 334] width 25 height 6
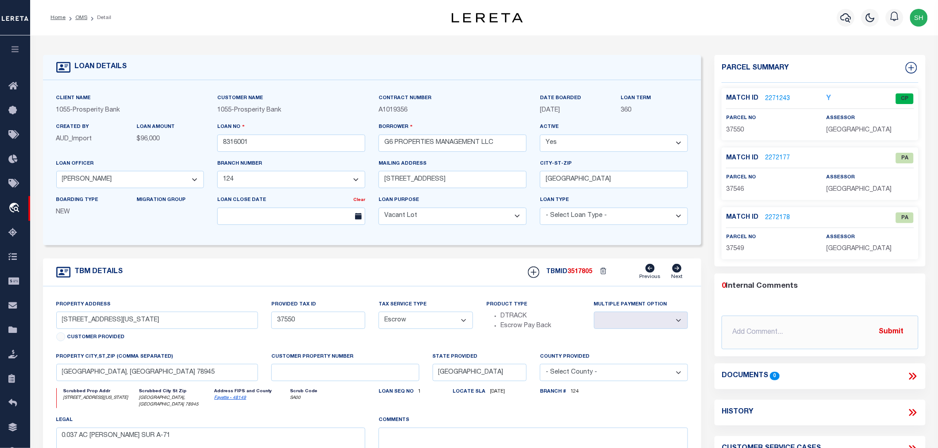
click at [774, 158] on link "2272177" at bounding box center [777, 158] width 25 height 9
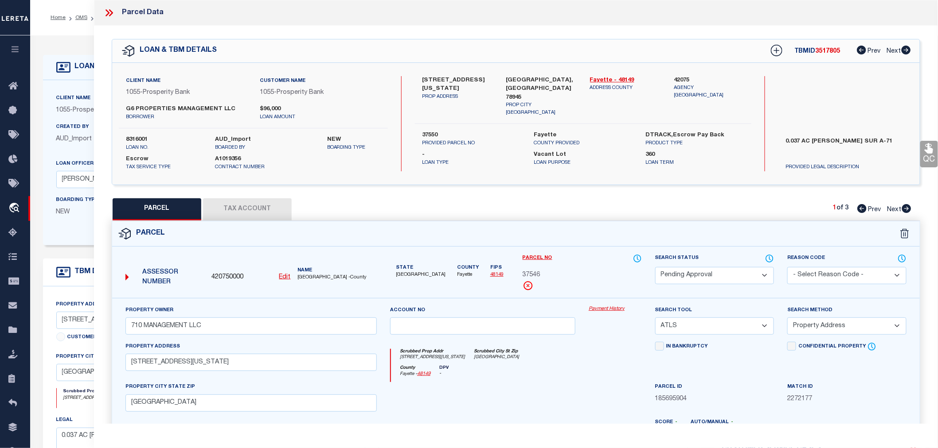
click at [715, 276] on select "Automated Search Bad Parcel Complete Duplicate Parcel High Dollar Reporting In …" at bounding box center [714, 275] width 119 height 17
click at [655, 267] on select "Automated Search Bad Parcel Complete Duplicate Parcel High Dollar Reporting In …" at bounding box center [714, 275] width 119 height 17
click at [813, 269] on select "- Select Reason Code - 099 - Other (Provide additional detail) ACT - Agency Cha…" at bounding box center [846, 275] width 119 height 17
click at [787, 267] on select "- Select Reason Code - 099 - Other (Provide additional detail) ACT - Agency Cha…" at bounding box center [846, 275] width 119 height 17
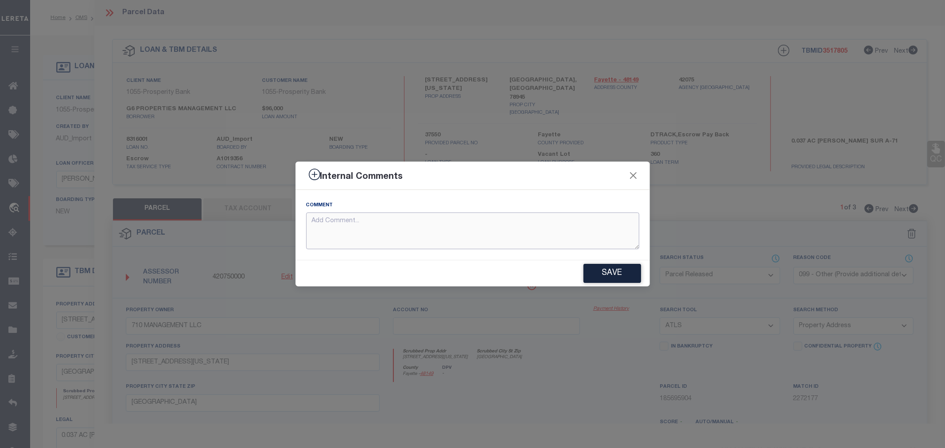
click at [459, 232] on textarea at bounding box center [472, 231] width 333 height 37
paste textarea "Parcel not needed"
click at [616, 276] on button "Save" at bounding box center [613, 273] width 58 height 19
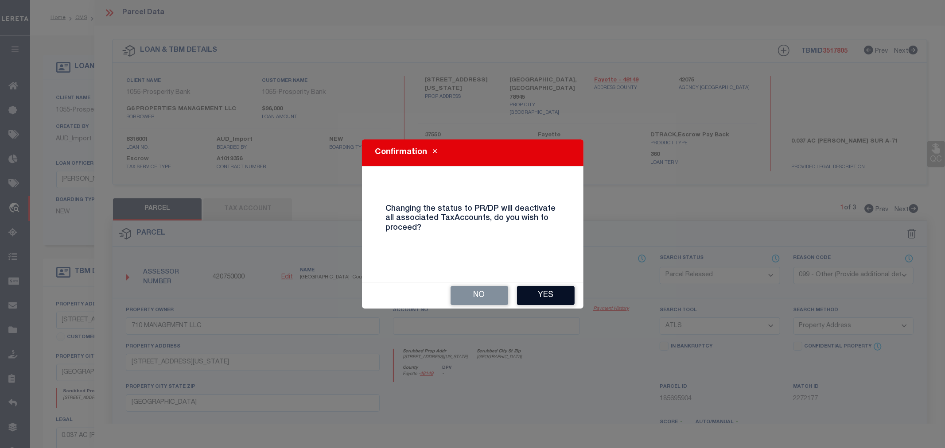
click at [526, 294] on button "Yes" at bounding box center [546, 295] width 58 height 19
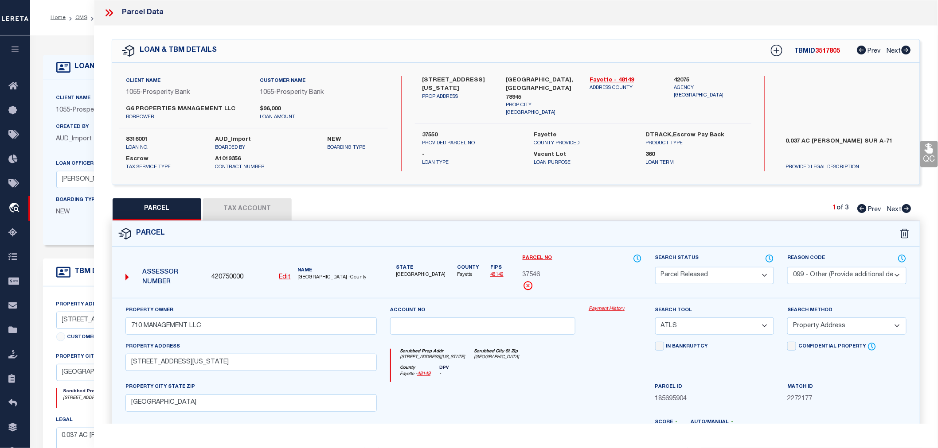
click at [907, 208] on icon at bounding box center [906, 208] width 9 height 9
click at [671, 275] on select "Automated Search Bad Parcel Complete Duplicate Parcel High Dollar Reporting In …" at bounding box center [714, 275] width 119 height 17
click at [655, 267] on select "Automated Search Bad Parcel Complete Duplicate Parcel High Dollar Reporting In …" at bounding box center [714, 275] width 119 height 17
click at [822, 272] on select "- Select Reason Code - 099 - Other (Provide additional detail) ACT - Agency Cha…" at bounding box center [846, 275] width 119 height 17
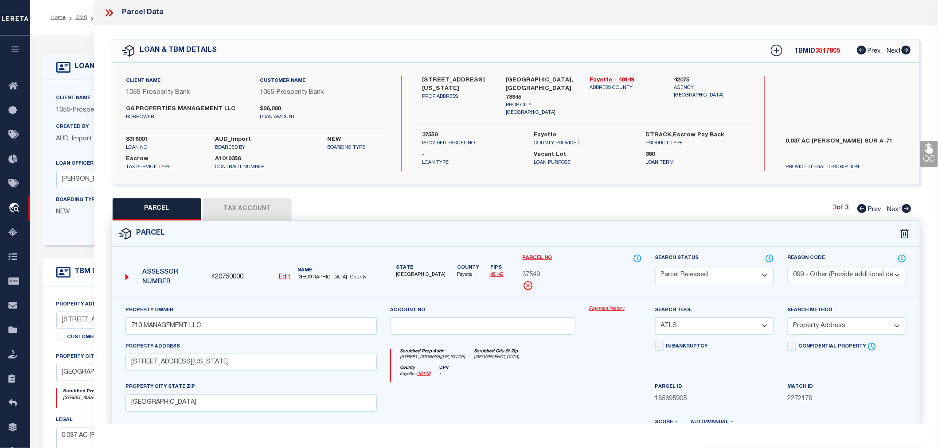
click at [787, 267] on select "- Select Reason Code - 099 - Other (Provide additional detail) ACT - Agency Cha…" at bounding box center [846, 275] width 119 height 17
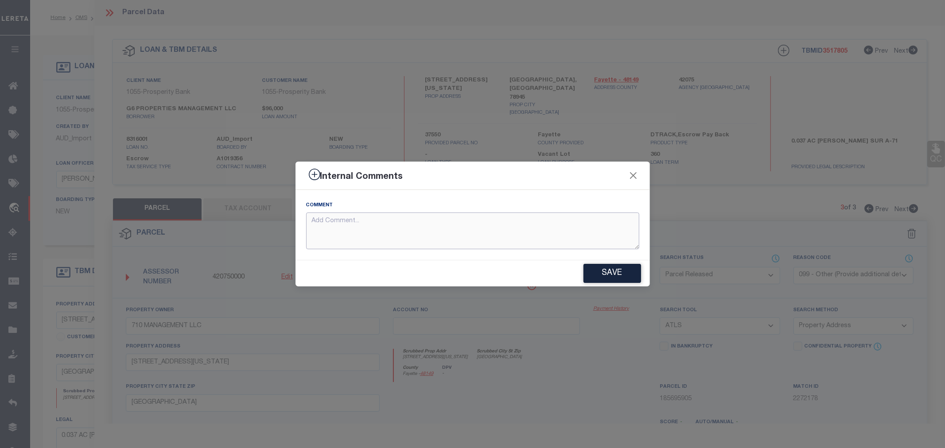
click at [475, 231] on textarea at bounding box center [472, 231] width 333 height 37
paste textarea "Parcel not needed"
click at [627, 276] on button "Save" at bounding box center [613, 273] width 58 height 19
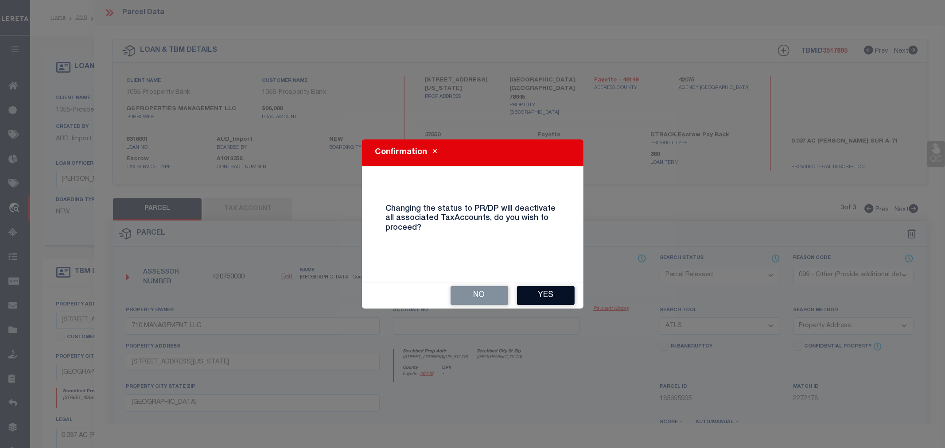
click at [547, 290] on button "Yes" at bounding box center [546, 295] width 58 height 19
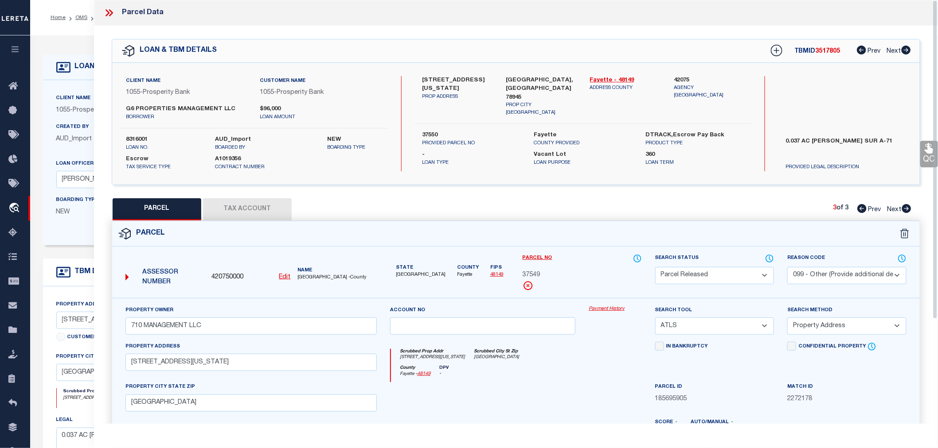
click at [105, 13] on icon at bounding box center [109, 13] width 12 height 12
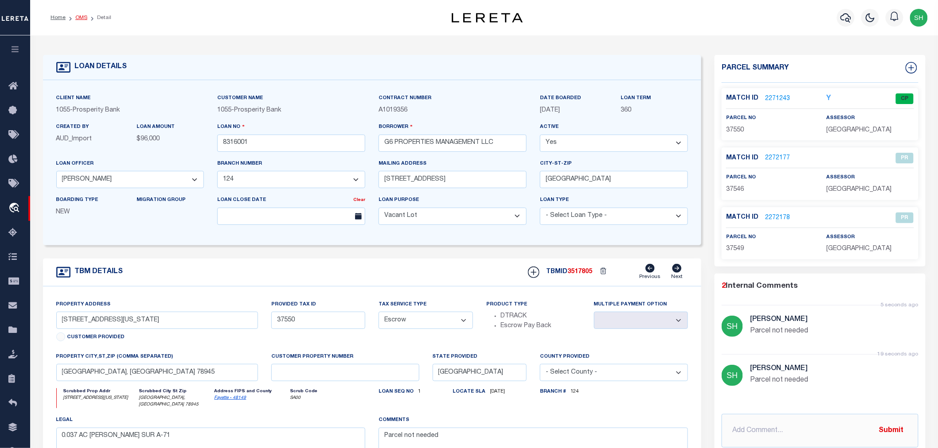
click at [85, 18] on link "OMS" at bounding box center [81, 17] width 12 height 5
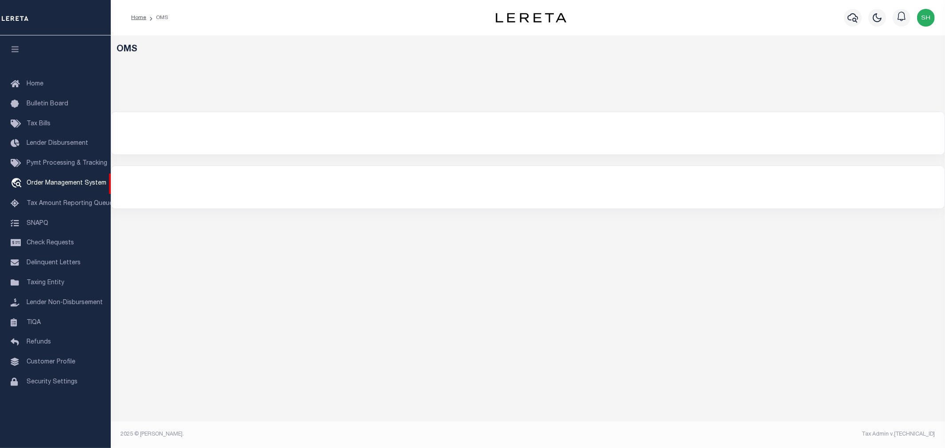
select select "200"
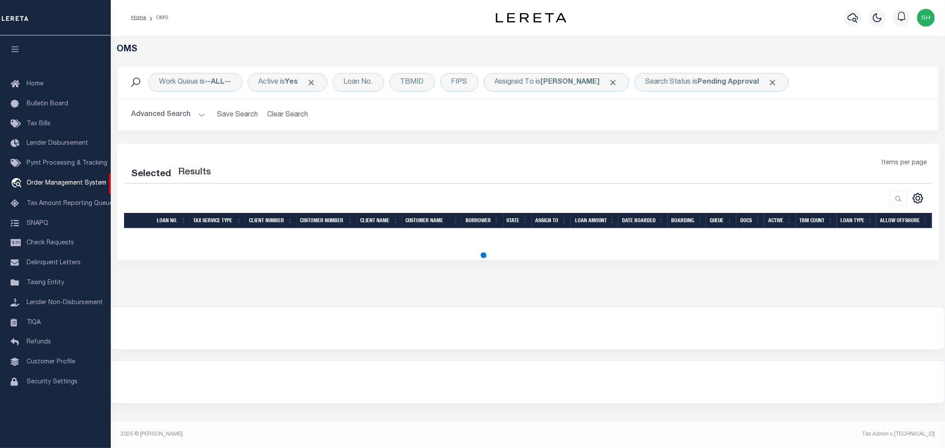
select select "200"
